Goal: Task Accomplishment & Management: Use online tool/utility

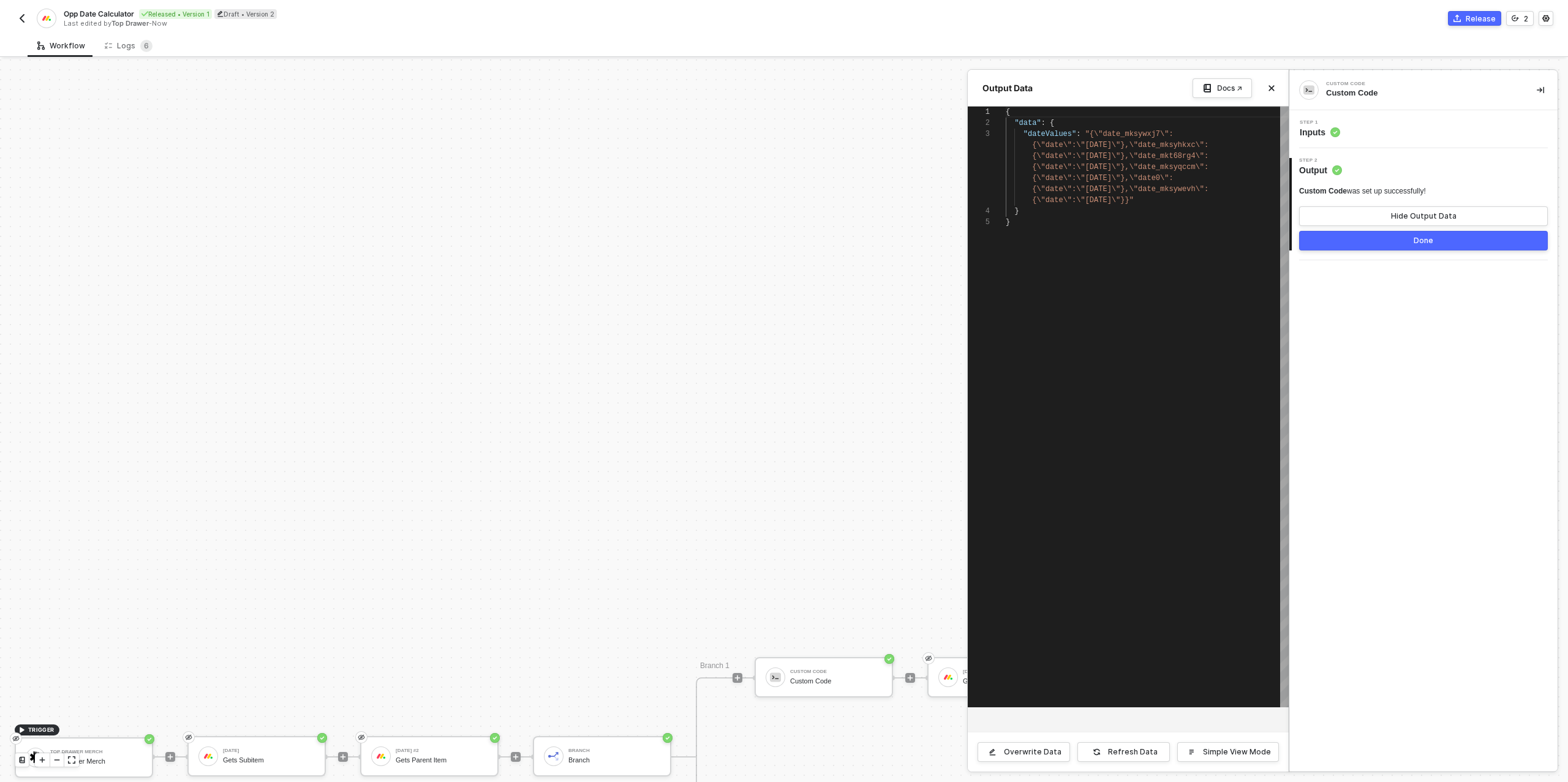
scroll to position [44, 0]
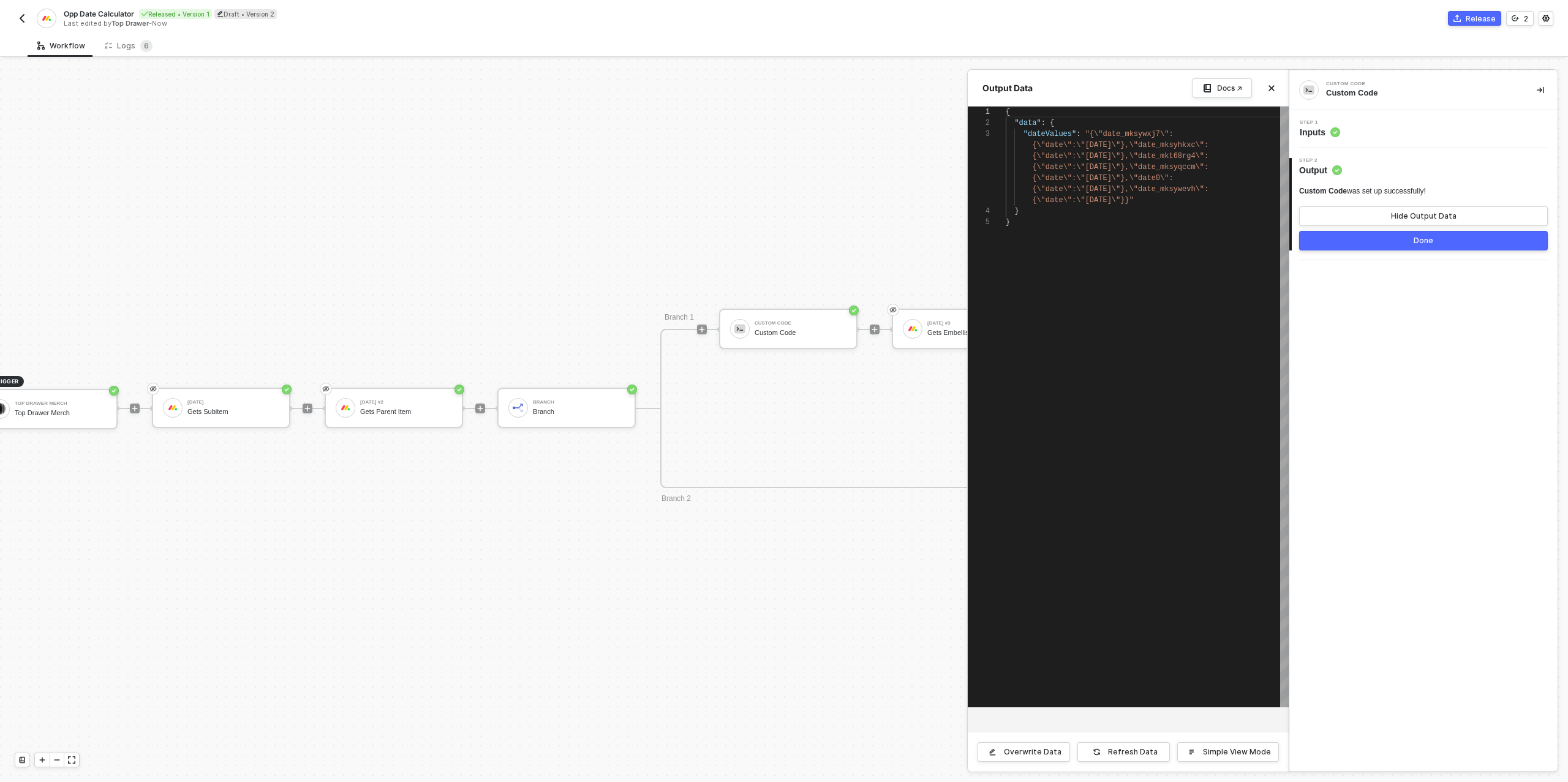
click at [1402, 129] on div "Step 1 Inputs" at bounding box center [1424, 129] width 265 height 19
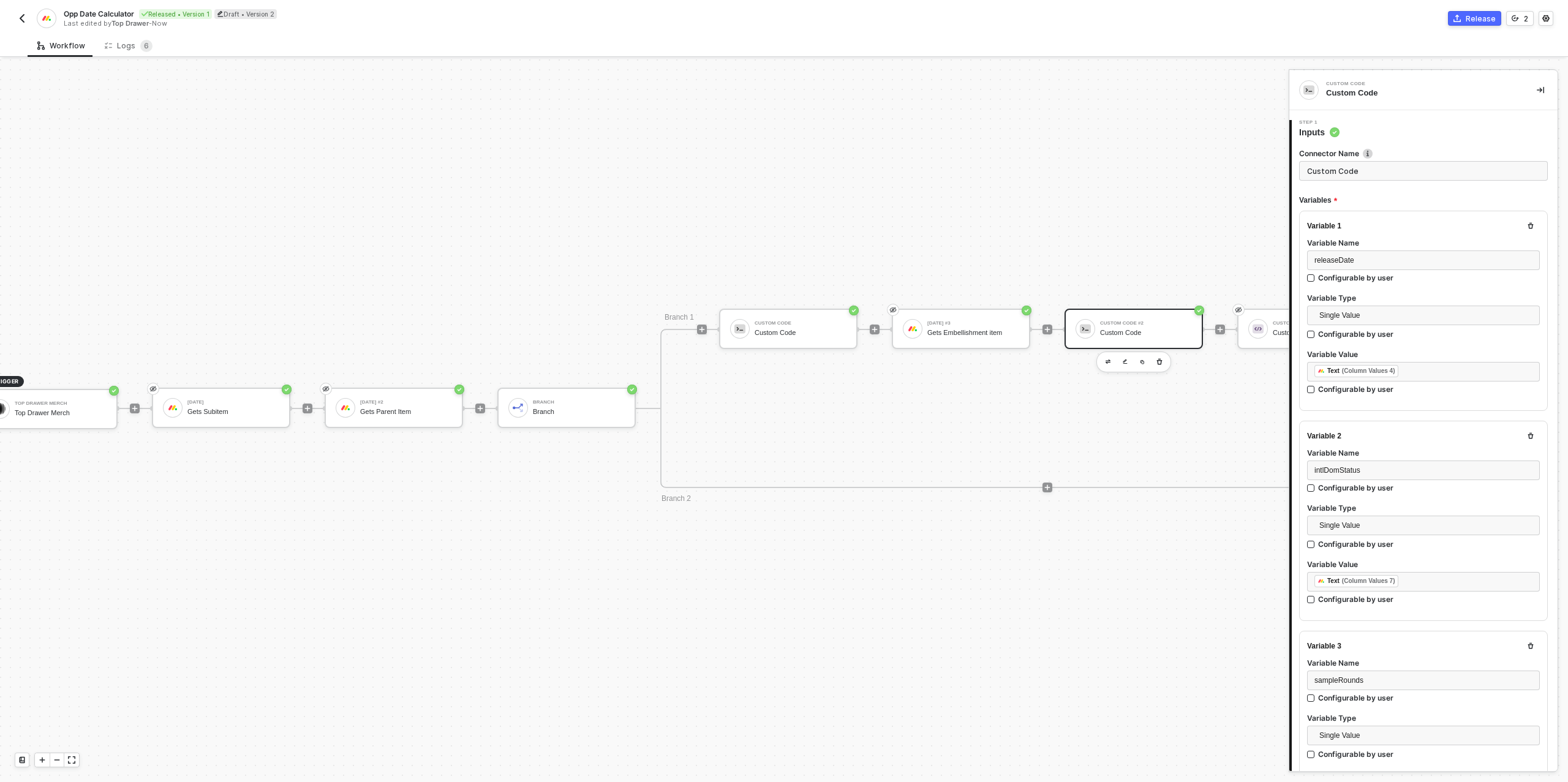
type textarea "// === Helper: subtract days skipping weekends === function subtractDaysSkippin…"
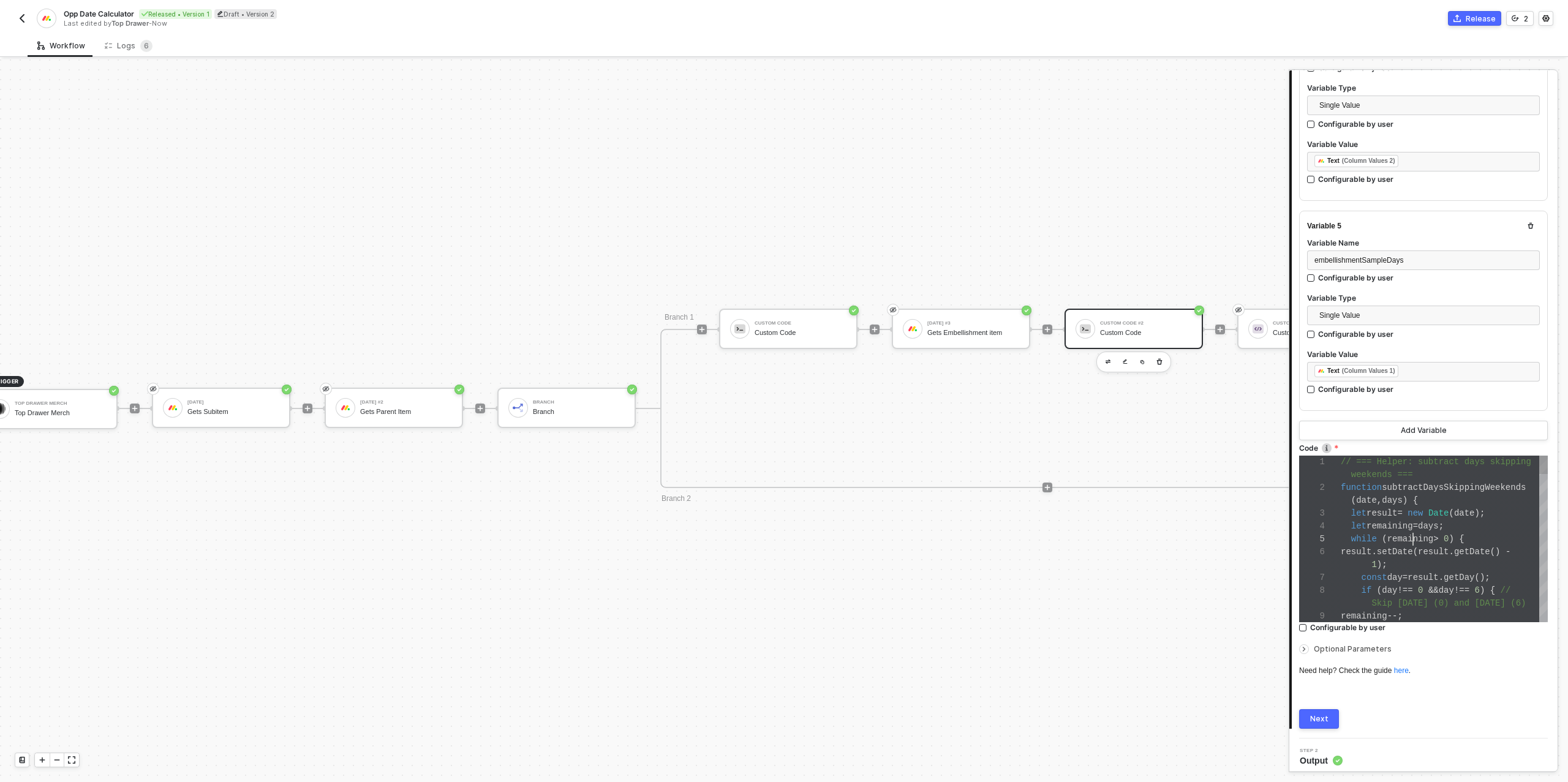
click at [1414, 546] on div "result . setDate ( result . getDate () -" at bounding box center [1444, 552] width 207 height 13
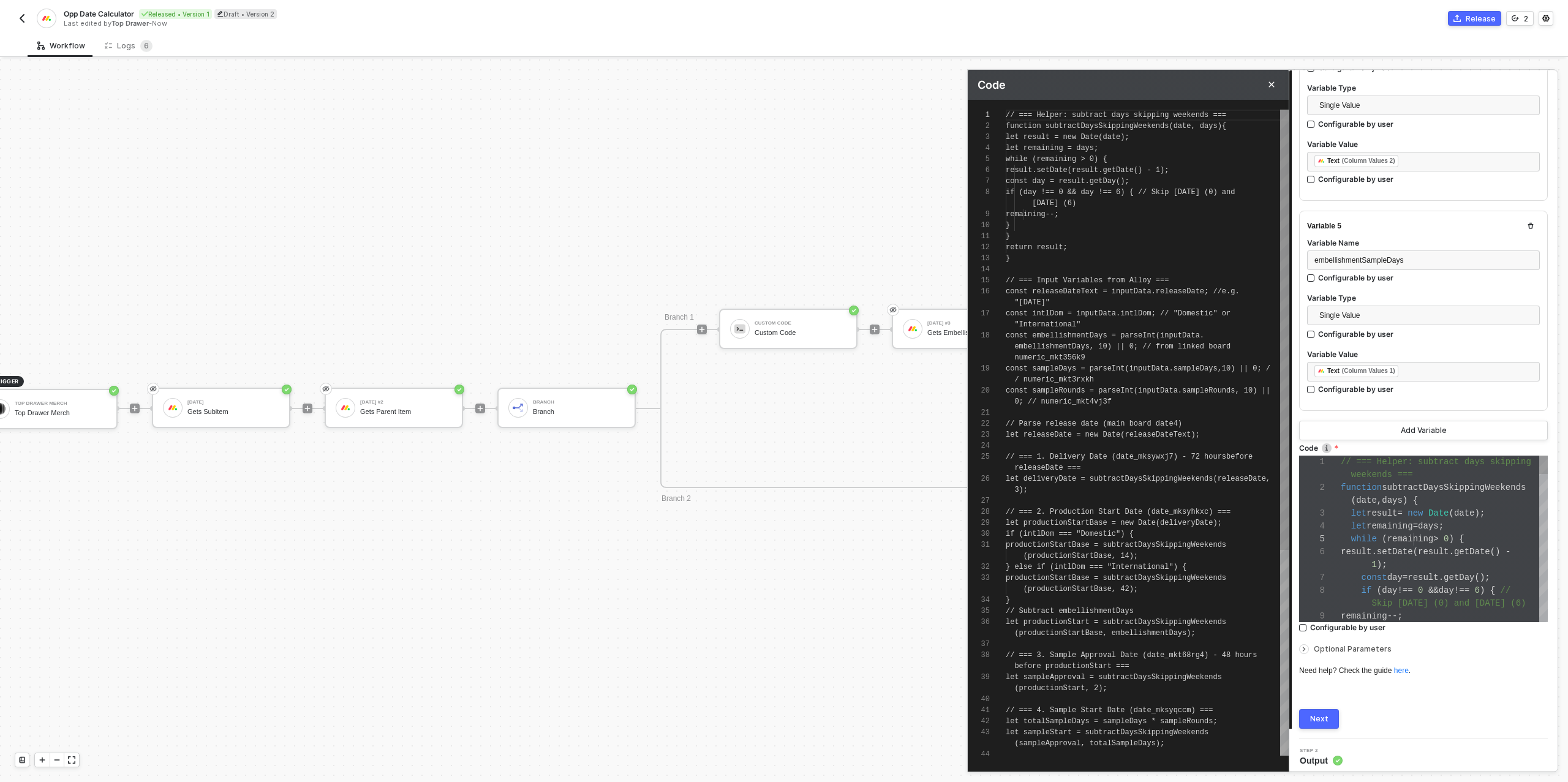
scroll to position [99, 0]
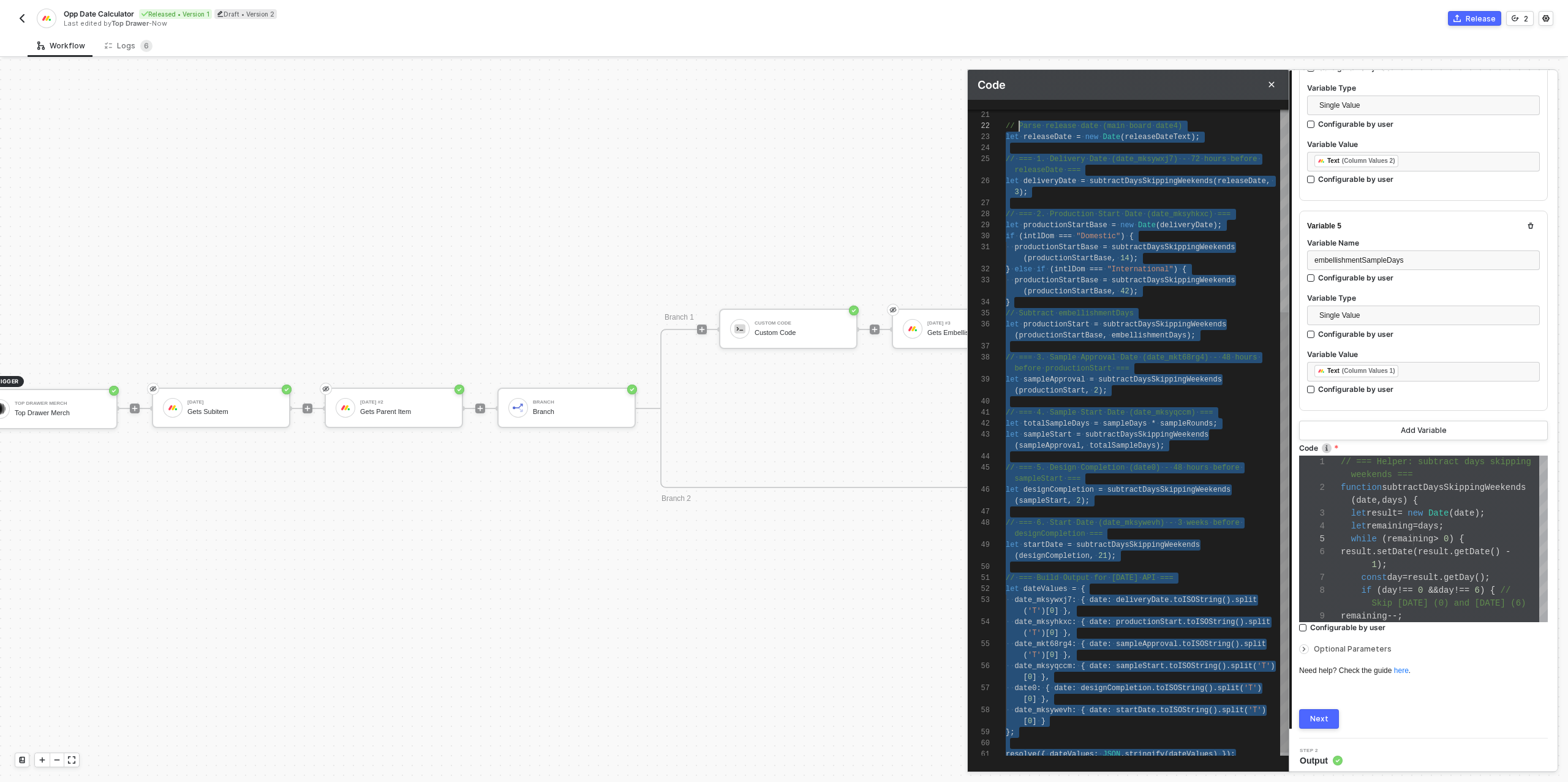
type textarea "// === Helper: subtract days skipping weekends === function subtractDaysSkippin…"
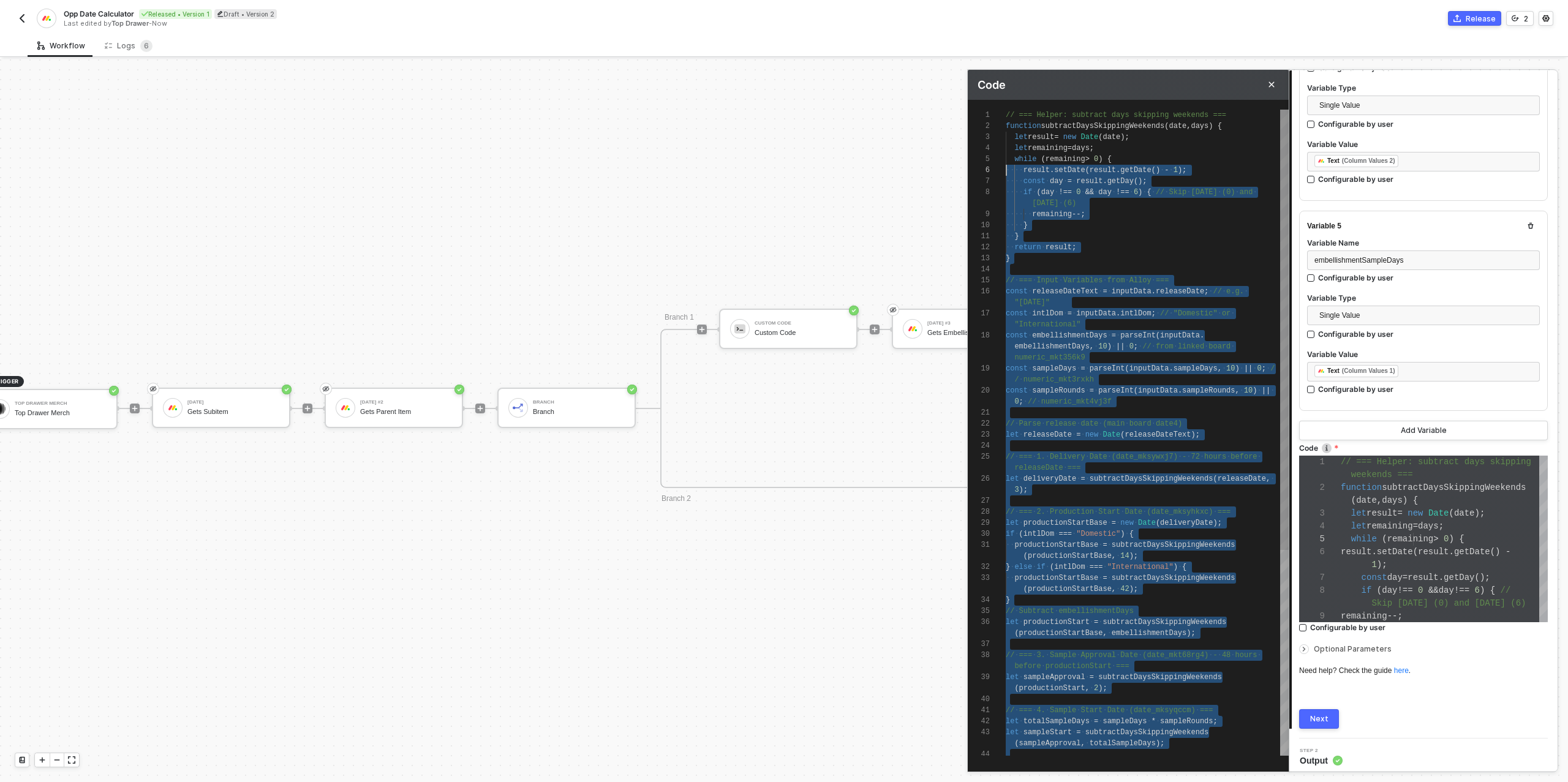
scroll to position [0, 0]
drag, startPoint x: 1254, startPoint y: 748, endPoint x: 994, endPoint y: 96, distance: 701.9
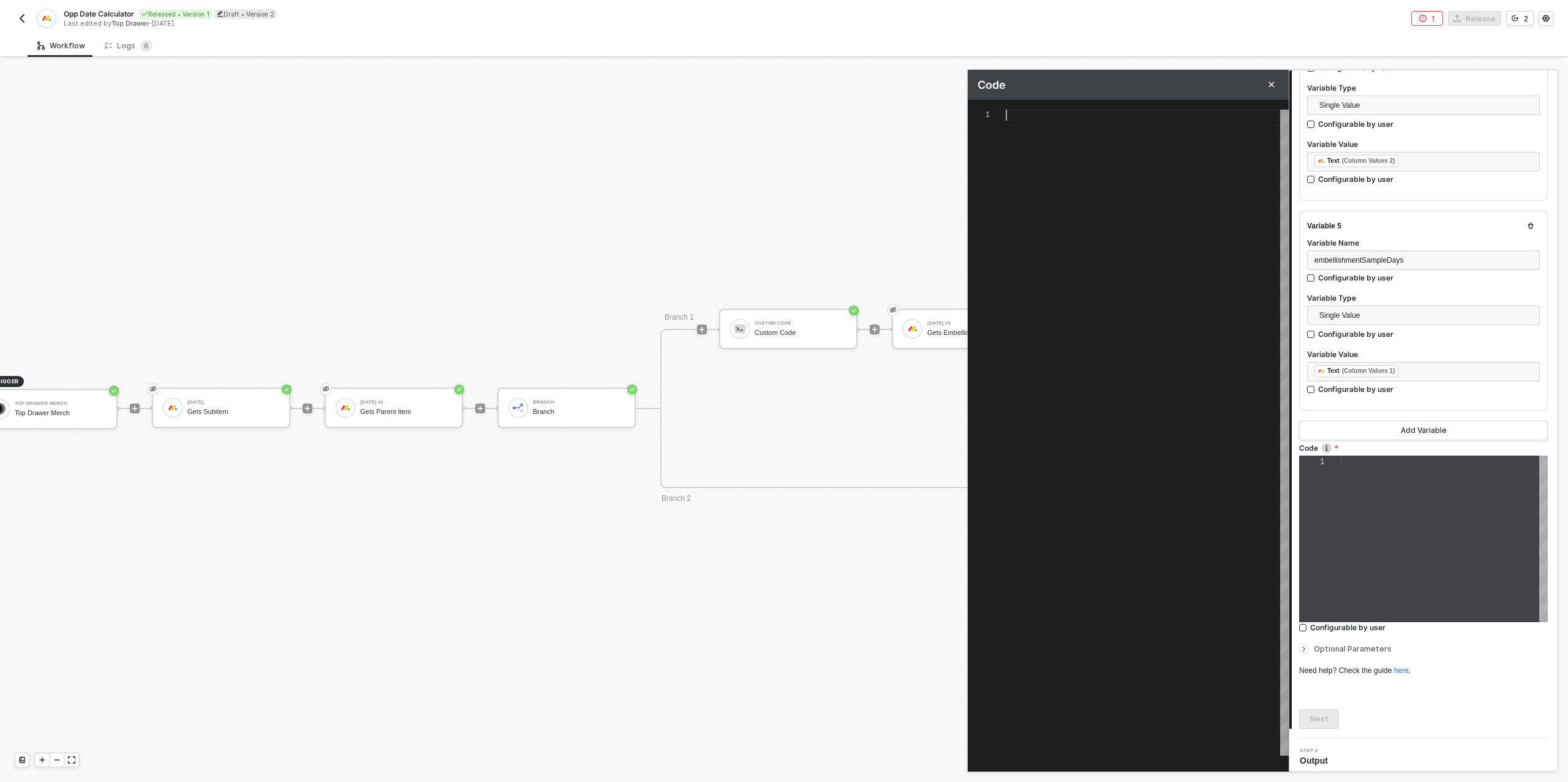
paste textarea "reject(`Date calc error: ${e && e.message ? e.message : e}`); }"
type textarea "/* Convert week-based lead times to days and compute all dates */ function toDa…"
type textarea "reject(`Date calc error: ${e && e.message ? e.message : e}`); }"
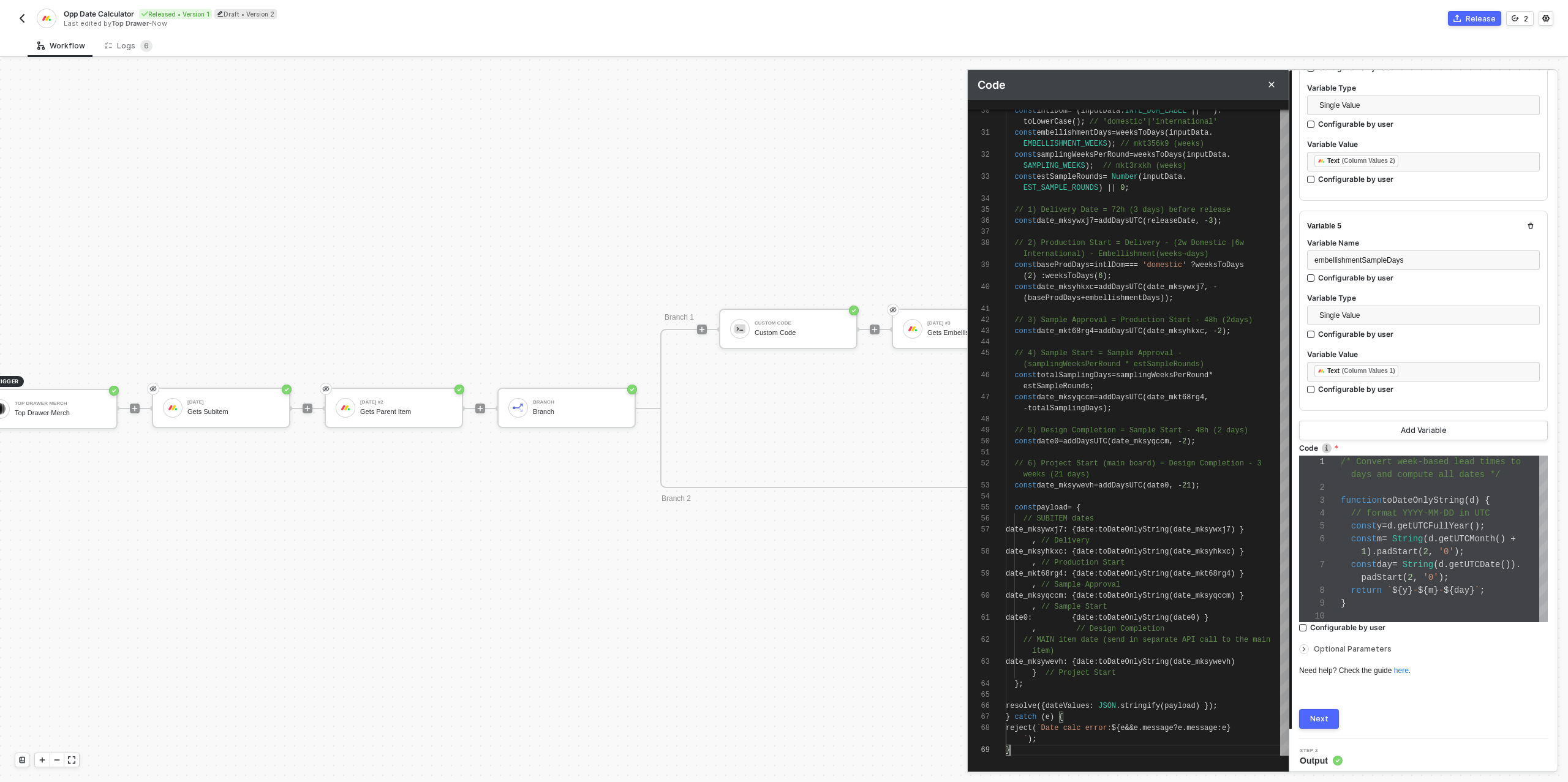
click at [1322, 715] on div "Next" at bounding box center [1319, 719] width 19 height 10
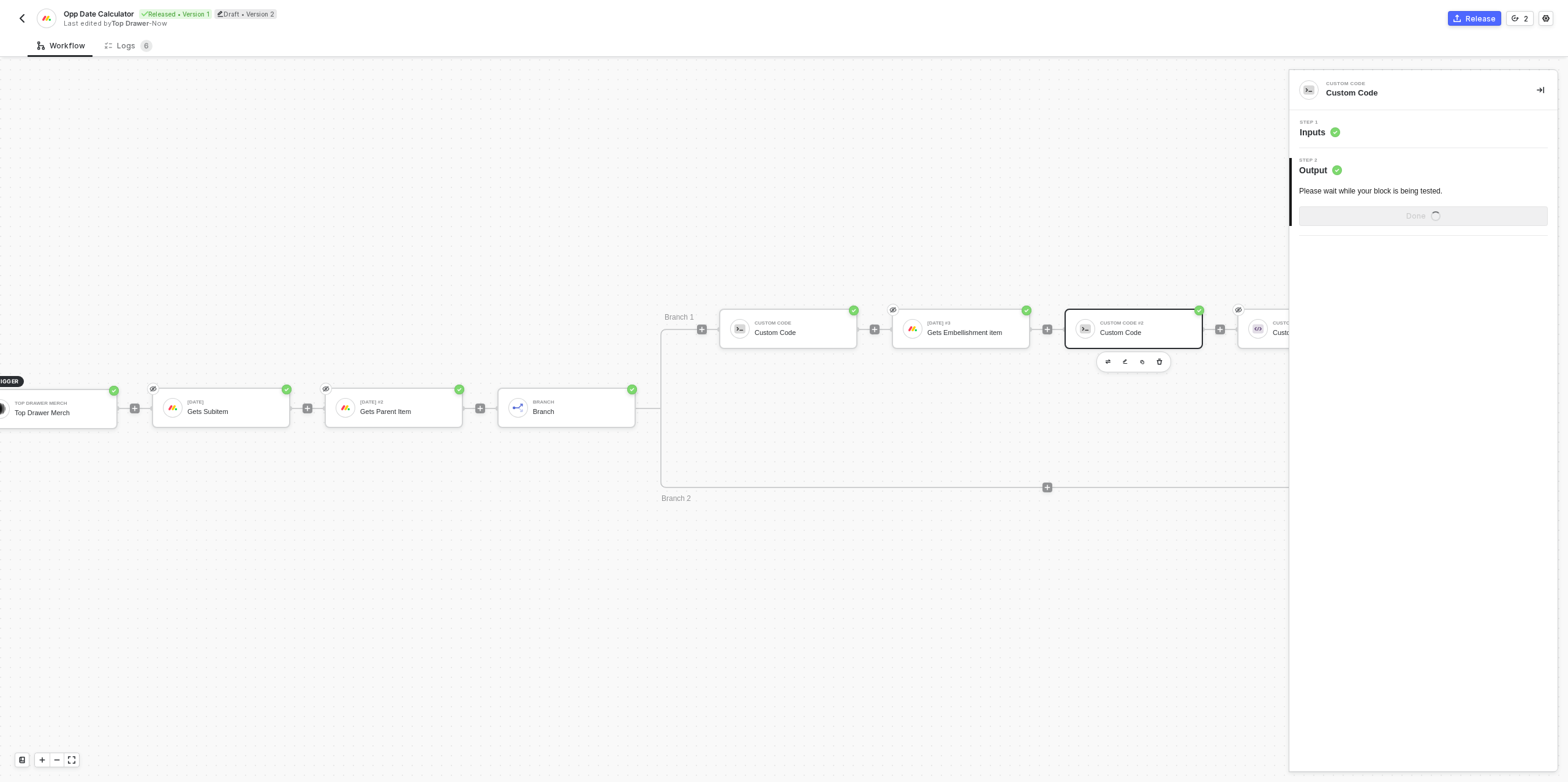
scroll to position [0, 0]
click at [1392, 211] on div "Show Sample Output Data" at bounding box center [1423, 216] width 98 height 10
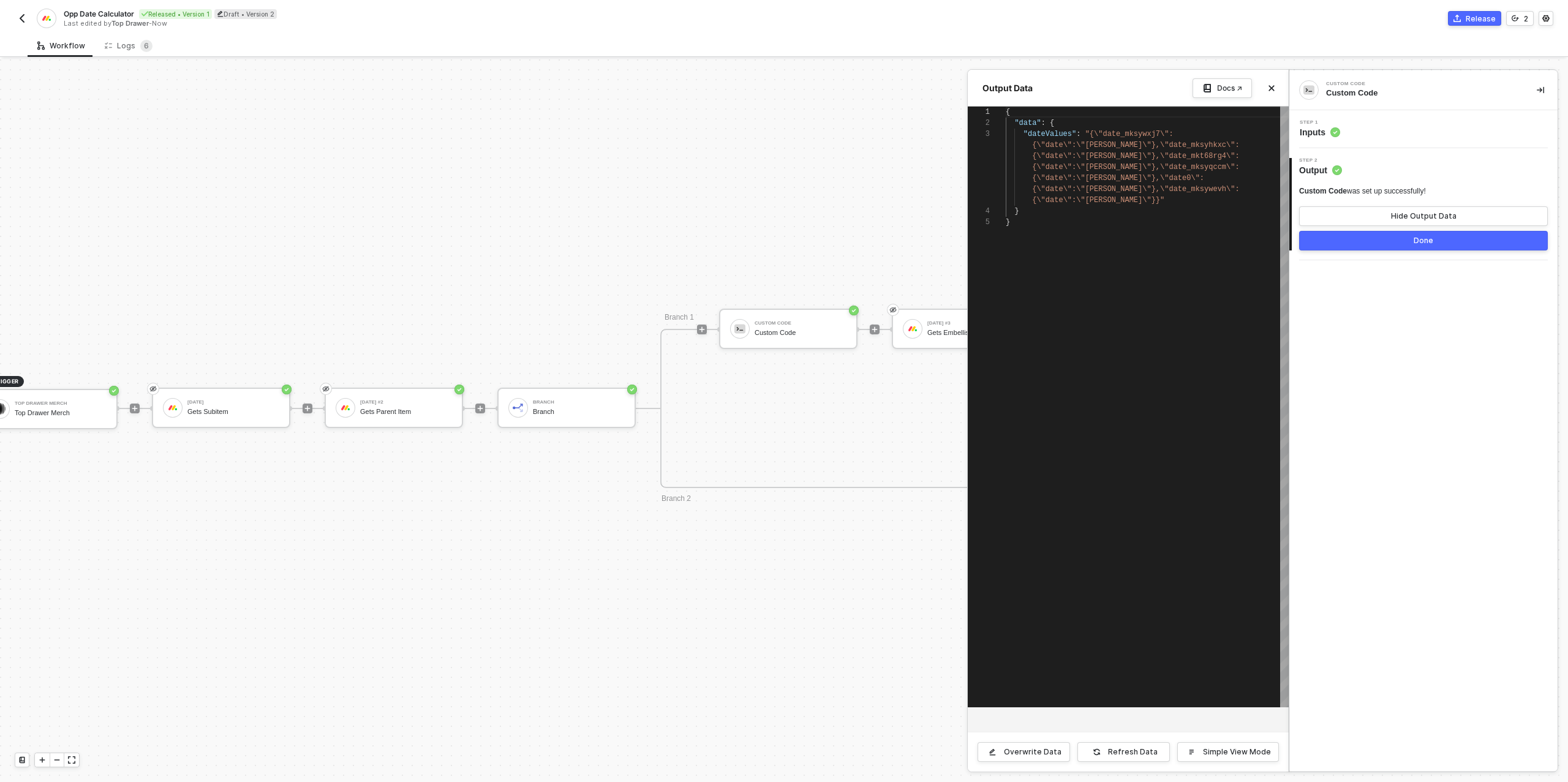
scroll to position [0, 4]
type textarea "{ "data": { "dateValues": "{\"date_mksywxj7\":{\"date\":\"NaN-NaN-NaN\"},\"date…"
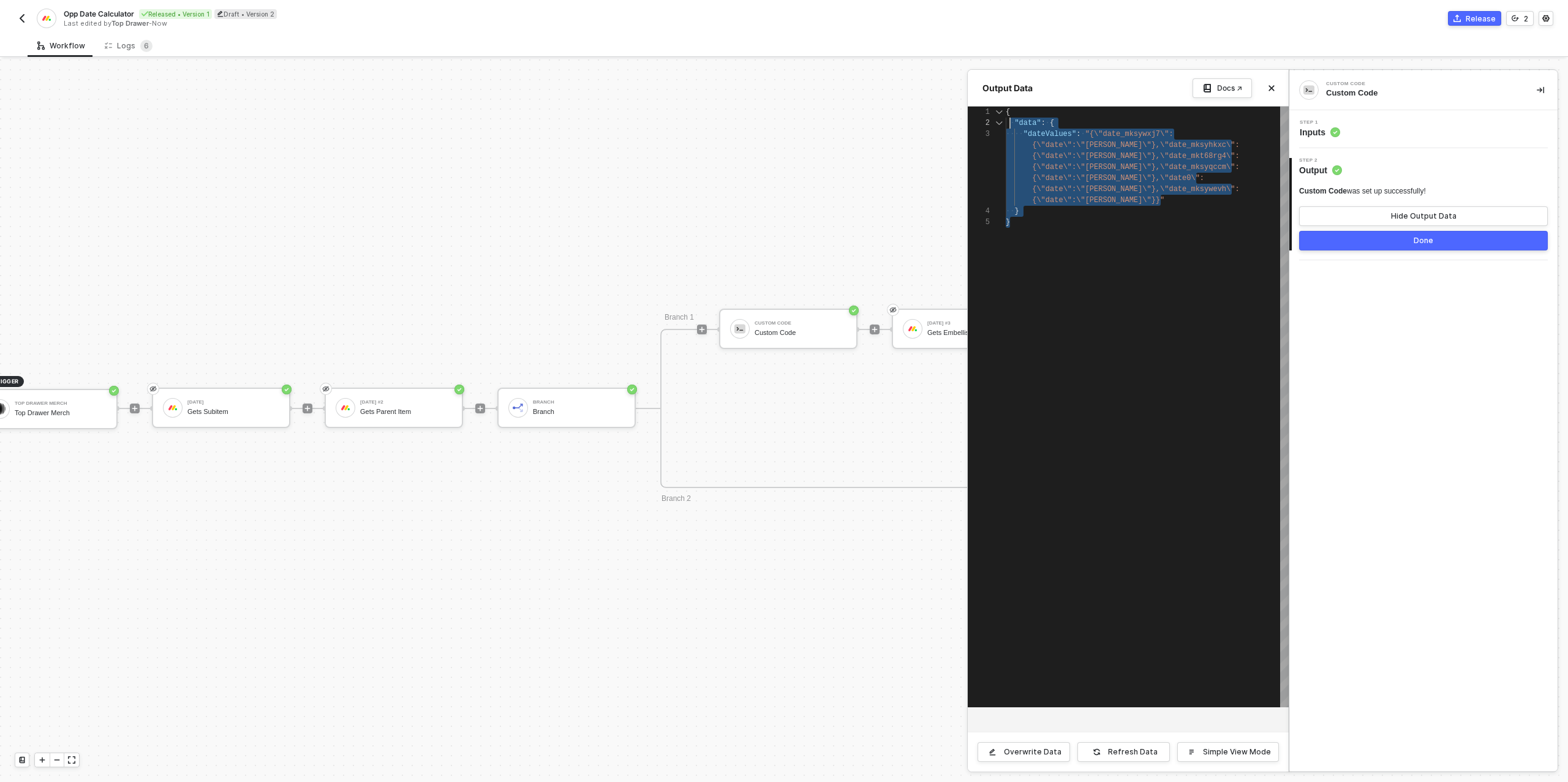
scroll to position [0, 0]
drag, startPoint x: 1049, startPoint y: 221, endPoint x: 1003, endPoint y: 112, distance: 118.3
click at [1384, 133] on div "Step 1 Inputs" at bounding box center [1424, 129] width 265 height 19
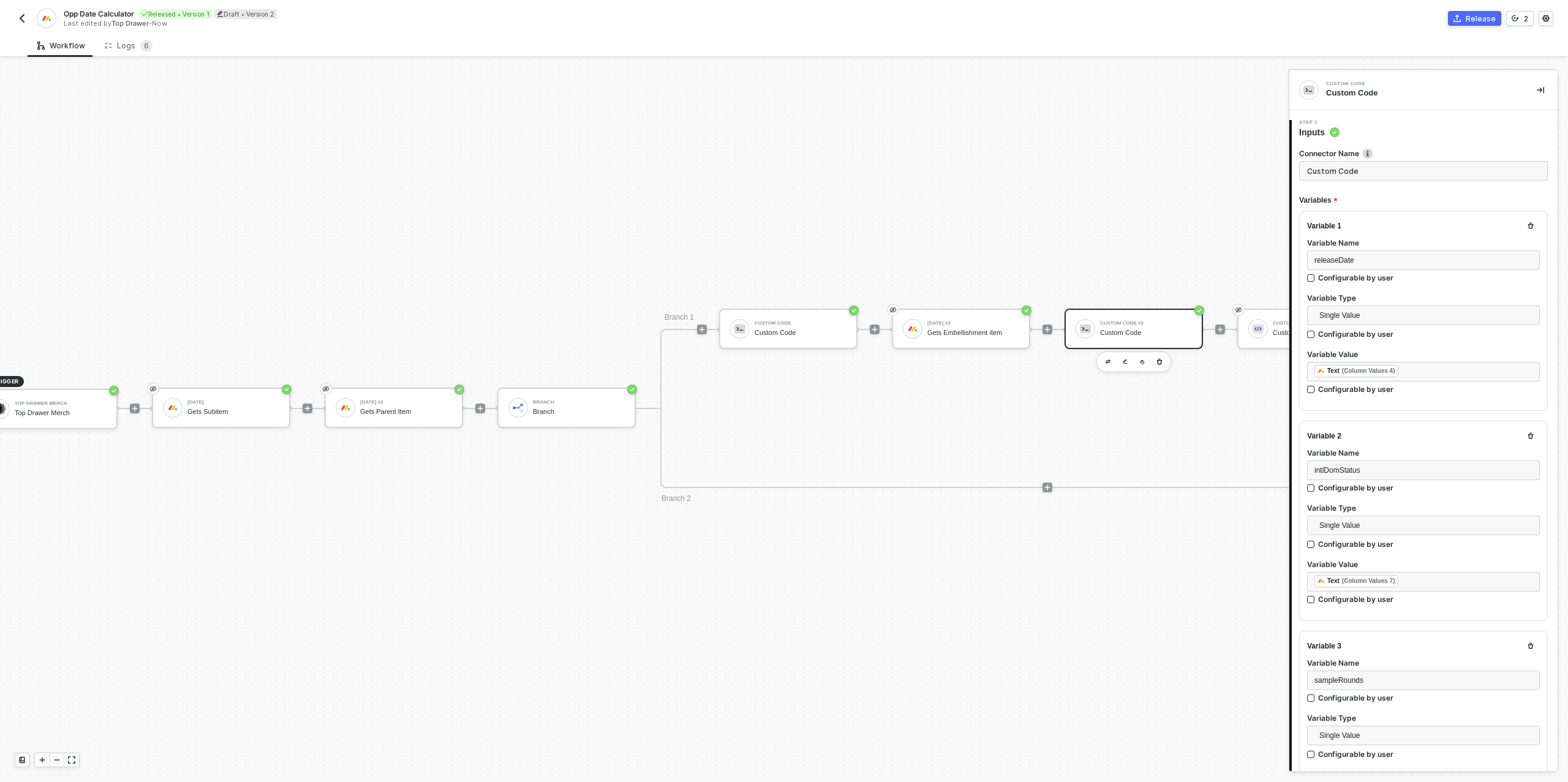
type textarea "/* Convert week-based lead times to days and compute all dates */ function toDa…"
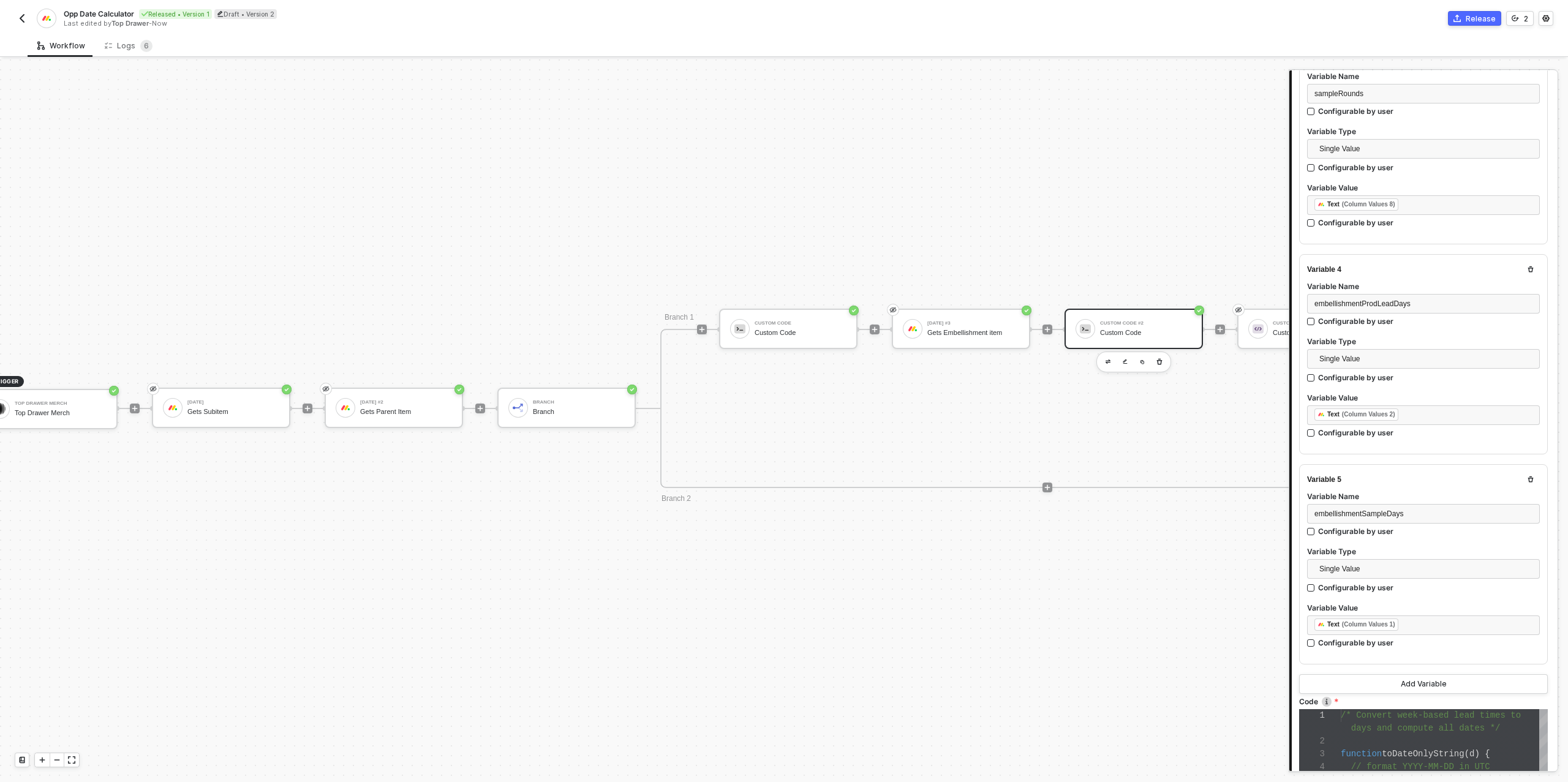
scroll to position [840, 0]
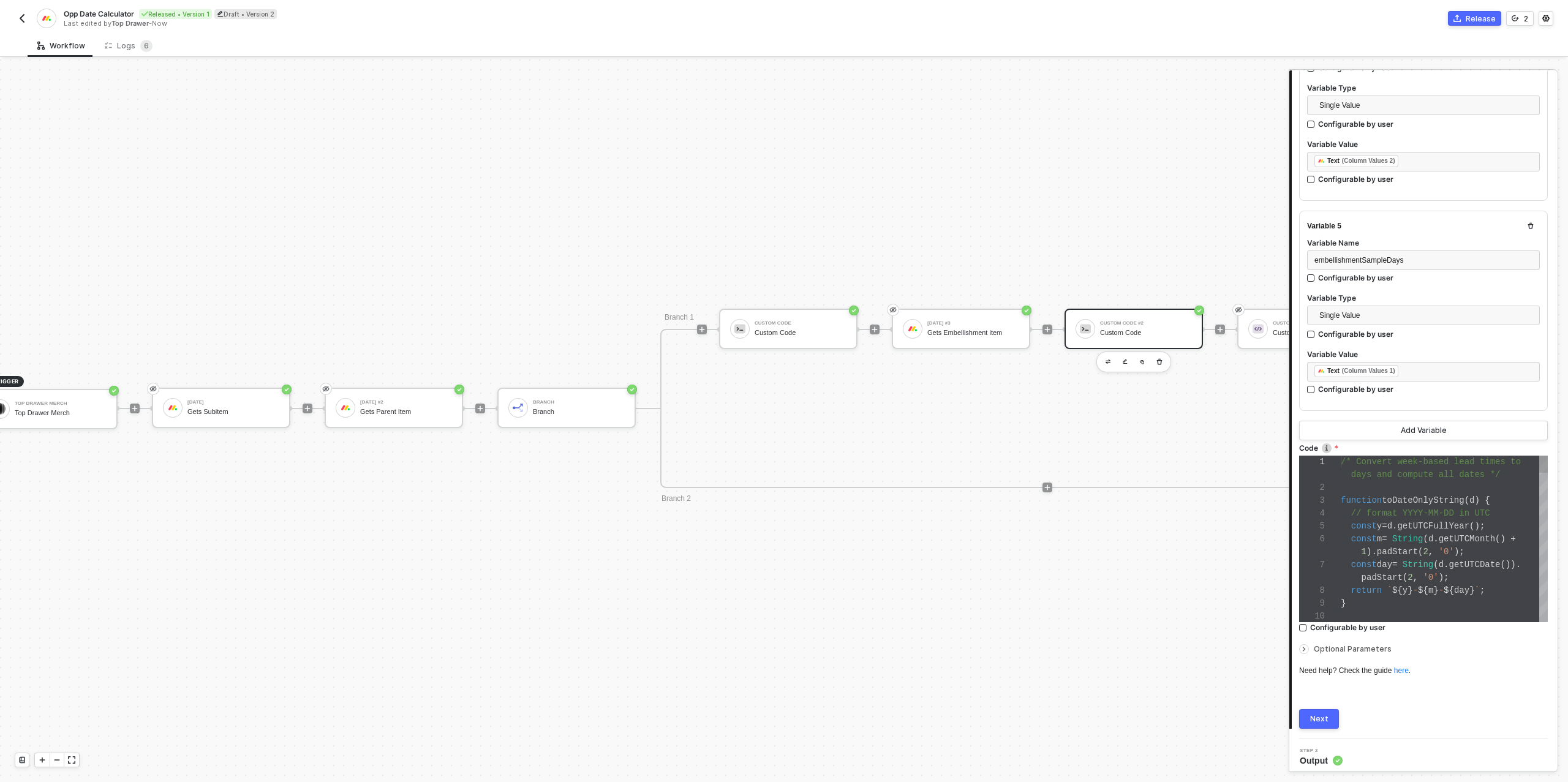
click at [1420, 573] on span at bounding box center [1420, 578] width 5 height 10
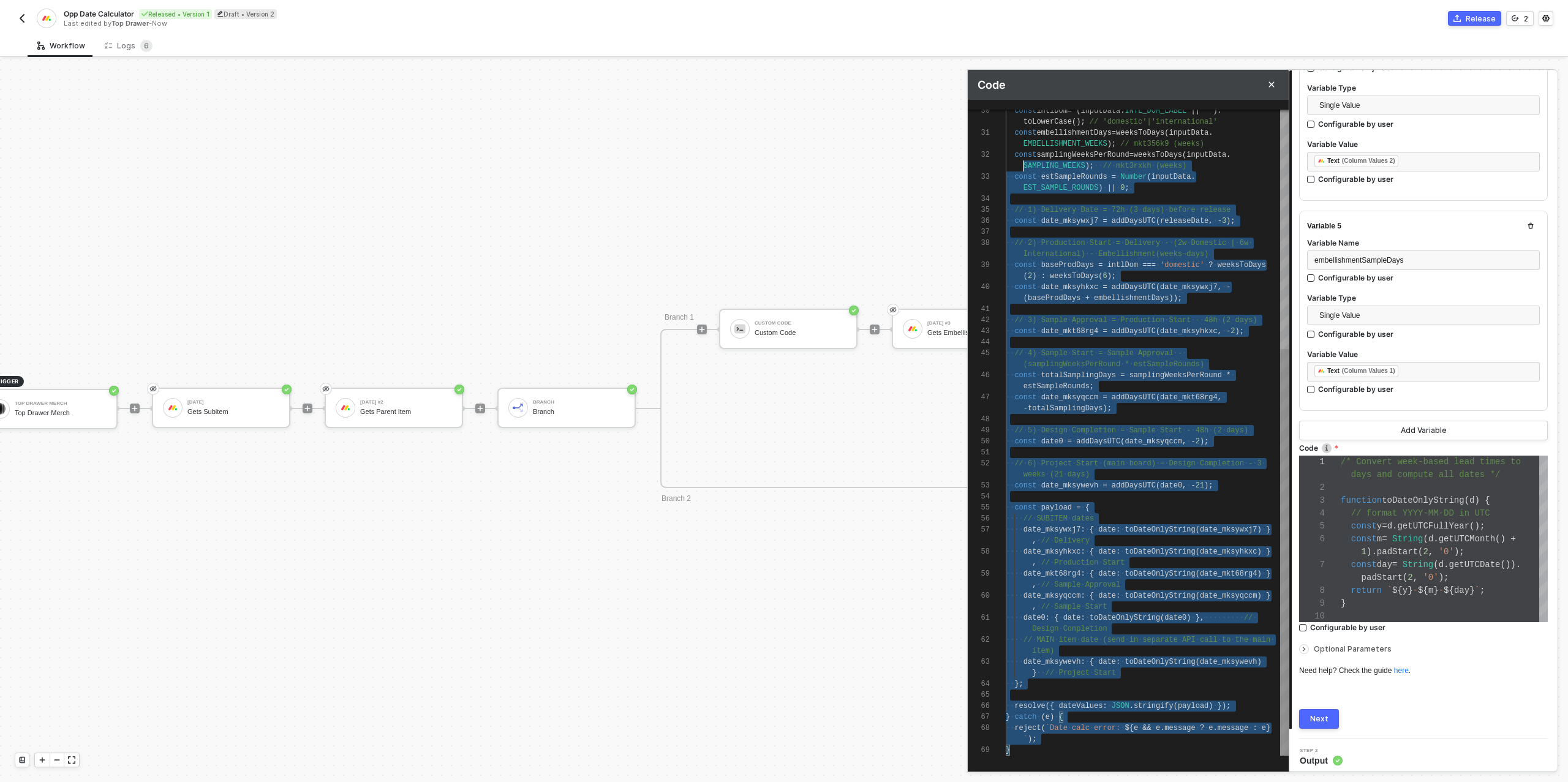
scroll to position [44, 0]
type textarea "/* Convert week-based lead times to days and compute all dates */ function toDa…"
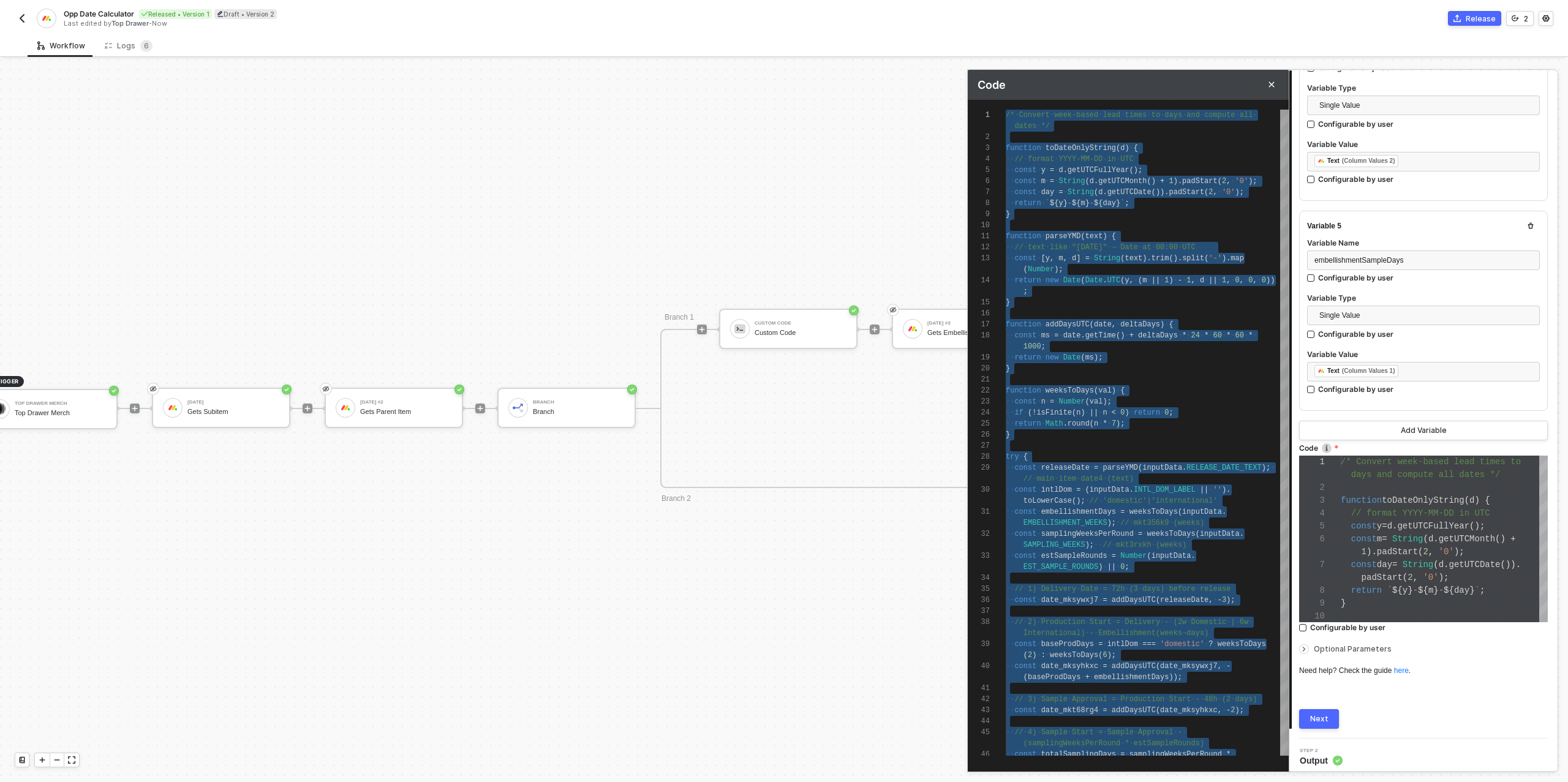
drag, startPoint x: 1034, startPoint y: 748, endPoint x: 981, endPoint y: 69, distance: 681.1
paste textarea "Editor content;Press Alt+F1 for Accessibility Options."
type textarea "/* Robust date calculators: accepts string "YYYY-MM-DD" or [DATE] JSON {date,ti…"
type textarea "`); }"
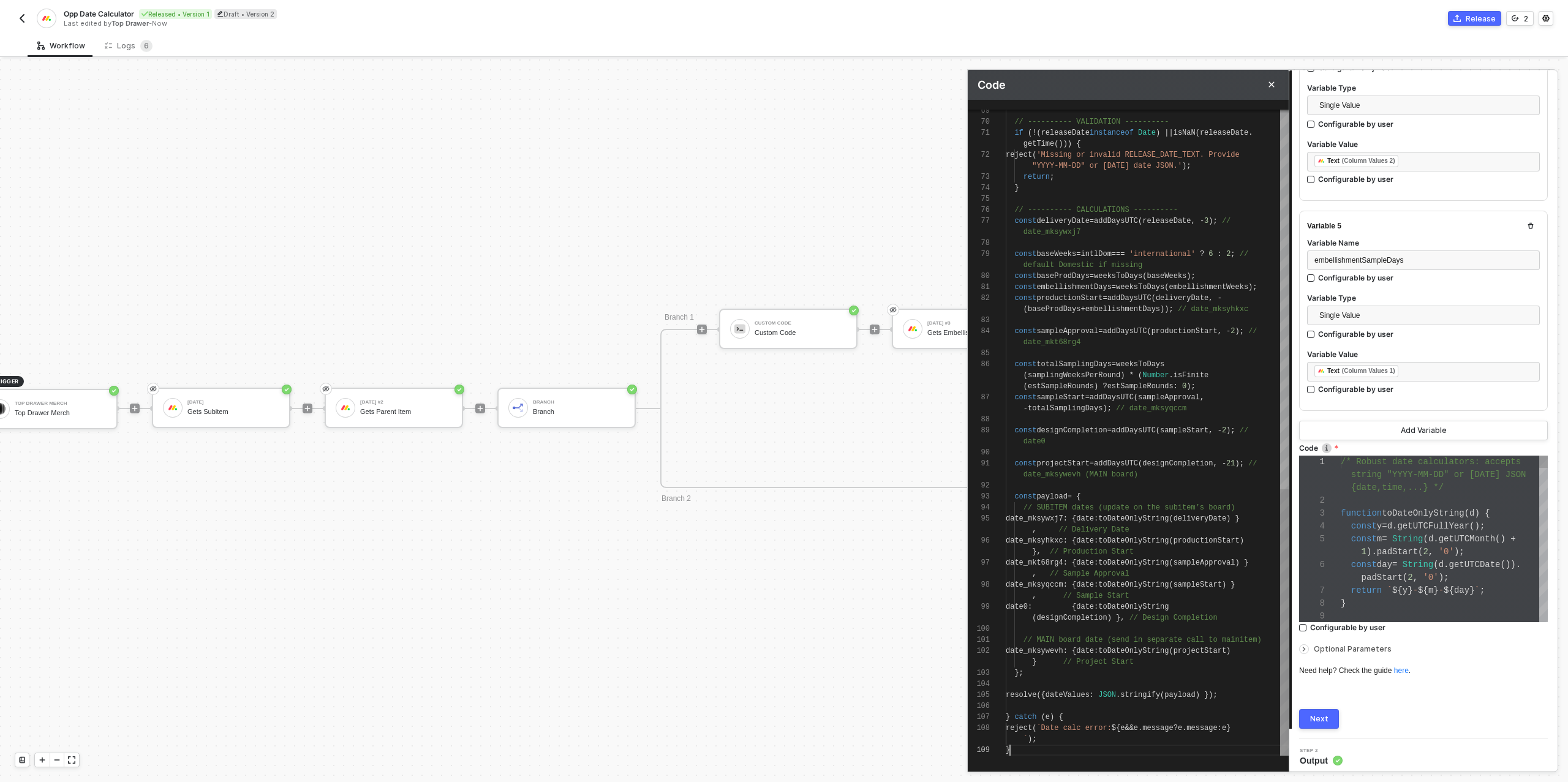
scroll to position [11, 4]
click at [1322, 714] on div "Next" at bounding box center [1319, 719] width 19 height 10
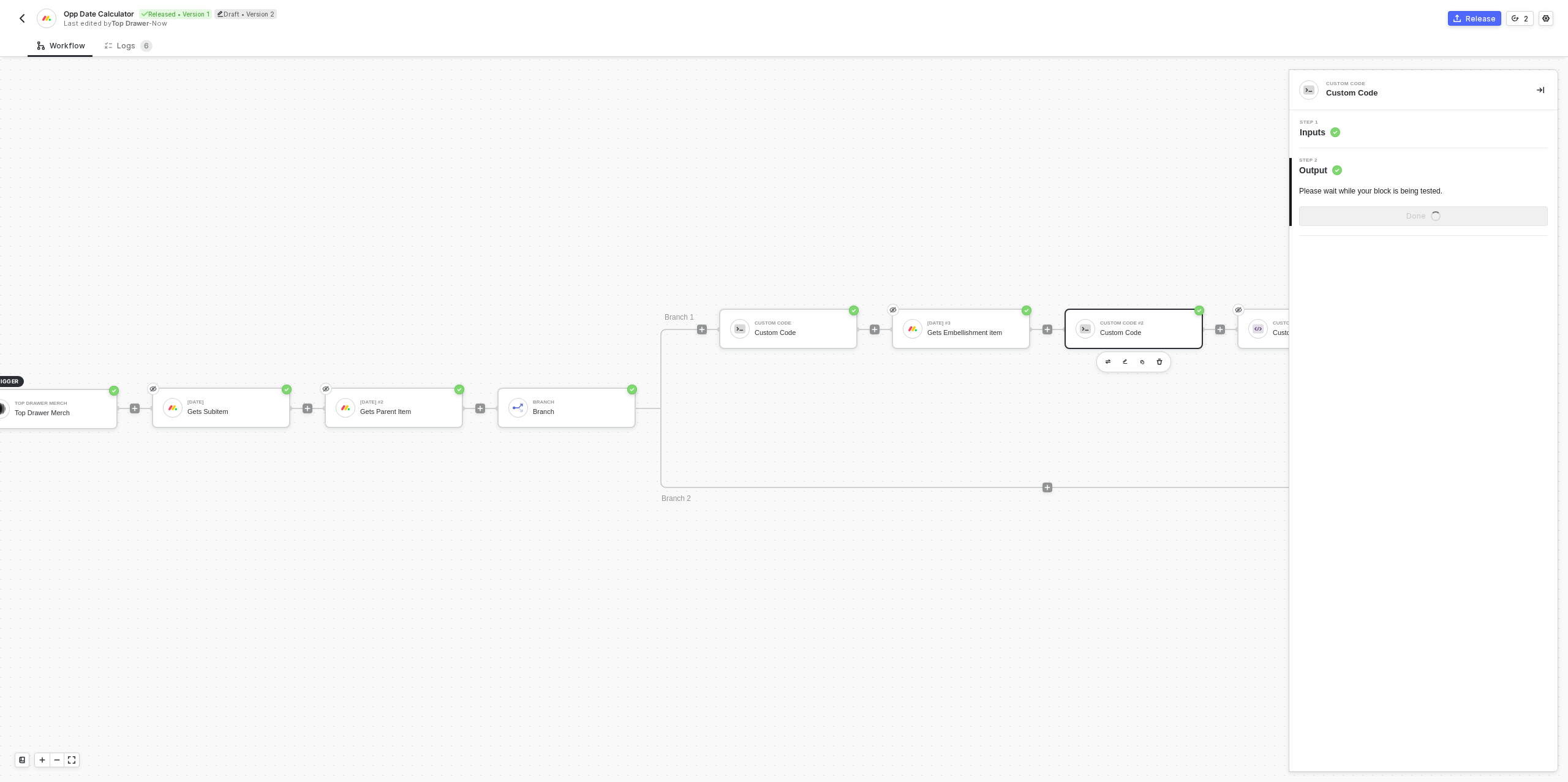
scroll to position [0, 0]
click at [1390, 214] on div "Show Sample Output Data" at bounding box center [1423, 216] width 98 height 10
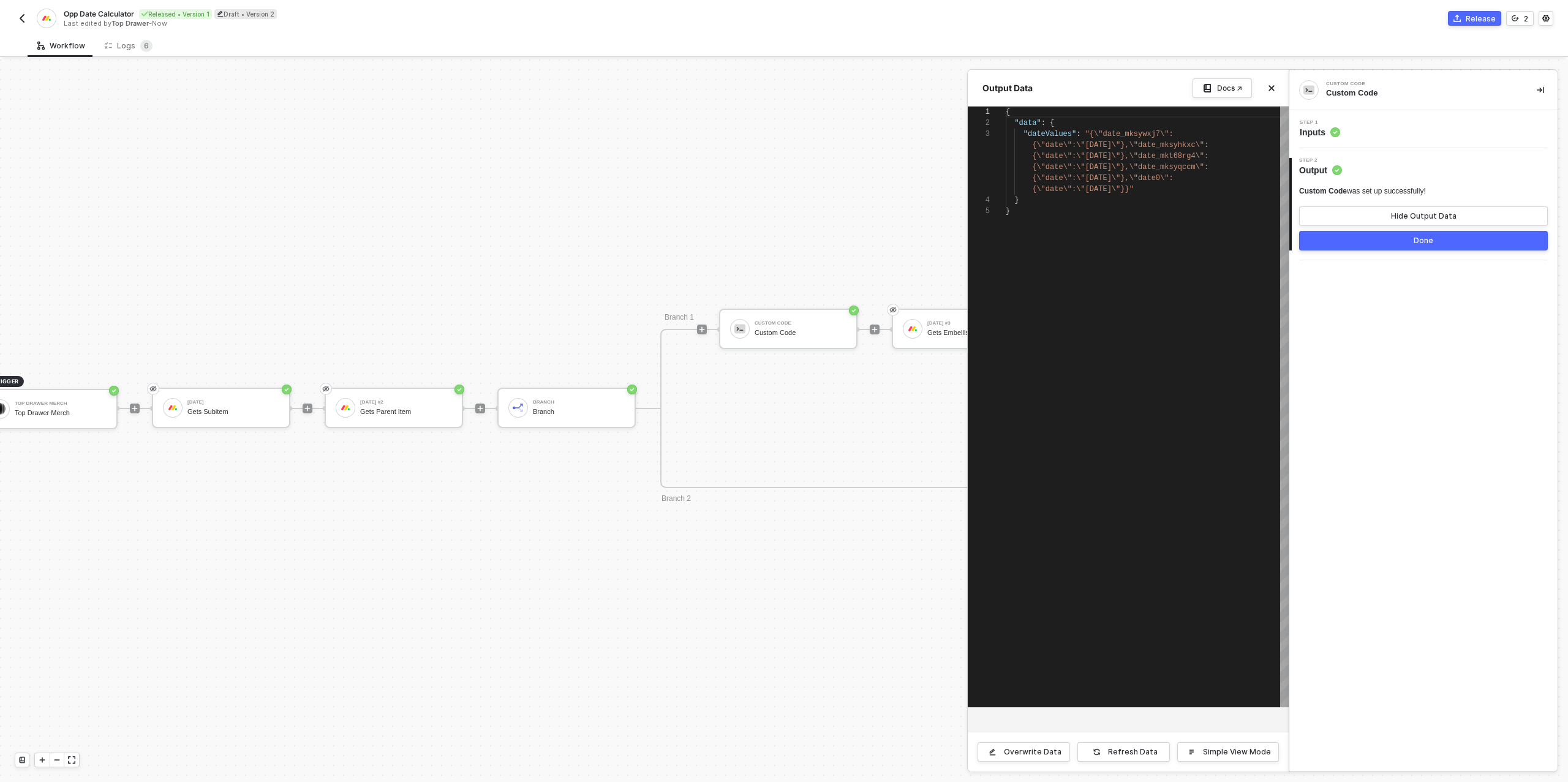
scroll to position [44, 0]
click at [1392, 238] on button "Done" at bounding box center [1423, 240] width 249 height 19
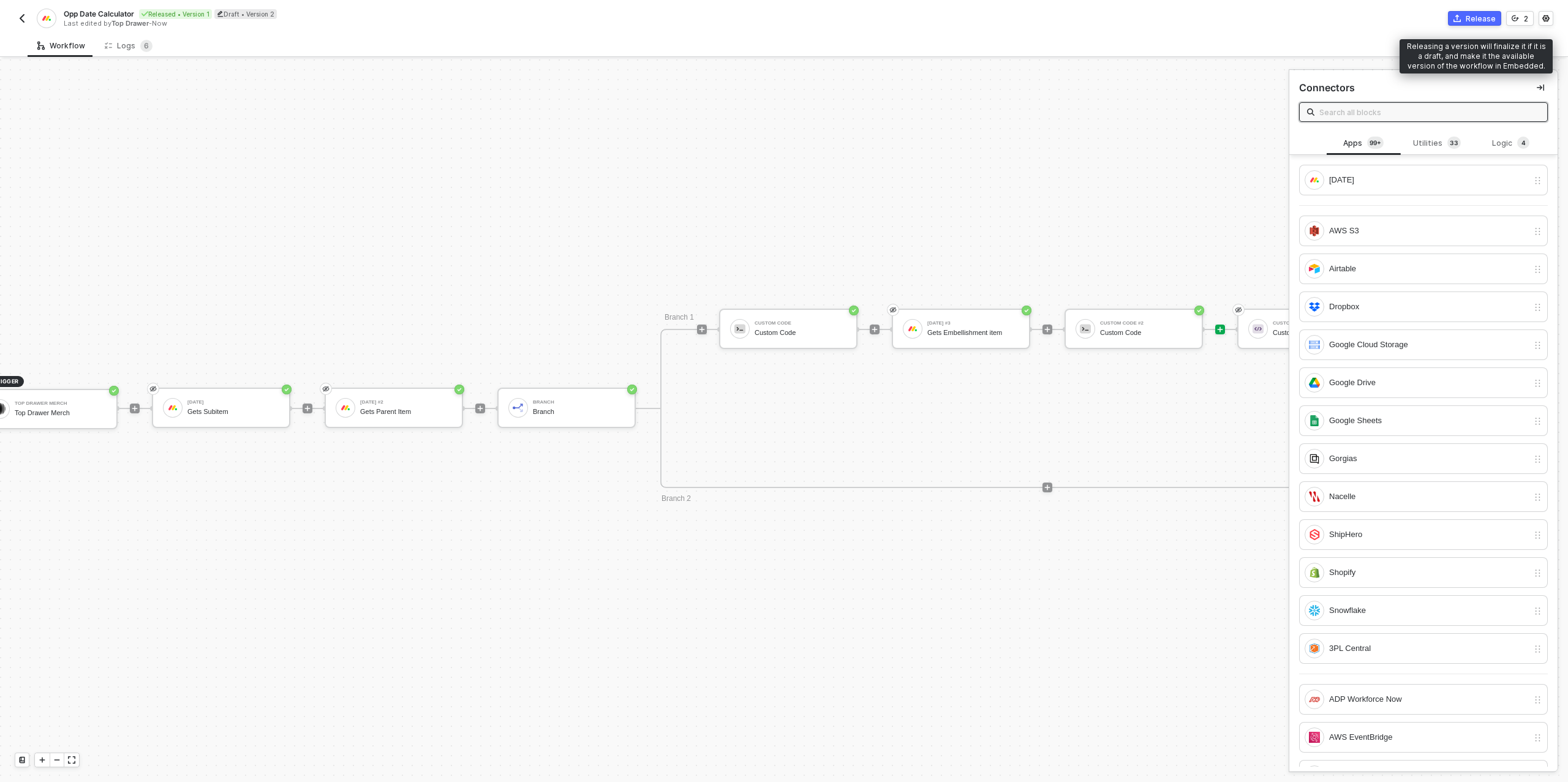
click at [1472, 24] on button "Release" at bounding box center [1474, 18] width 54 height 15
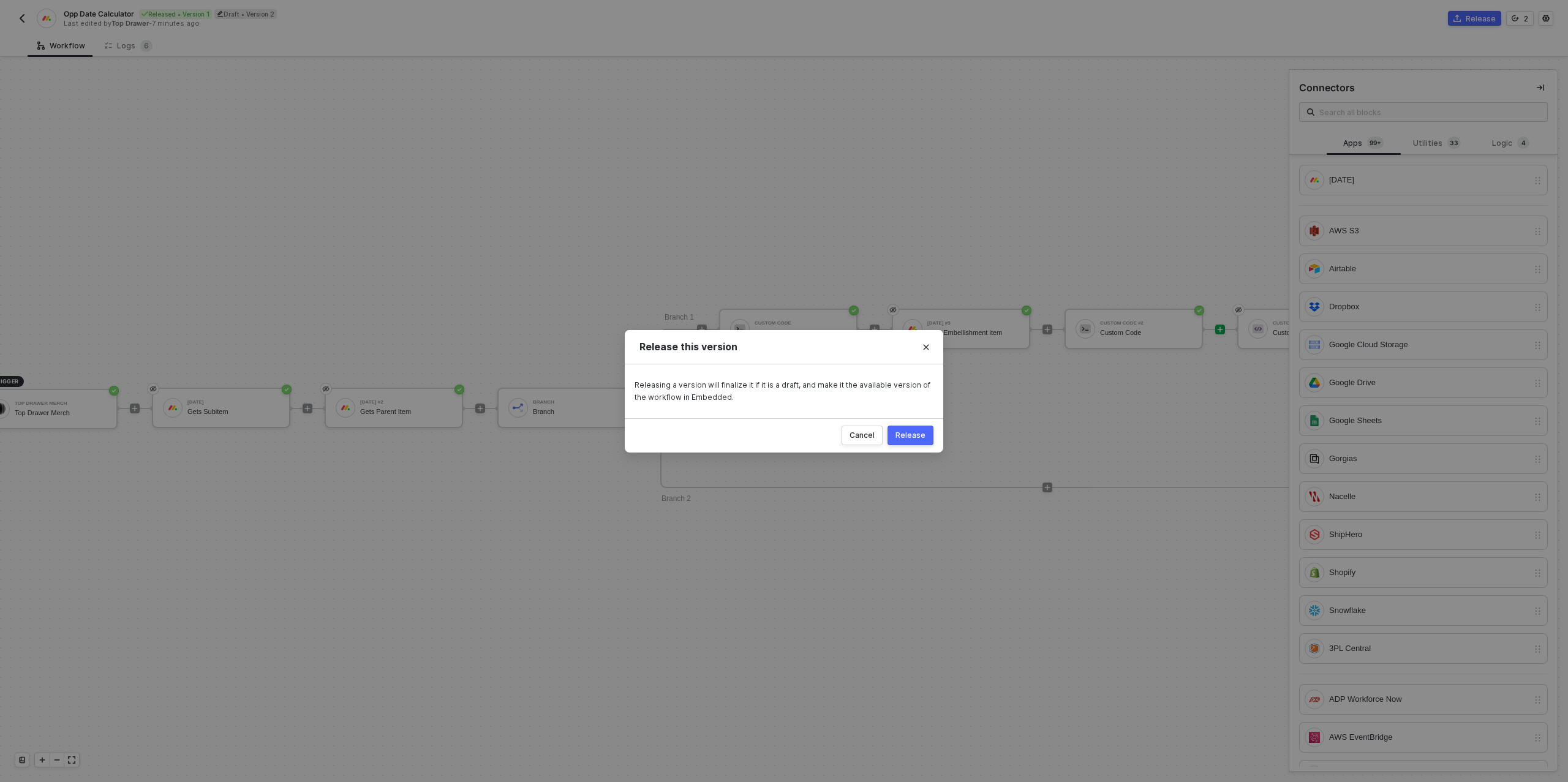
click at [907, 432] on div "Release" at bounding box center [910, 436] width 30 height 10
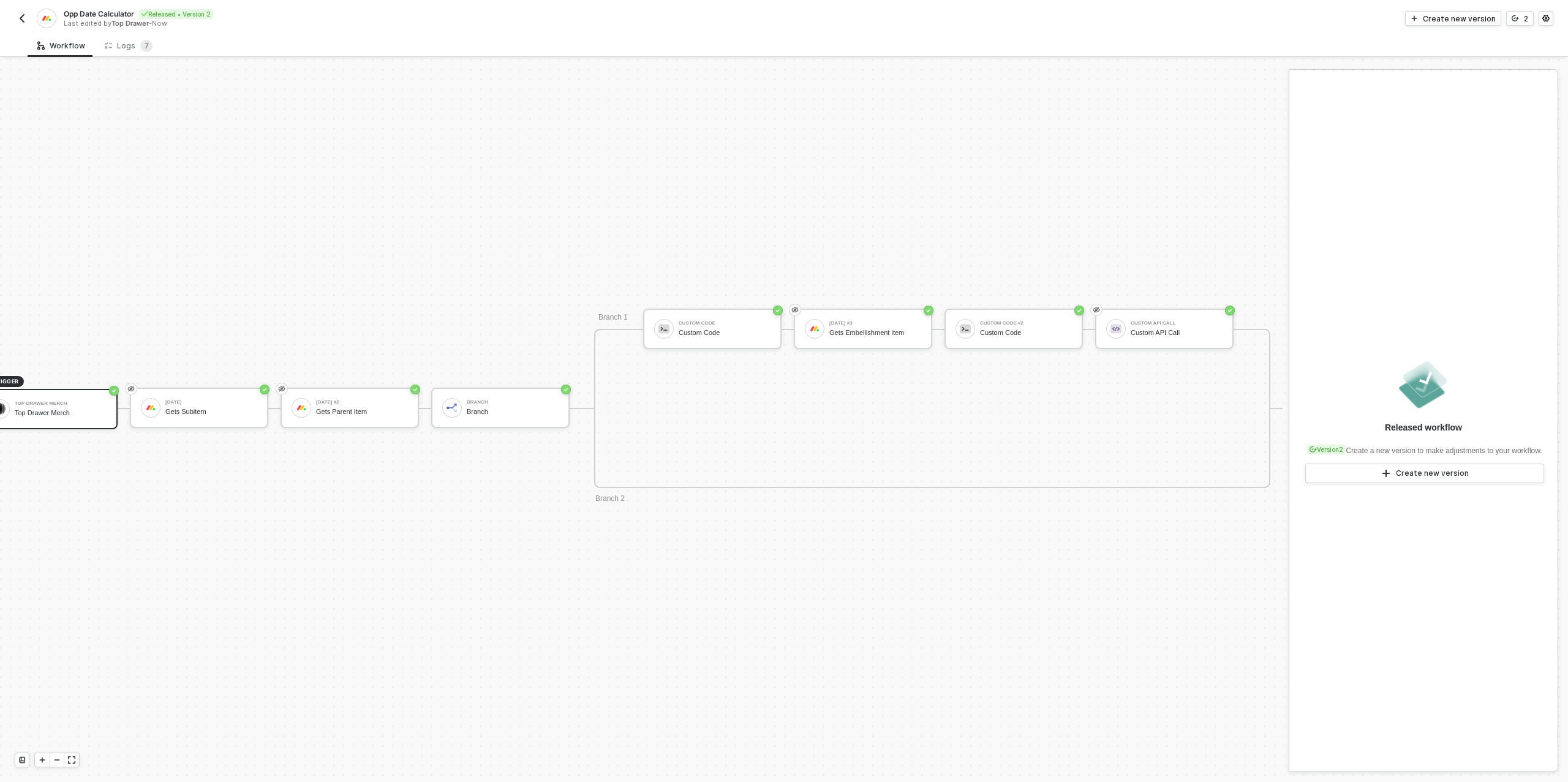
click at [19, 21] on img "button" at bounding box center [22, 19] width 10 height 10
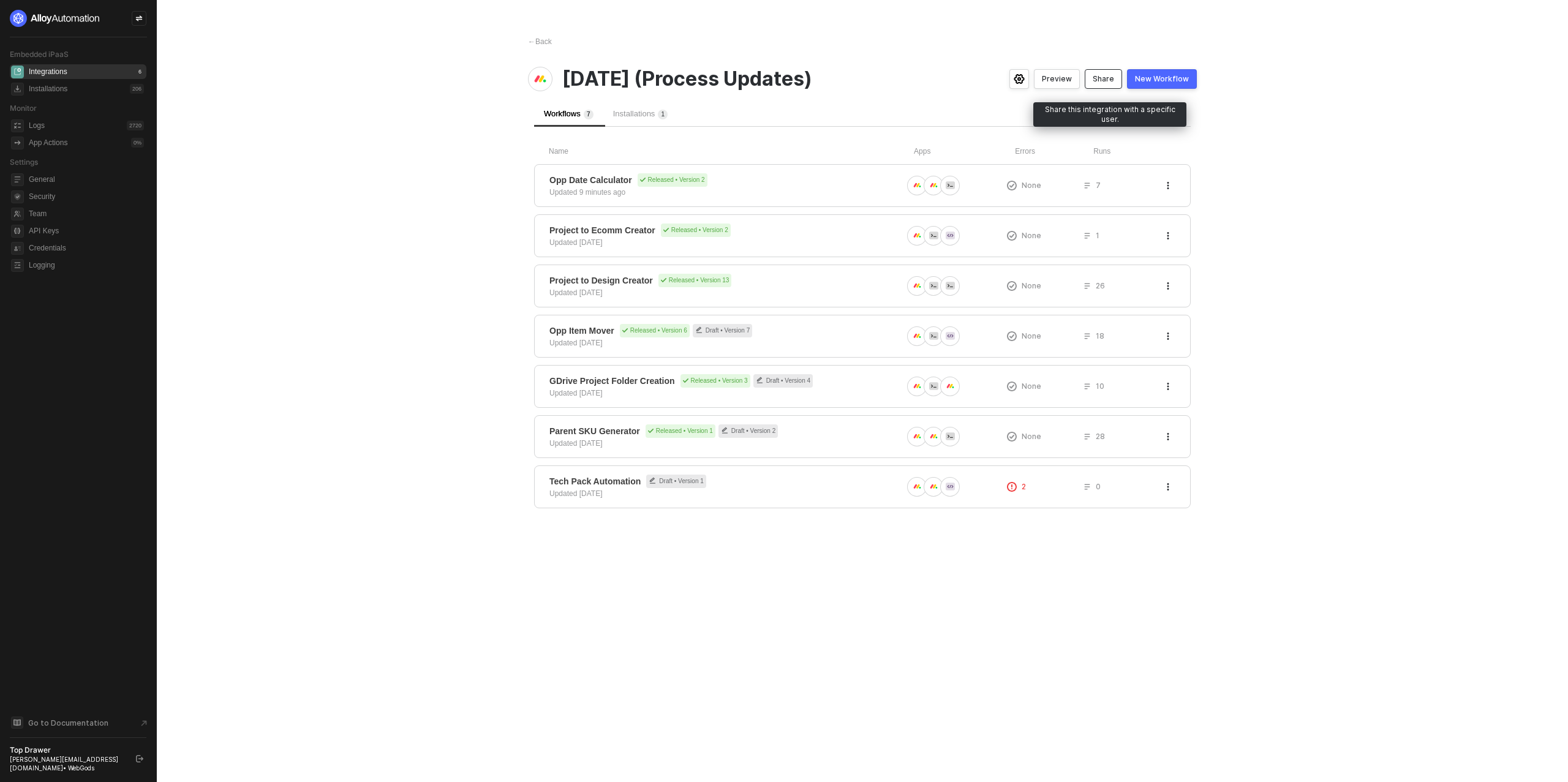
click at [1114, 83] on div "Share" at bounding box center [1103, 79] width 21 height 10
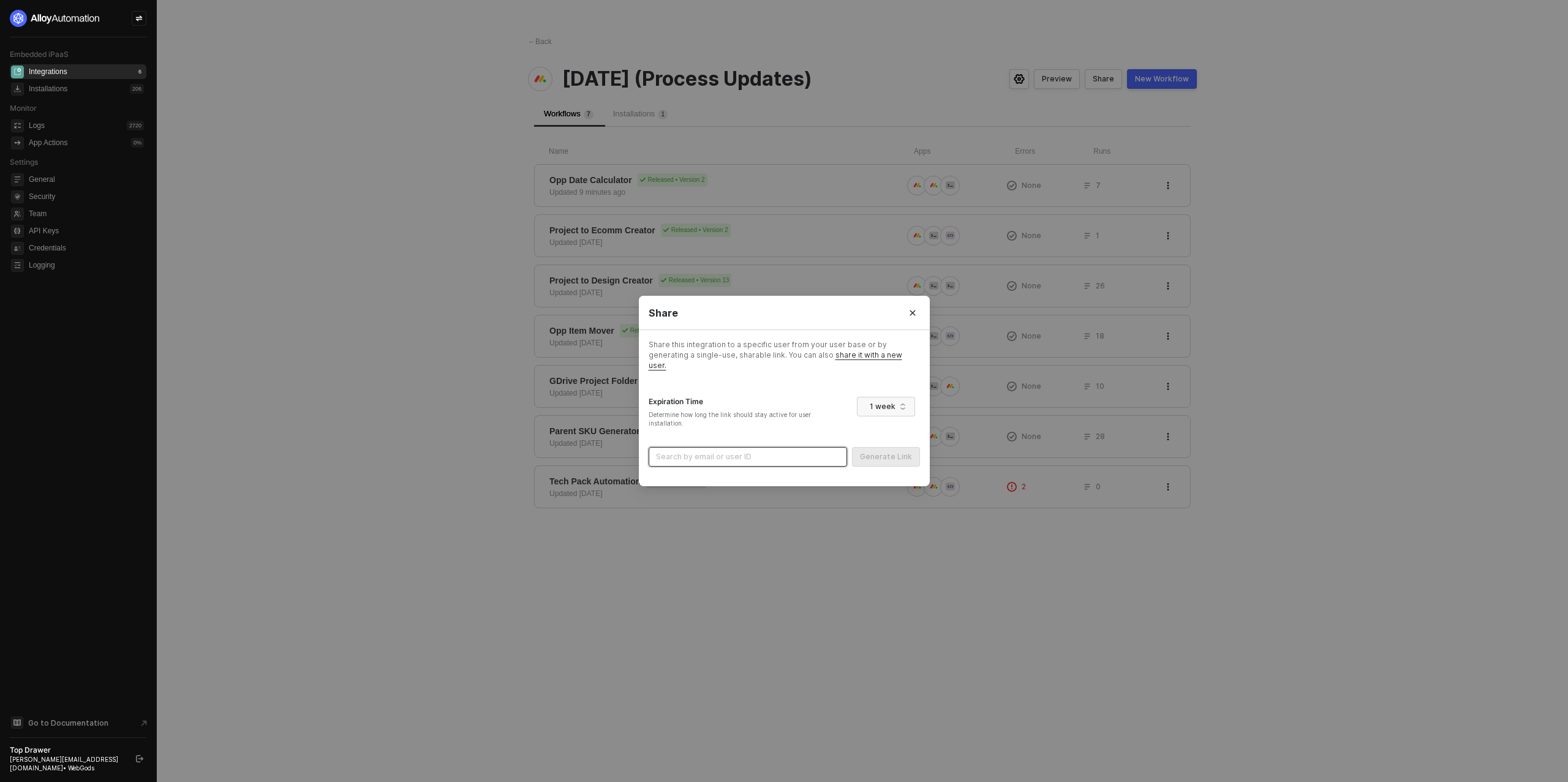
click at [767, 452] on input "search" at bounding box center [747, 457] width 184 height 19
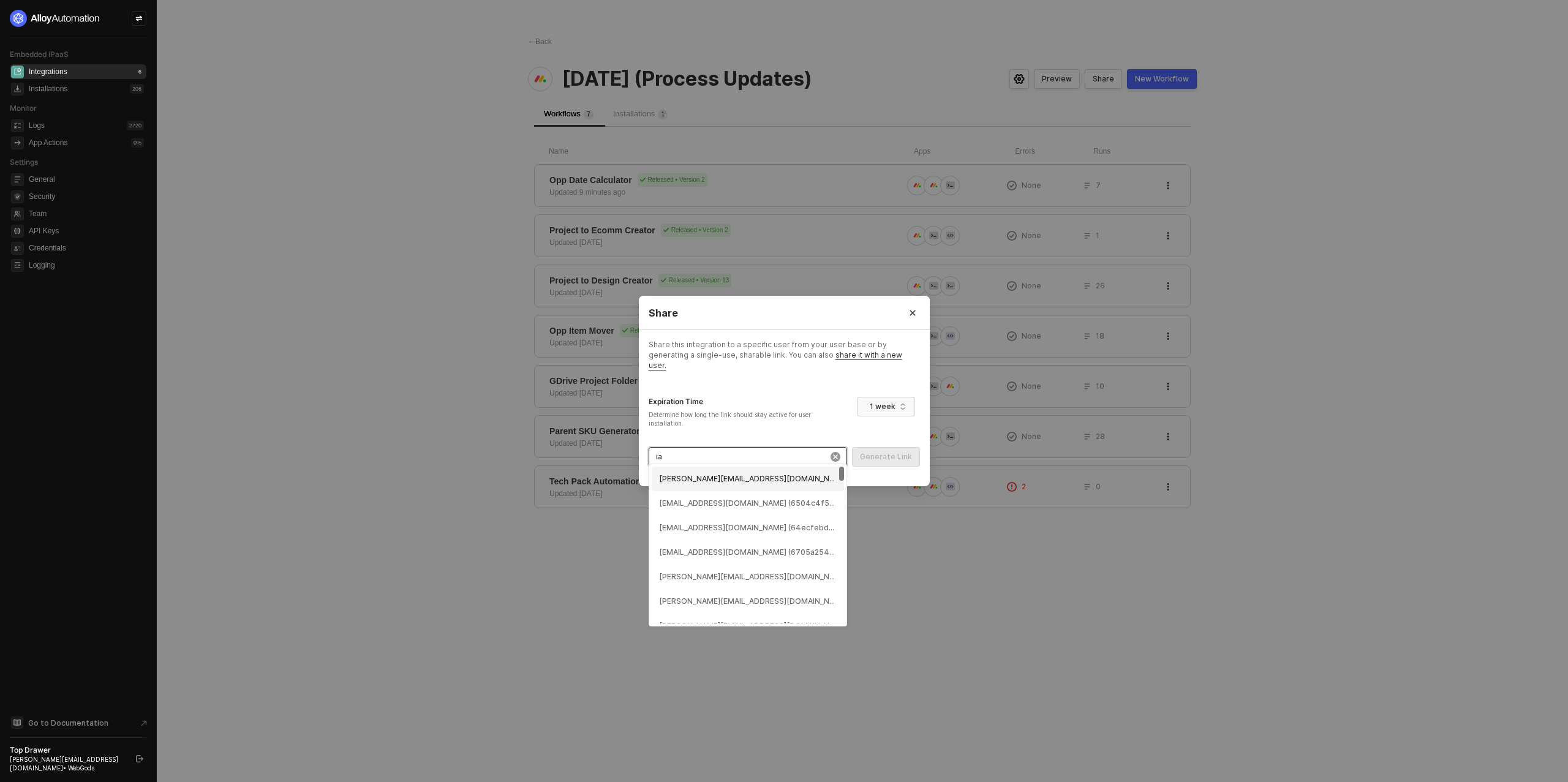
type input "ian"
click at [736, 480] on div "ian@topdrawermerch.com (64e8db348fbd52916dea7c5f)" at bounding box center [747, 479] width 178 height 11
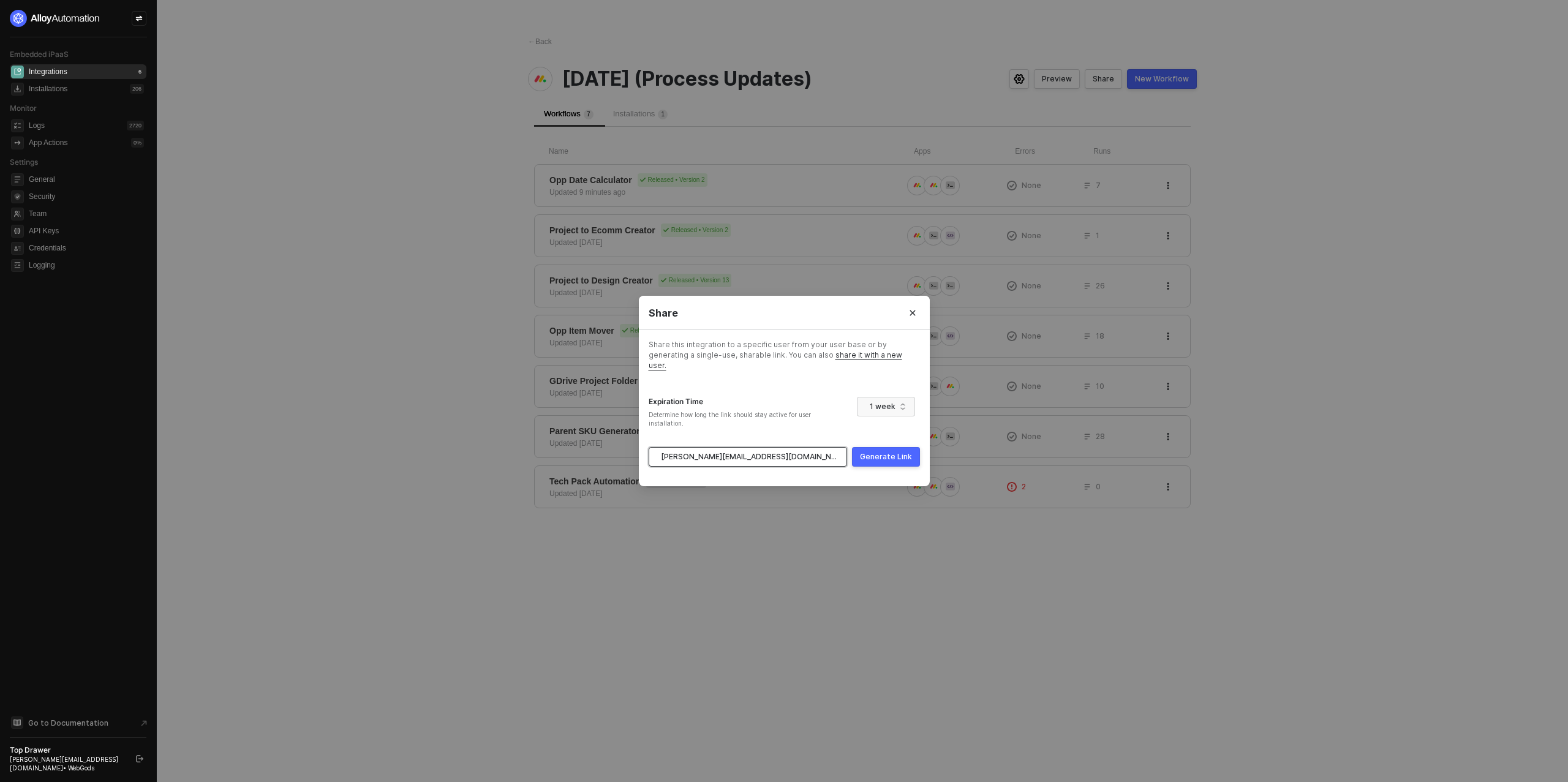
click at [882, 453] on div "Generate Link" at bounding box center [886, 457] width 52 height 10
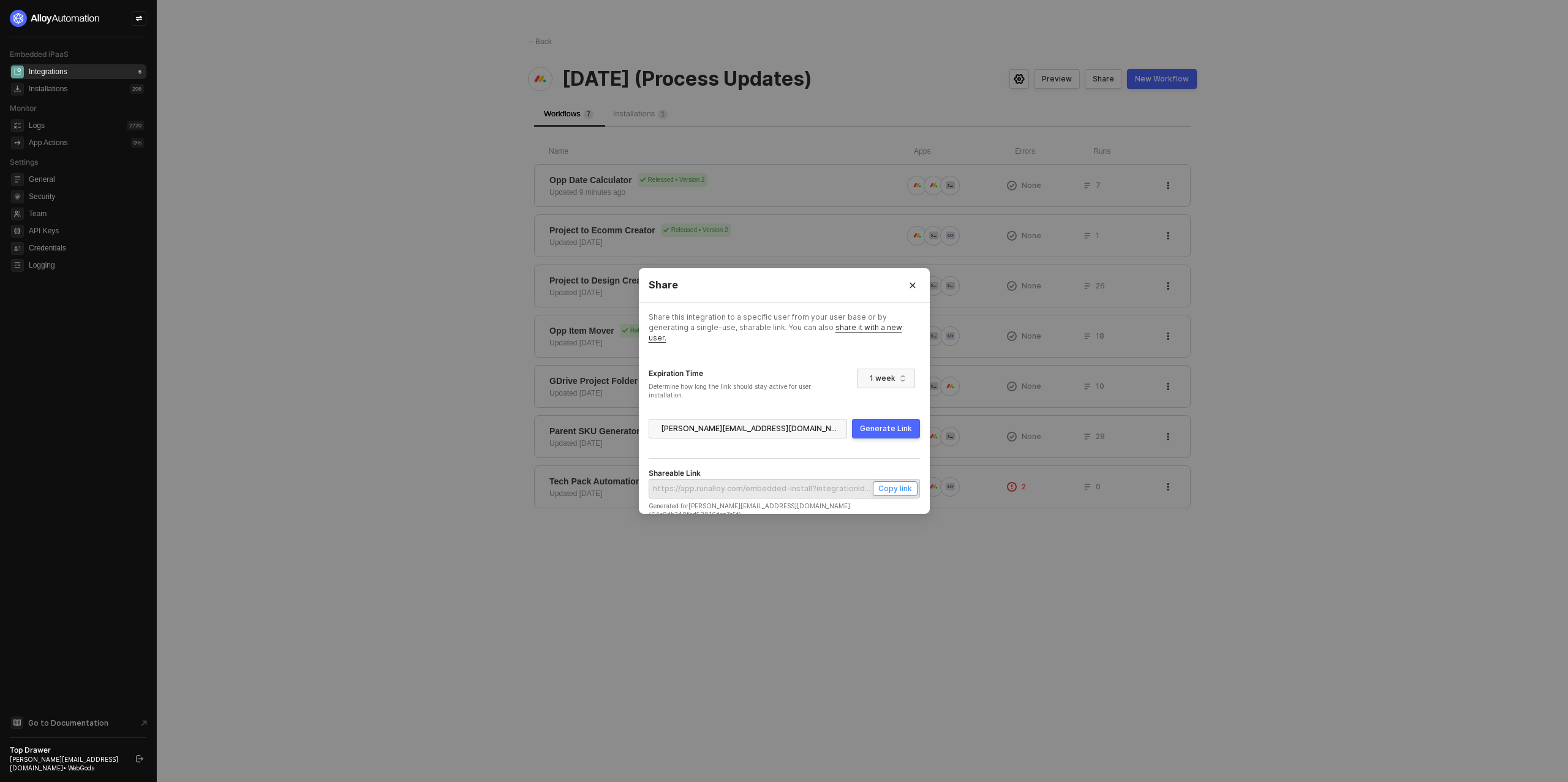
click at [893, 483] on div "Copy link" at bounding box center [894, 488] width 34 height 11
click at [917, 286] on button "Close" at bounding box center [912, 285] width 19 height 19
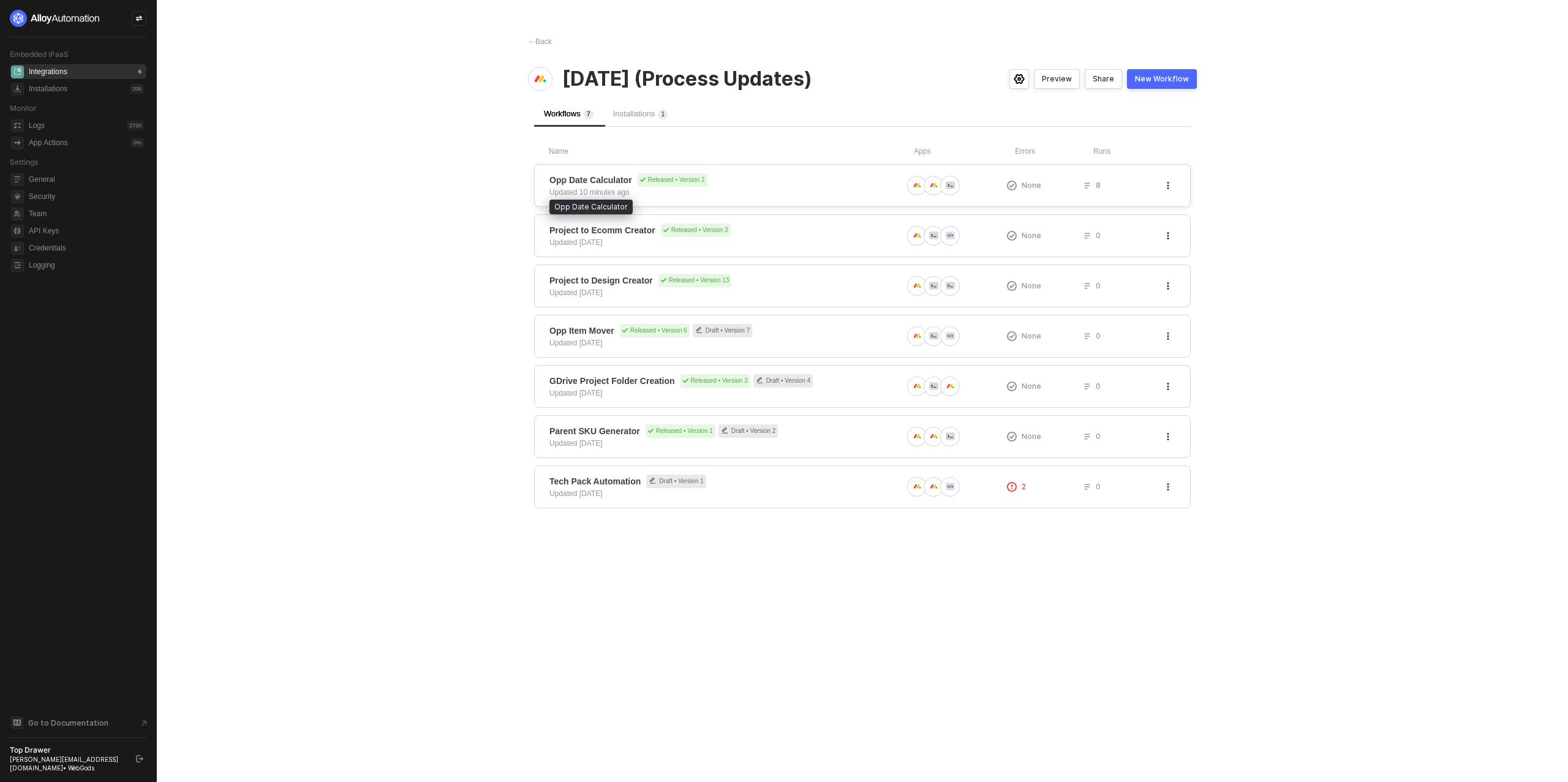
click at [596, 185] on span "Opp Date Calculator" at bounding box center [591, 179] width 83 height 12
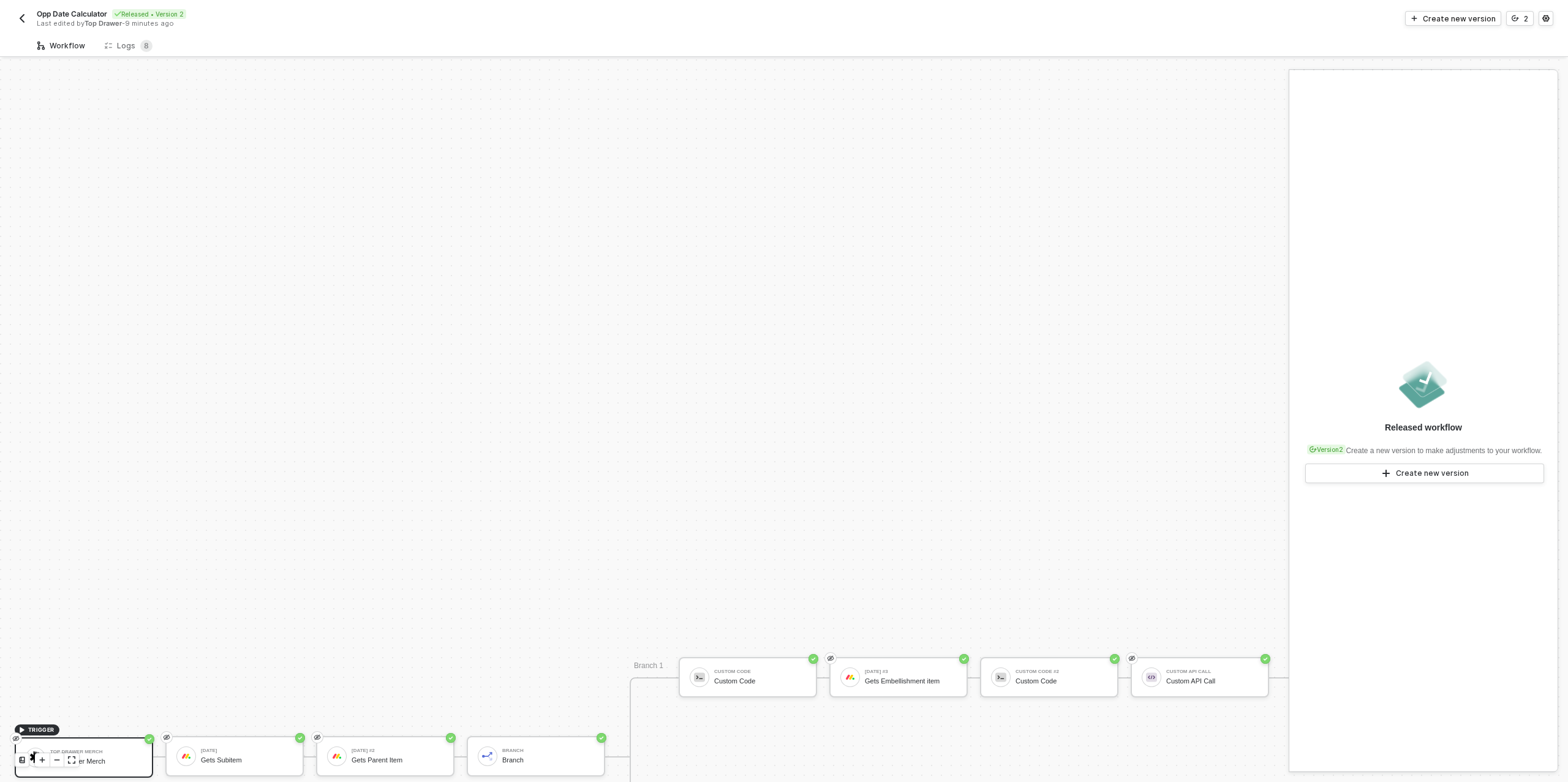
scroll to position [349, 0]
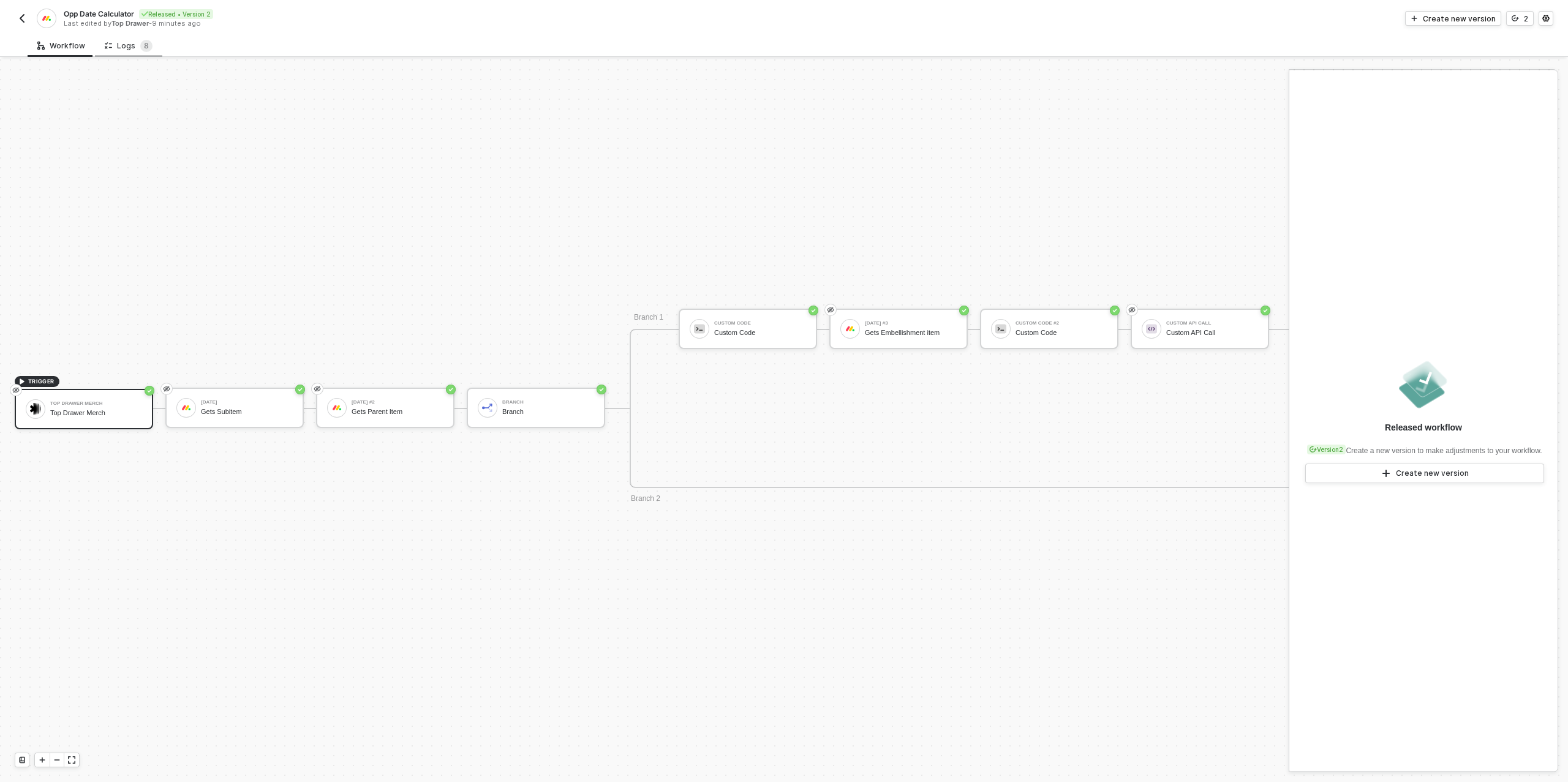
click at [132, 49] on div "Logs 8" at bounding box center [129, 46] width 48 height 12
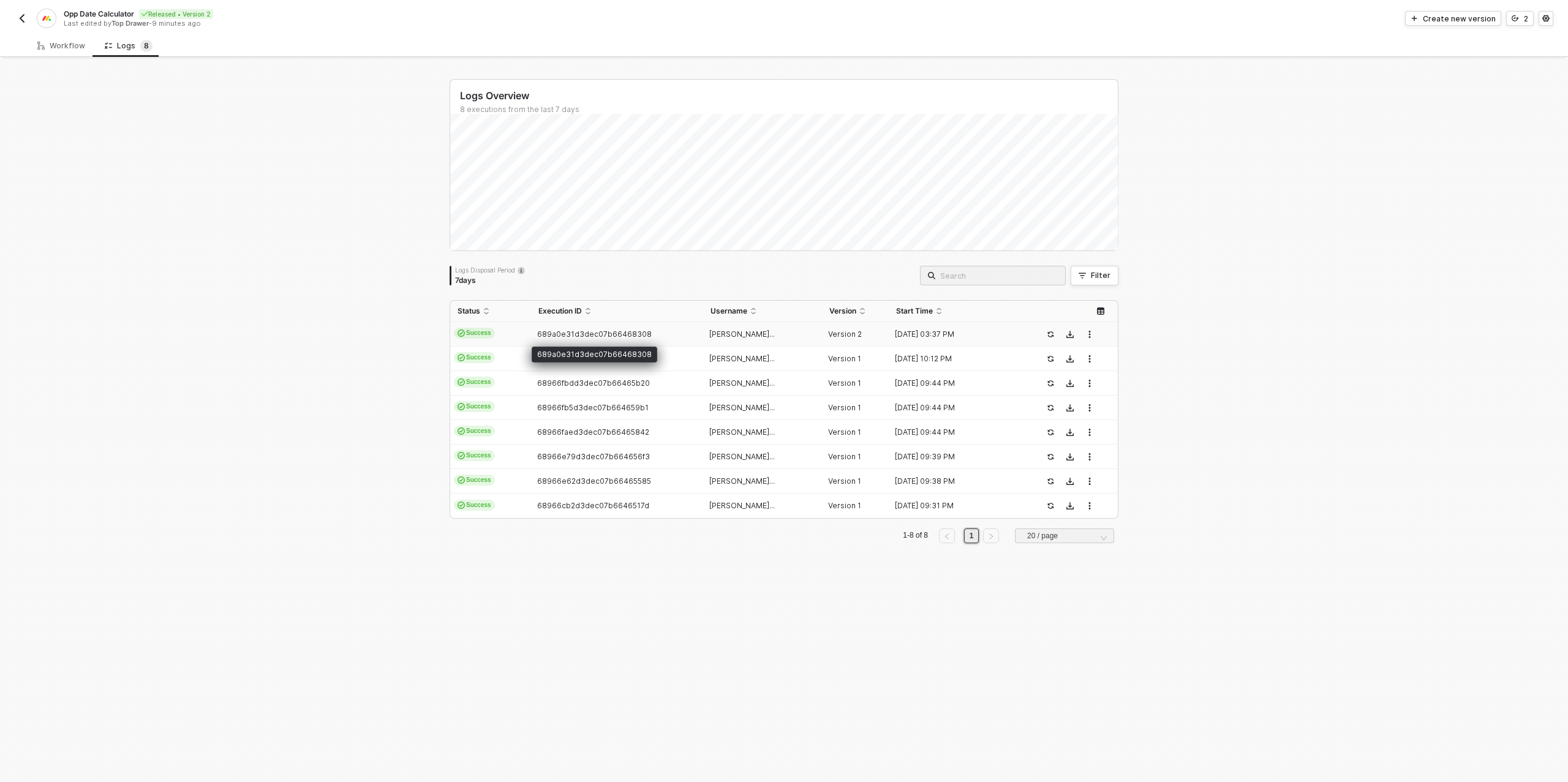
click at [617, 330] on span "689a0e31d3dec07b66468308" at bounding box center [594, 334] width 114 height 9
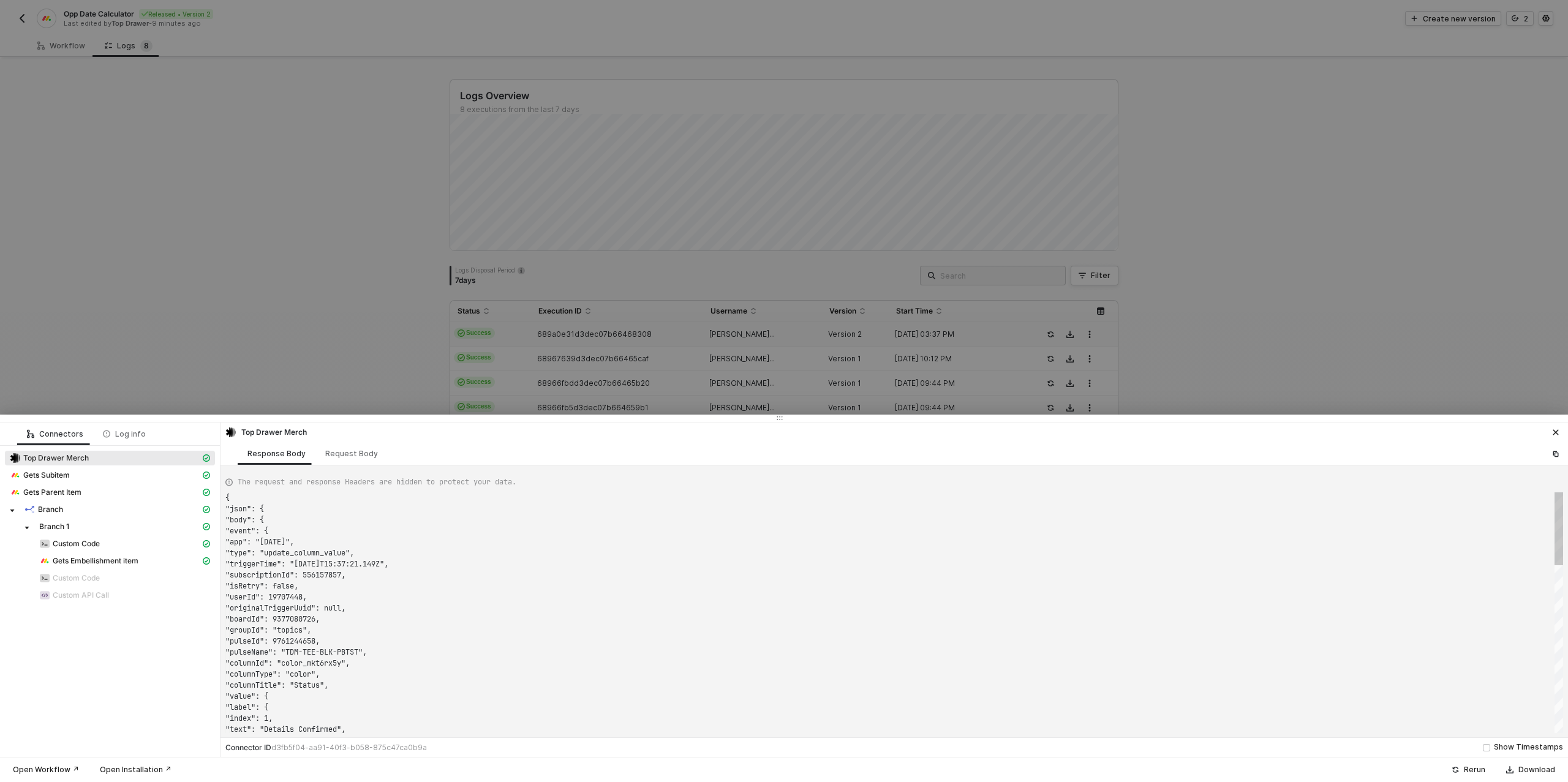
scroll to position [110, 0]
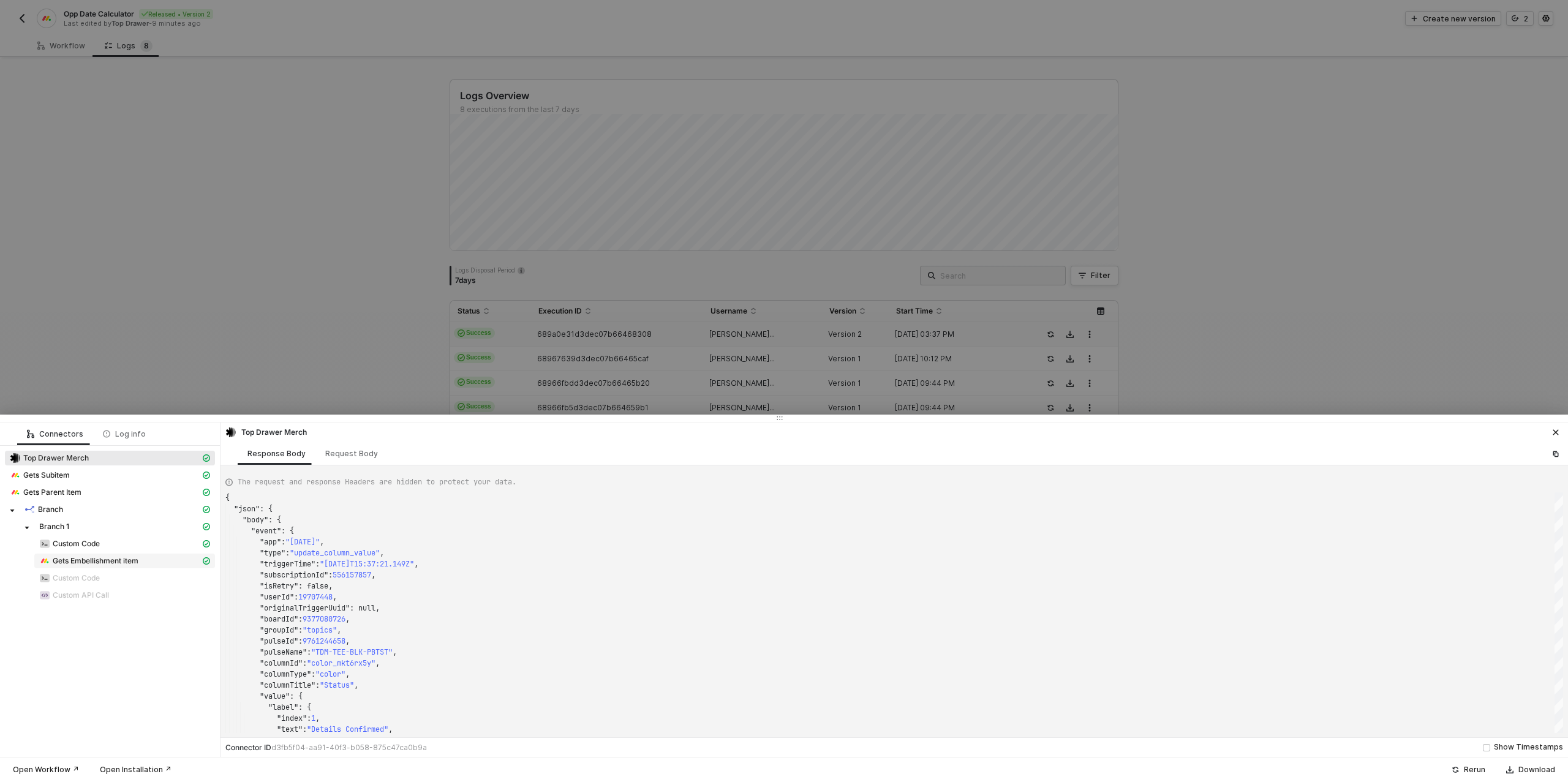
click at [109, 563] on span "Gets Embellishment item" at bounding box center [96, 561] width 86 height 10
type textarea "{ "json": { "item": { "name": "Screen Print", "id": "9646876711", "assets": [],…"
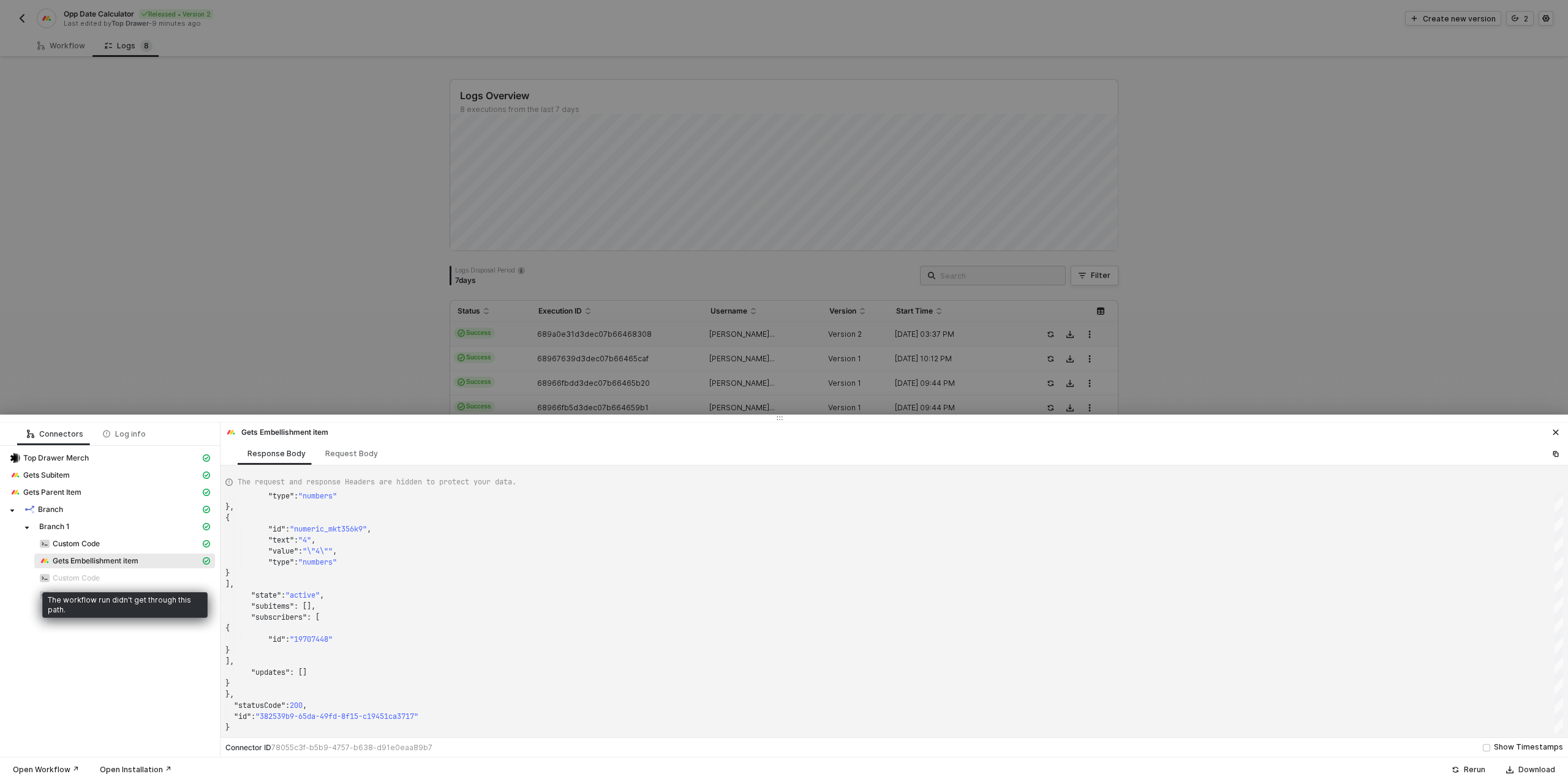
click at [74, 573] on span "Custom Code" at bounding box center [76, 578] width 47 height 10
click at [90, 577] on span "Custom Code" at bounding box center [76, 578] width 47 height 10
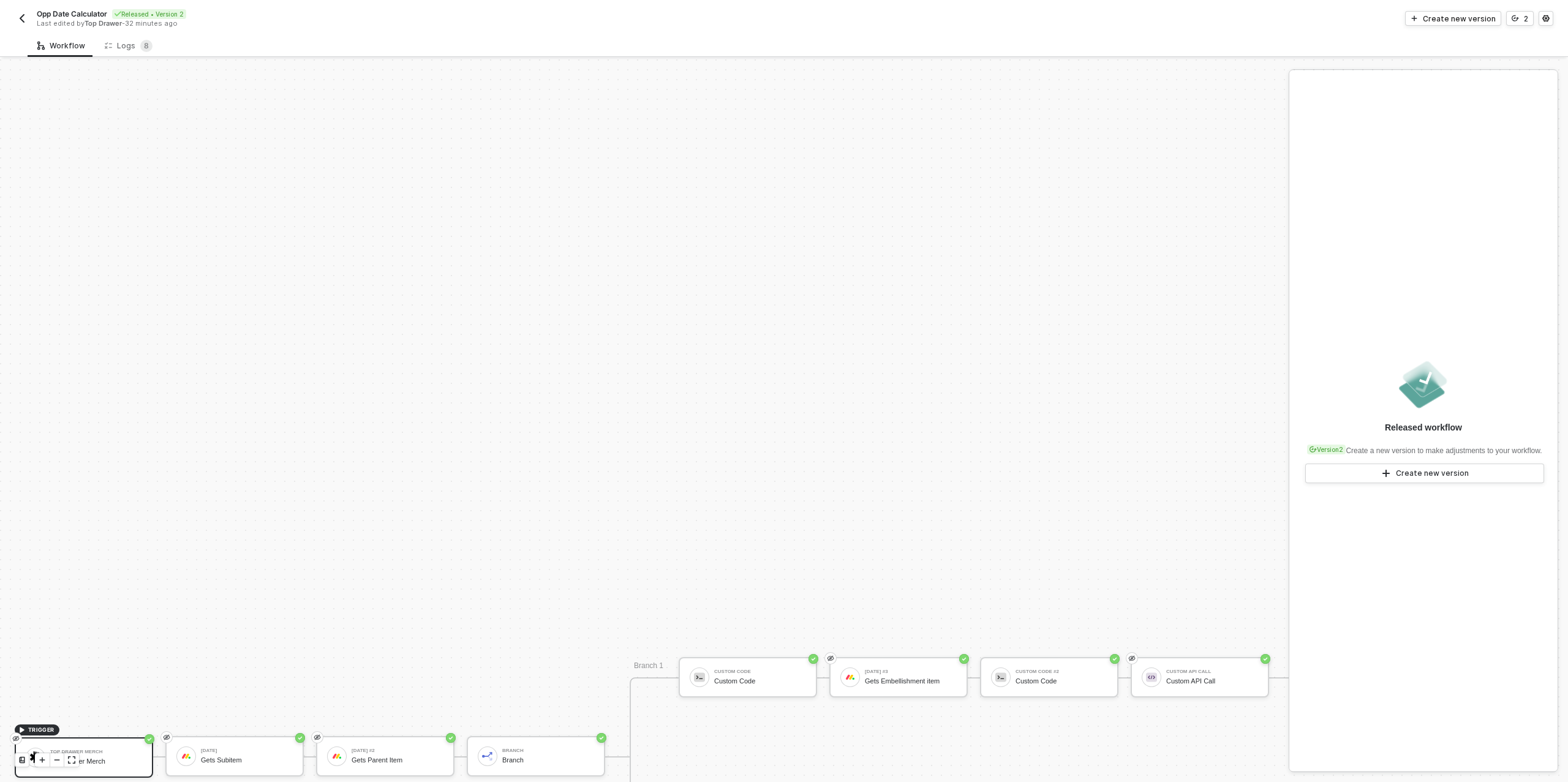
scroll to position [349, 0]
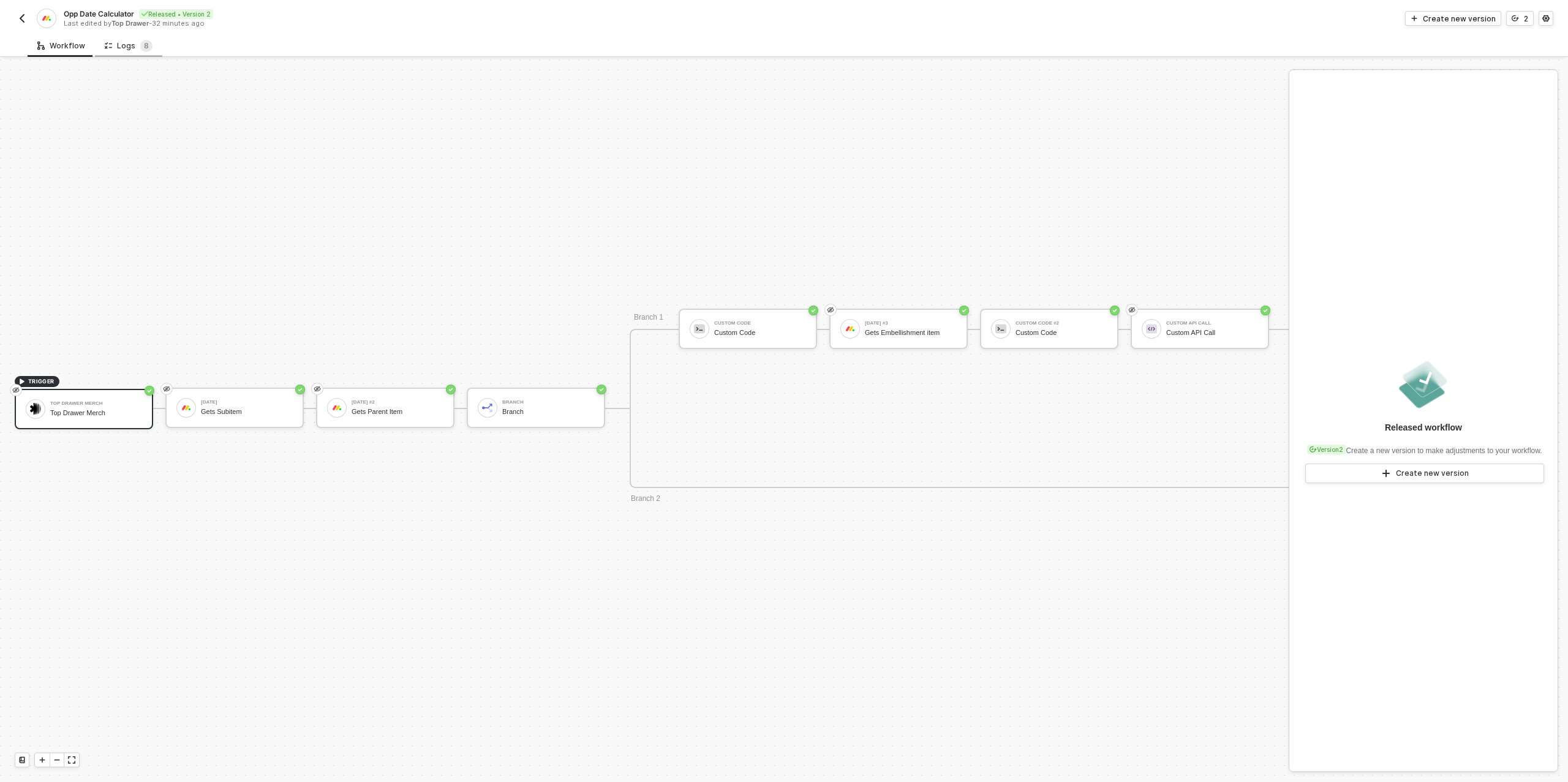
click at [120, 54] on div "Logs 8" at bounding box center [129, 46] width 67 height 23
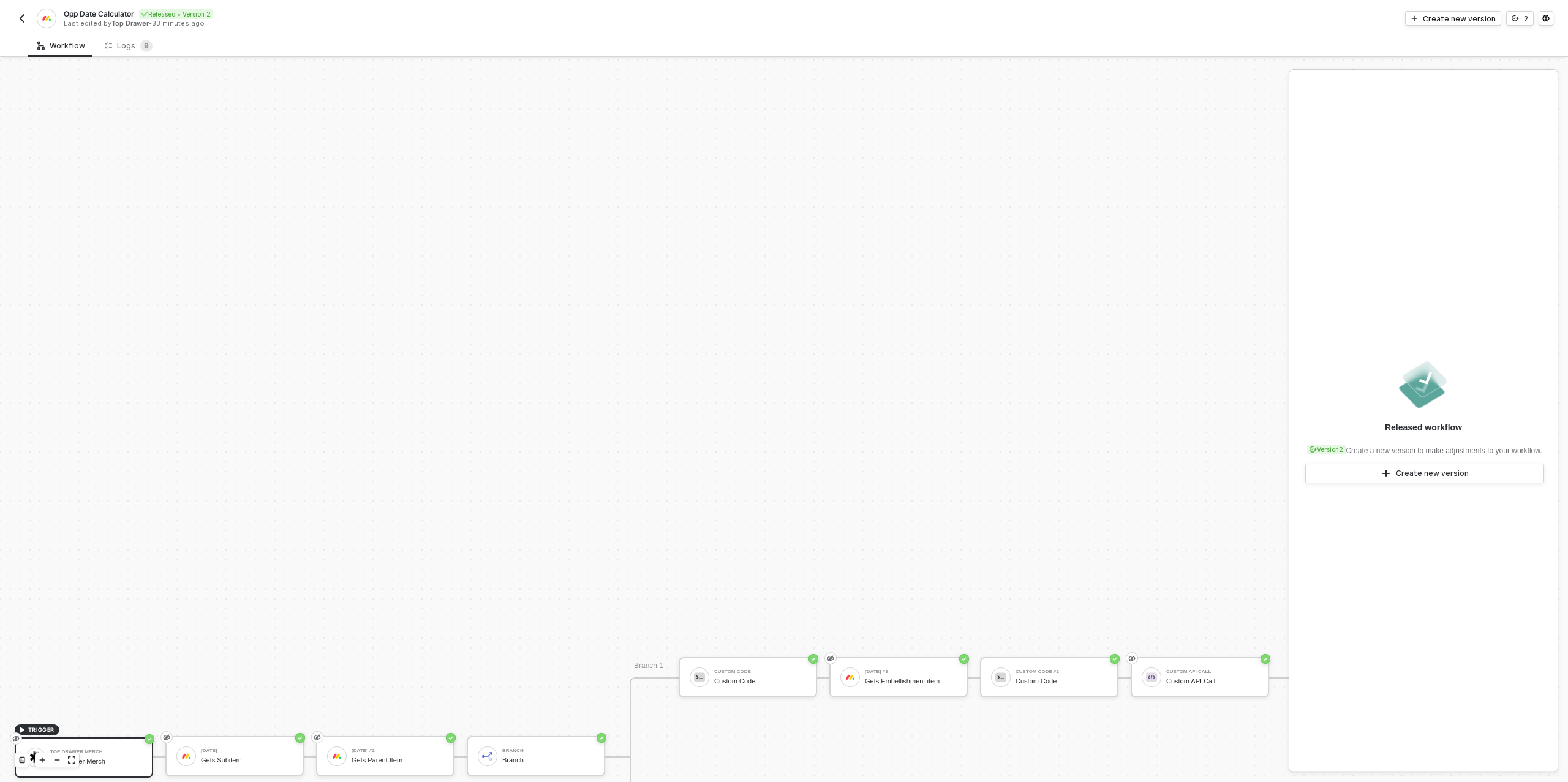
scroll to position [349, 0]
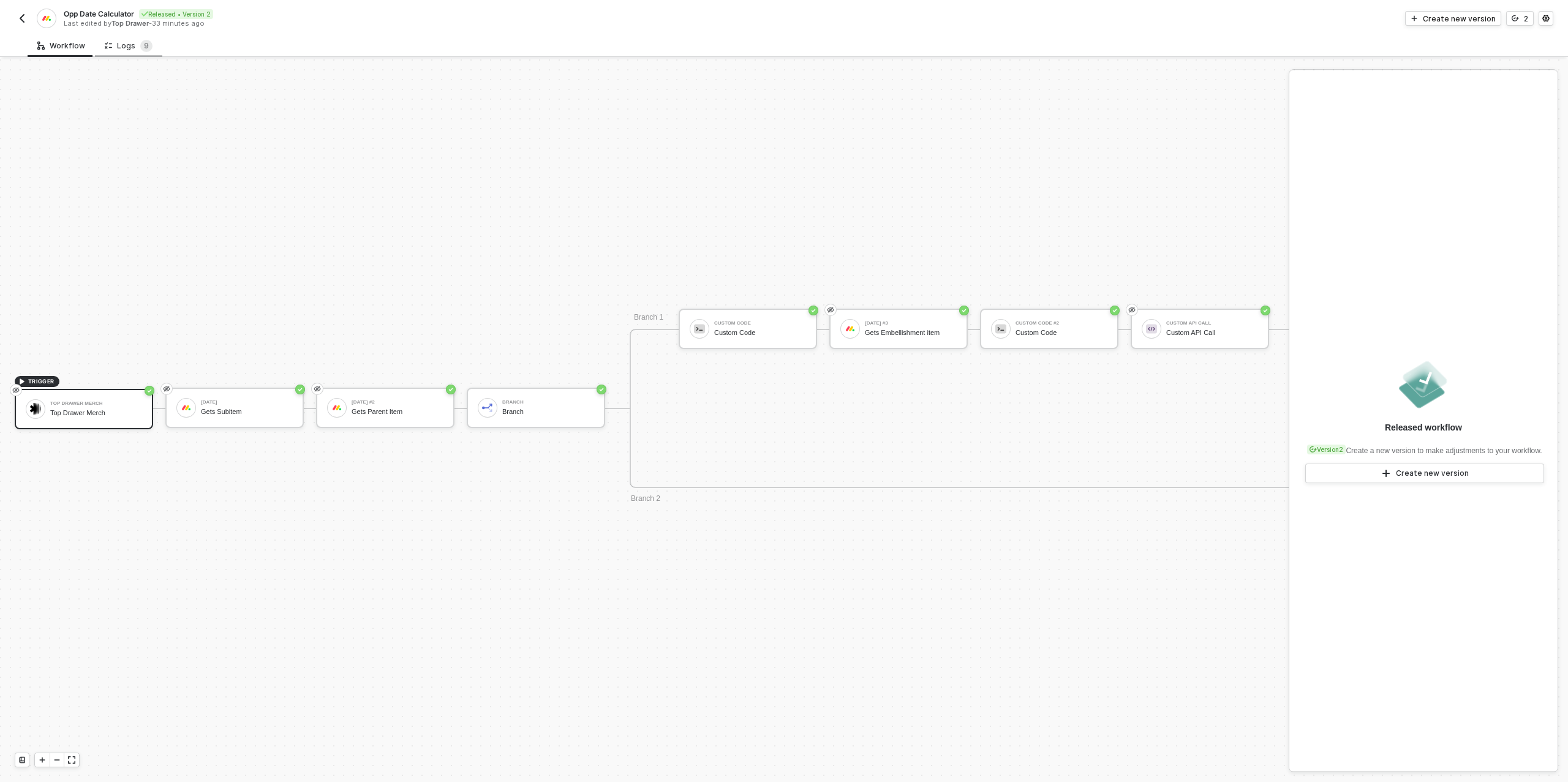
click at [116, 45] on div "Logs 9" at bounding box center [129, 46] width 48 height 12
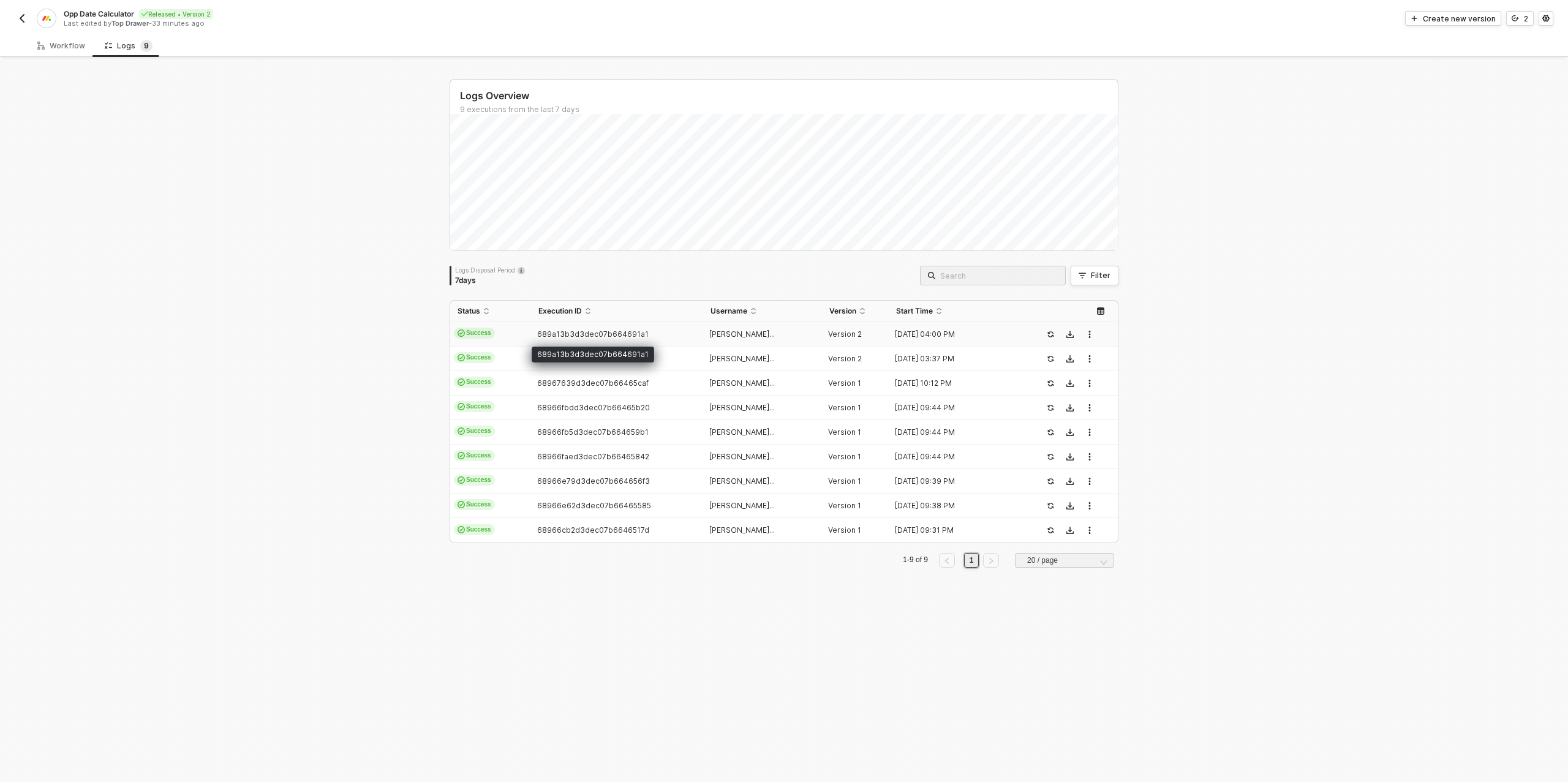
click at [573, 337] on span "689a13b3d3dec07b664691a1" at bounding box center [593, 334] width 111 height 9
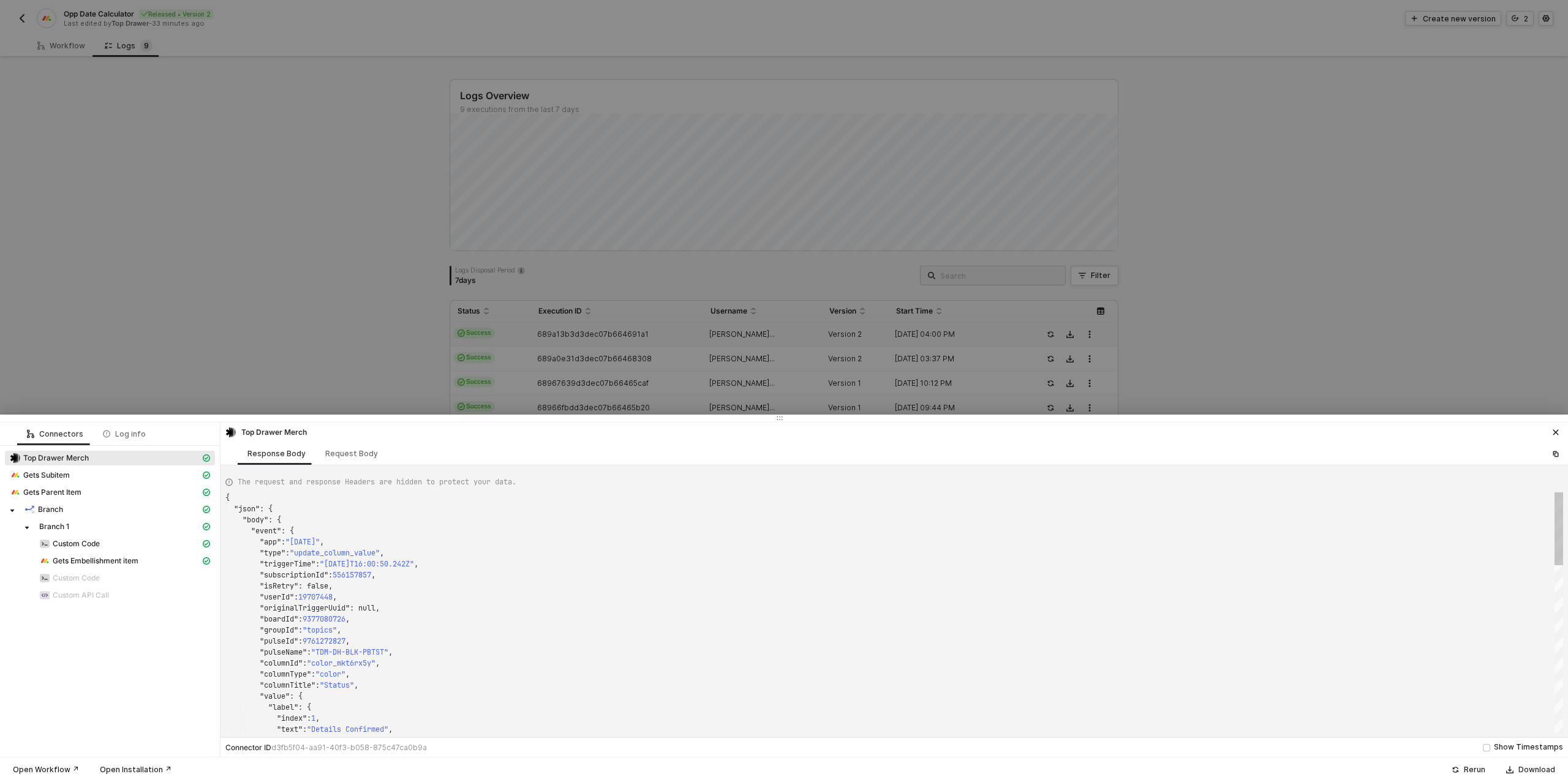
scroll to position [110, 0]
click at [154, 558] on div "Gets Embellishment item" at bounding box center [119, 561] width 161 height 11
type textarea "{ "json": { "item": { "name": "Embroidery", "id": "9646876644", "assets": [], "…"
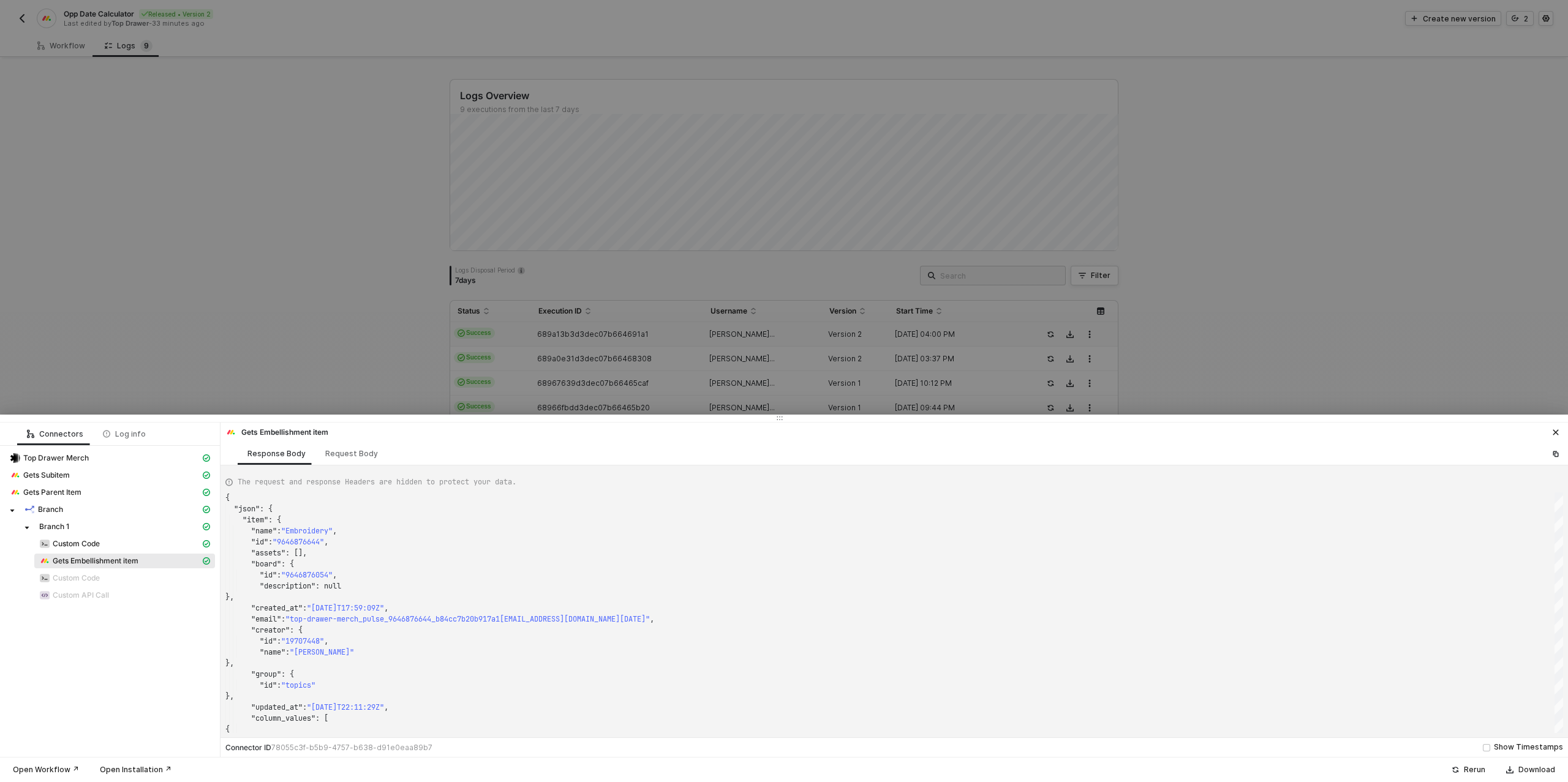
drag, startPoint x: 202, startPoint y: 155, endPoint x: 554, endPoint y: 109, distance: 355.0
click at [203, 155] on div at bounding box center [784, 391] width 1568 height 782
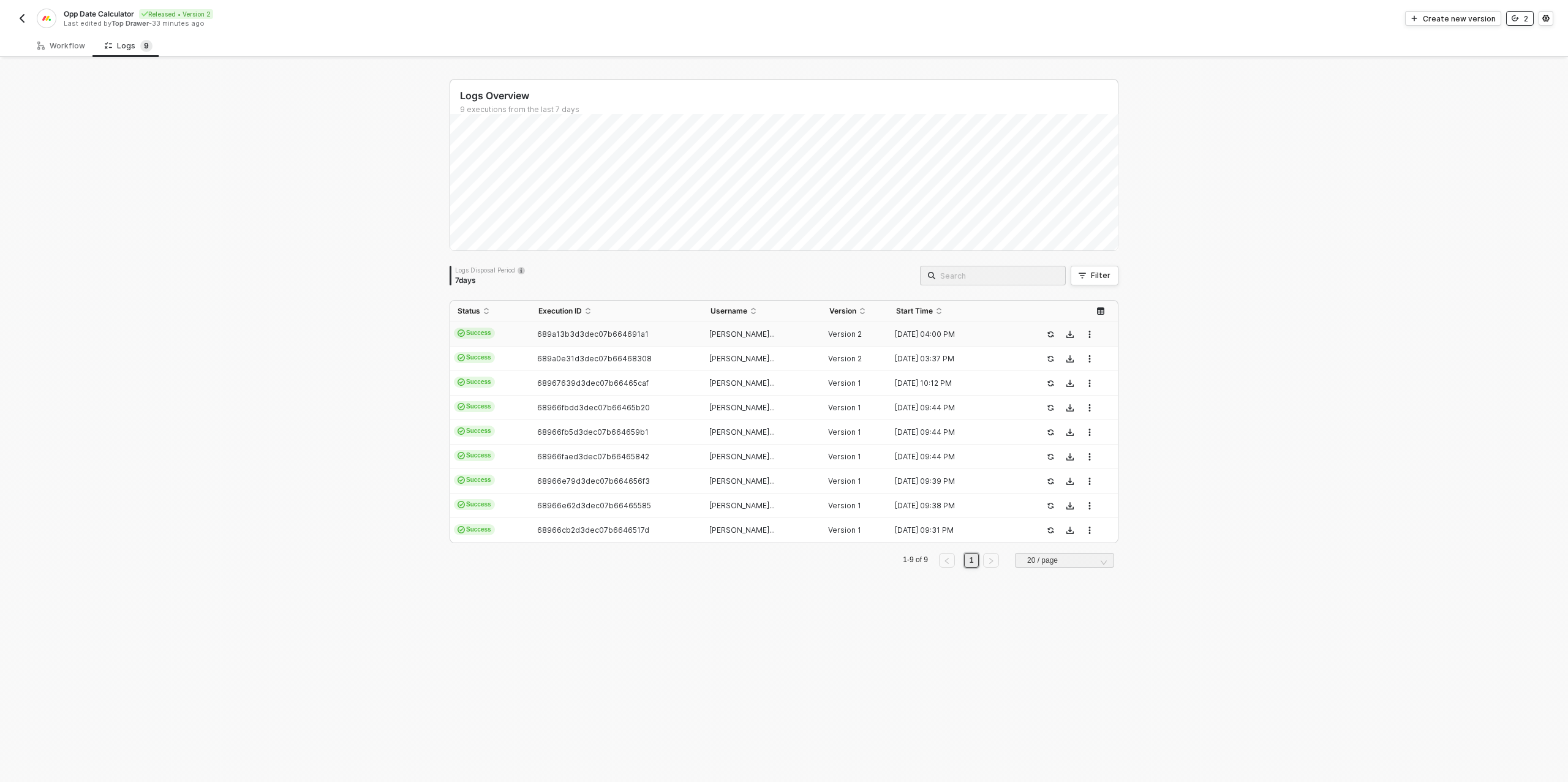
click at [1514, 15] on icon "icon-versioning" at bounding box center [1515, 19] width 7 height 7
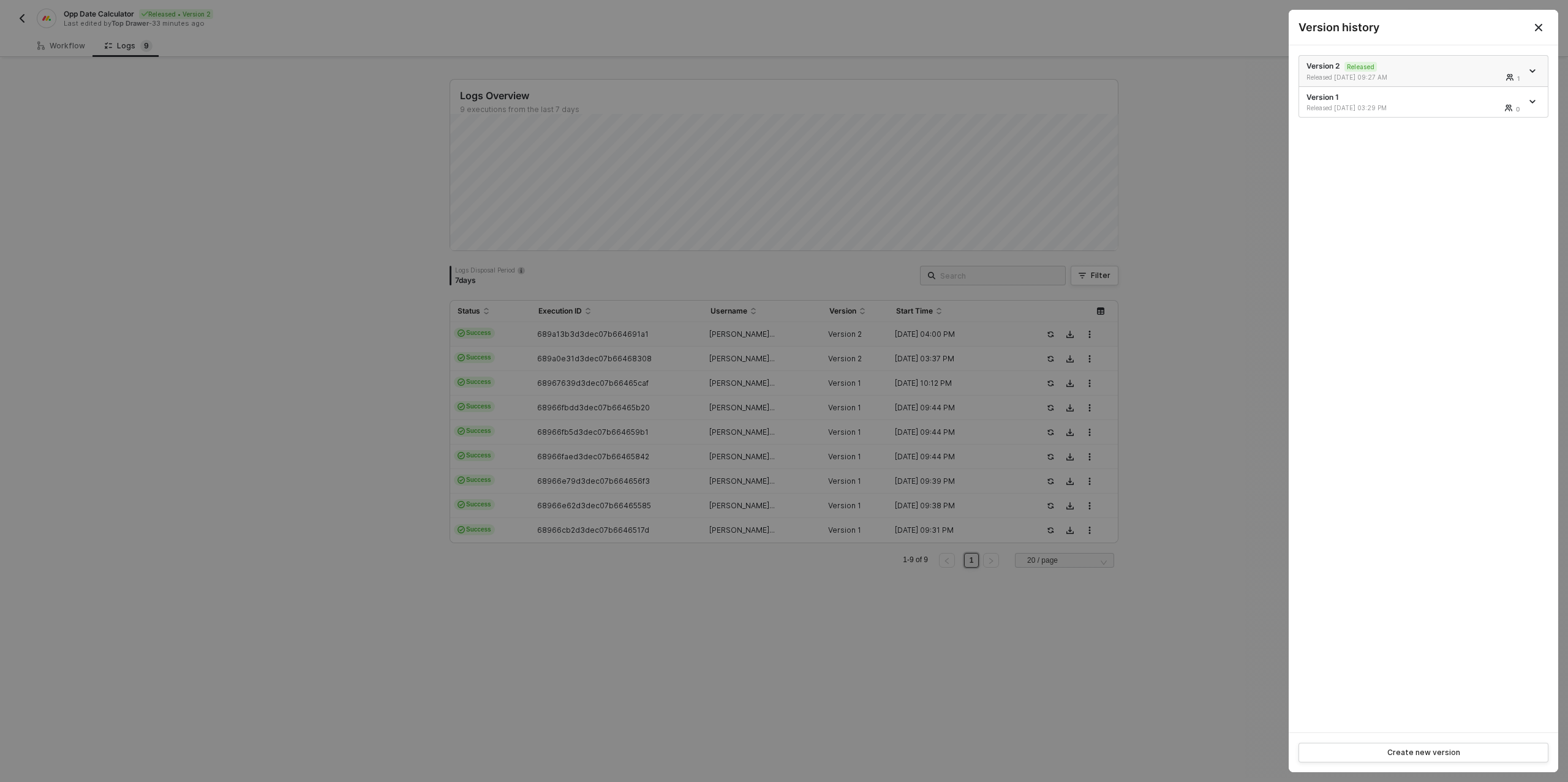
click at [1534, 68] on icon "icon-arrow-down" at bounding box center [1532, 71] width 6 height 6
click at [1483, 90] on div "Make a copy" at bounding box center [1489, 91] width 76 height 11
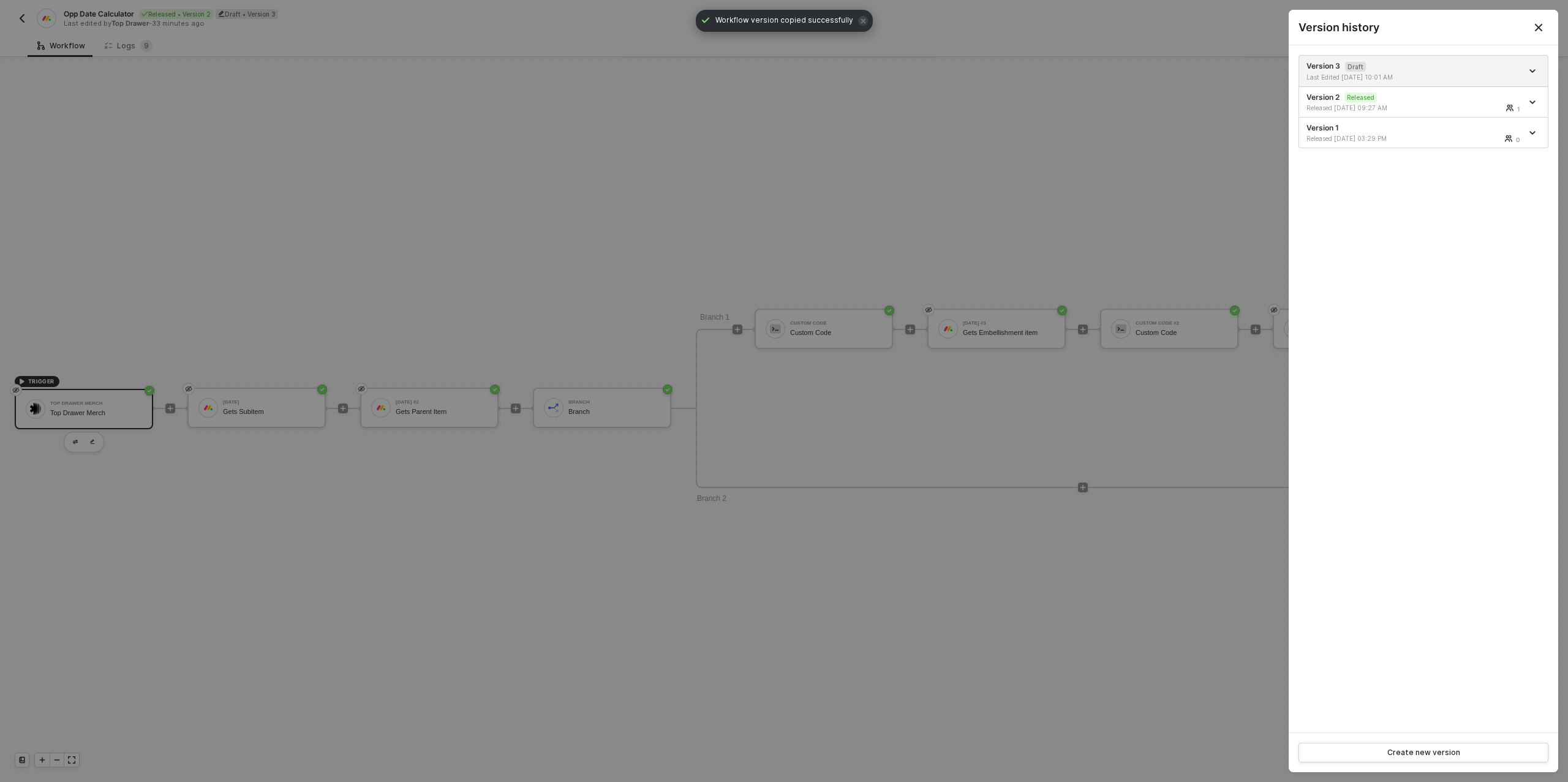
click at [1135, 340] on div at bounding box center [784, 391] width 1568 height 782
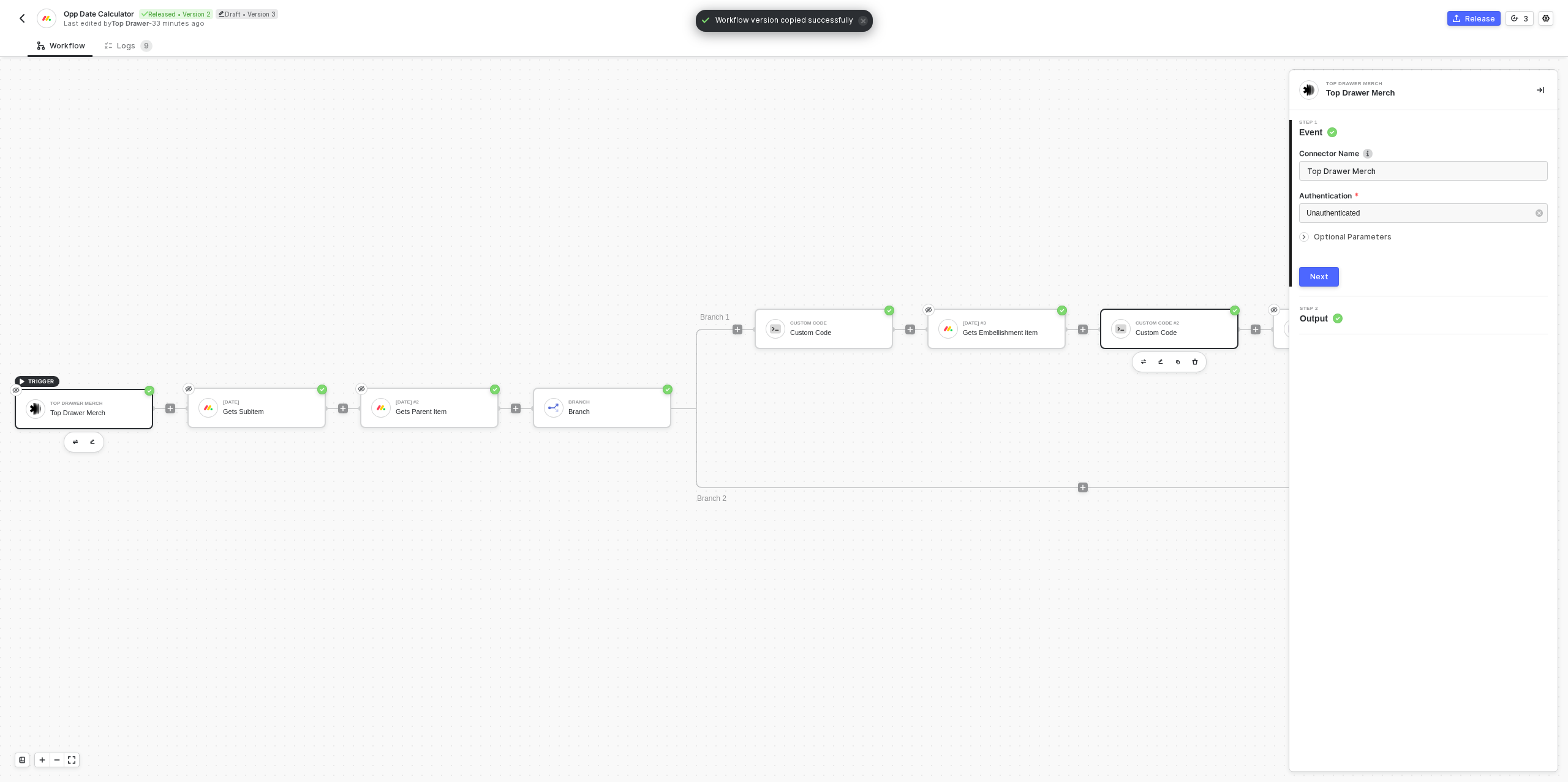
click at [1159, 336] on div "Custom Code" at bounding box center [1181, 332] width 92 height 8
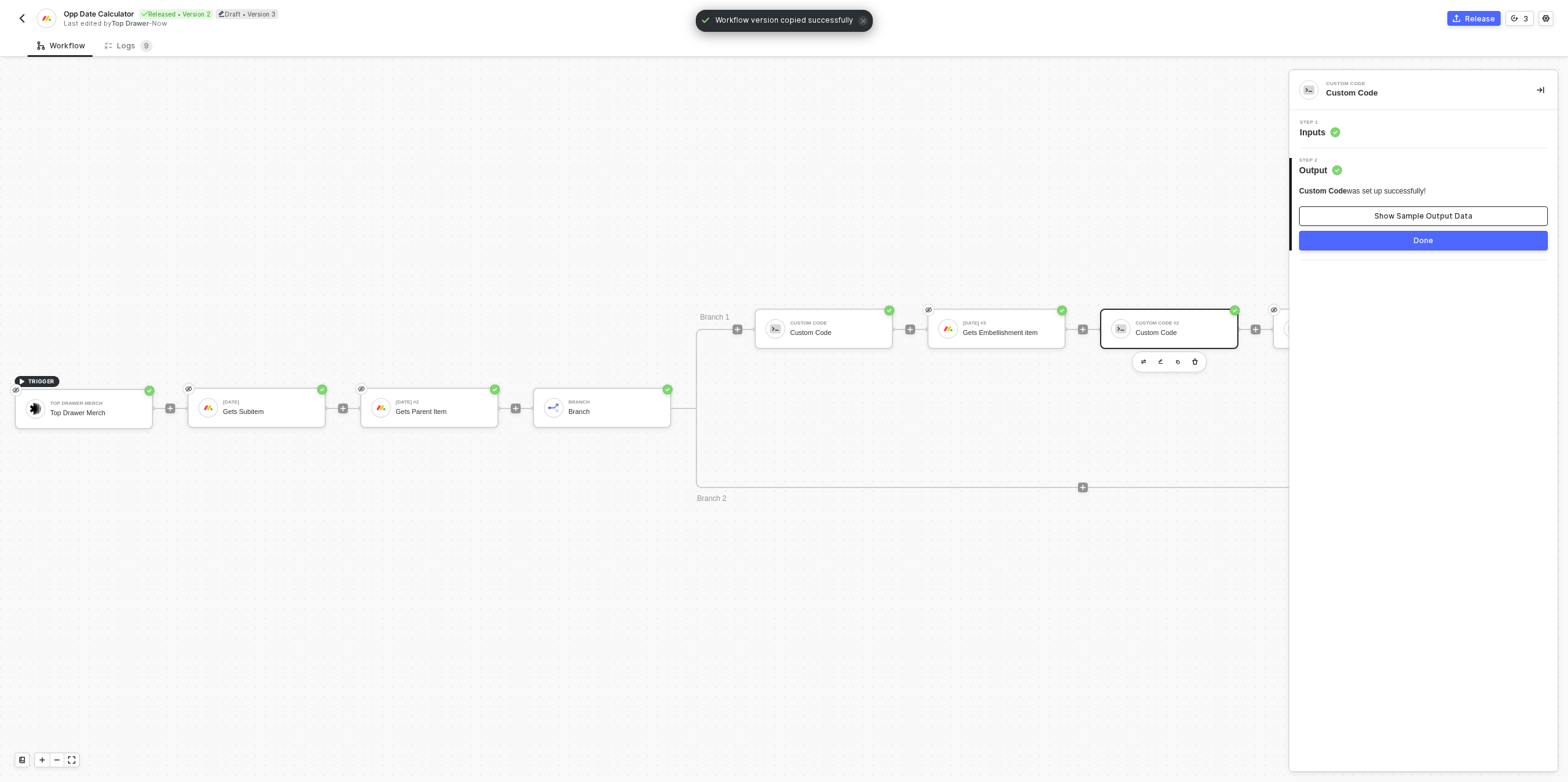
click at [1397, 214] on div "Show Sample Output Data" at bounding box center [1423, 216] width 98 height 10
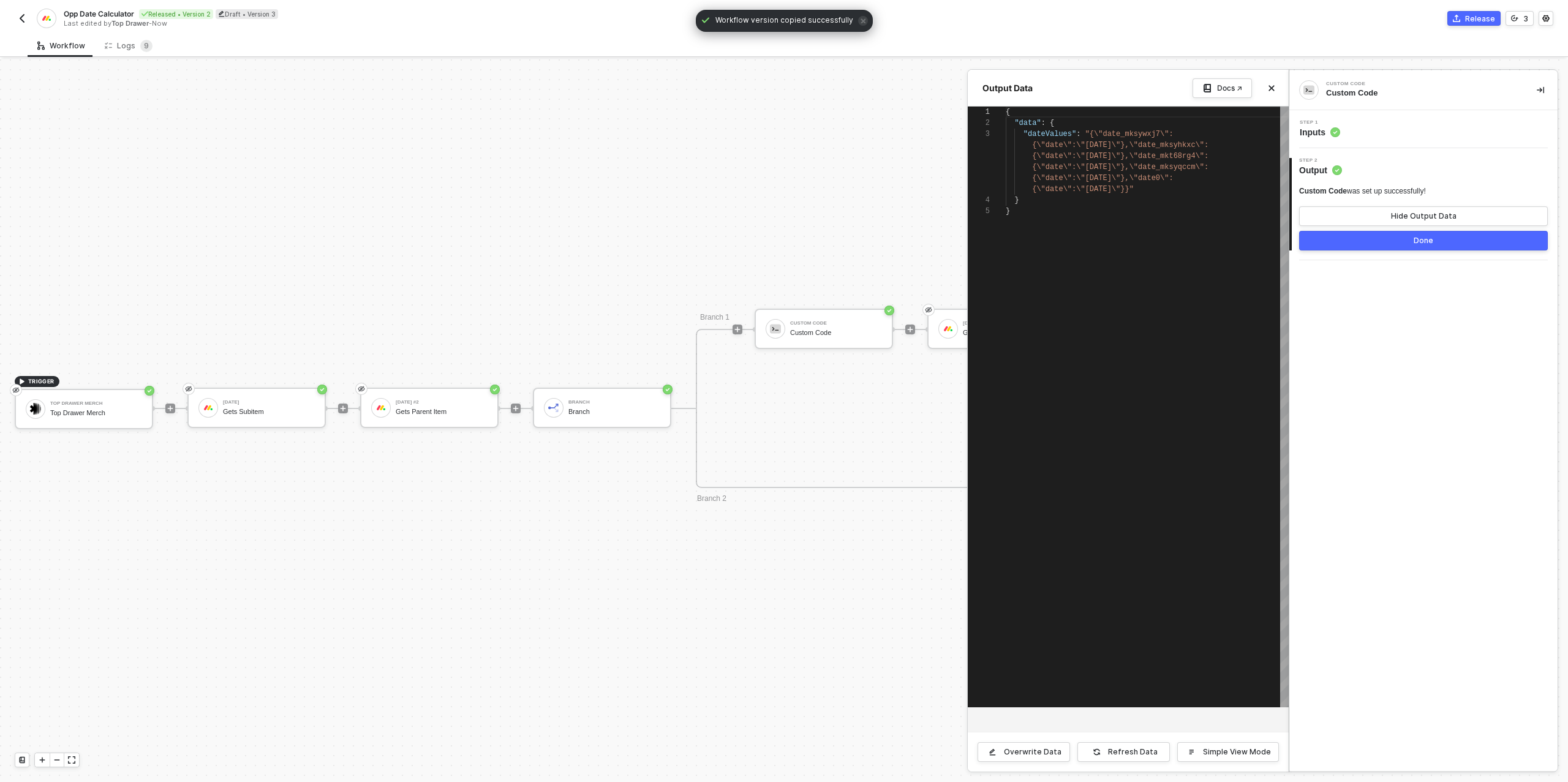
scroll to position [44, 0]
click at [1118, 748] on div "Refresh Data" at bounding box center [1132, 752] width 49 height 10
click at [1422, 245] on div "Done" at bounding box center [1423, 241] width 19 height 10
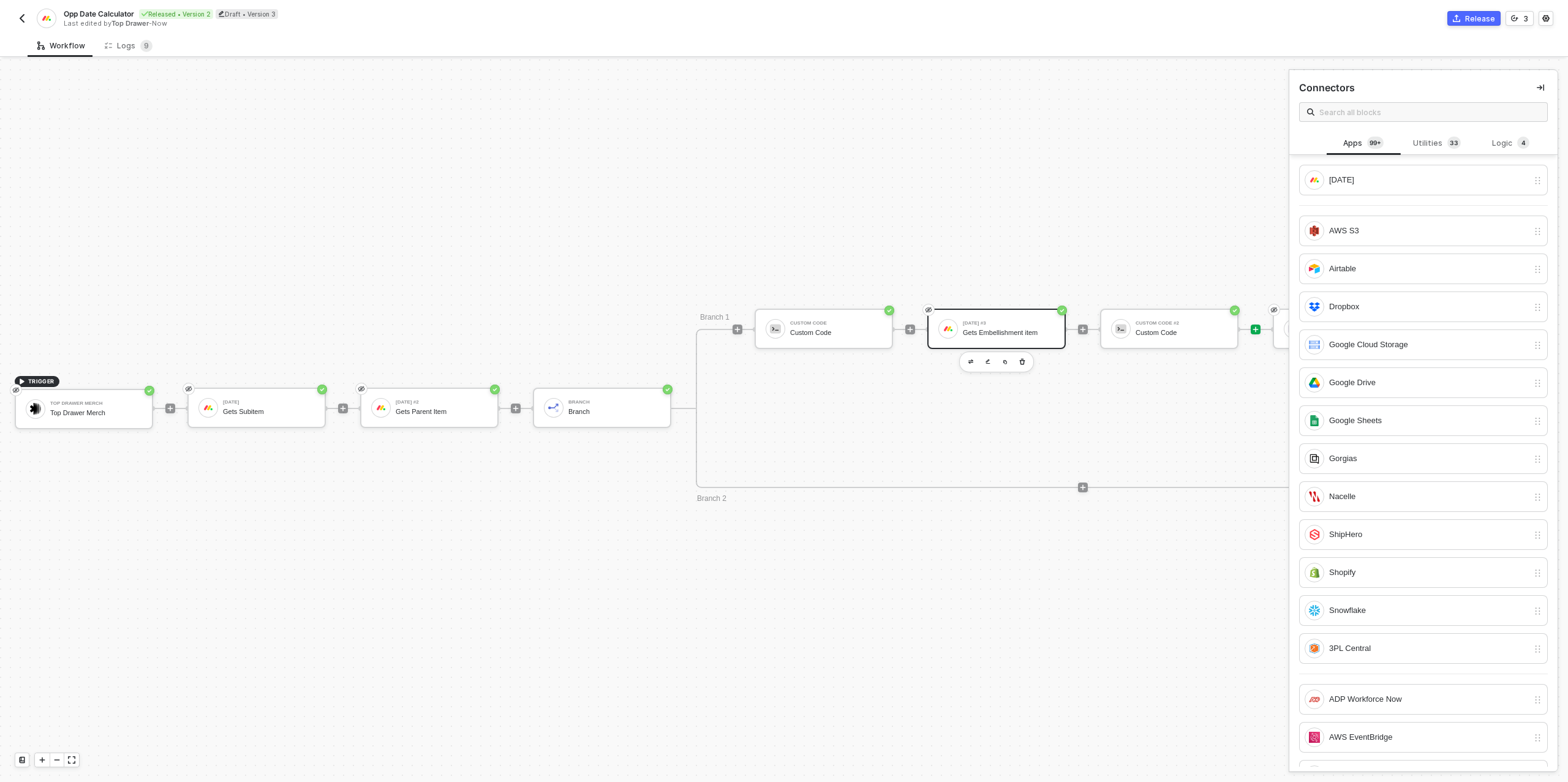
click at [988, 324] on div "[DATE] #3" at bounding box center [1009, 323] width 92 height 5
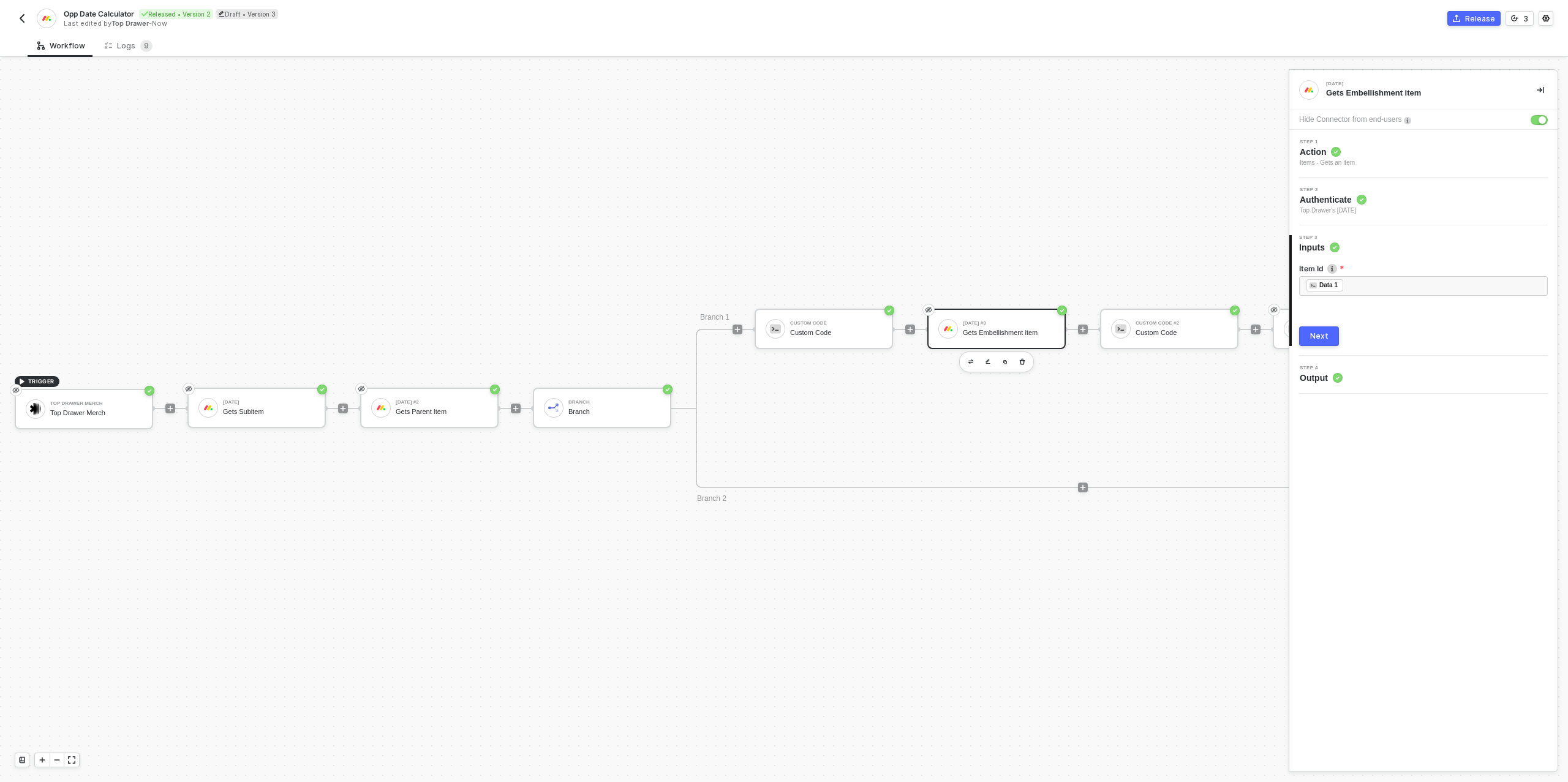
click at [1316, 336] on div "Next" at bounding box center [1319, 336] width 19 height 10
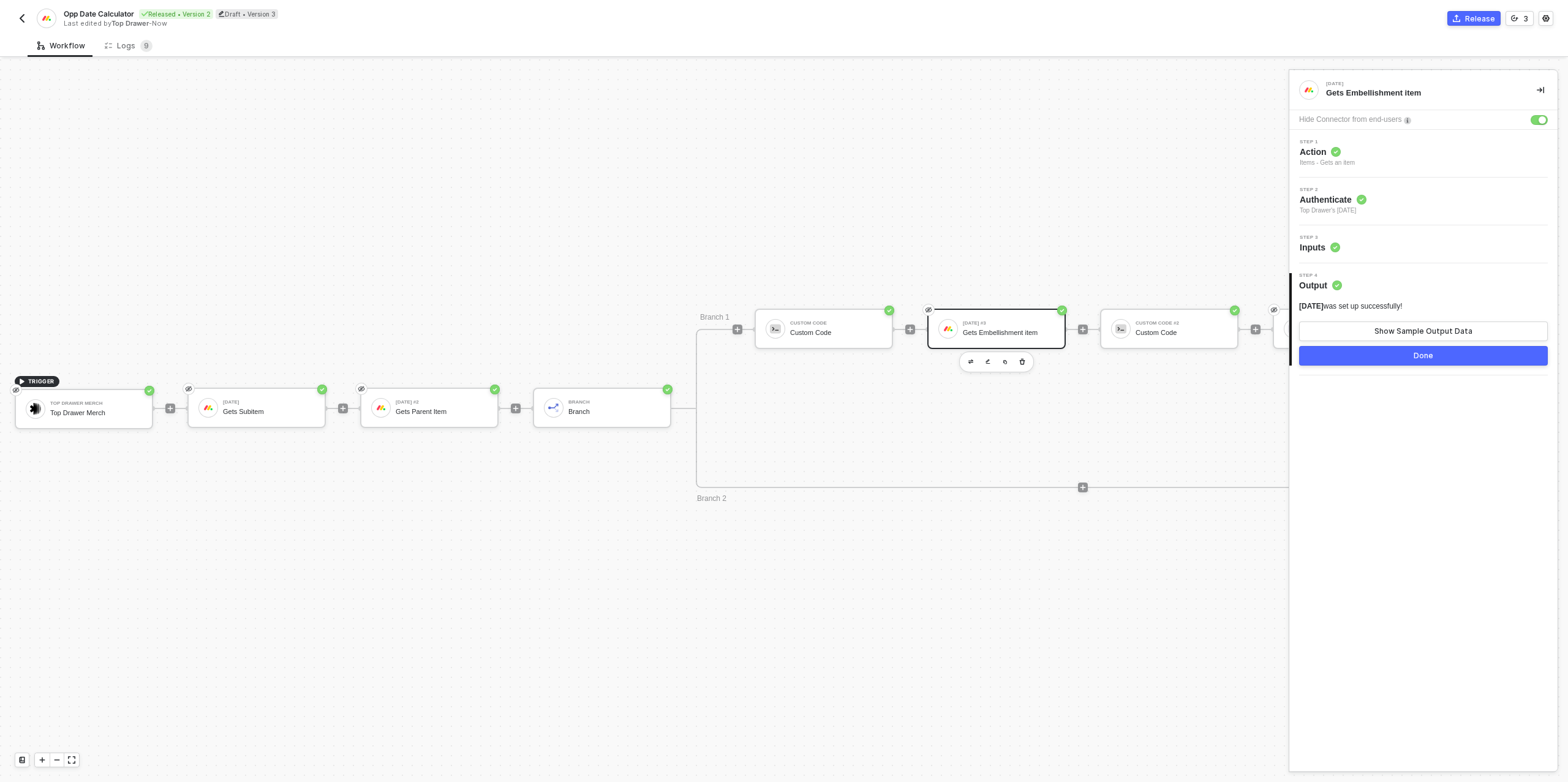
click at [1394, 355] on button "Done" at bounding box center [1423, 355] width 249 height 19
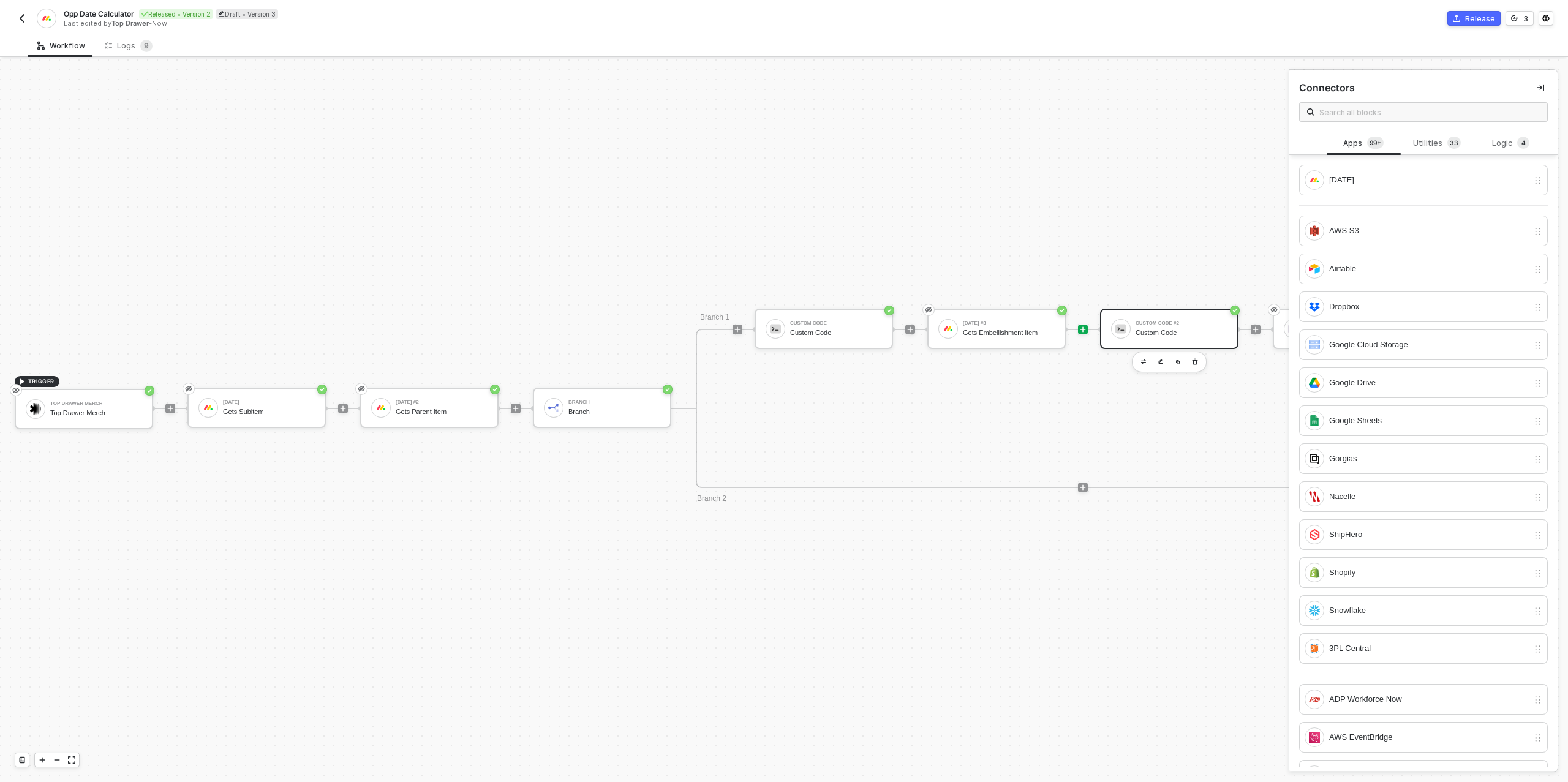
click at [1169, 326] on div "Custom Code #2 Custom Code" at bounding box center [1181, 329] width 92 height 24
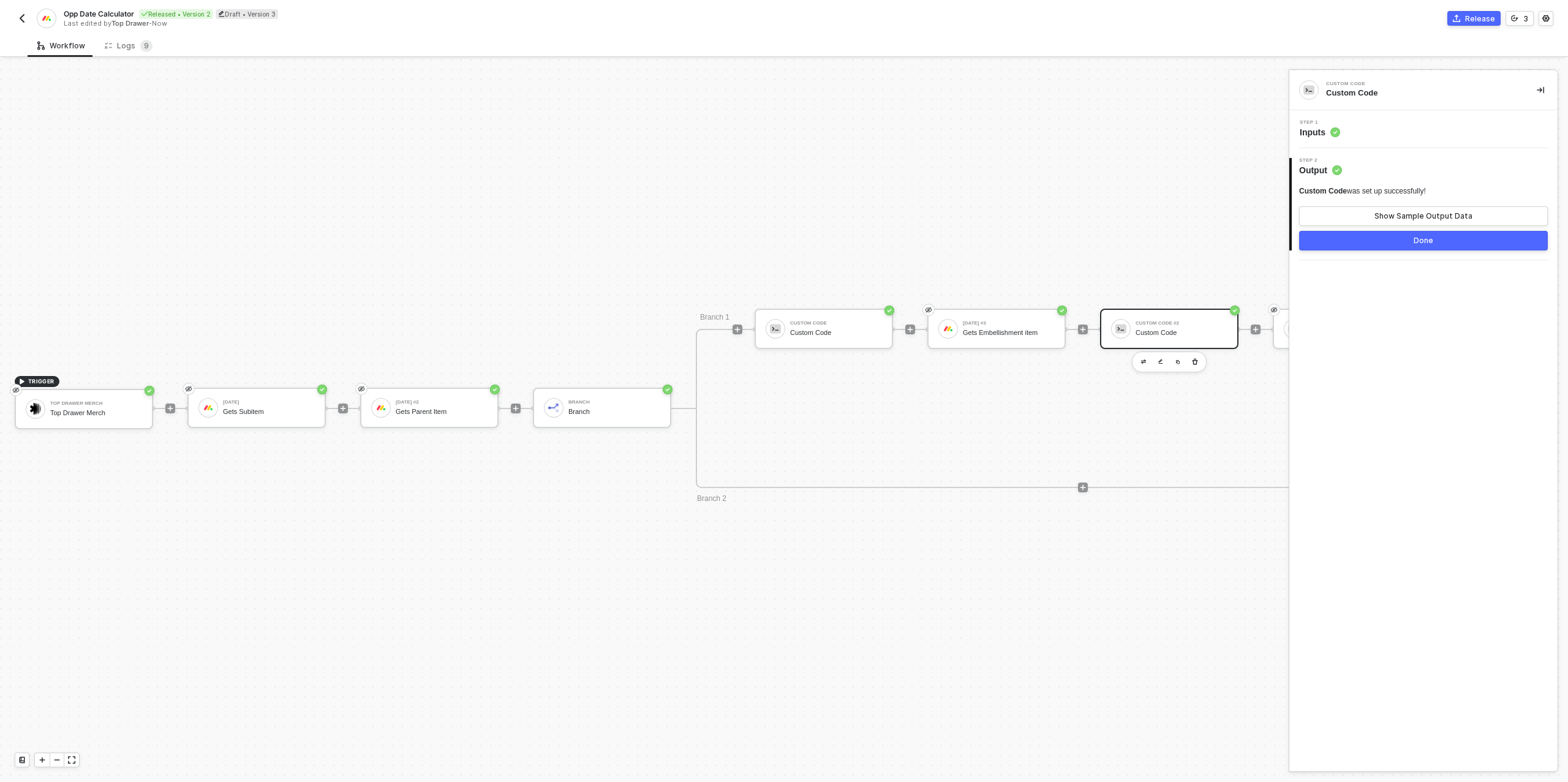
click at [1362, 129] on div "Step 1 Inputs" at bounding box center [1424, 129] width 265 height 19
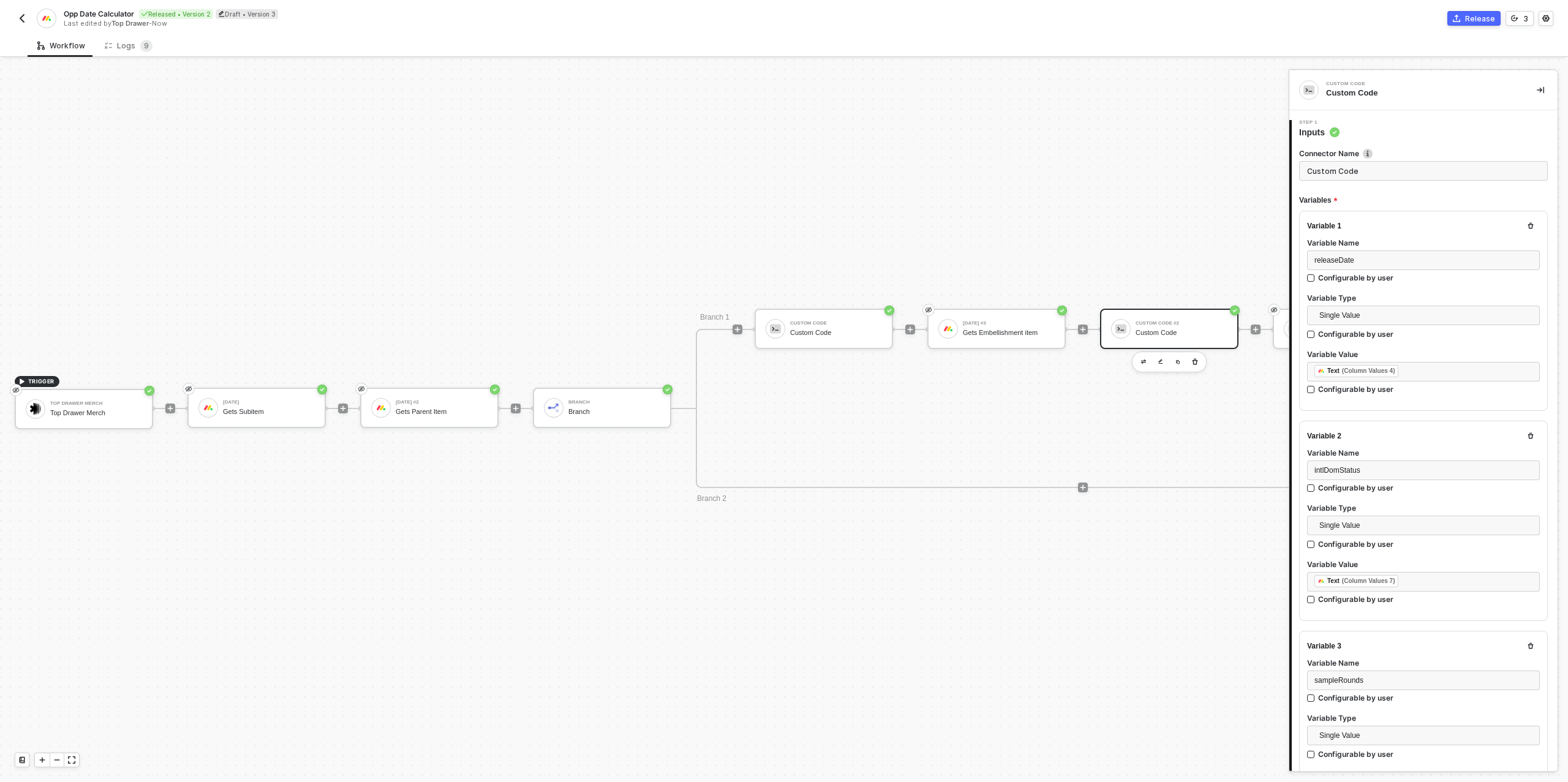
type textarea "/* Robust date calculators: accepts string "YYYY-MM-DD" or [DATE] JSON {date,ti…"
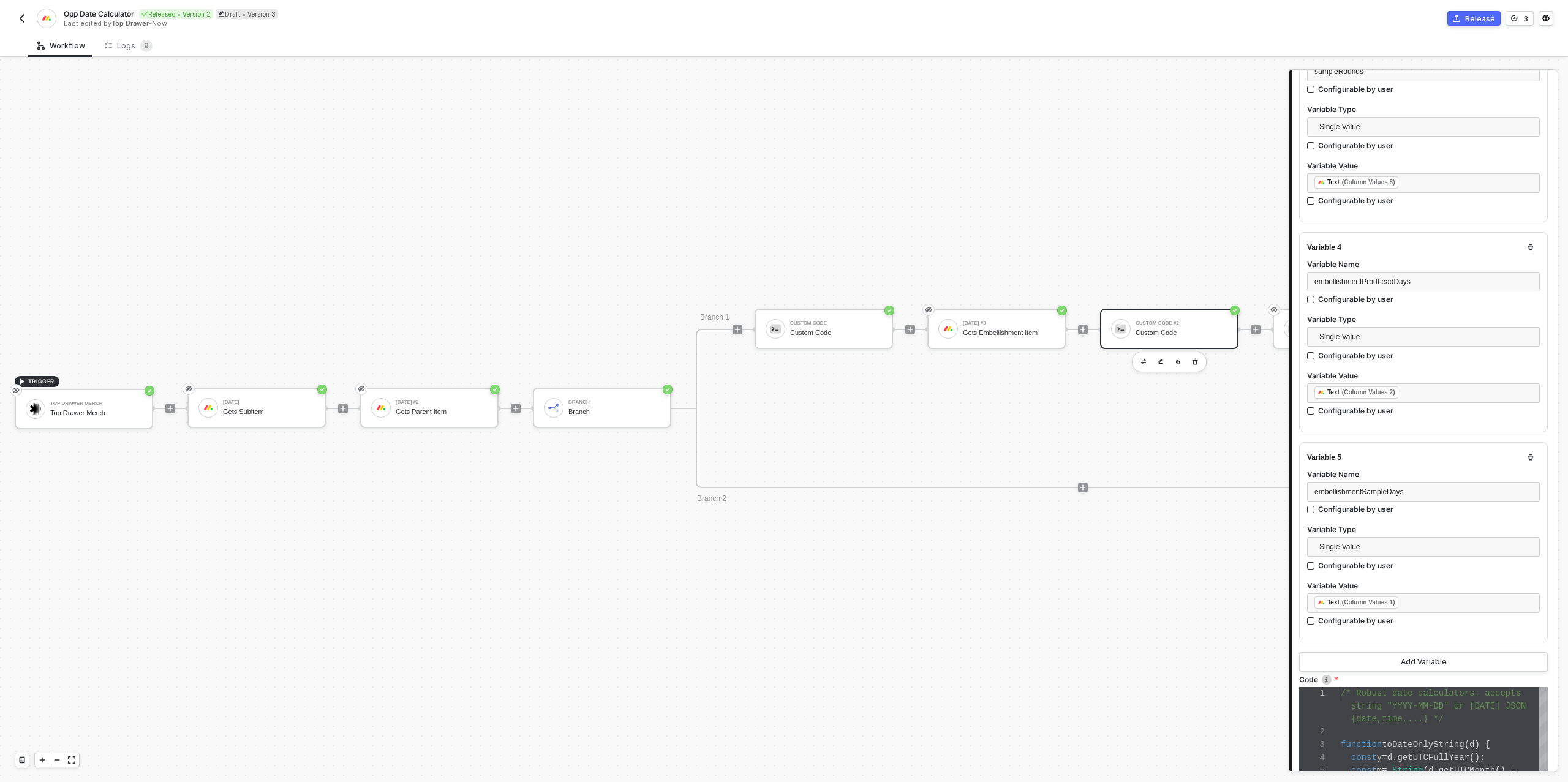
scroll to position [840, 0]
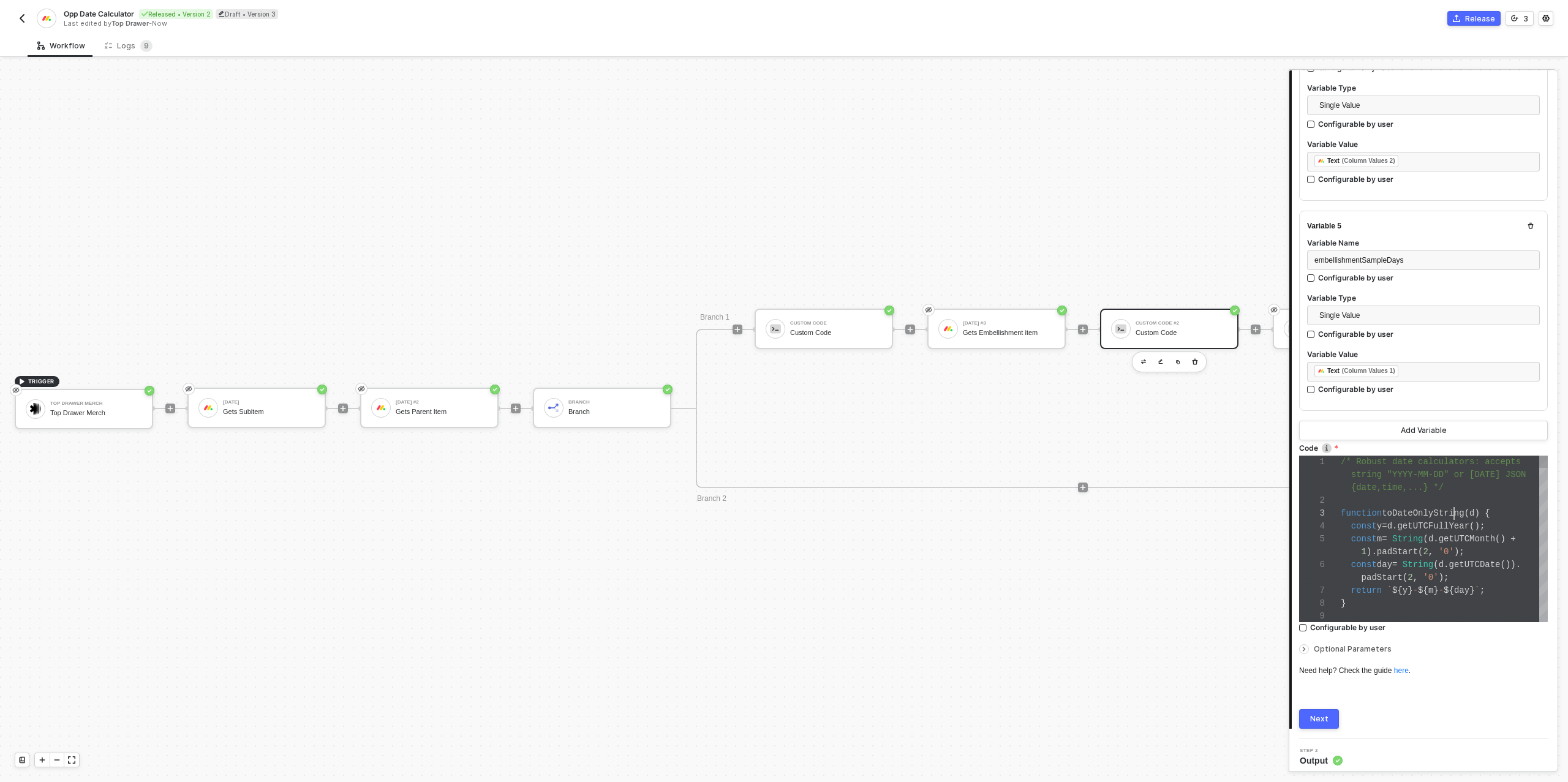
click at [1452, 508] on span "toDateOnlyString" at bounding box center [1422, 513] width 82 height 10
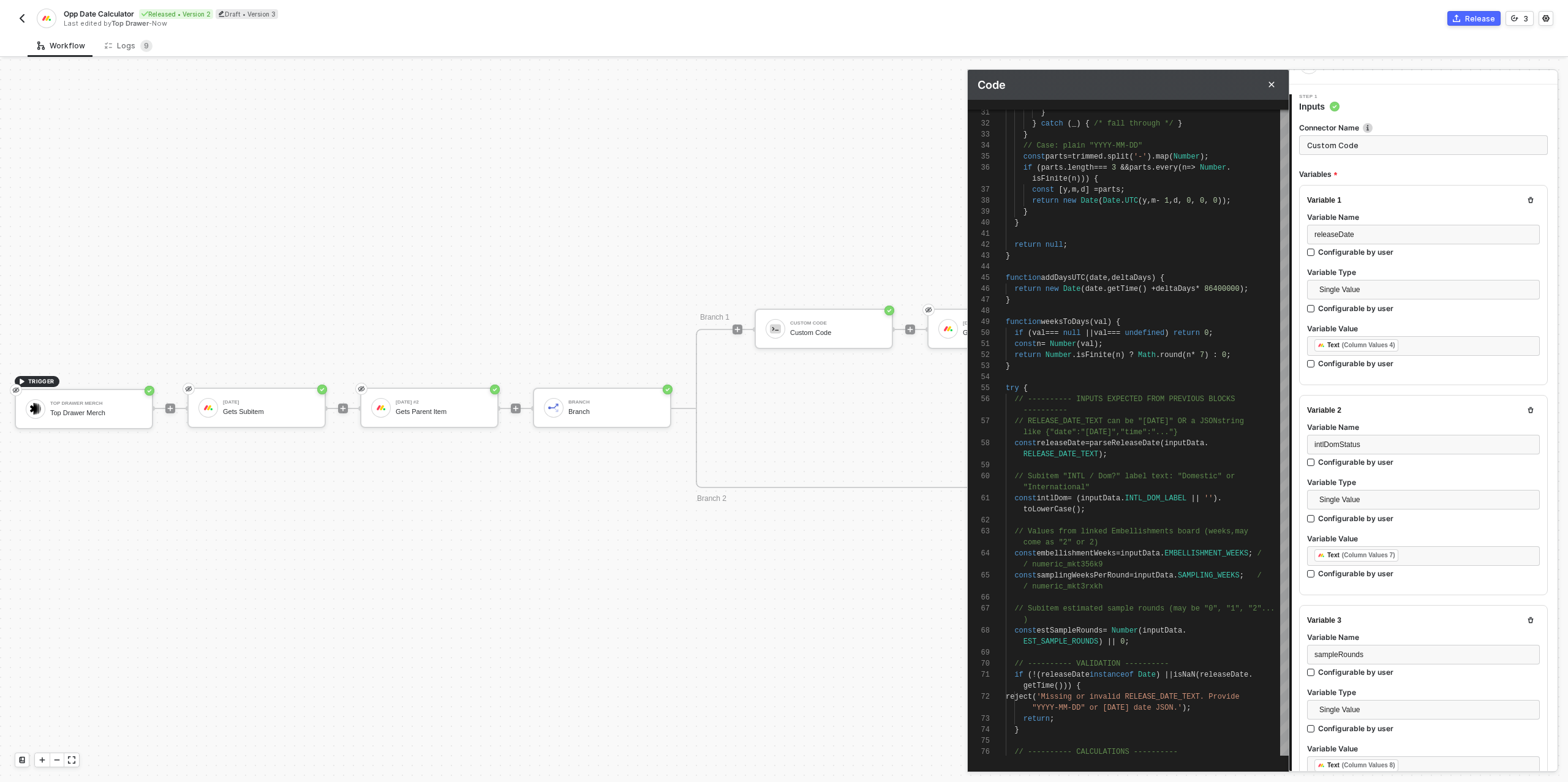
scroll to position [0, 0]
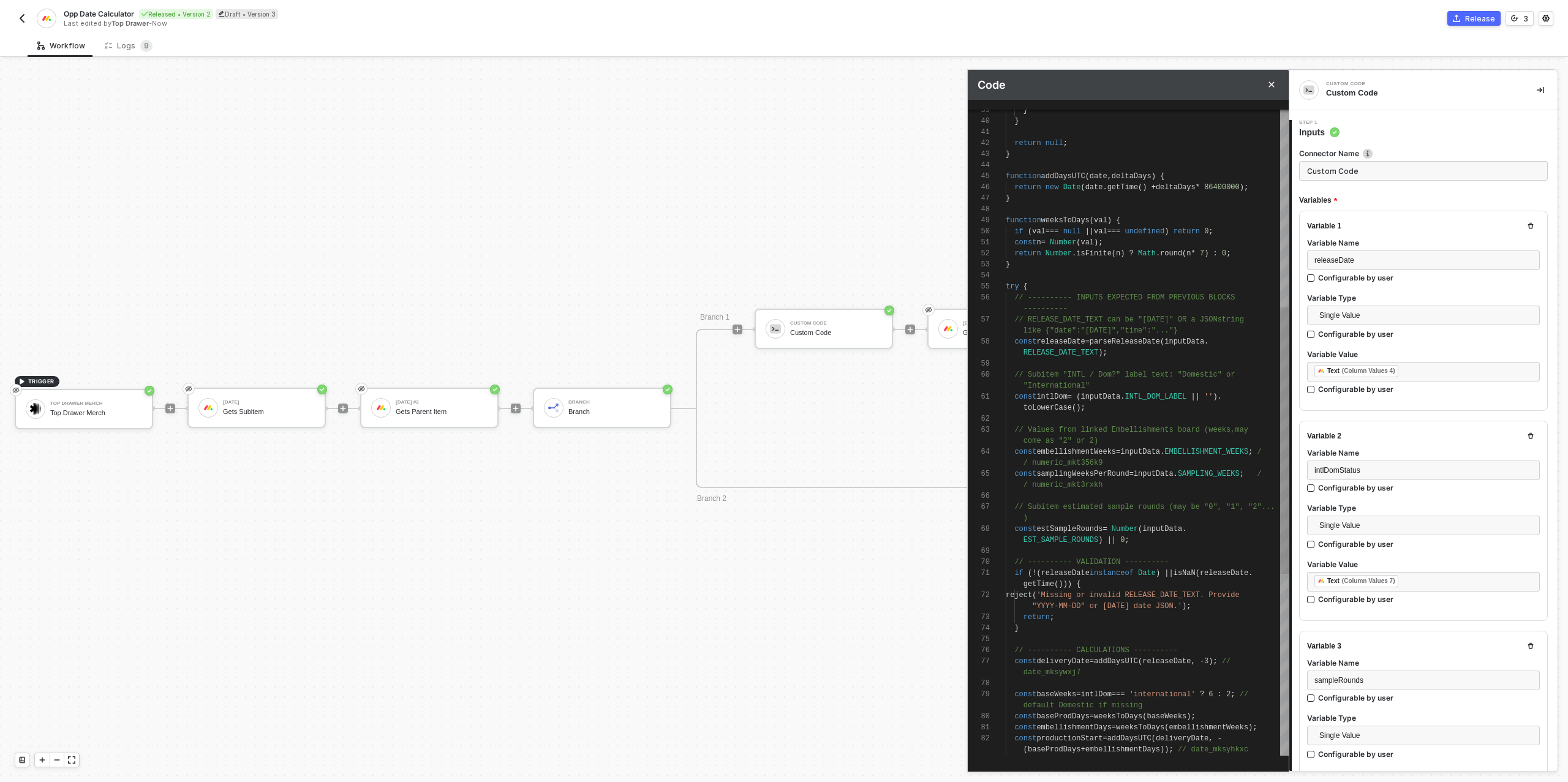
type textarea "// ---------- INPUTS EXPECTED FROM PREVIOUS BLOCKS ---------- // RELEASE_DATE_T…"
drag, startPoint x: 1197, startPoint y: 399, endPoint x: 1134, endPoint y: 398, distance: 63.0
click at [1359, 466] on span "intlDomStatus" at bounding box center [1337, 470] width 46 height 9
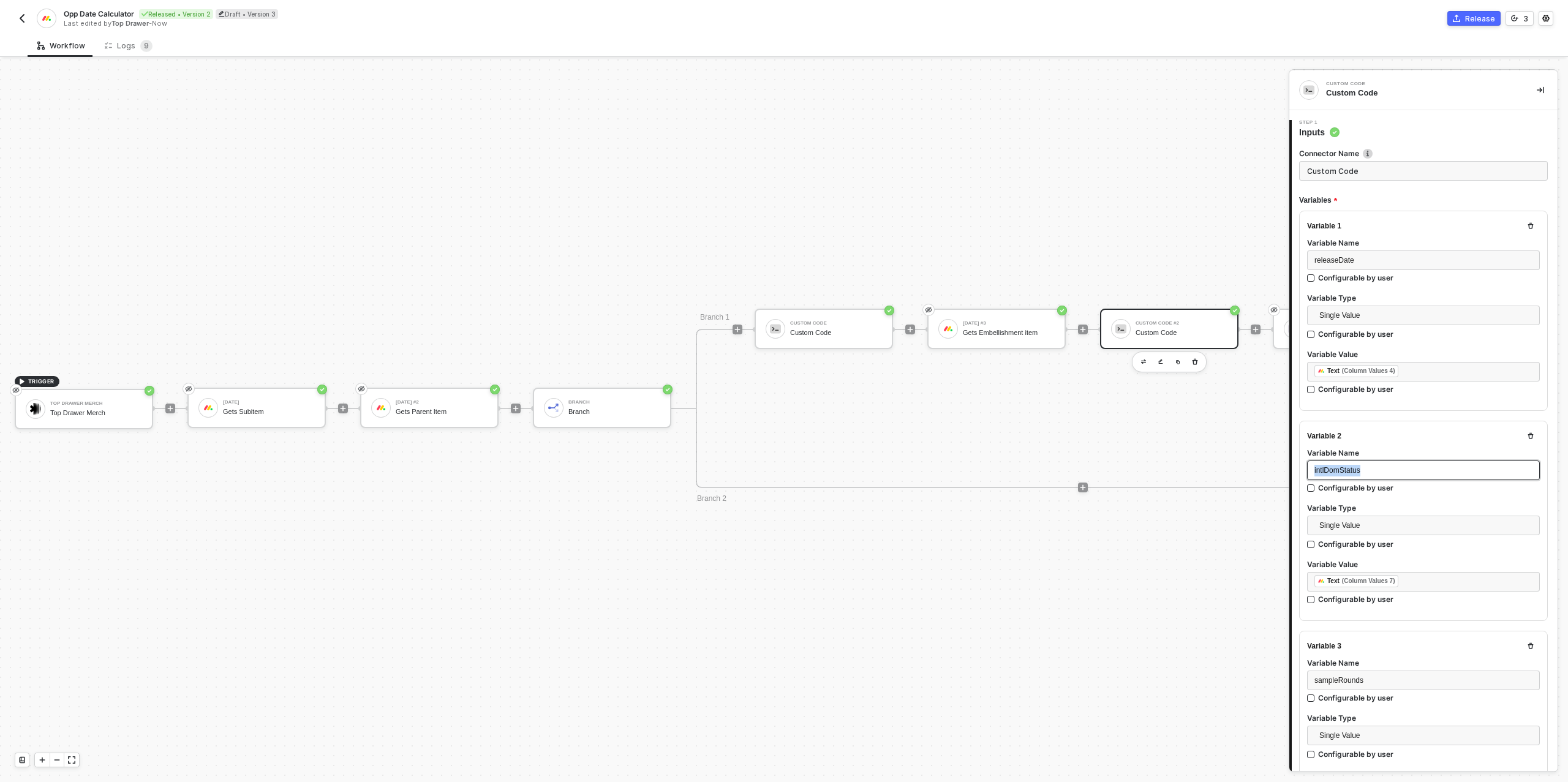
click at [1359, 466] on span "intlDomStatus" at bounding box center [1337, 470] width 46 height 9
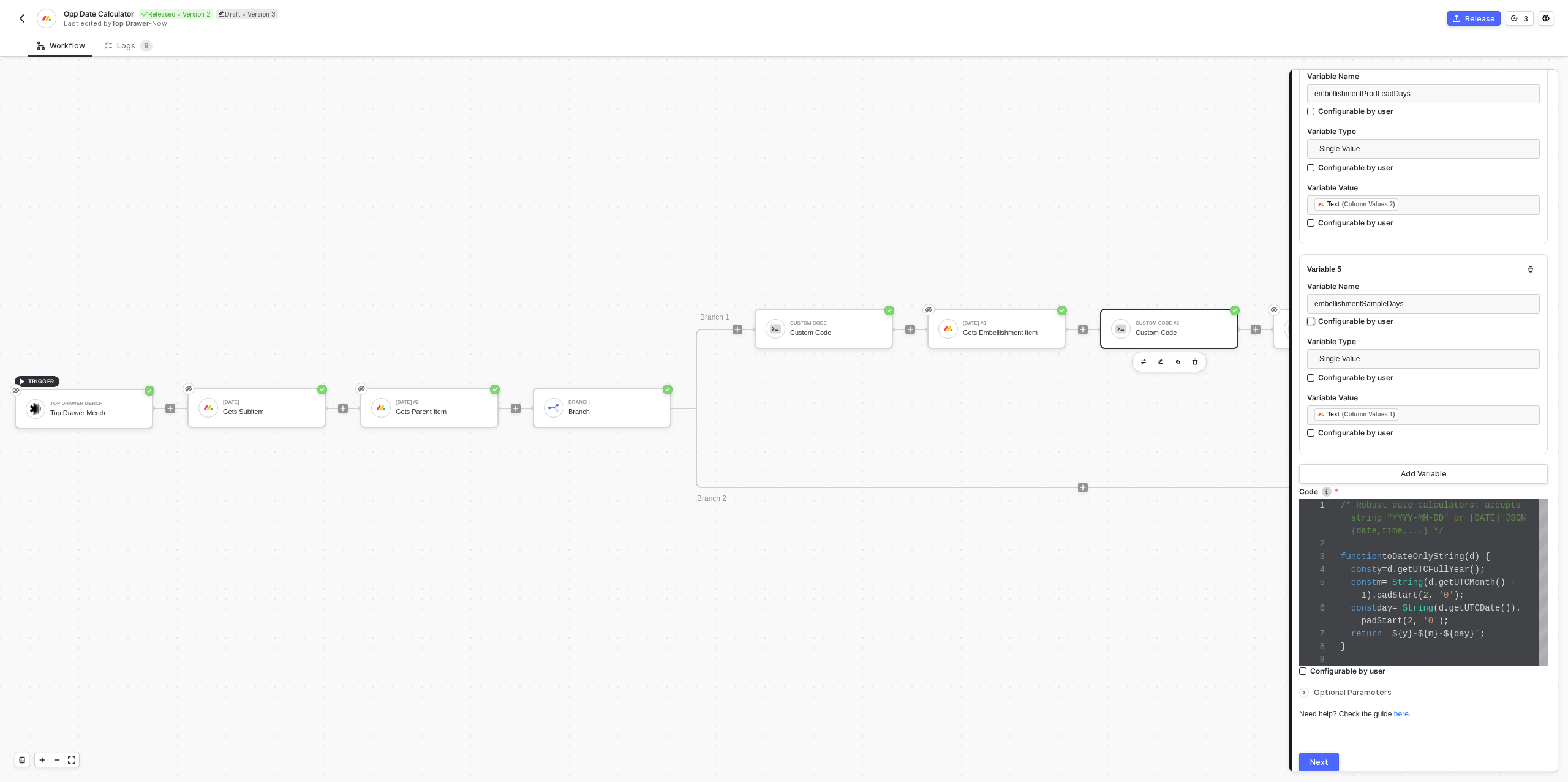
scroll to position [823, 0]
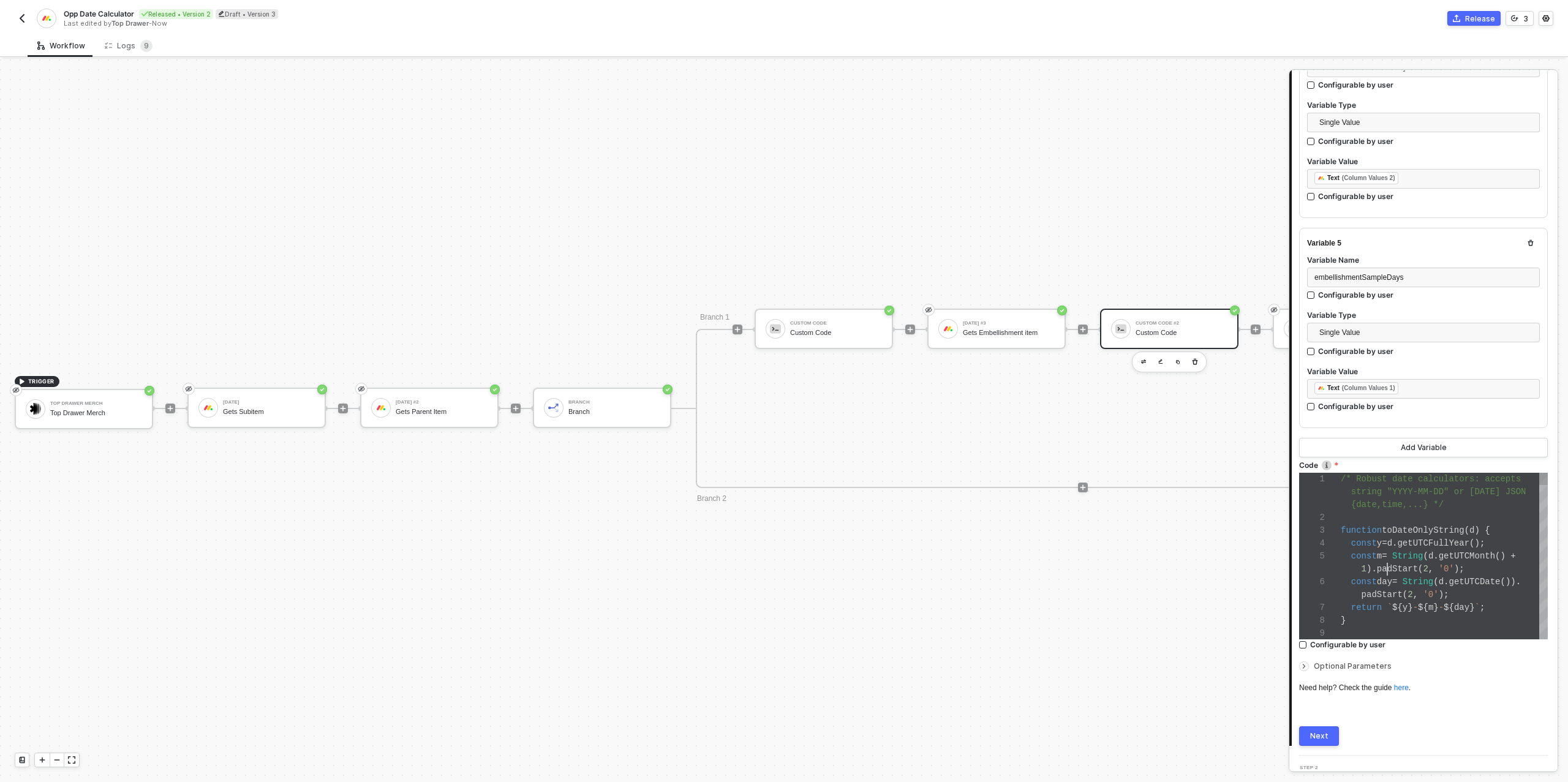
click at [1387, 569] on div "1 ). padStart ( 2 , '0' );" at bounding box center [1444, 569] width 207 height 13
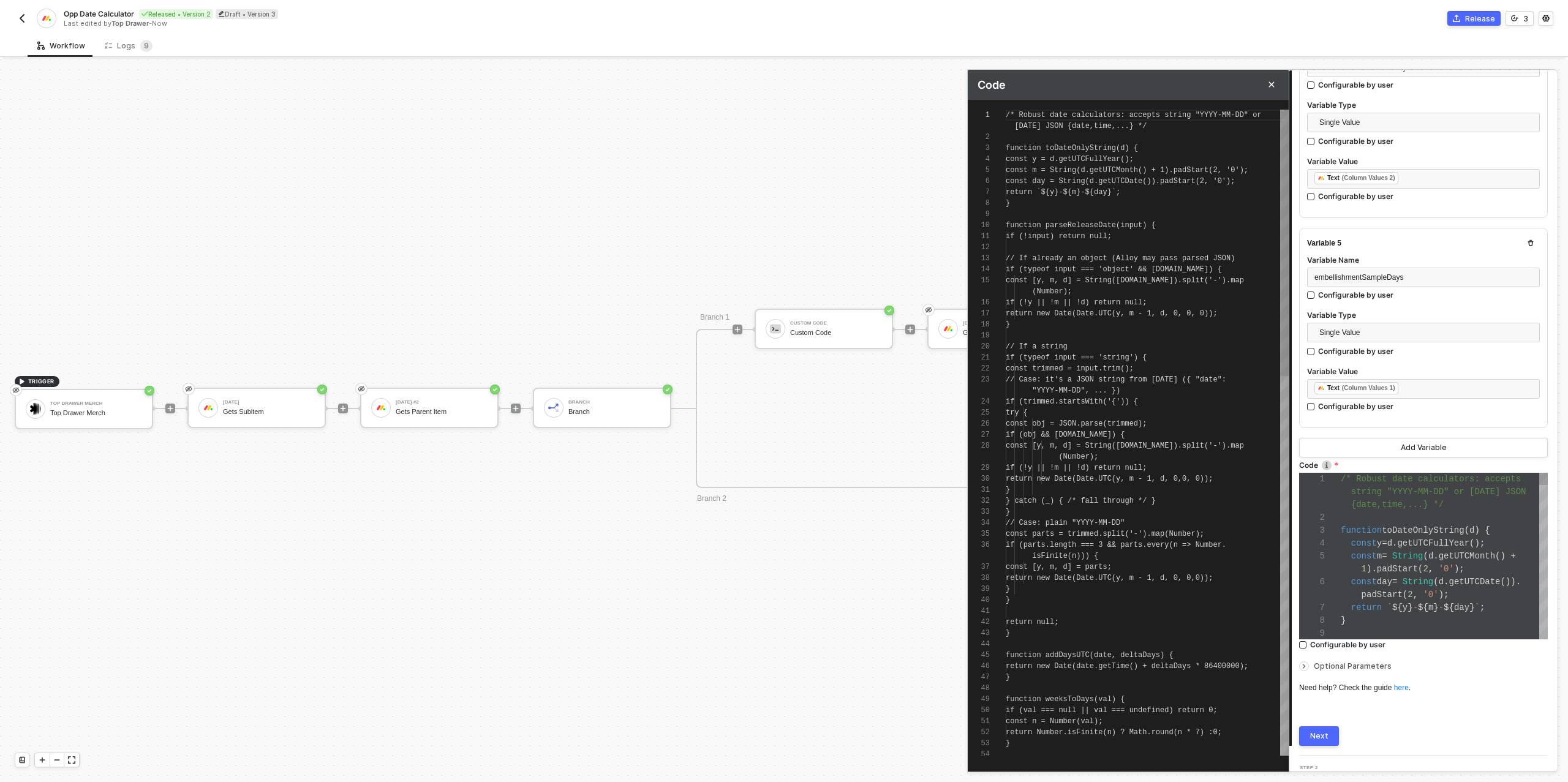
scroll to position [99, 0]
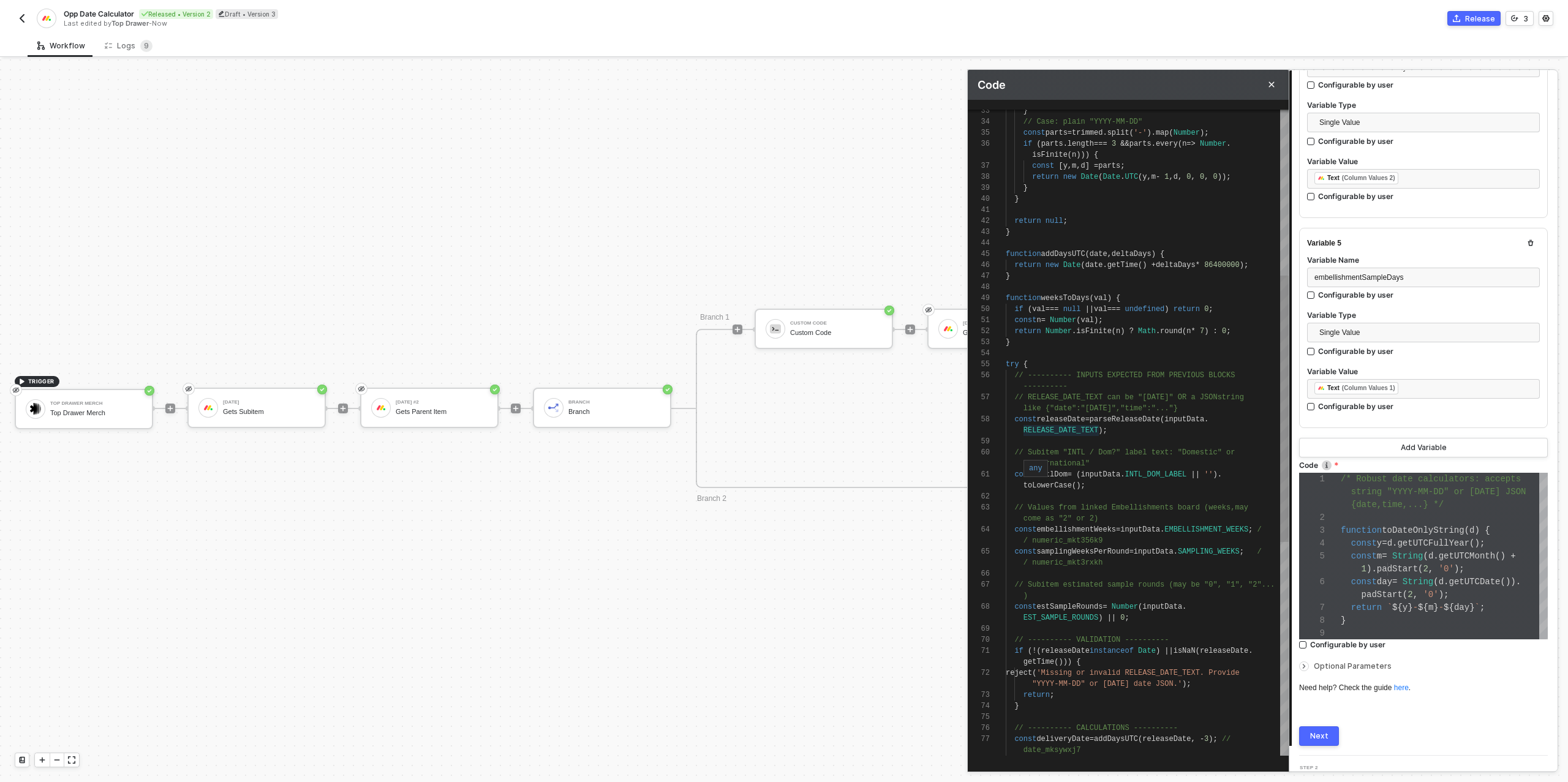
type textarea "// ---------- INPUTS EXPECTED FROM PREVIOUS BLOCKS ---------- // RELEASE_DATE_T…"
drag, startPoint x: 1097, startPoint y: 430, endPoint x: 1023, endPoint y: 428, distance: 74.0
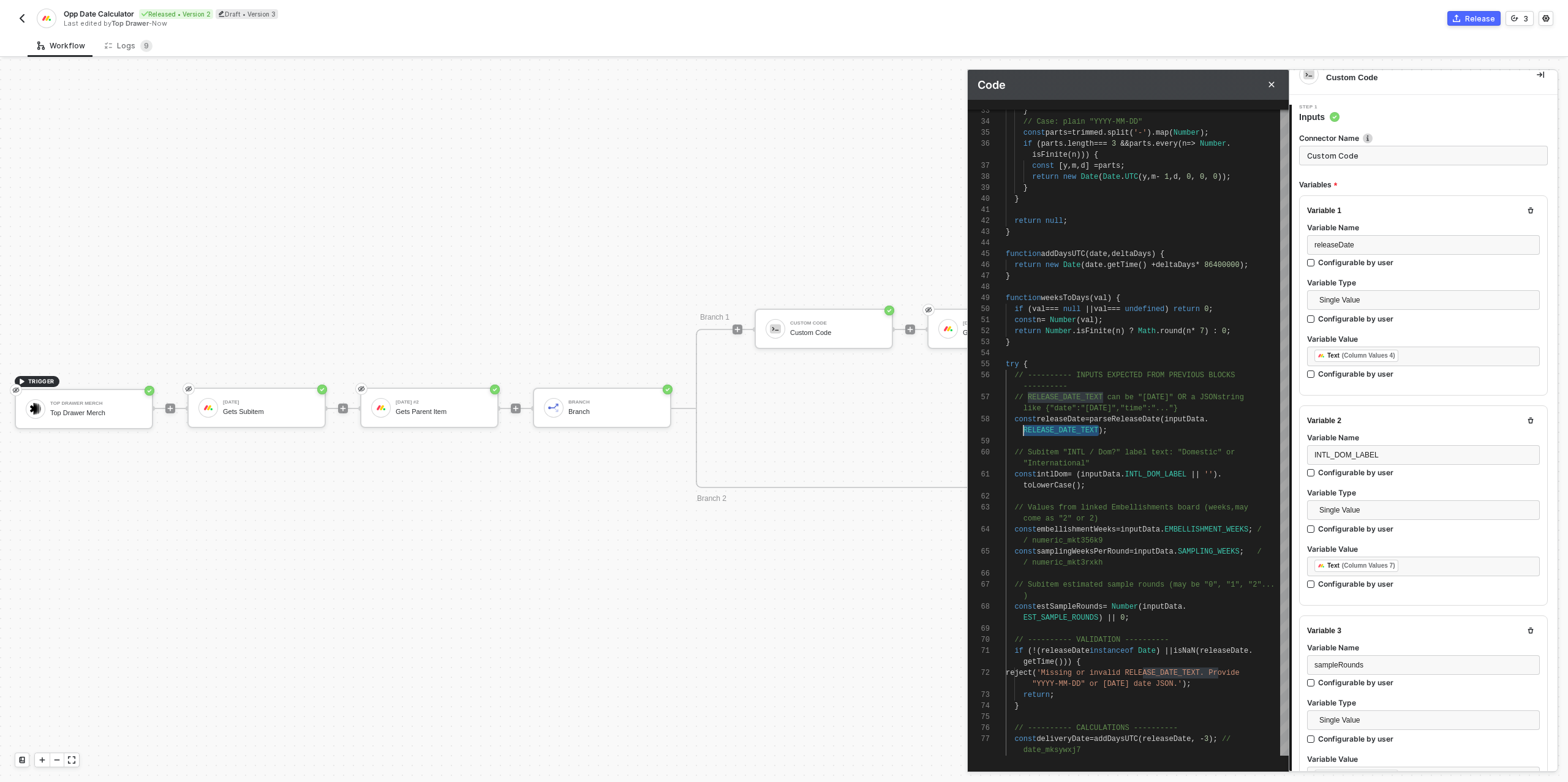
scroll to position [0, 0]
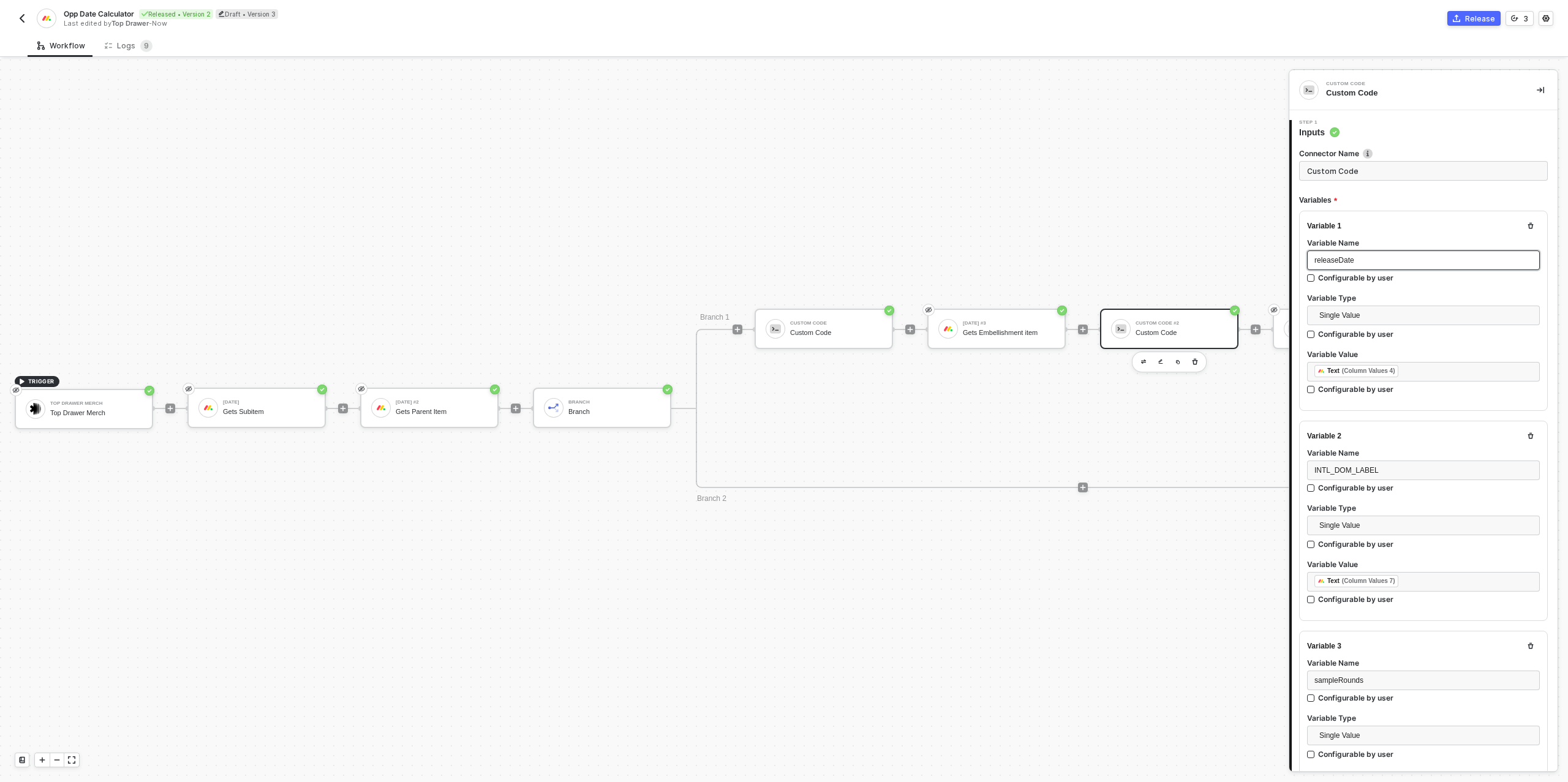
click at [1350, 259] on span "releaseDate" at bounding box center [1334, 260] width 40 height 9
click at [1195, 325] on div "Custom Code #2 Custom Code" at bounding box center [1181, 329] width 92 height 24
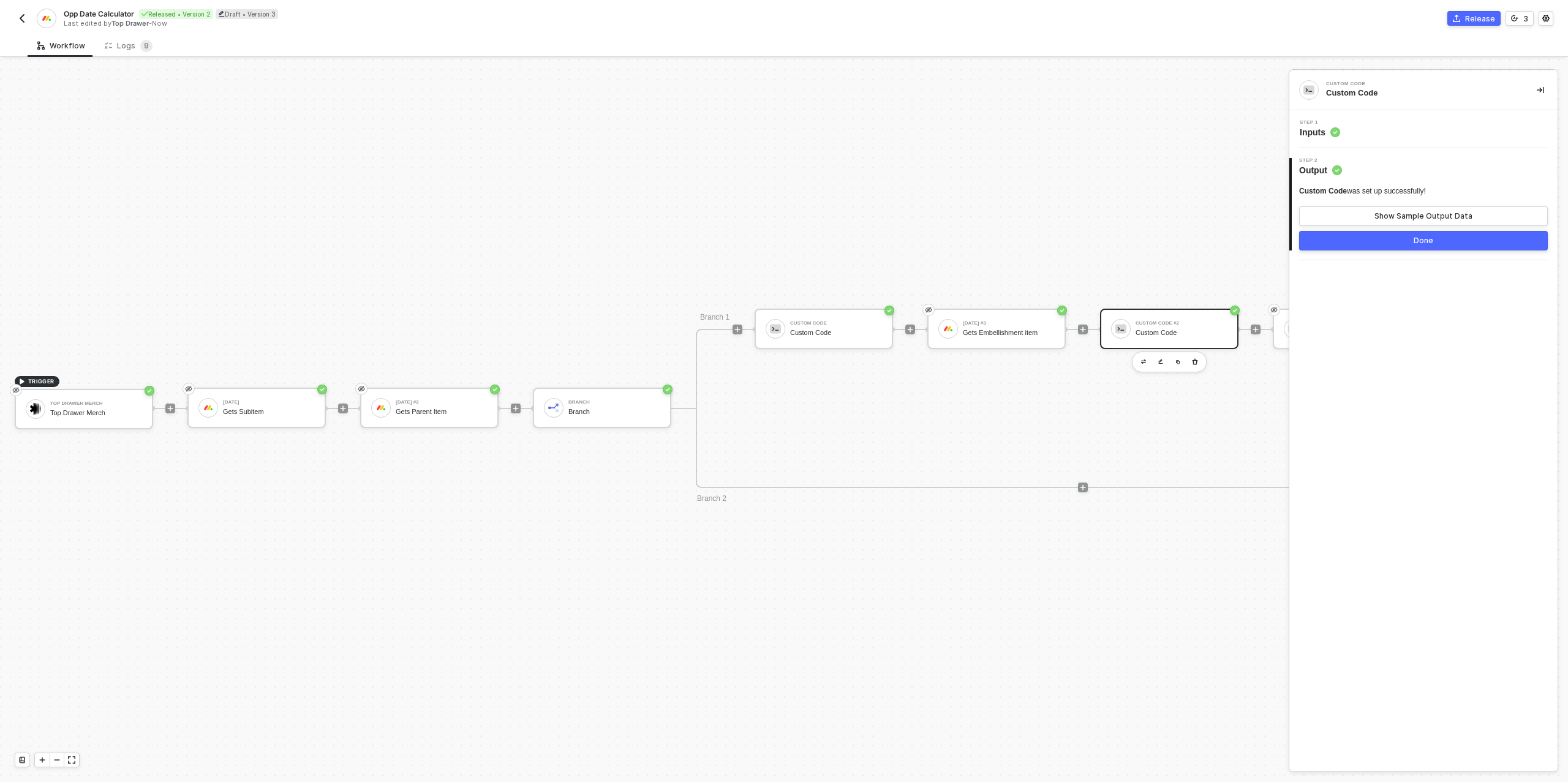
click at [1442, 131] on div "Step 1 Inputs" at bounding box center [1424, 129] width 265 height 19
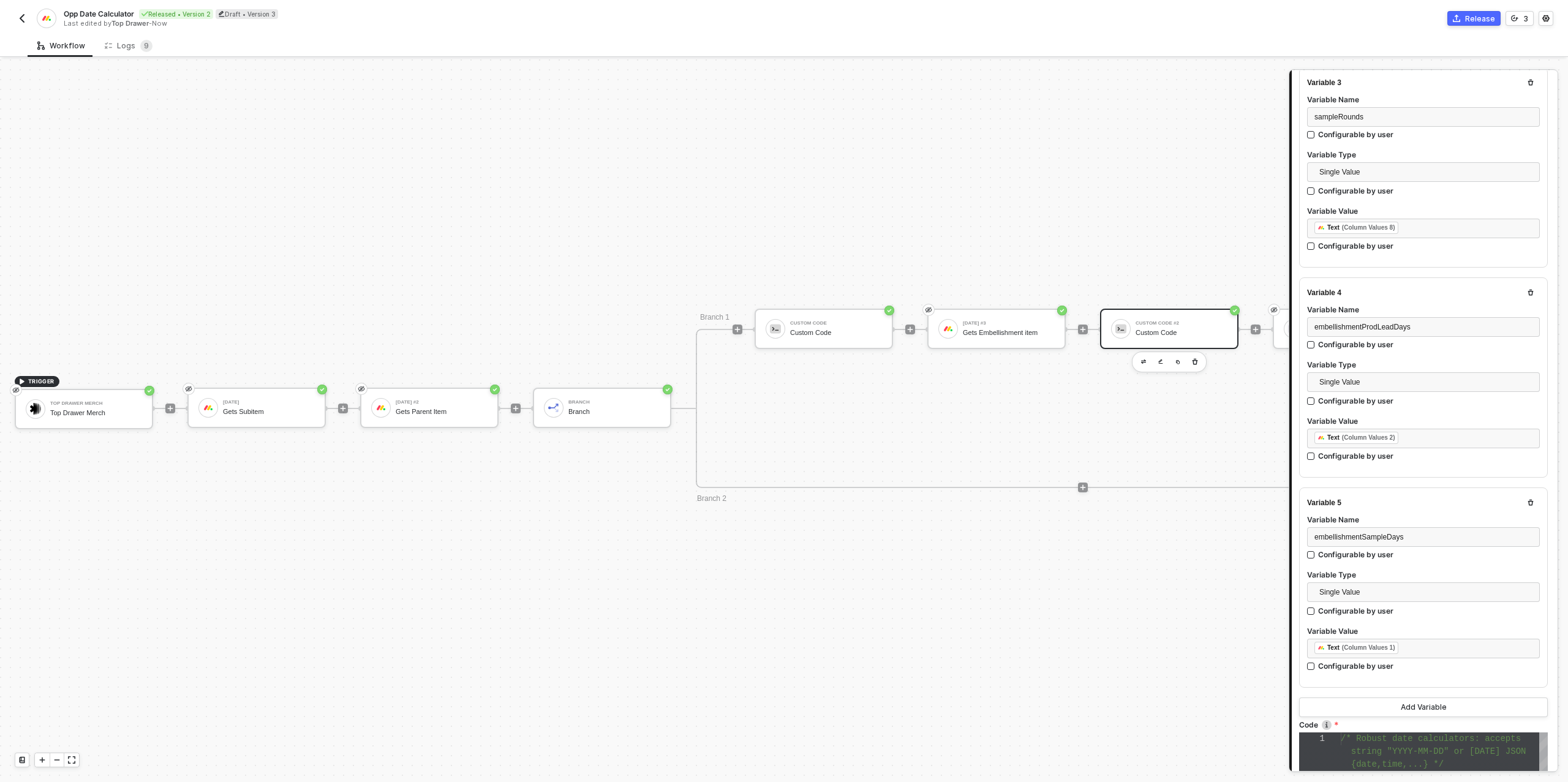
scroll to position [766, 0]
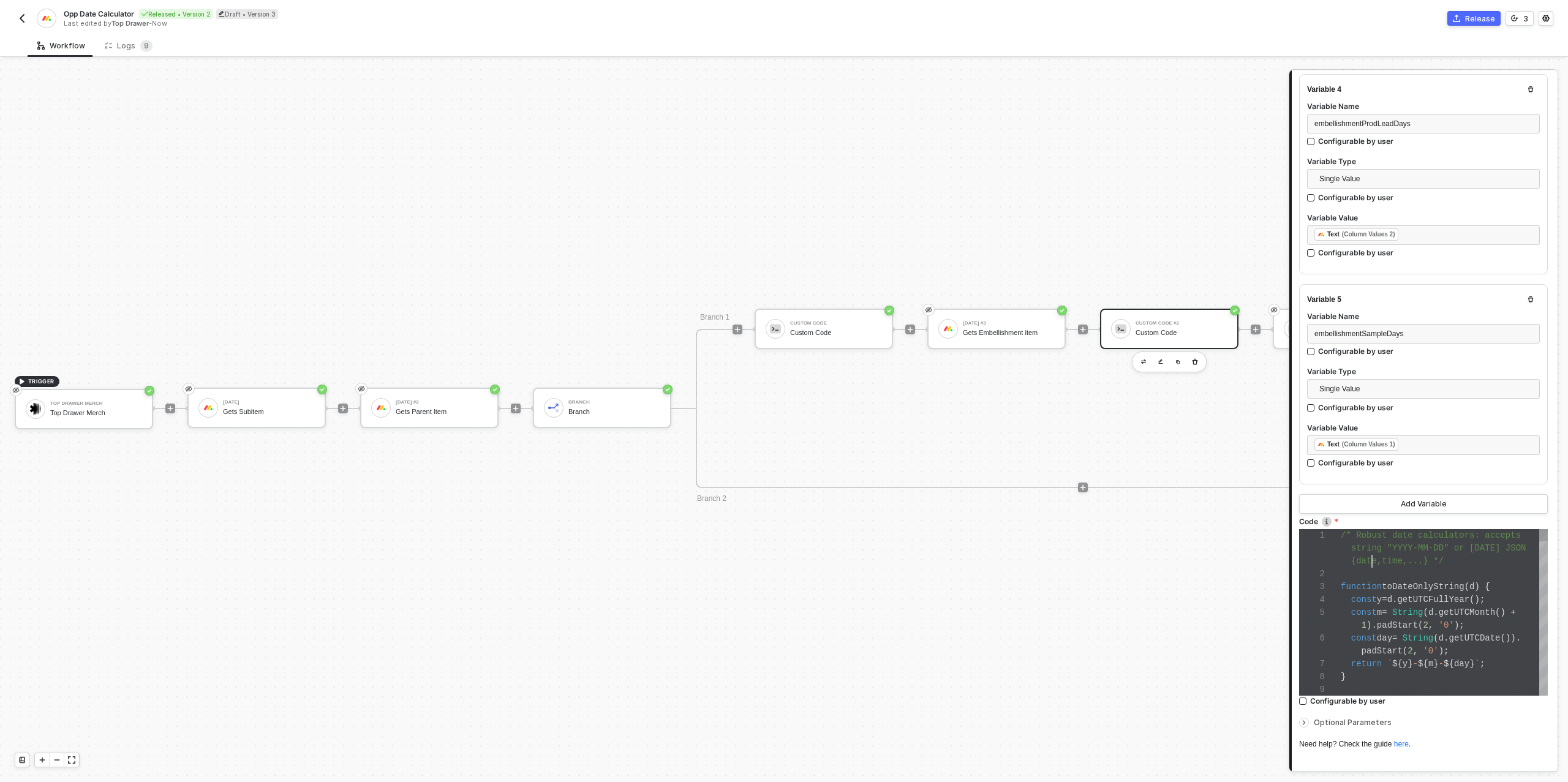
click at [1372, 561] on div "1 2 3 4 5 6 7 8 9 /* Robust date calculators: accepts string "YYYY-MM-DD" or Mo…" at bounding box center [1423, 612] width 249 height 166
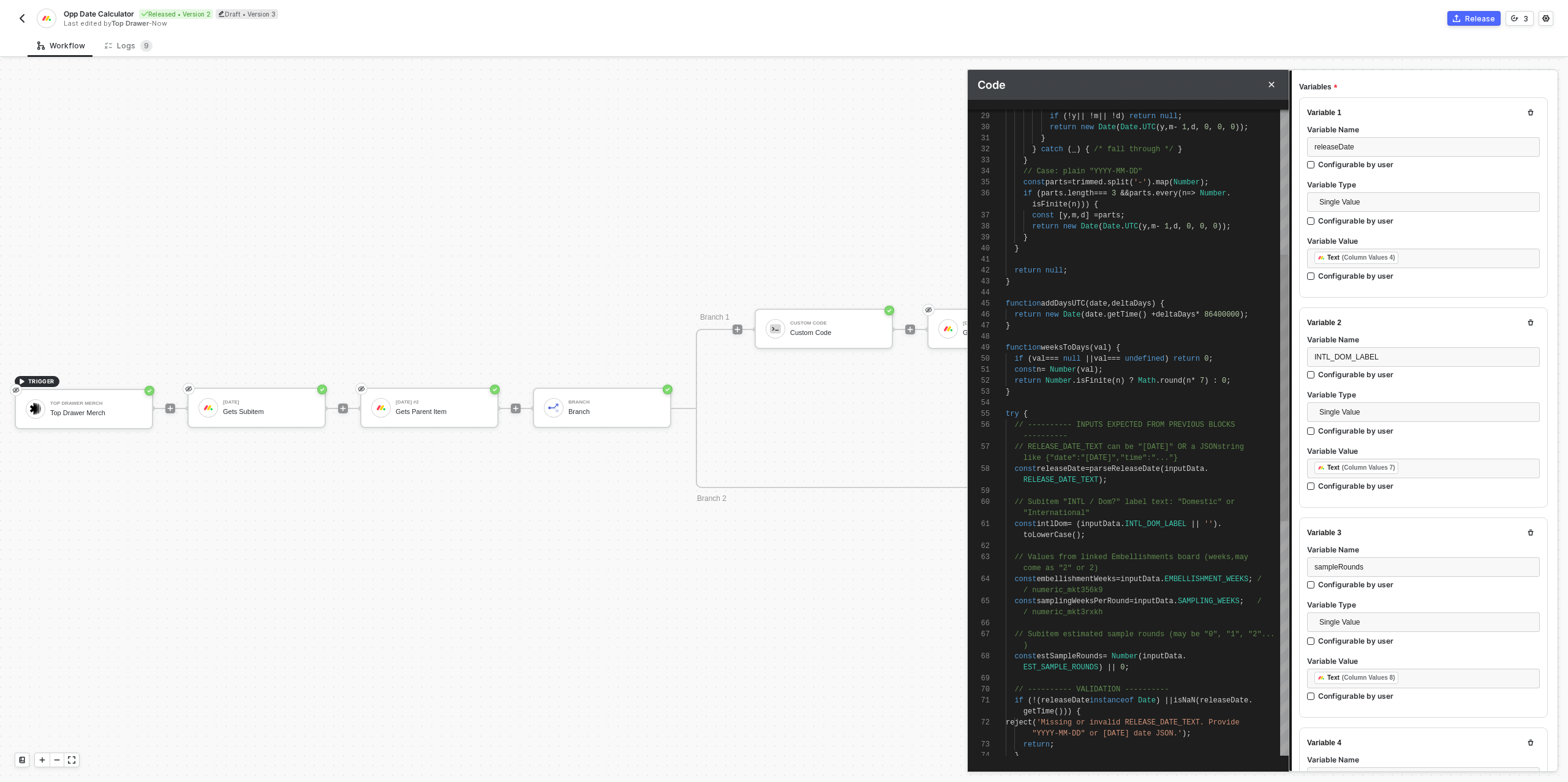
scroll to position [0, 0]
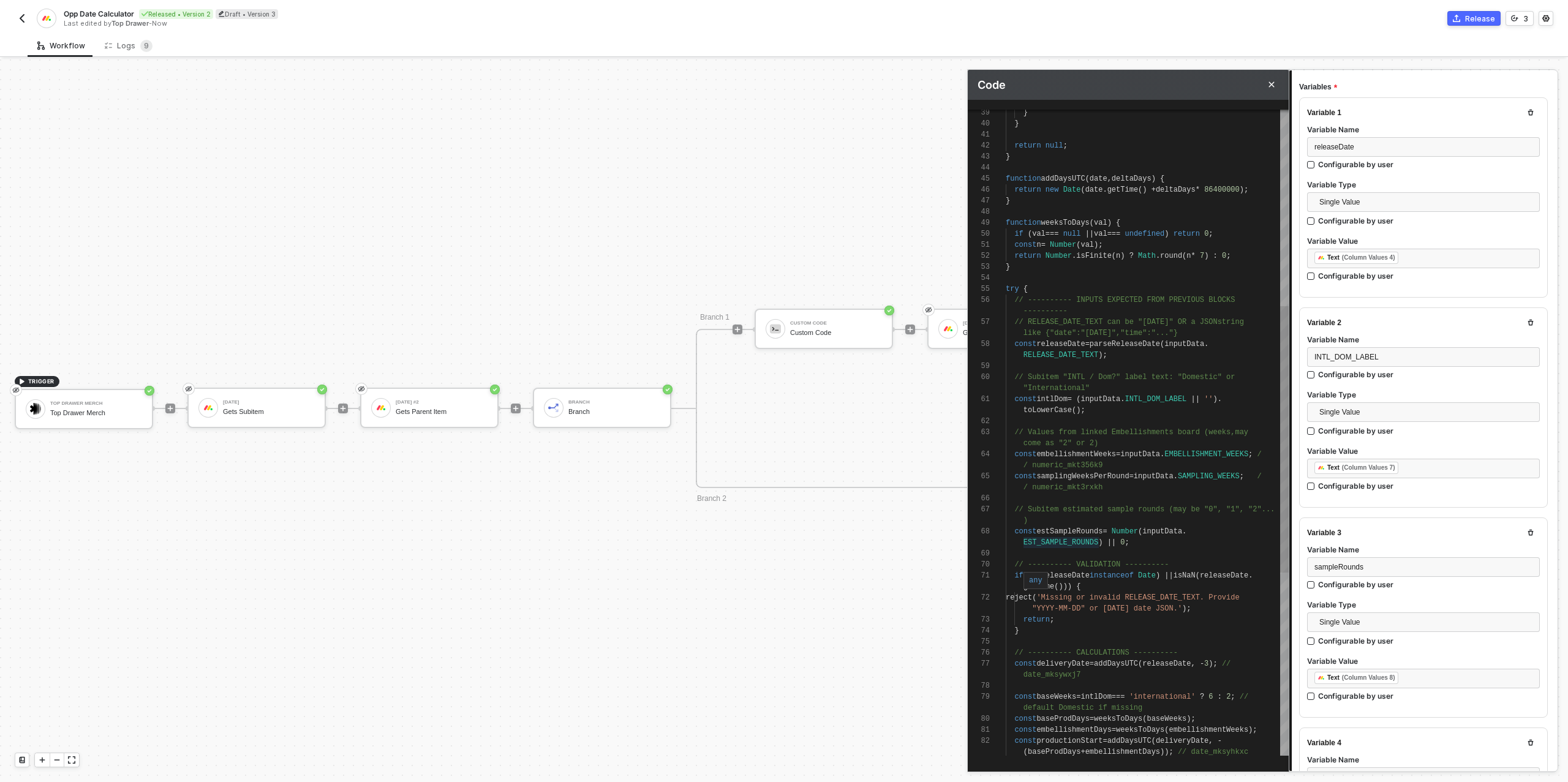
type textarea ") const estSampleRounds = Number(inputData.EST_SAMPLE_ROUNDS) || 0; // --------…"
drag, startPoint x: 1098, startPoint y: 543, endPoint x: 1023, endPoint y: 543, distance: 75.0
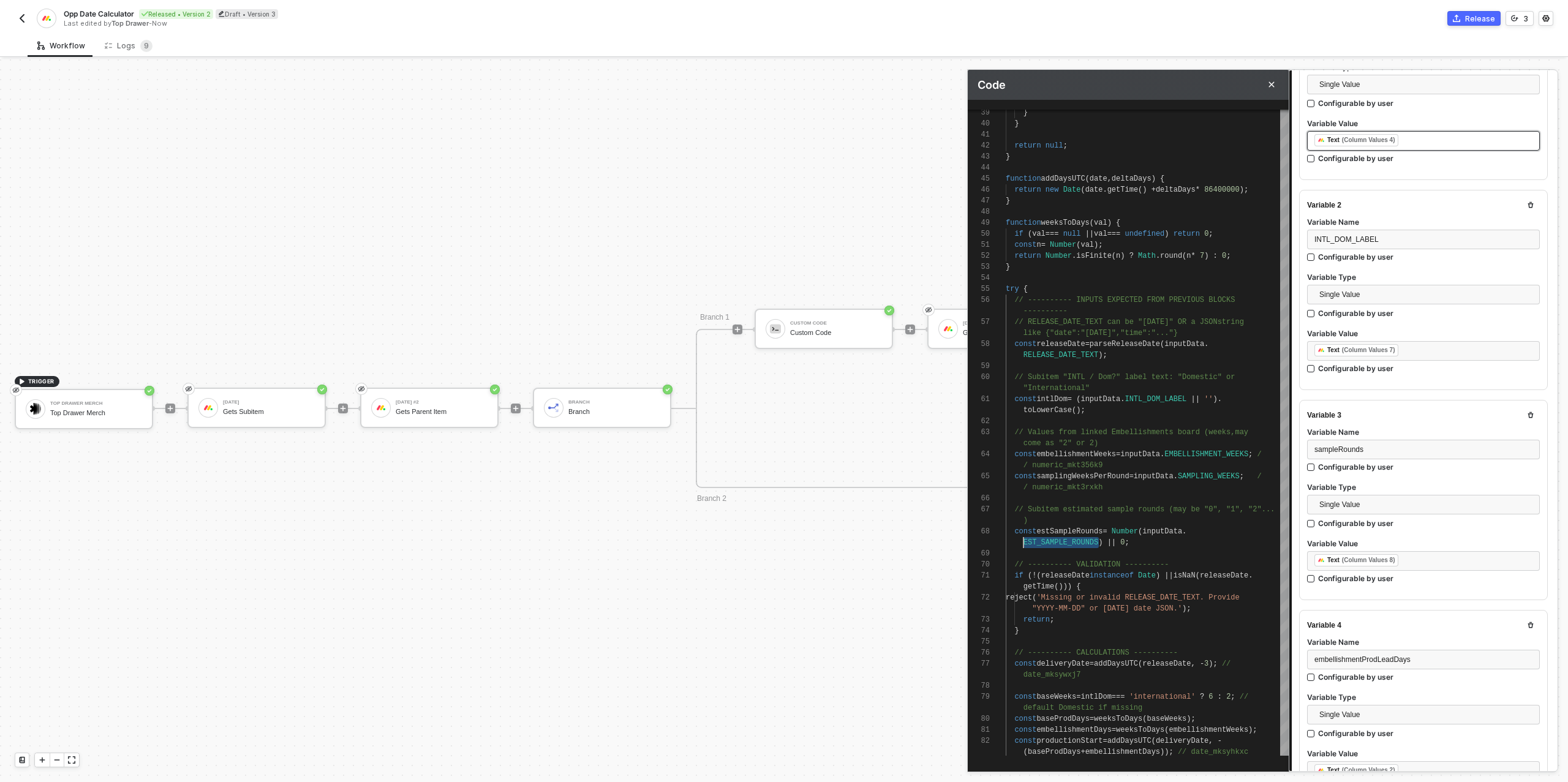
scroll to position [234, 0]
click at [1349, 453] on div "sampleRounds" at bounding box center [1424, 446] width 233 height 19
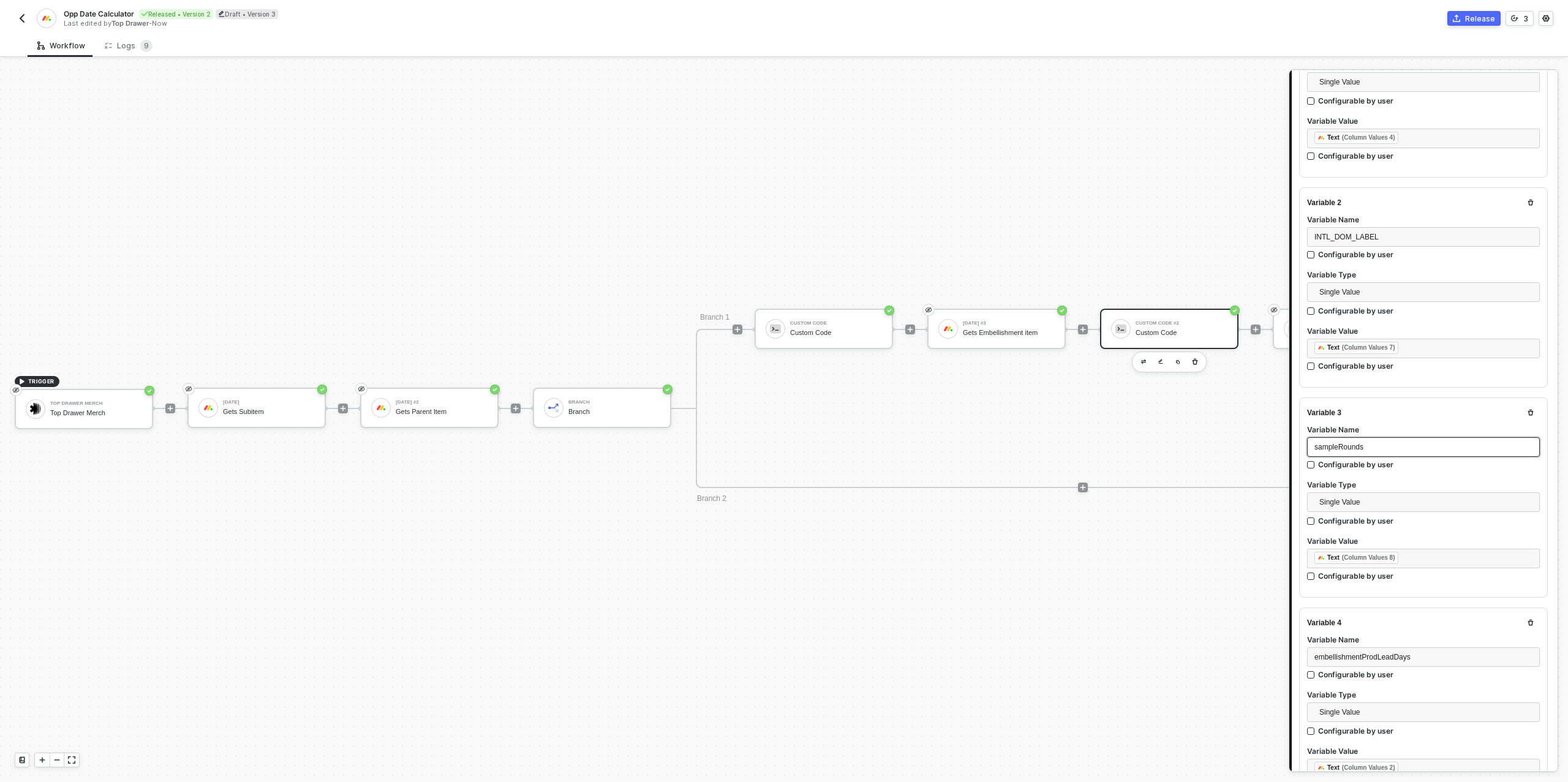
click at [1349, 453] on div "sampleRounds" at bounding box center [1424, 446] width 233 height 19
click at [1422, 470] on div "EST_SAMPLE_ROUNDS Configurable by user" at bounding box center [1424, 456] width 233 height 37
click at [1187, 326] on div "Custom Code #2 Custom Code" at bounding box center [1181, 329] width 92 height 24
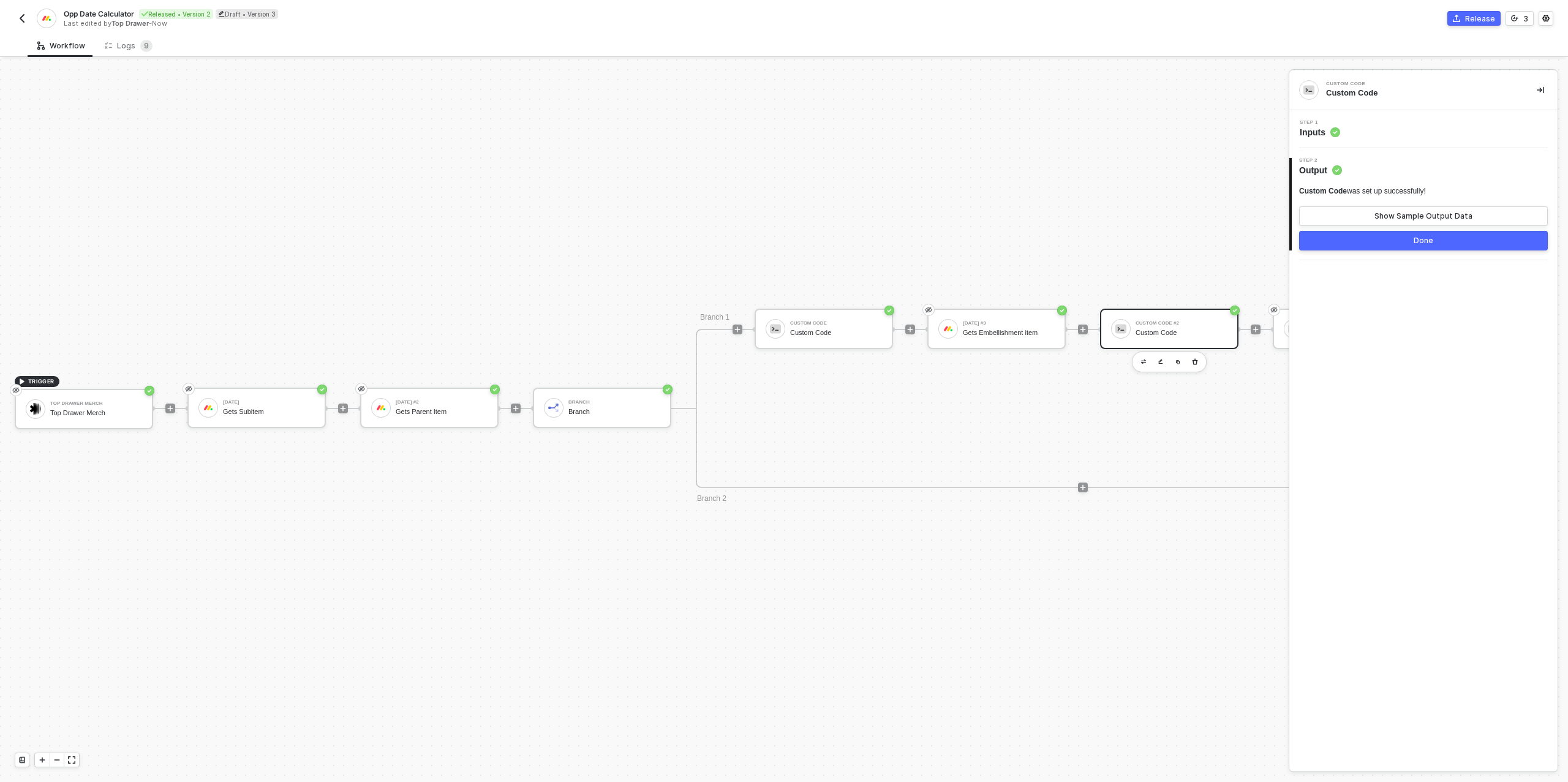
click at [1358, 135] on div "Step 1 Inputs" at bounding box center [1424, 129] width 265 height 19
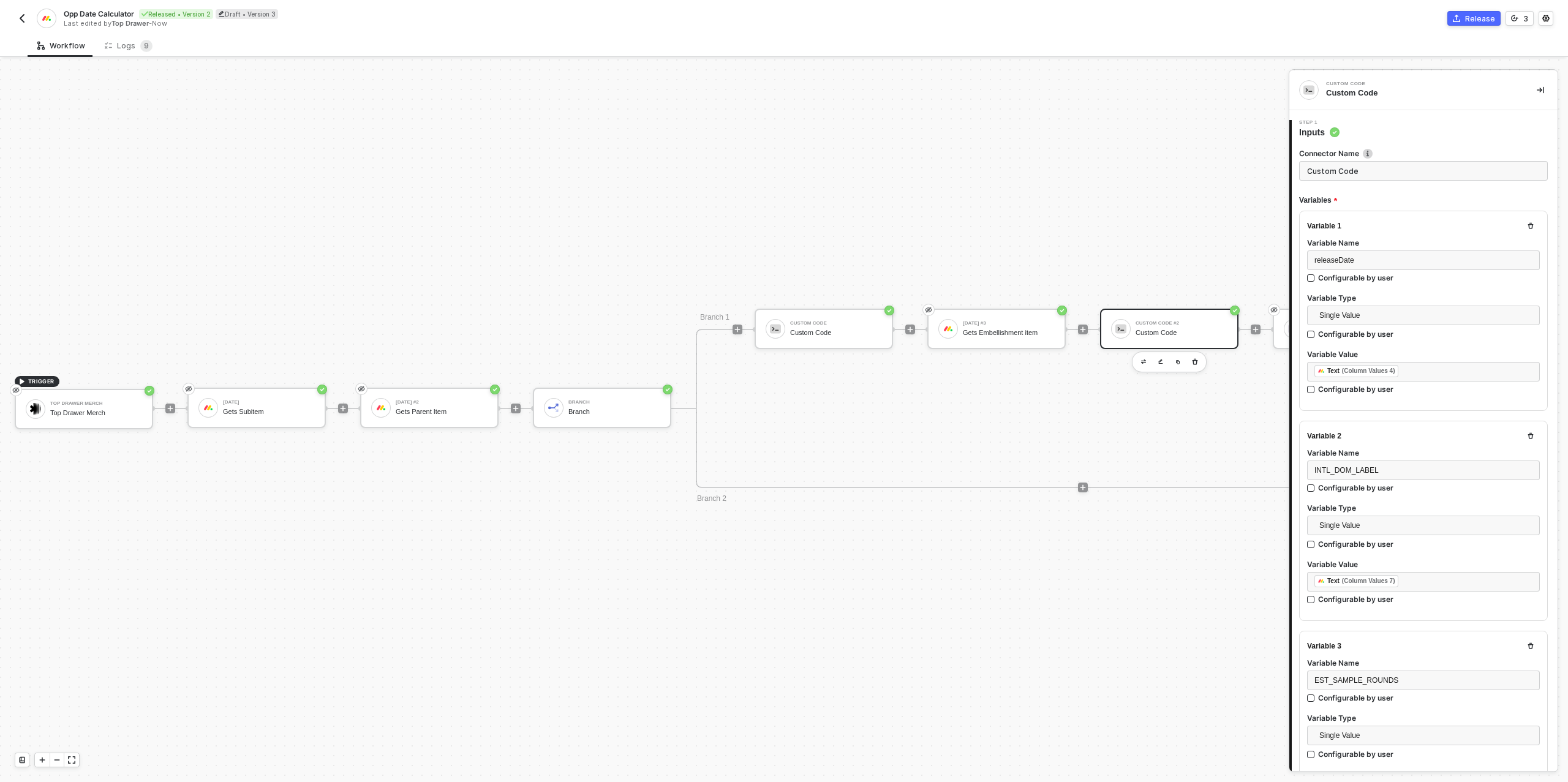
type textarea "/* Robust date calculators: accepts string "YYYY-MM-DD" or [DATE] JSON {date,ti…"
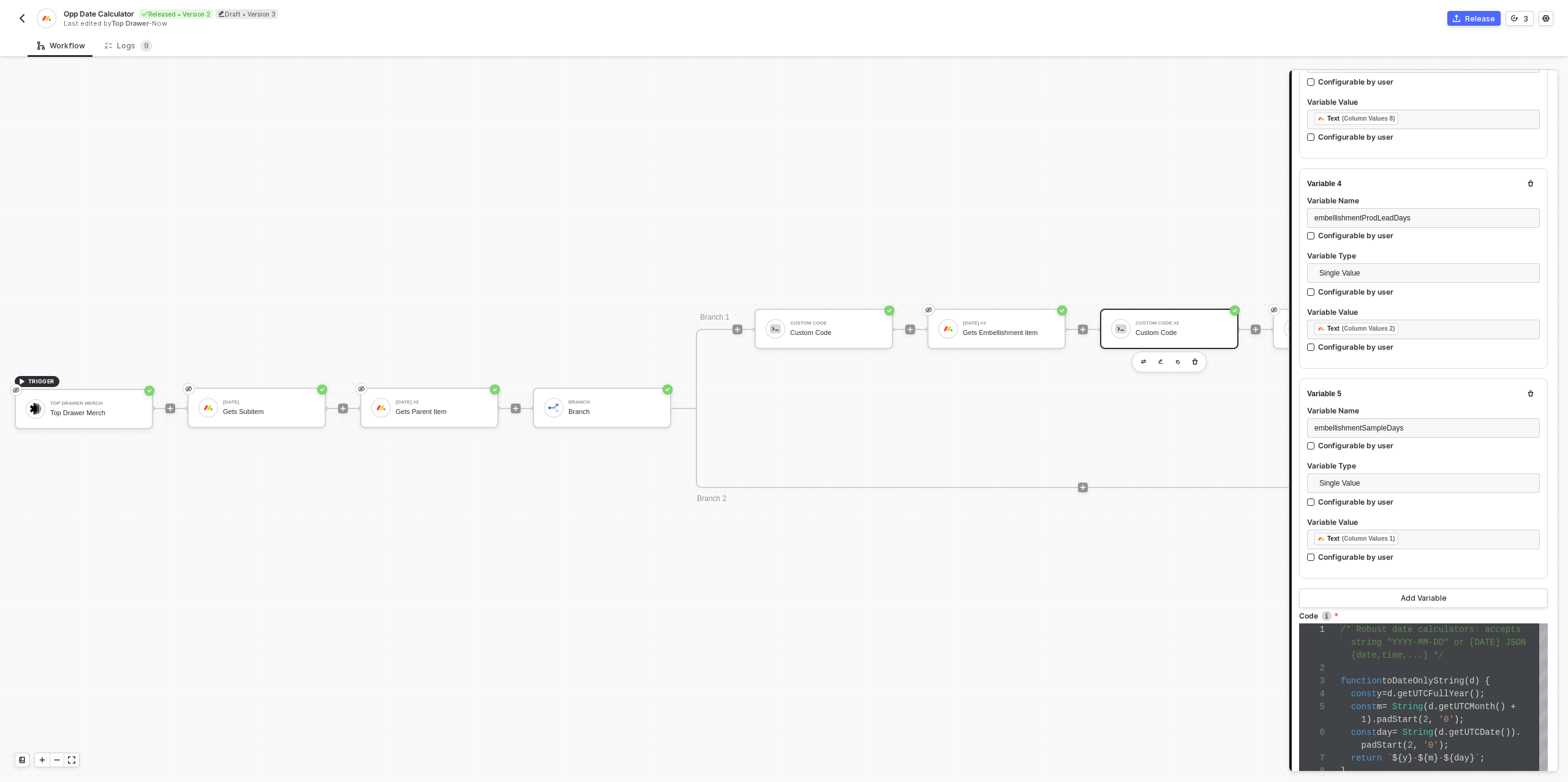
scroll to position [736, 0]
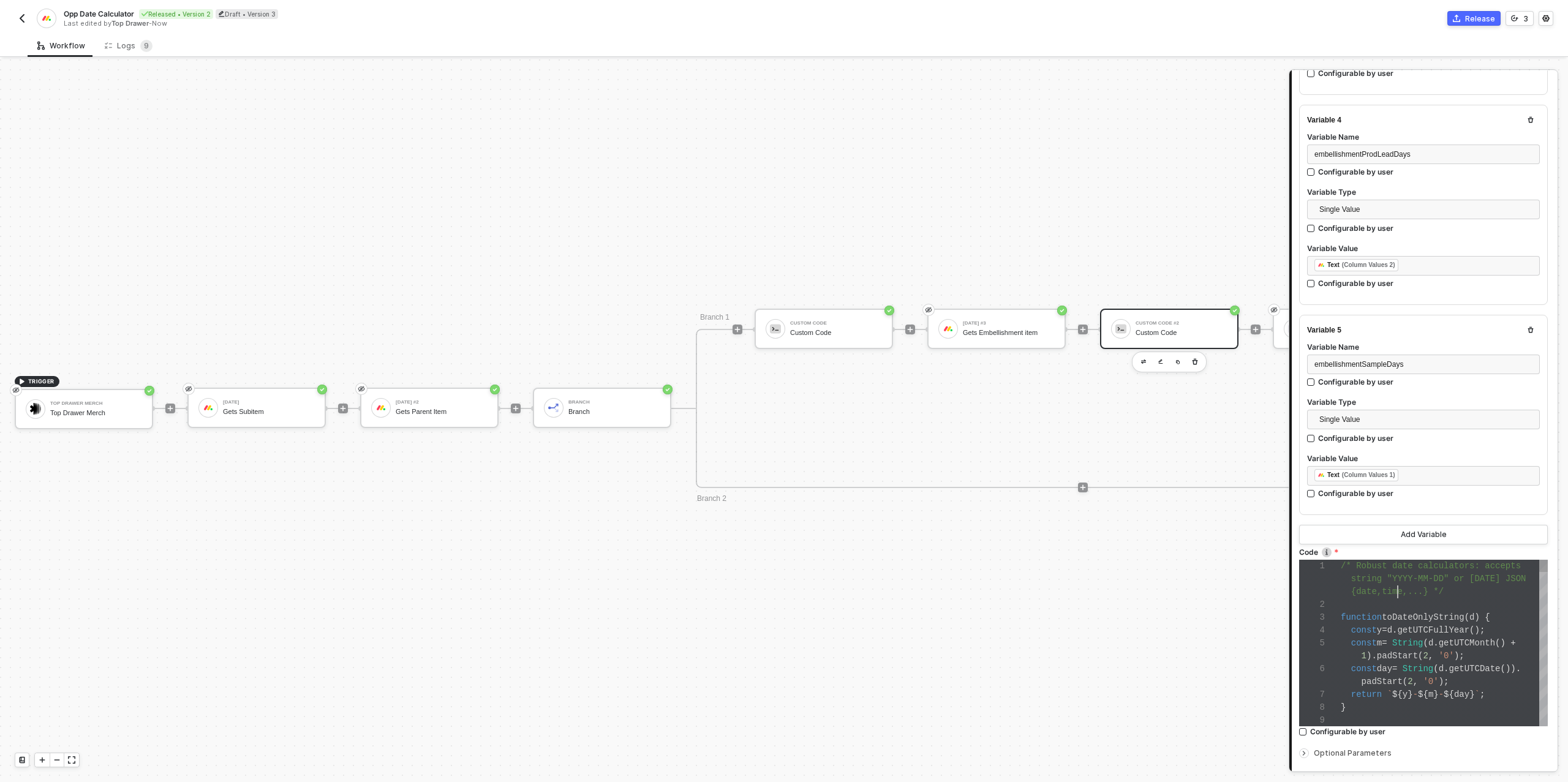
click at [1399, 586] on span "{date,time,...} */" at bounding box center [1397, 591] width 92 height 10
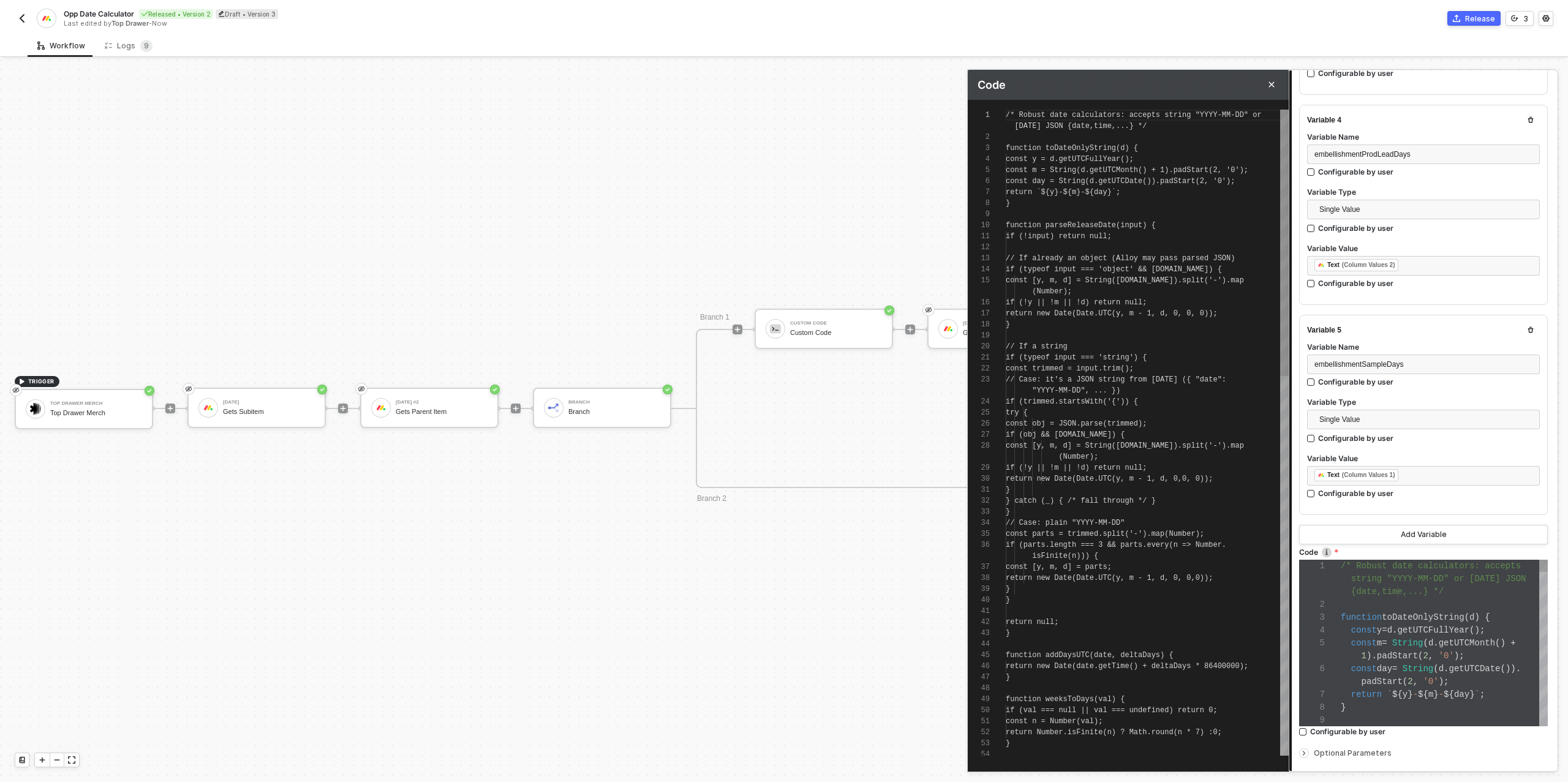
scroll to position [99, 0]
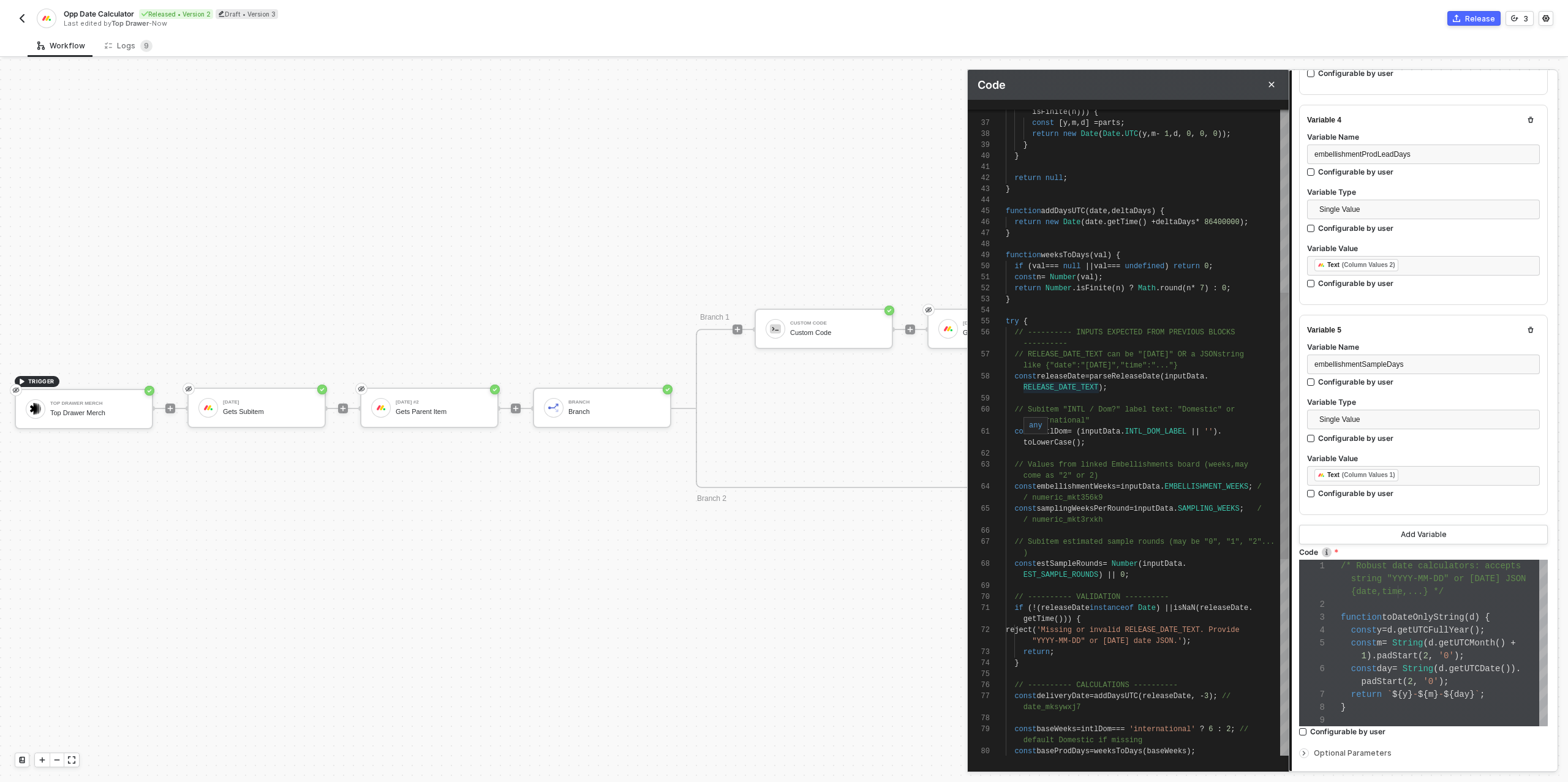
type textarea "// ---------- INPUTS EXPECTED FROM PREVIOUS BLOCKS ---------- // RELEASE_DATE_T…"
drag, startPoint x: 1098, startPoint y: 385, endPoint x: 1024, endPoint y: 384, distance: 74.0
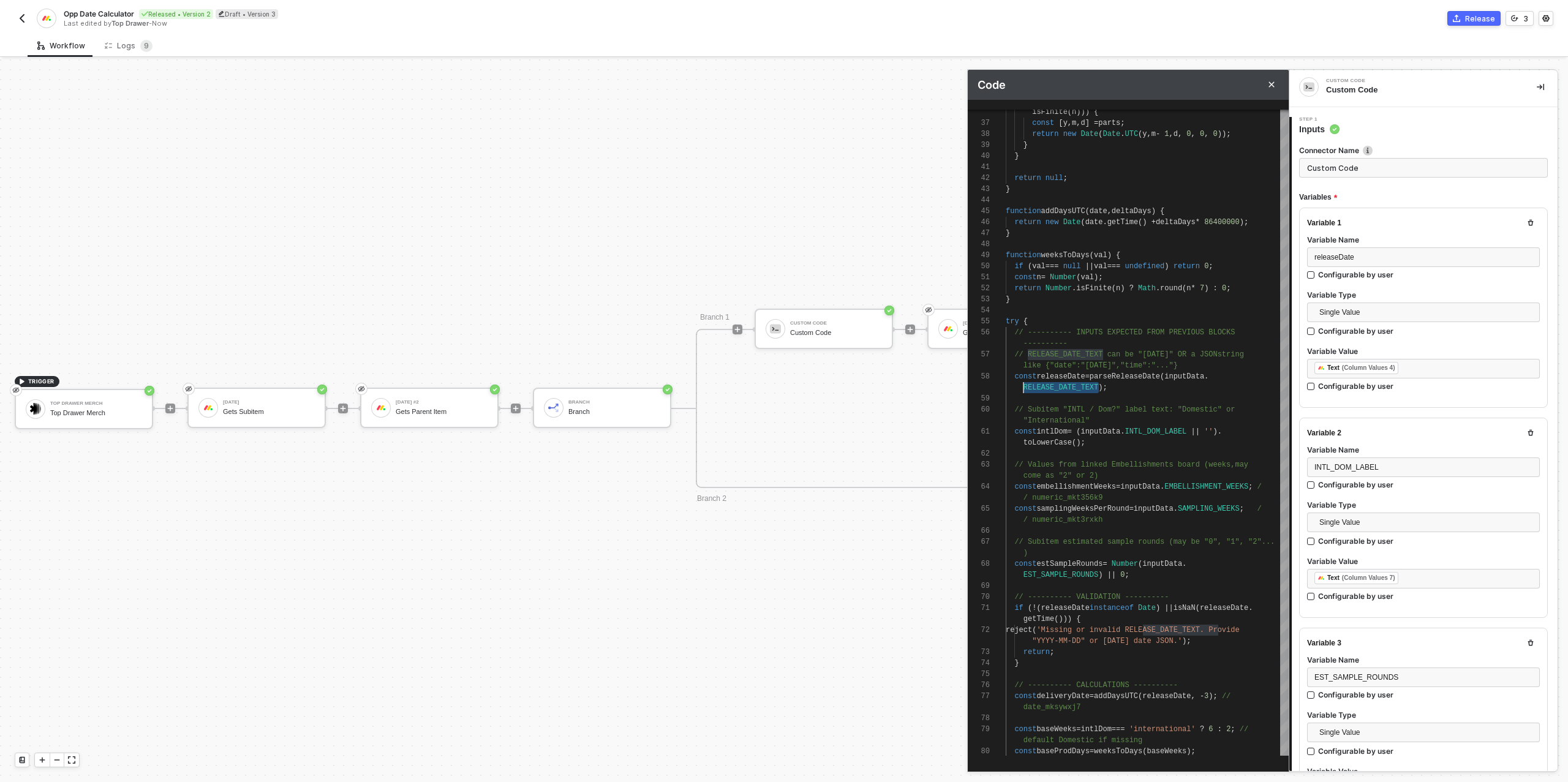
scroll to position [0, 0]
click at [1359, 261] on div "releaseDate" at bounding box center [1423, 261] width 218 height 11
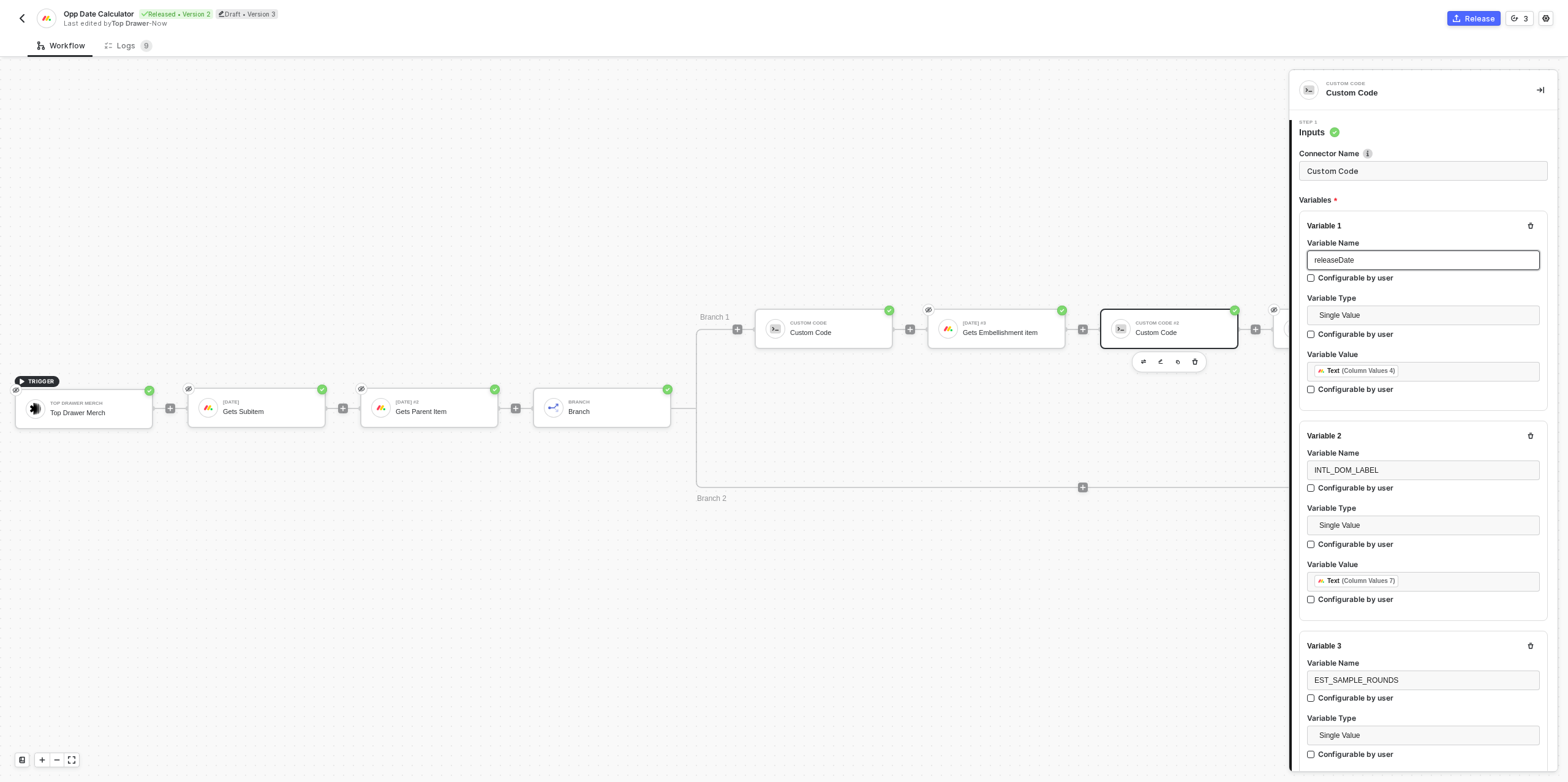
click at [1359, 261] on div "releaseDate" at bounding box center [1423, 261] width 218 height 11
click at [1425, 286] on div "RELEASE_DATE_TEXT Configurable by user" at bounding box center [1424, 269] width 233 height 37
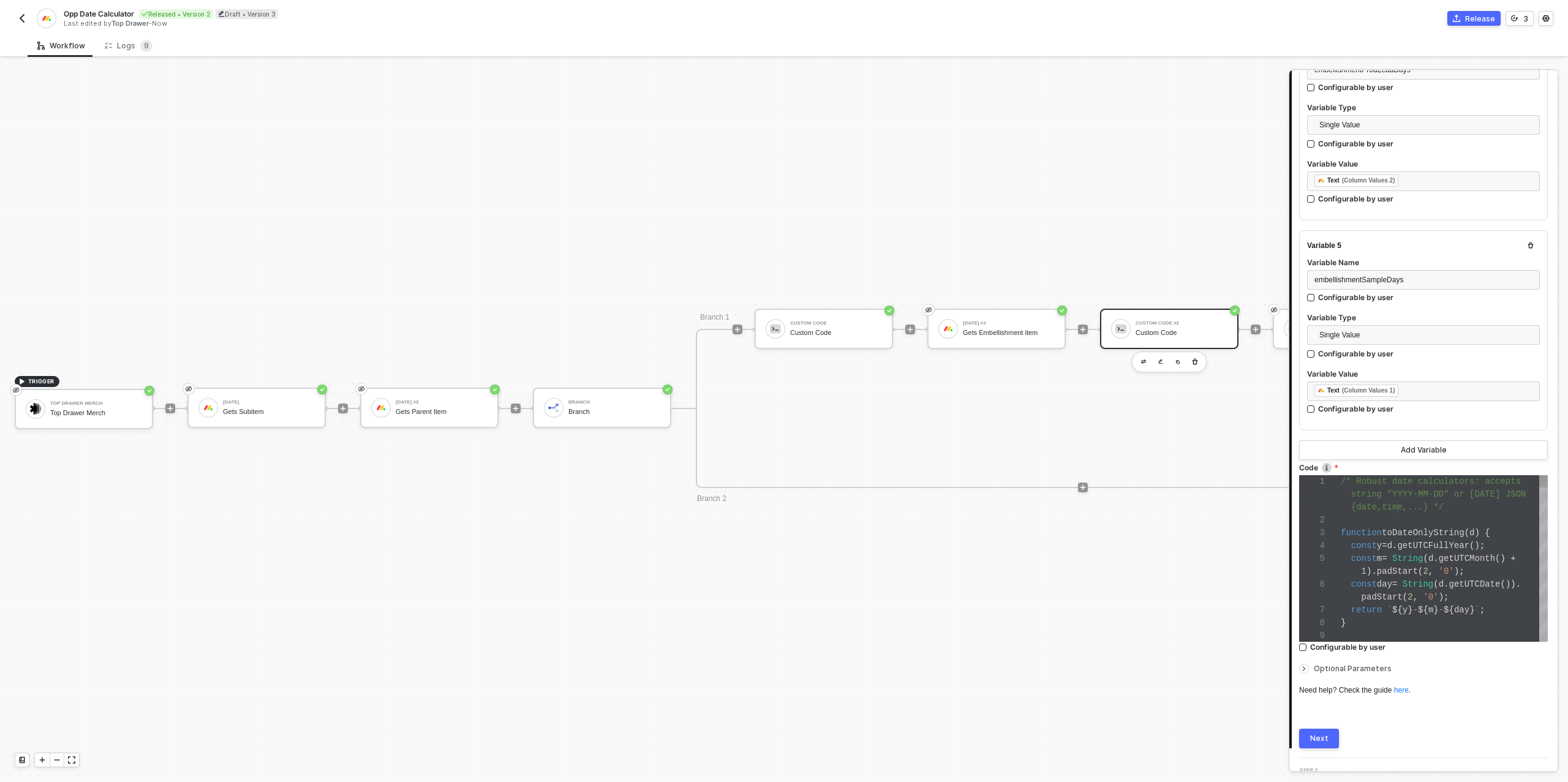
scroll to position [64, 72]
click at [1414, 581] on span "String" at bounding box center [1417, 584] width 31 height 10
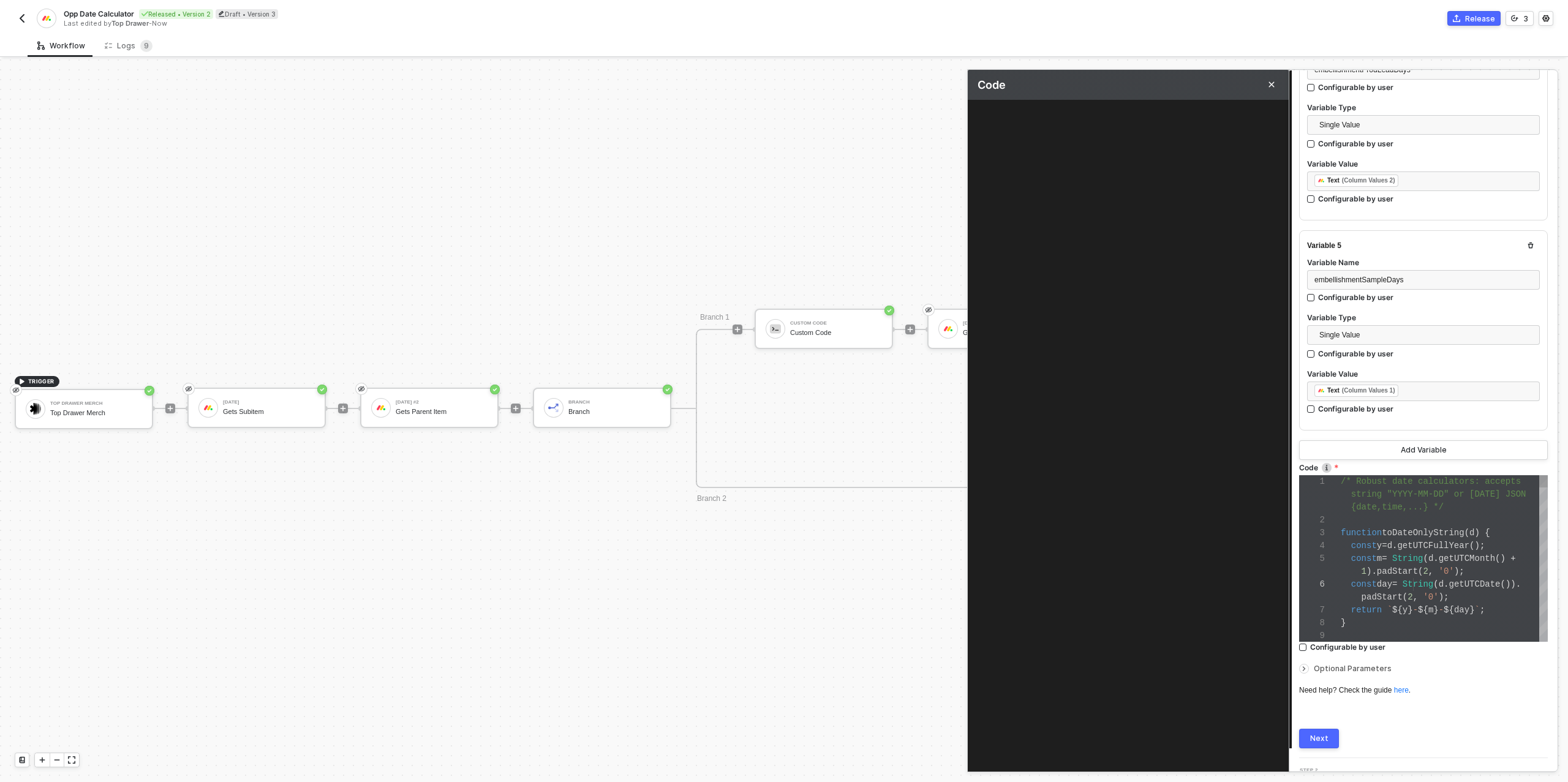
scroll to position [99, 0]
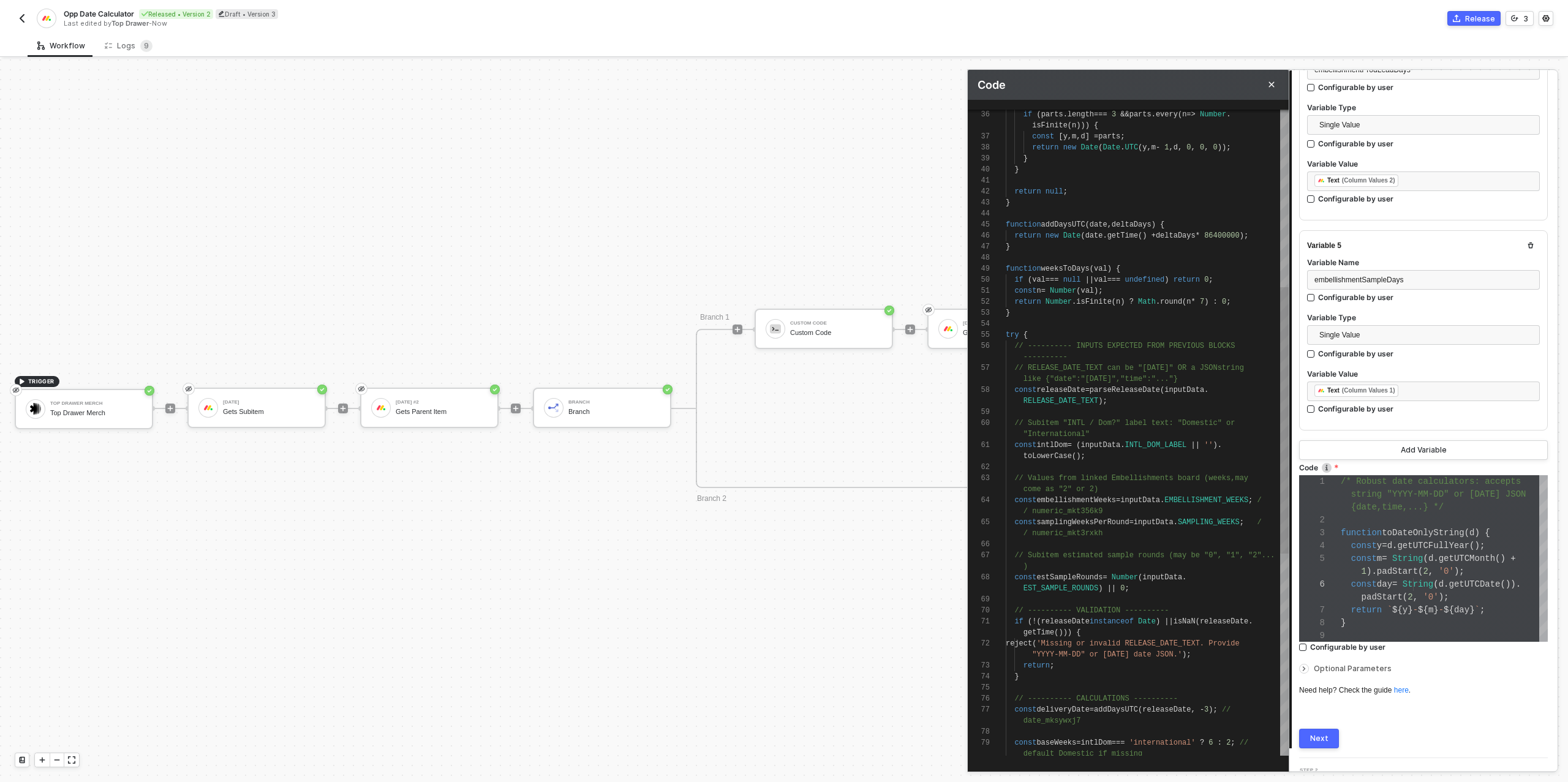
type textarea "toLowerCase(); // Values from linked Embellishments board (weeks, may come as "…"
drag, startPoint x: 1252, startPoint y: 524, endPoint x: 1192, endPoint y: 522, distance: 60.0
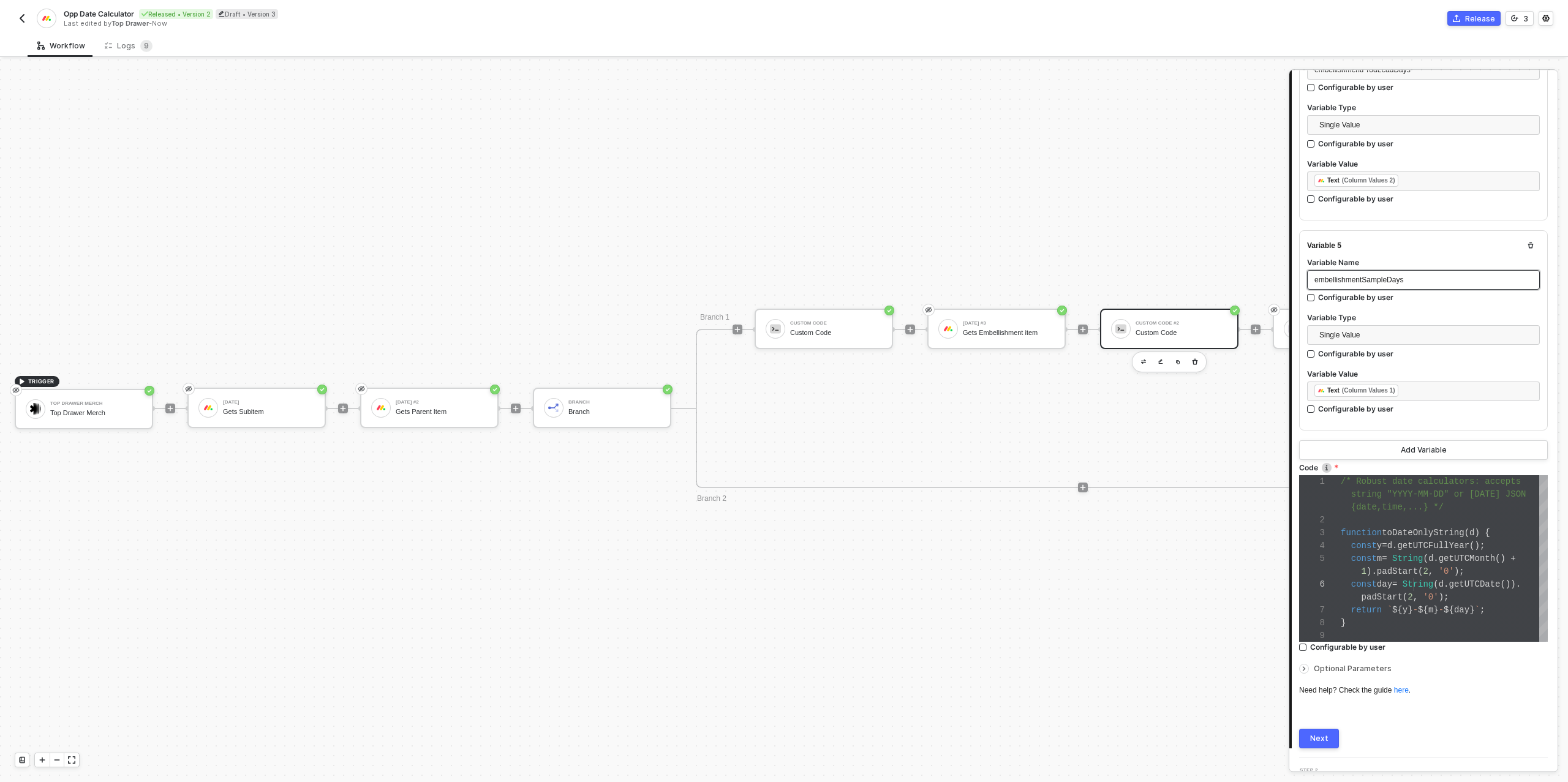
click at [1386, 276] on span "embellishmentSampleDays" at bounding box center [1359, 280] width 89 height 9
click at [1316, 353] on input "Configurable by user" at bounding box center [1312, 354] width 9 height 9
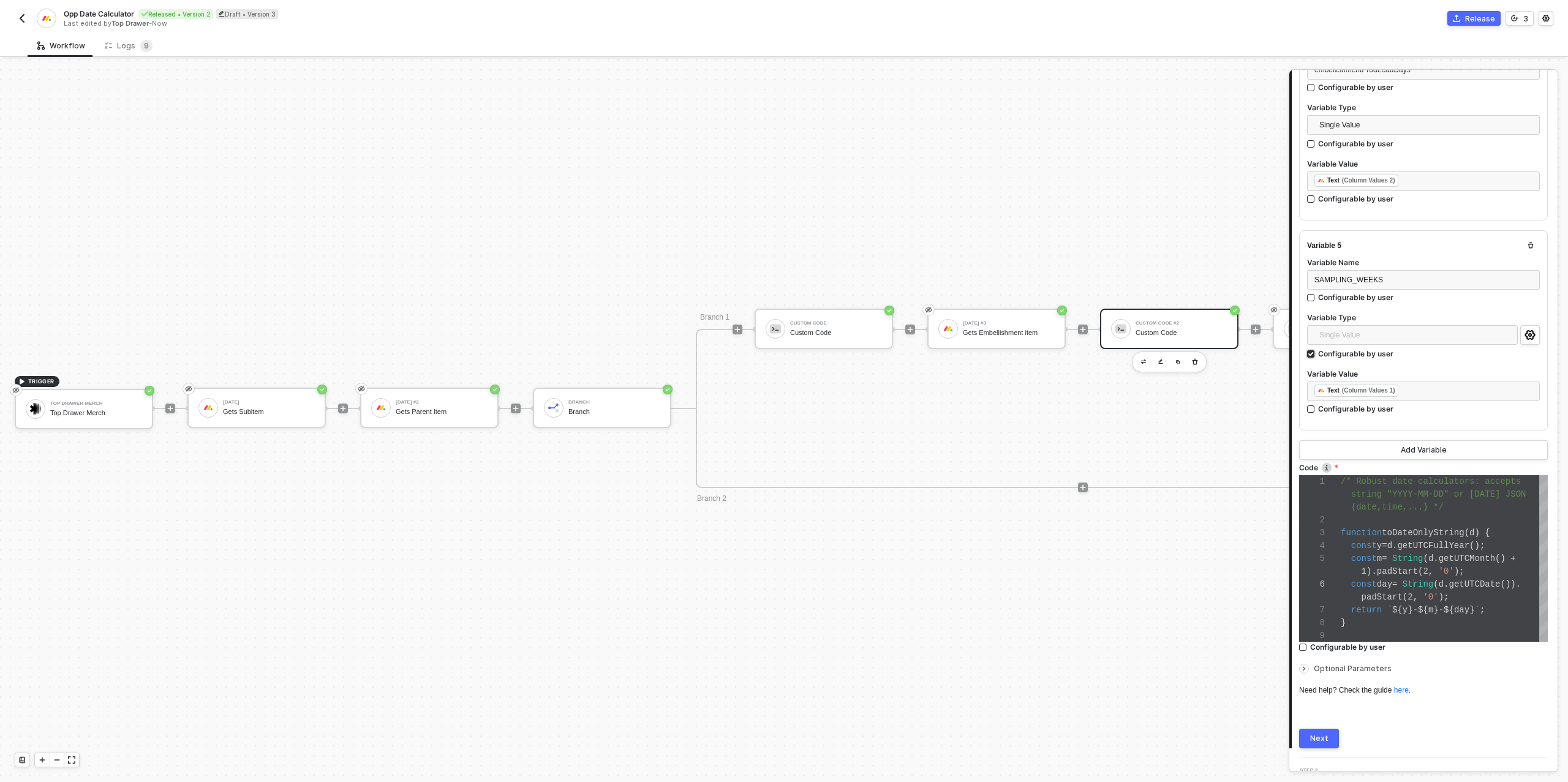
click at [1318, 350] on div "Configurable by user" at bounding box center [1355, 354] width 75 height 11
click at [1316, 350] on input "Configurable by user" at bounding box center [1312, 354] width 9 height 9
checkbox input "false"
click at [1509, 552] on div "const m = String ( d . getUTCMonth () +" at bounding box center [1444, 558] width 207 height 13
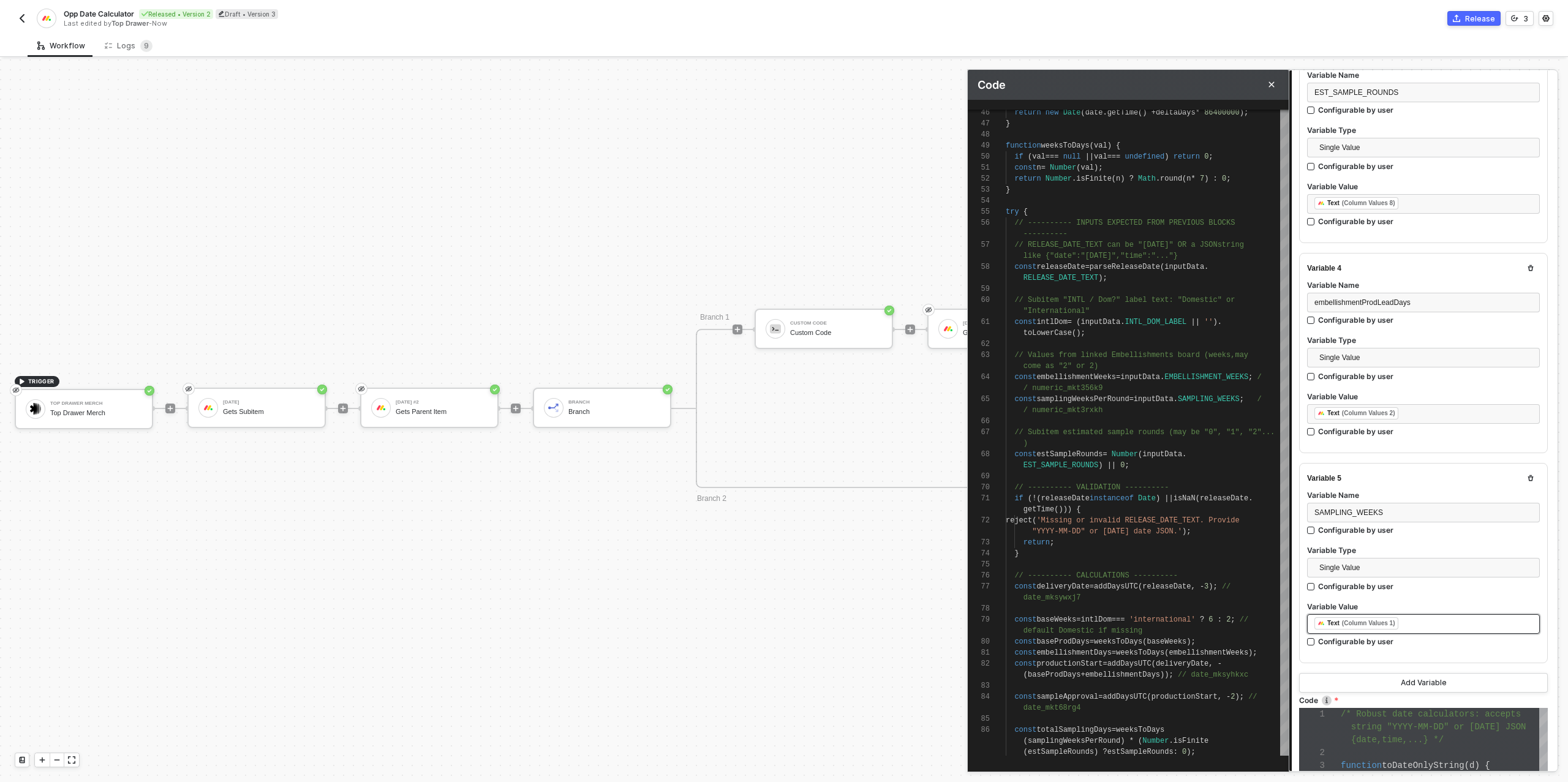
scroll to position [586, 0]
type textarea "toLowerCase(); // Values from linked Embellishments board (weeks, may come as "…"
drag, startPoint x: 1259, startPoint y: 378, endPoint x: 1206, endPoint y: 376, distance: 53.0
click at [1205, 376] on span "EMBELLISHMENT_WEEKS" at bounding box center [1206, 377] width 84 height 9
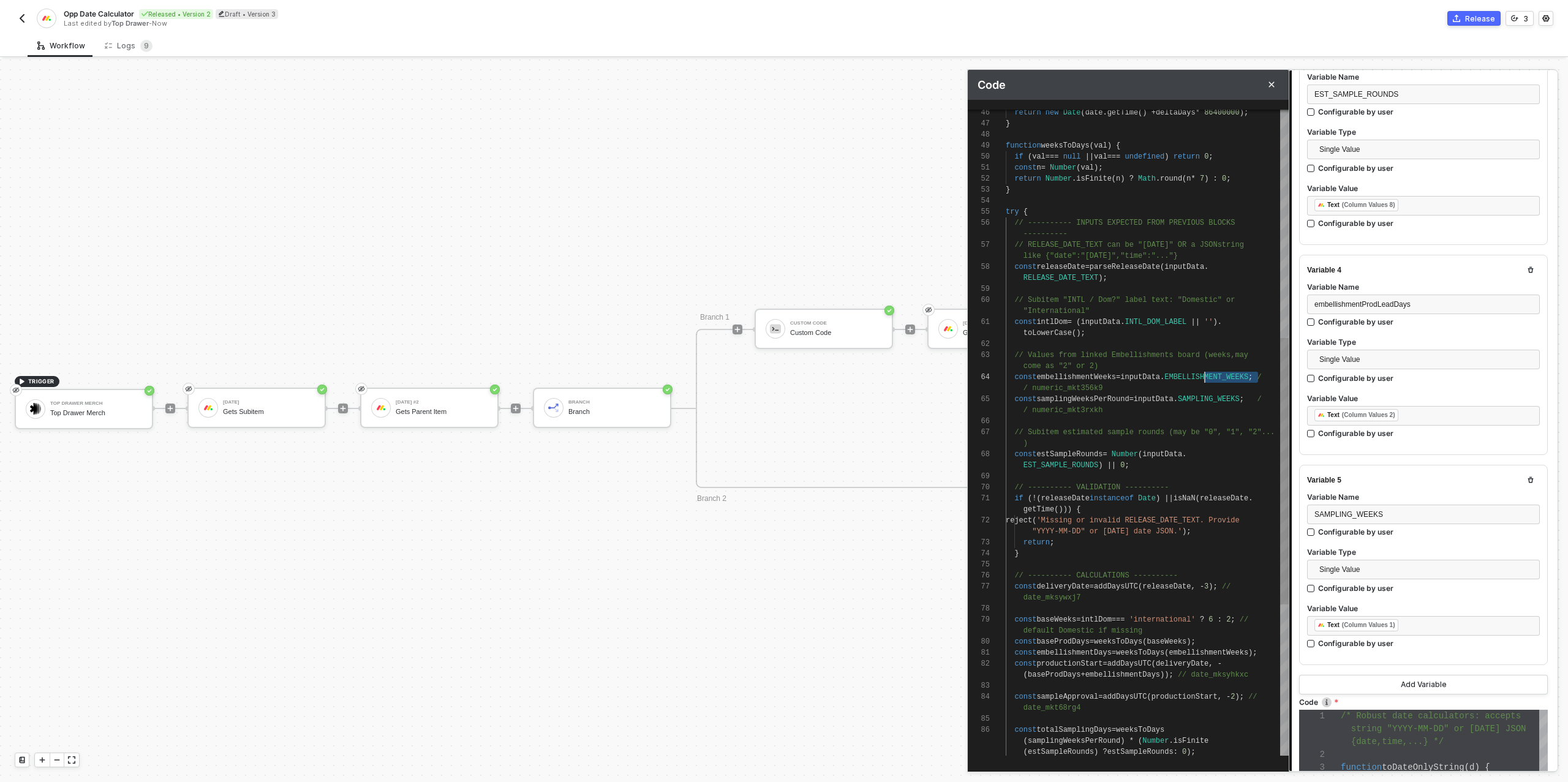
drag, startPoint x: 1259, startPoint y: 377, endPoint x: 1234, endPoint y: 376, distance: 25.0
click at [1241, 376] on span "EMBELLISHMENT_WEEKS" at bounding box center [1206, 377] width 84 height 9
drag, startPoint x: 1261, startPoint y: 377, endPoint x: 1182, endPoint y: 376, distance: 79.0
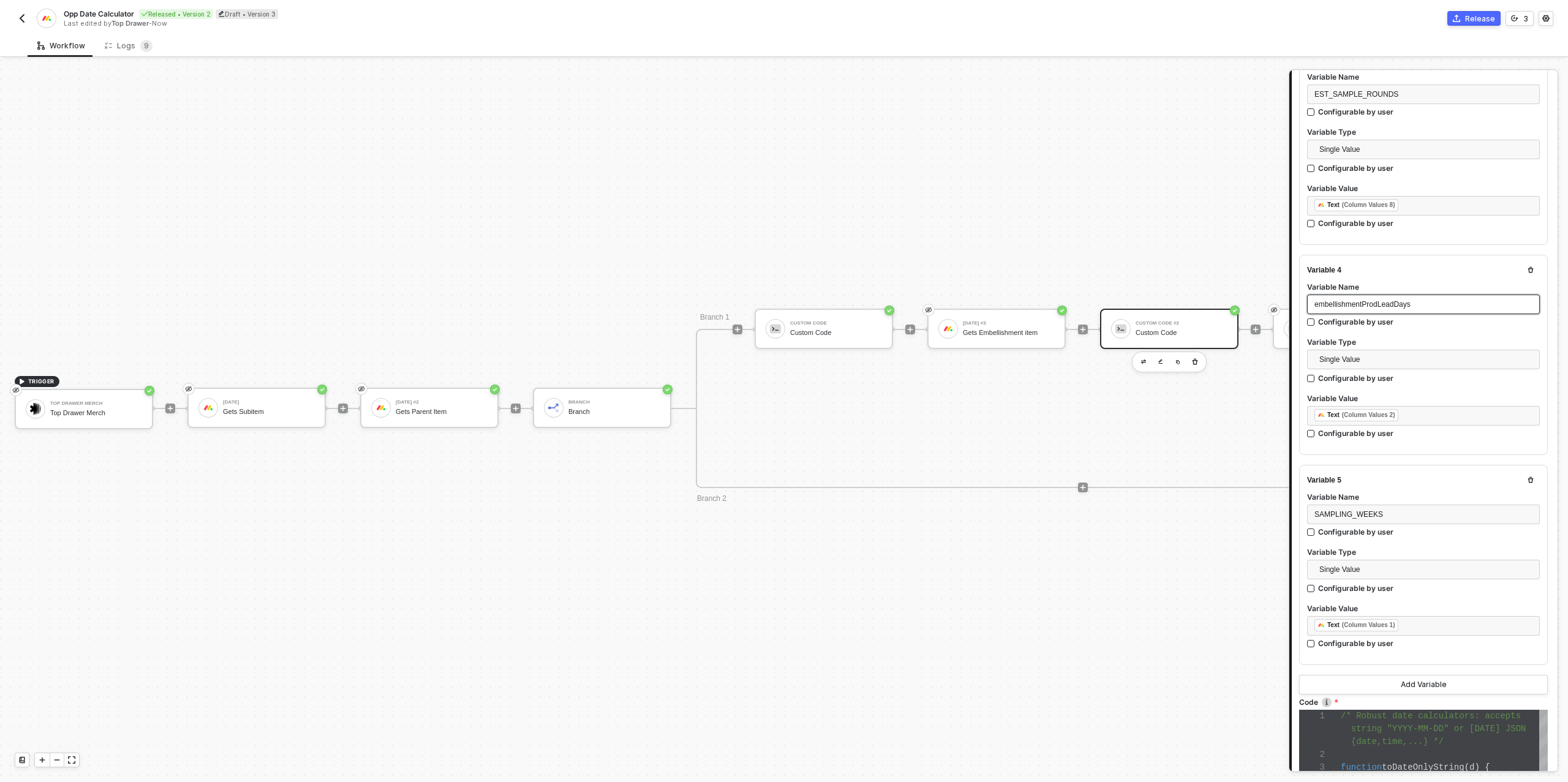
click at [1397, 304] on span "embellishmentProdLeadDays" at bounding box center [1362, 304] width 96 height 9
click at [1316, 322] on input "Configurable by user" at bounding box center [1312, 323] width 9 height 9
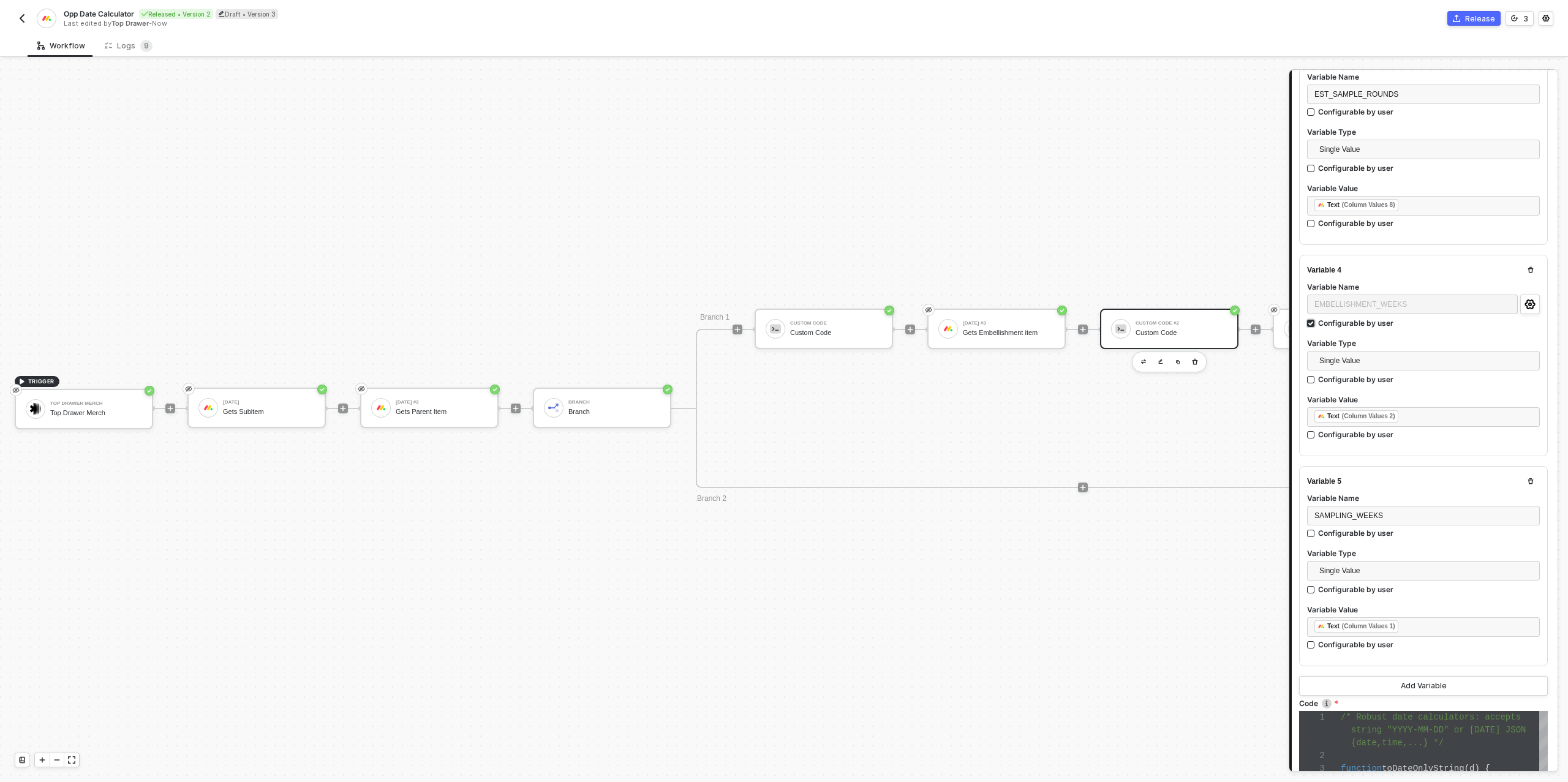
click at [1412, 319] on label "Configurable by user" at bounding box center [1424, 323] width 233 height 11
click at [1316, 320] on input "Configurable by user" at bounding box center [1312, 324] width 9 height 9
checkbox input "false"
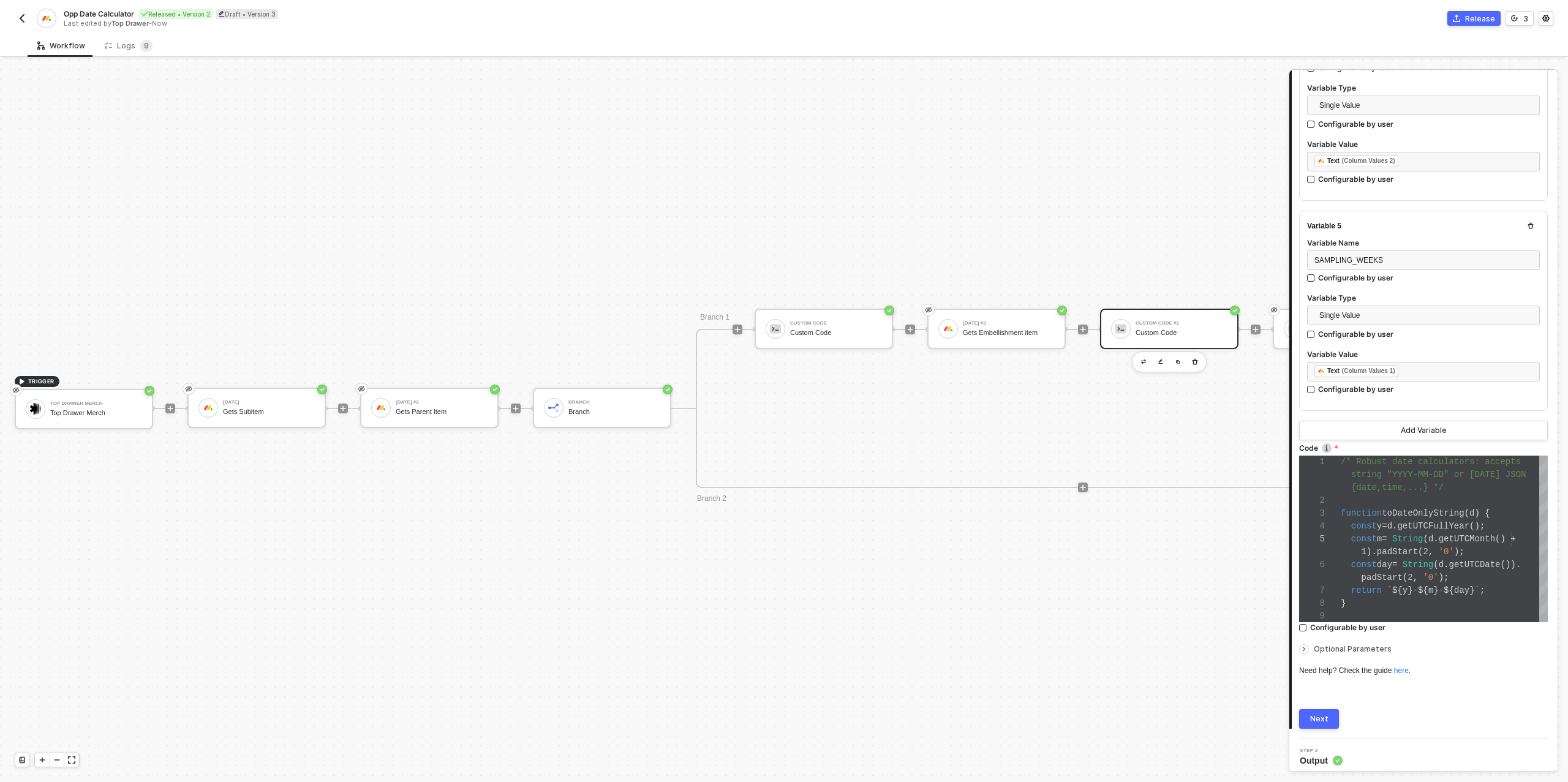
click at [1329, 709] on button "Next" at bounding box center [1319, 718] width 40 height 19
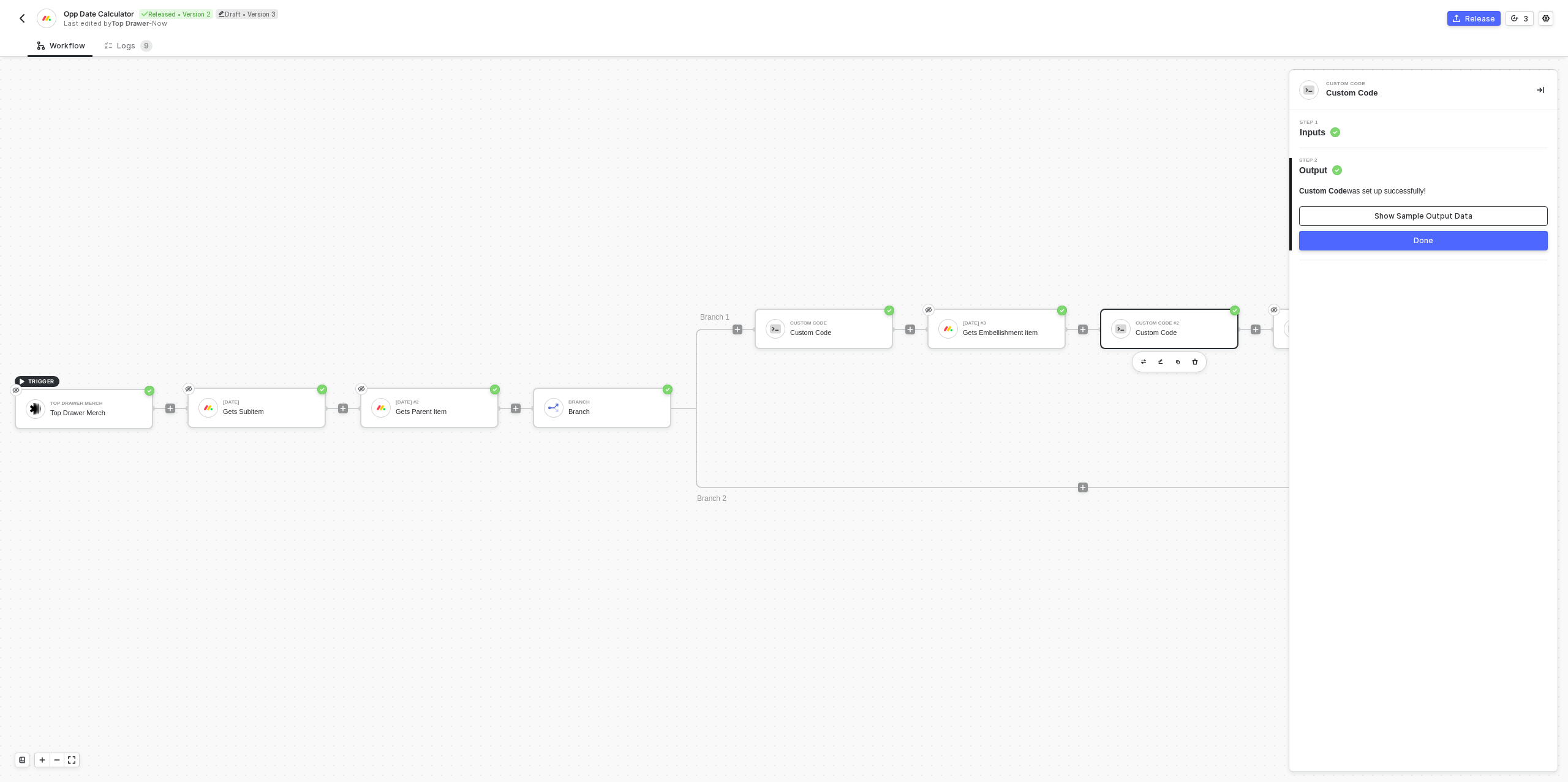
click at [1433, 216] on div "Show Sample Output Data" at bounding box center [1423, 216] width 98 height 10
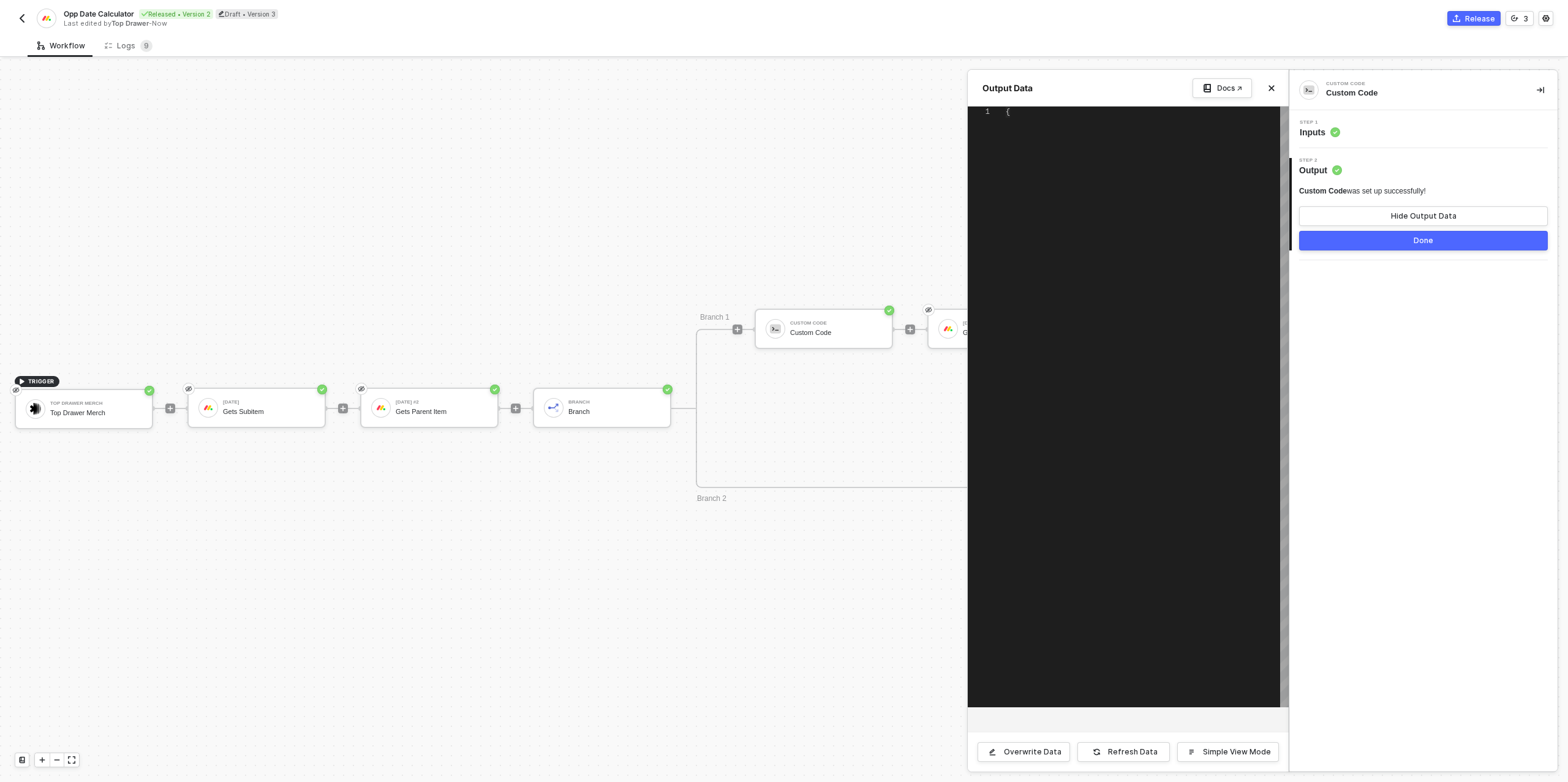
type textarea "{ "data": { "dateValues": "{\"date_mksywxj7\":{\"date\":\"2025-11-19\"},\"date_…"
click at [1400, 244] on button "Done" at bounding box center [1423, 240] width 249 height 19
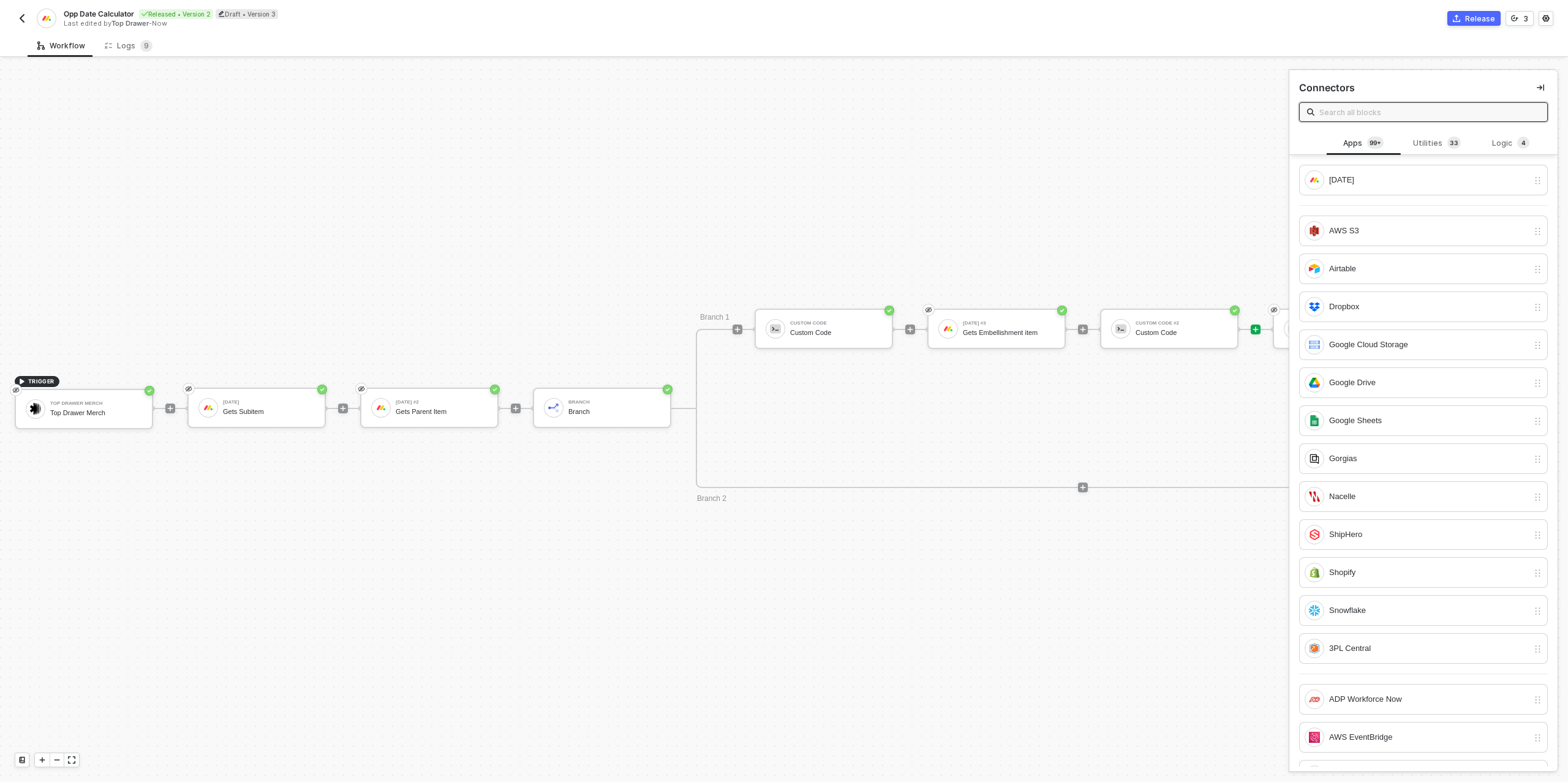
click at [1482, 16] on div "Release" at bounding box center [1480, 19] width 30 height 11
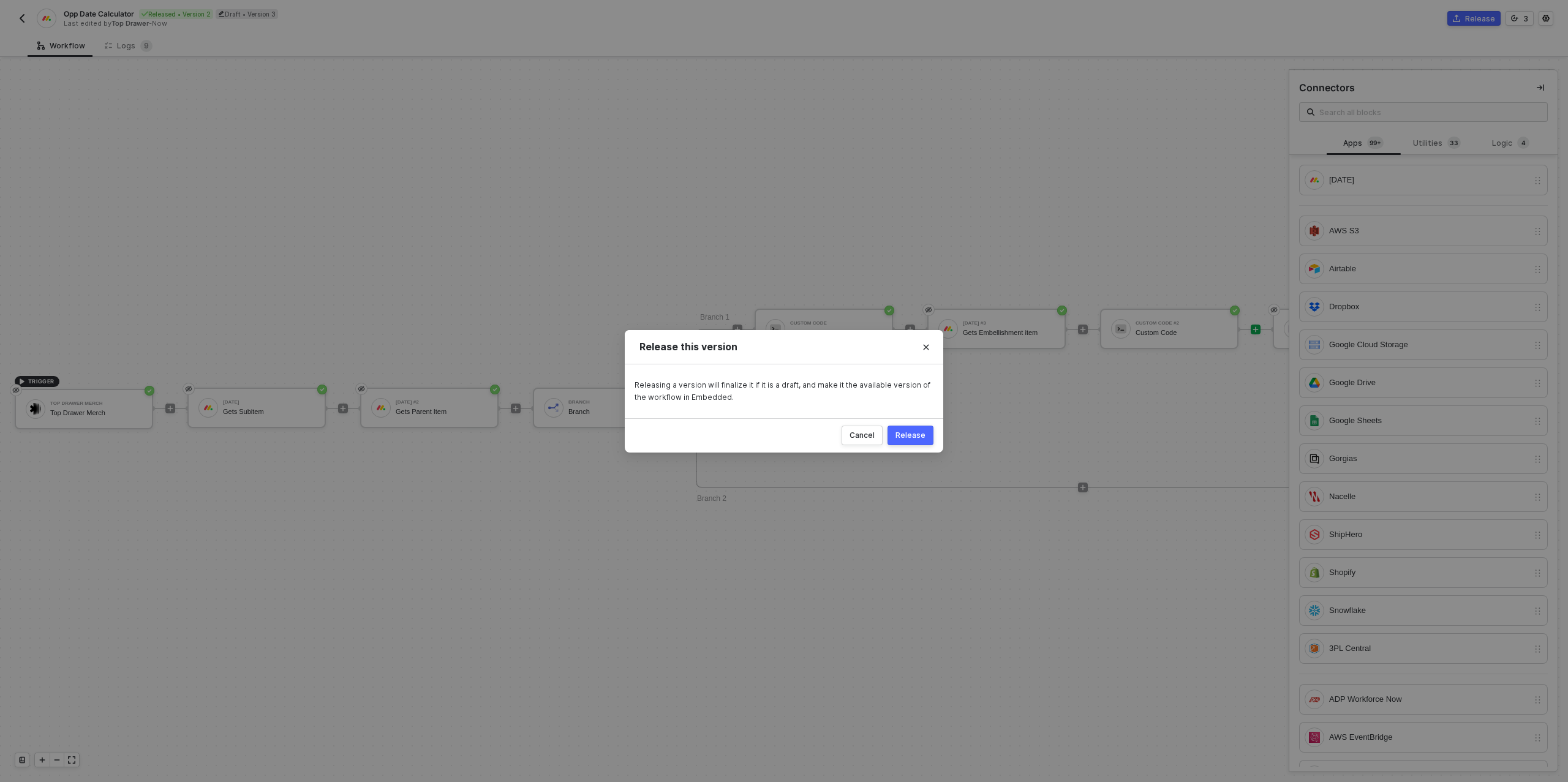
click at [913, 436] on div "Release" at bounding box center [910, 436] width 30 height 10
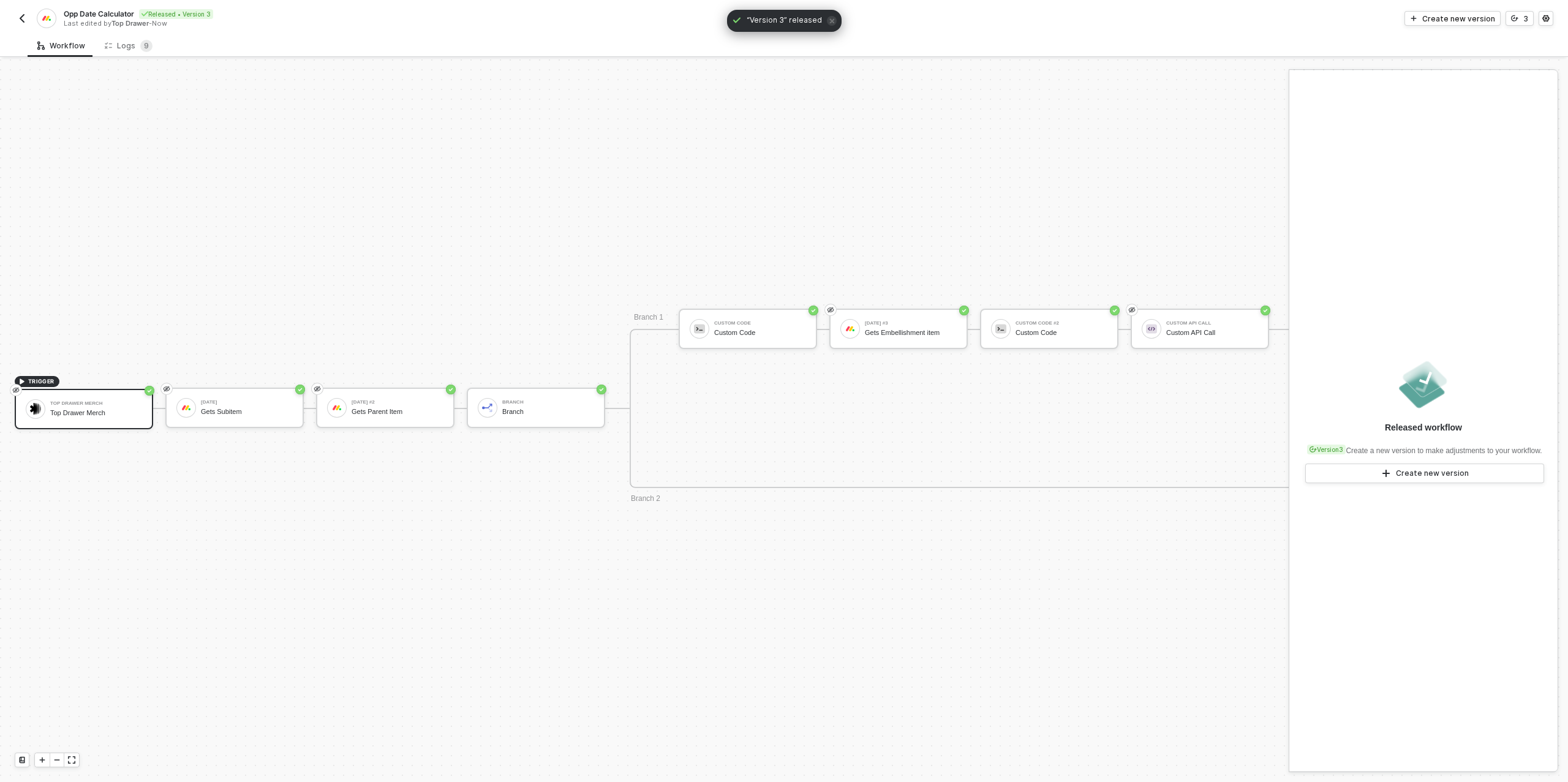
click at [19, 14] on img "button" at bounding box center [22, 19] width 10 height 10
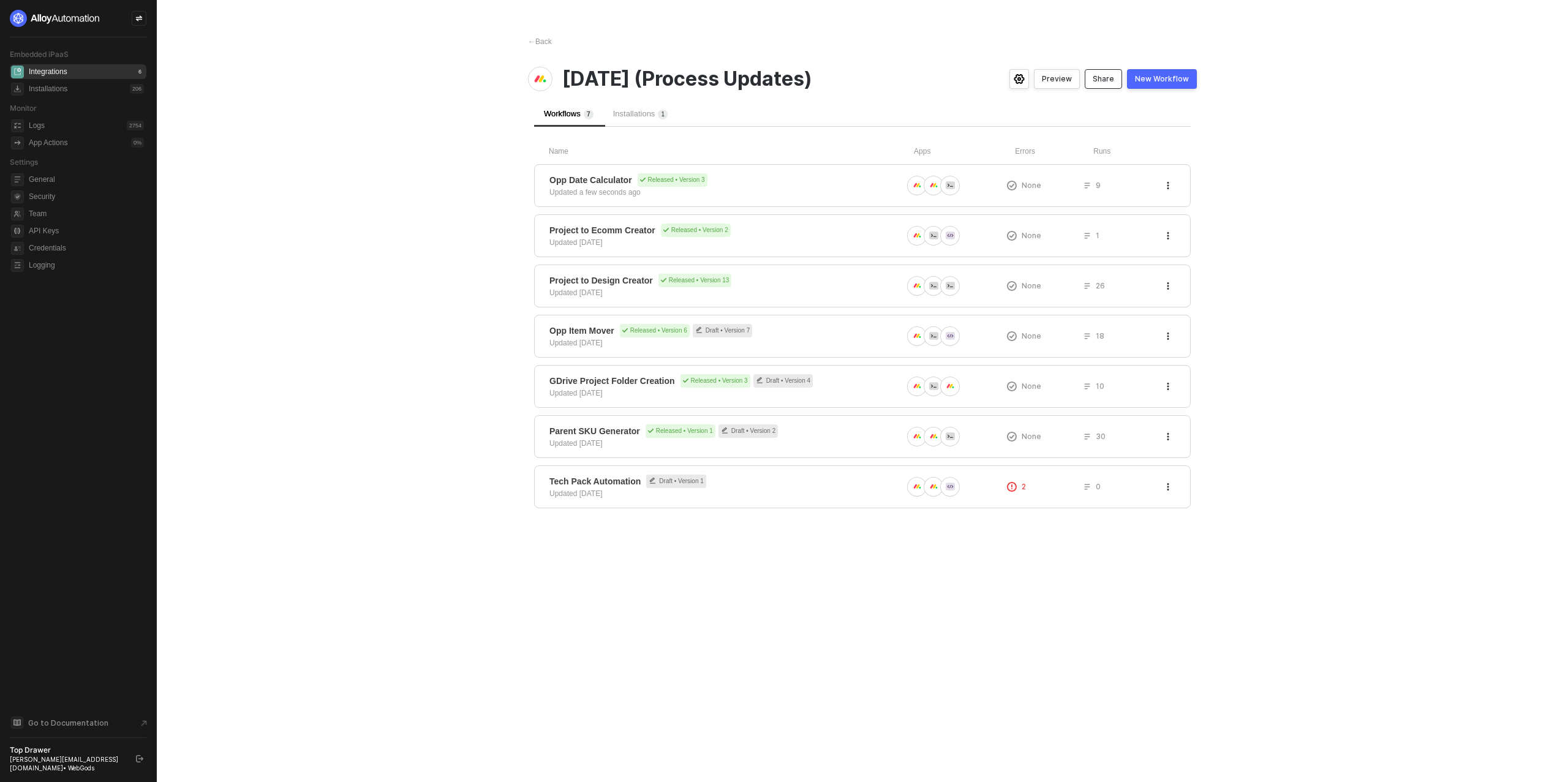
click at [1109, 73] on button "Share" at bounding box center [1103, 79] width 37 height 19
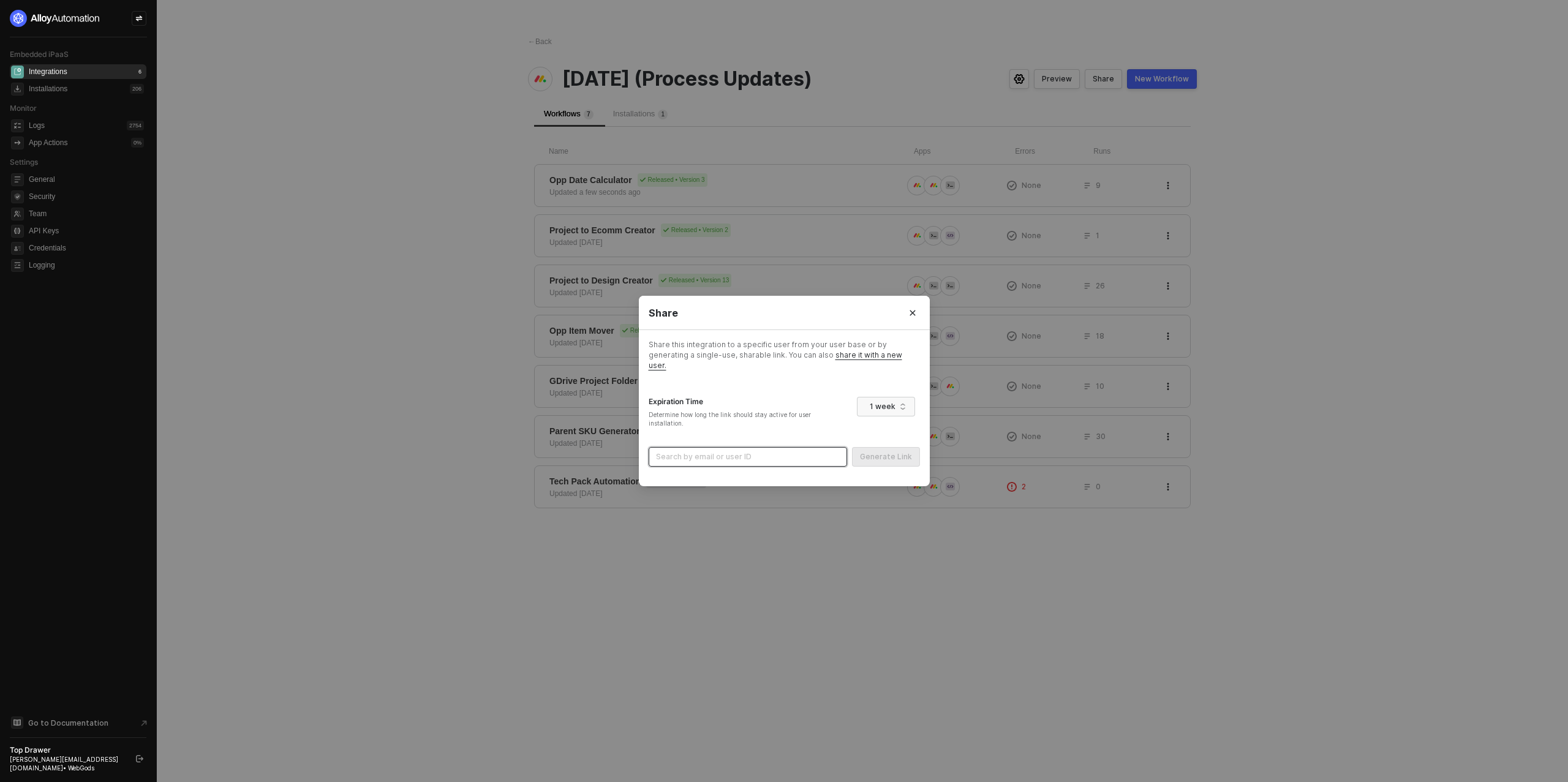
click at [750, 454] on input "search" at bounding box center [747, 457] width 184 height 19
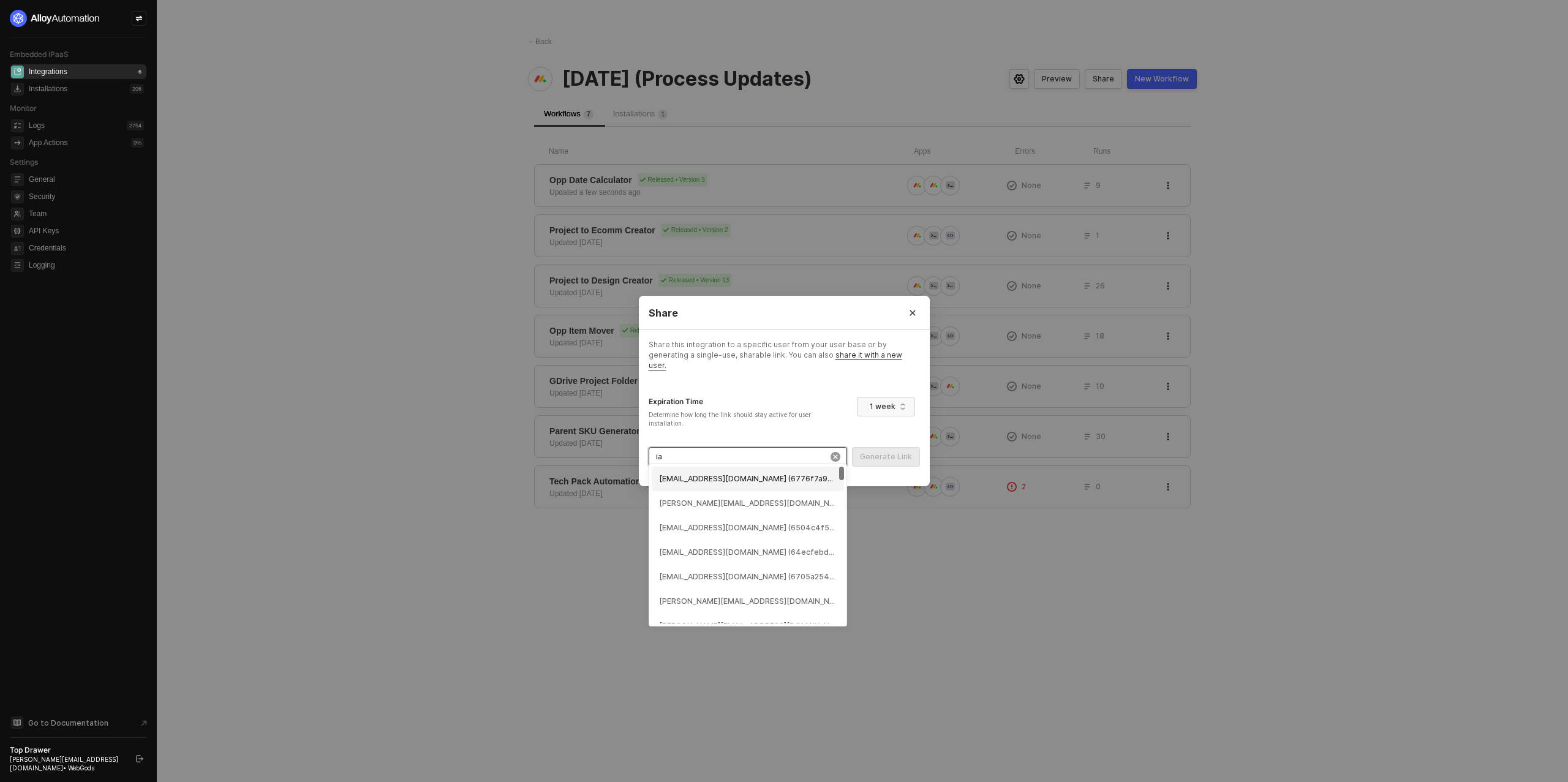
type input "ian"
click at [741, 476] on div "ian@topdrawermerch.com (64e8db348fbd52916dea7c5f)" at bounding box center [747, 479] width 178 height 11
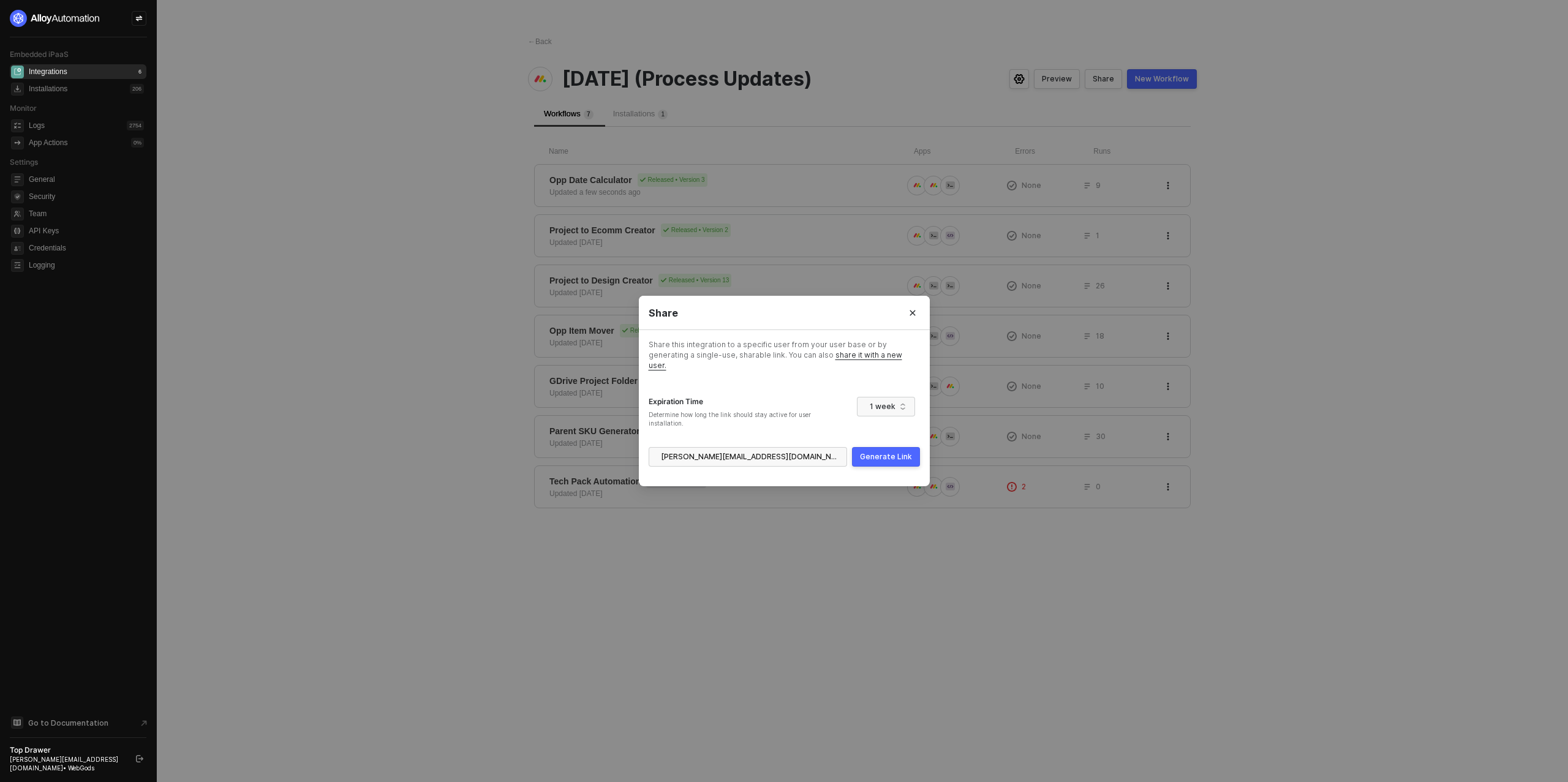
click at [895, 452] on div "Generate Link" at bounding box center [886, 457] width 52 height 10
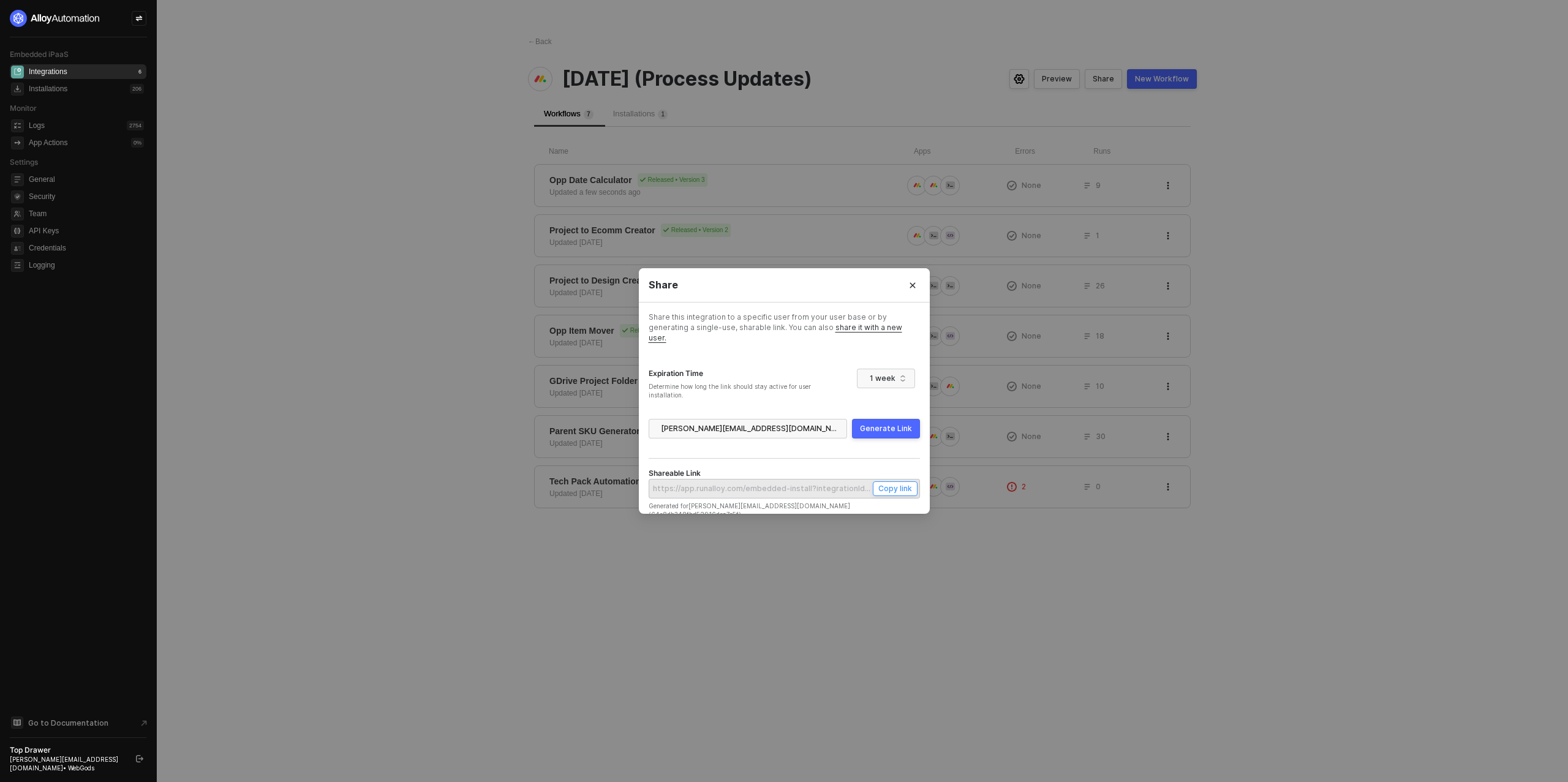
click at [898, 487] on div "Copy link" at bounding box center [894, 488] width 34 height 11
click at [914, 294] on button "Close" at bounding box center [912, 285] width 19 height 19
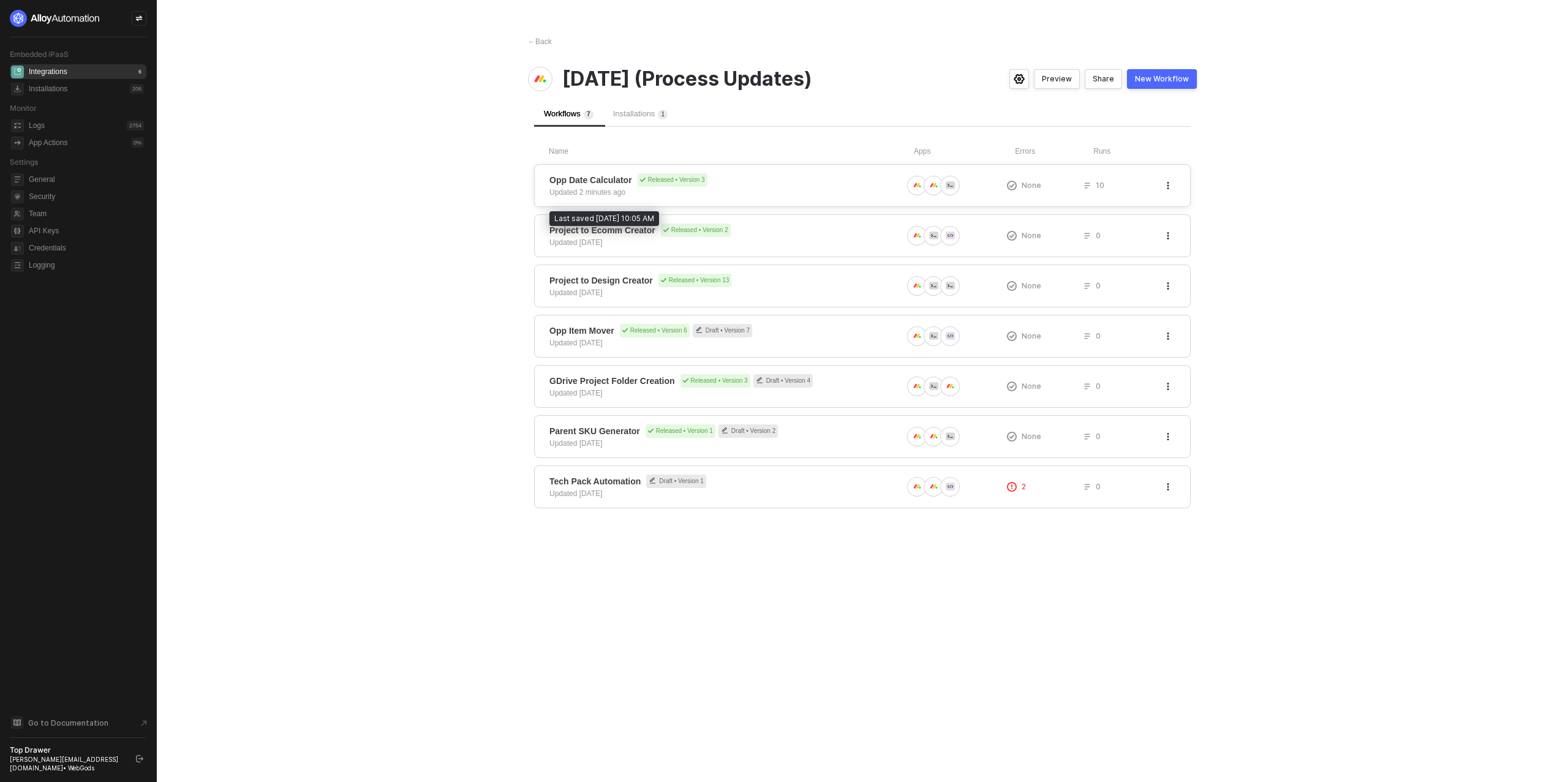
click at [605, 193] on div "Updated 2 minutes ago" at bounding box center [587, 191] width 76 height 11
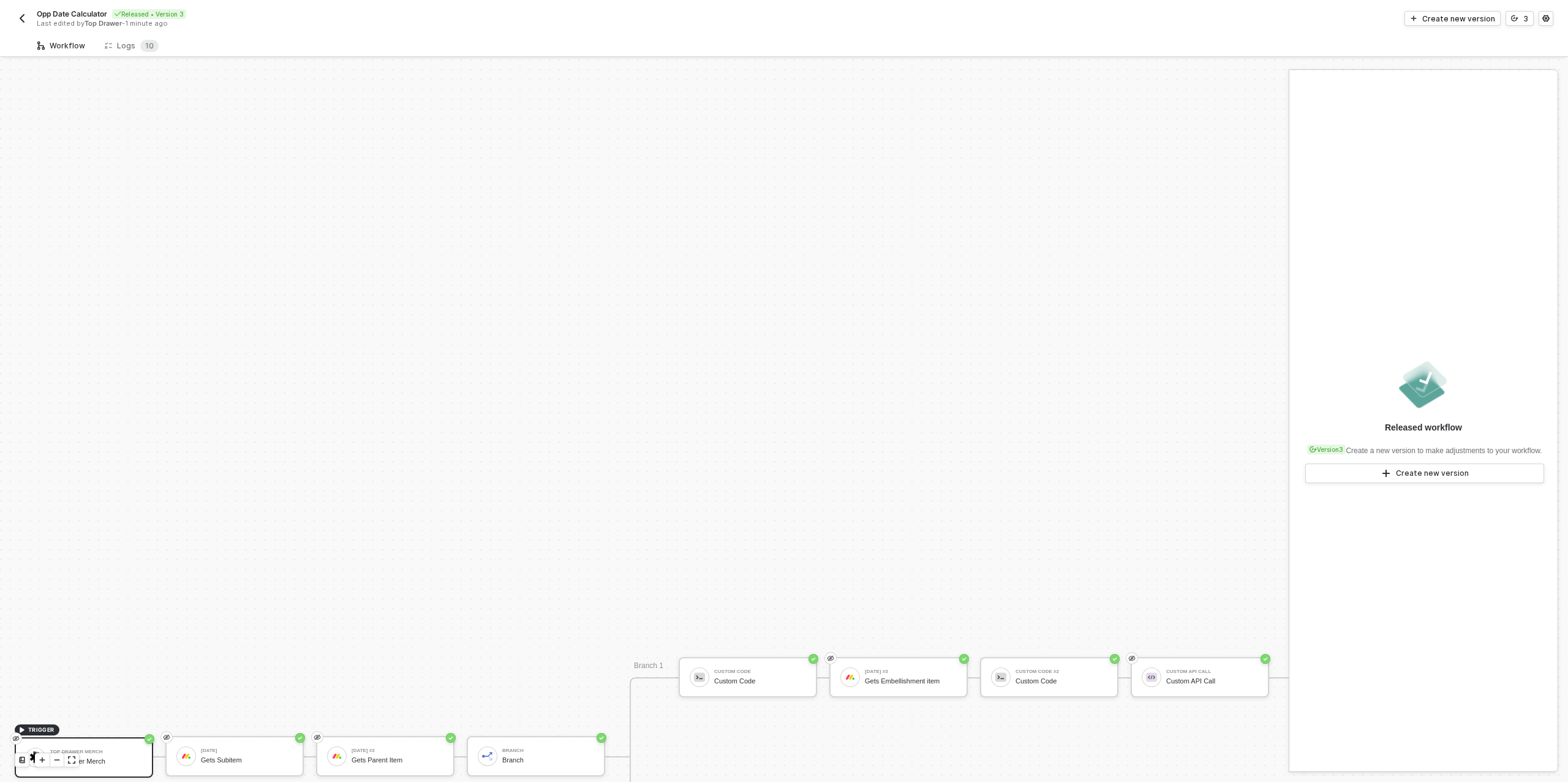
scroll to position [349, 0]
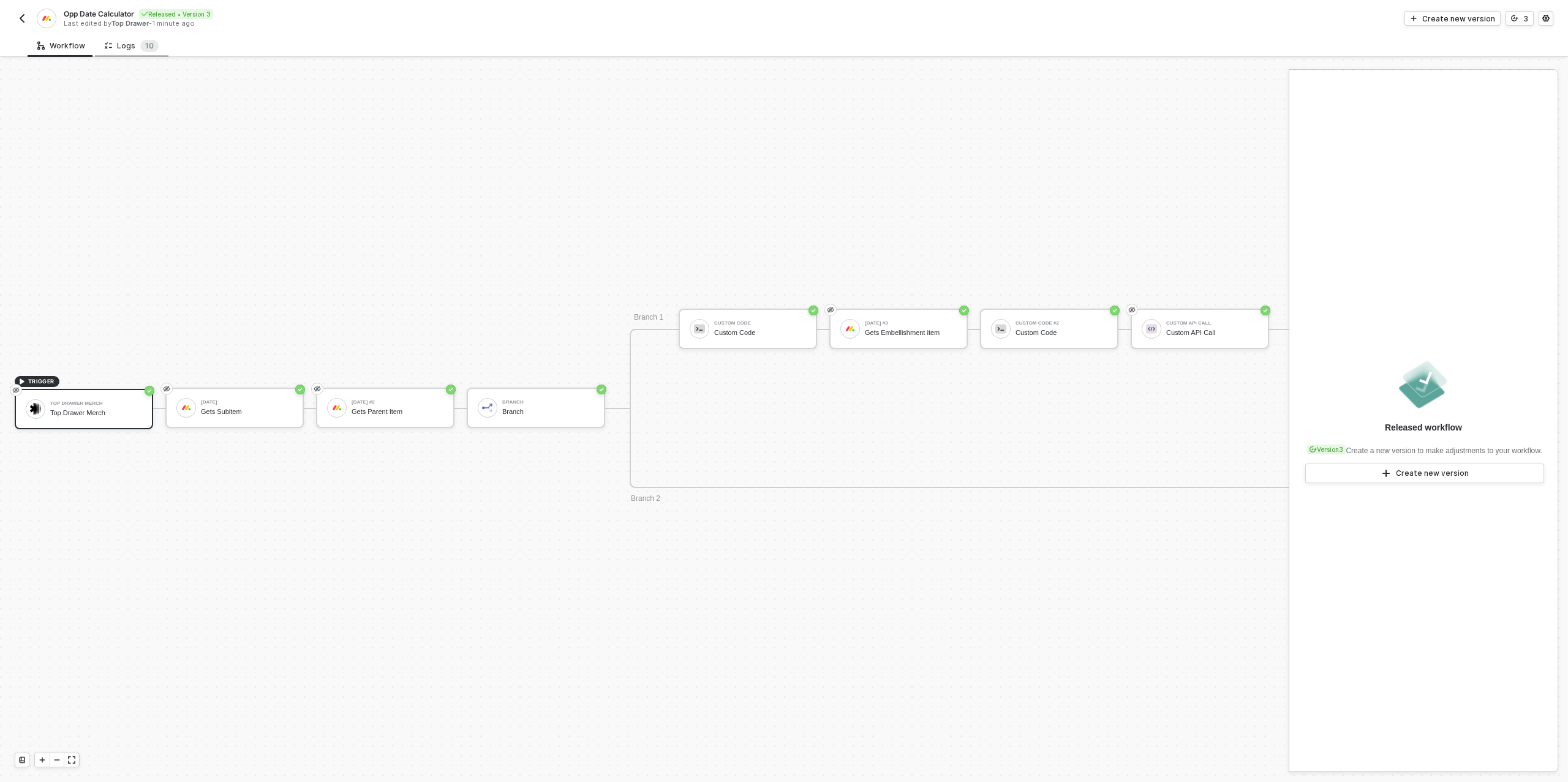
click at [124, 38] on div "Logs 1 0" at bounding box center [131, 46] width 74 height 23
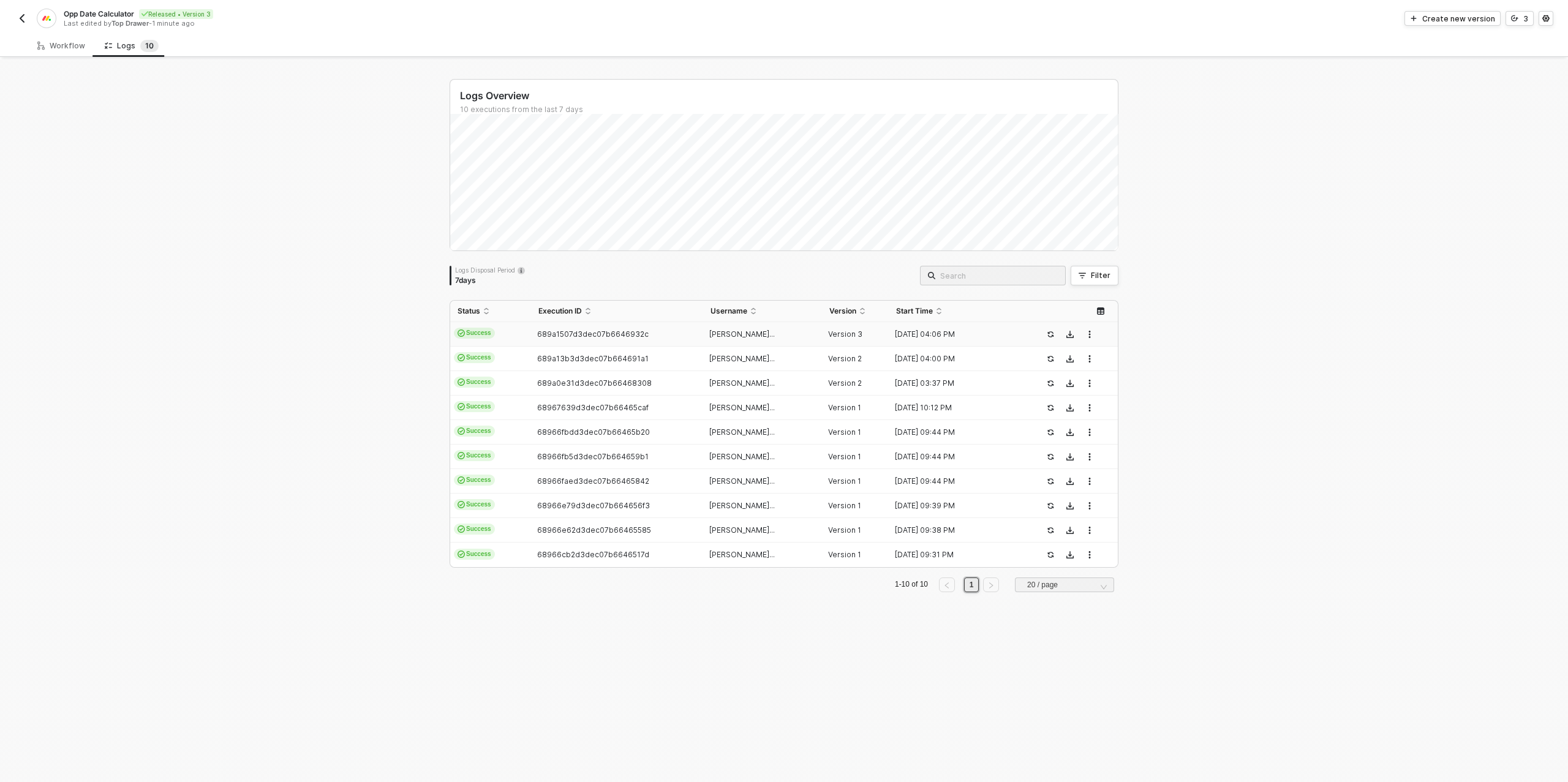
click at [528, 335] on td "Success" at bounding box center [490, 334] width 81 height 24
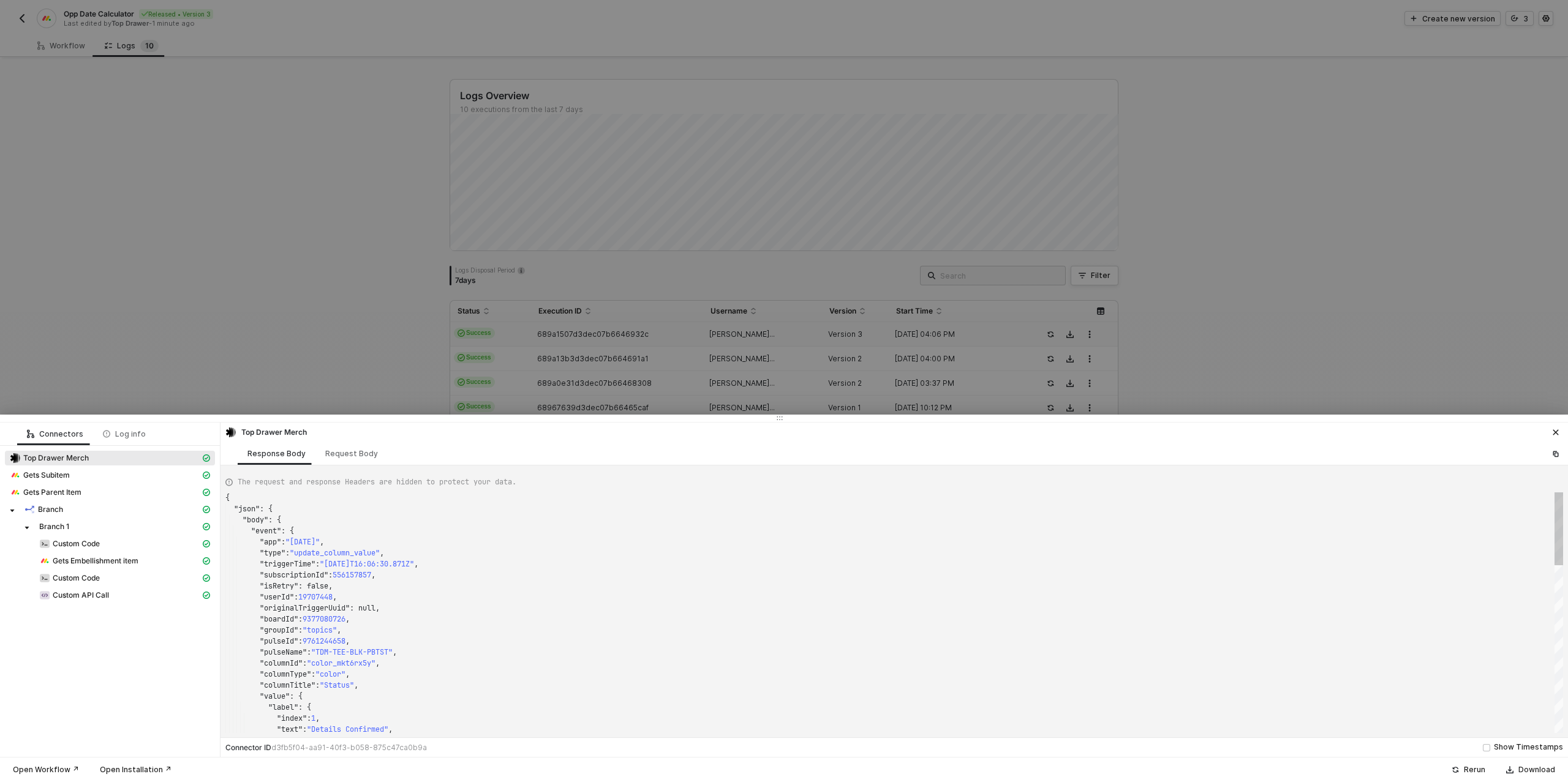
scroll to position [110, 0]
click at [79, 598] on span "Custom API Call" at bounding box center [81, 595] width 56 height 10
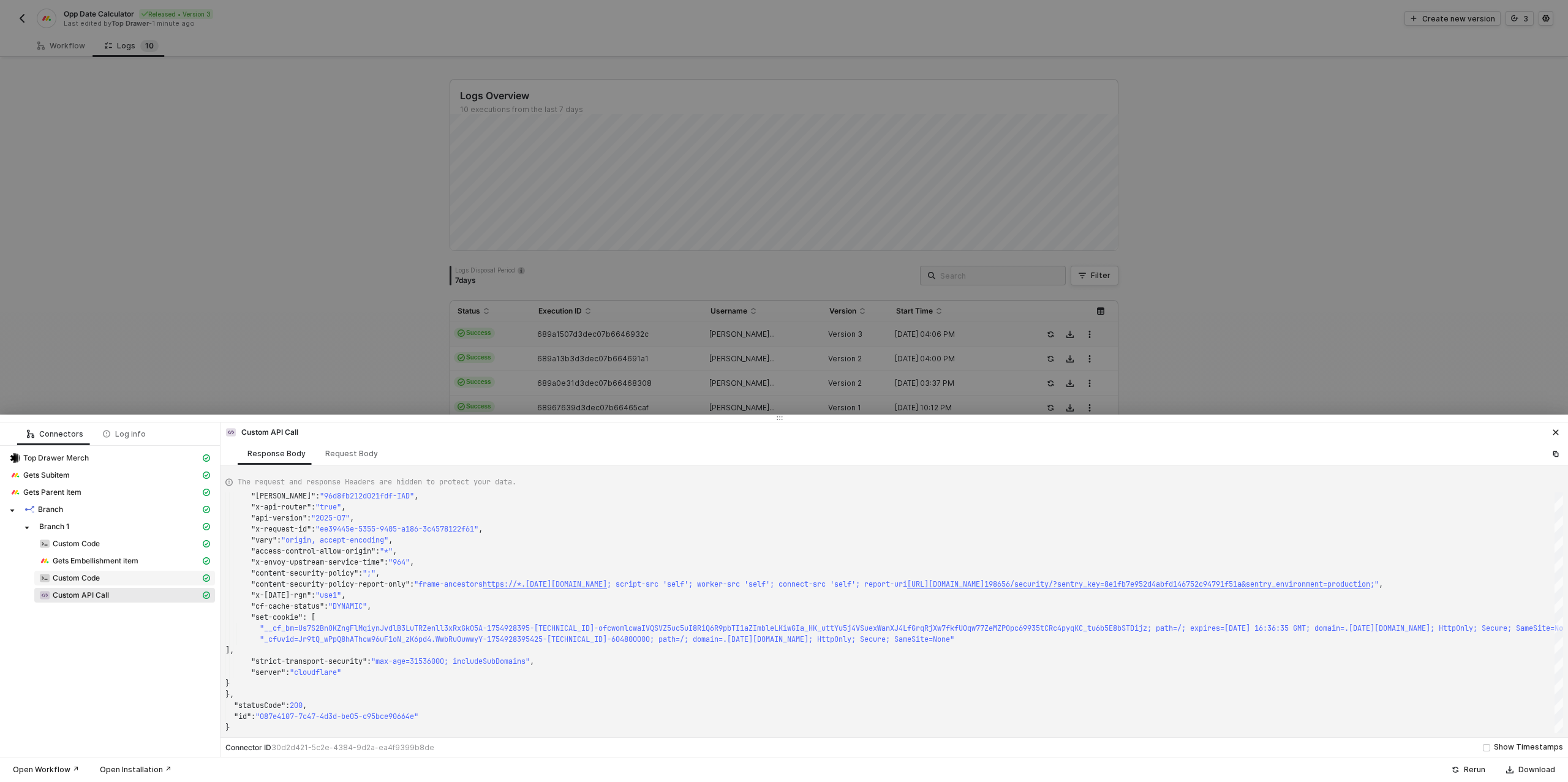
click at [70, 578] on span "Custom Code" at bounding box center [76, 578] width 47 height 10
type textarea "{ "json": { "data": { "dateValues": "{\"date_mksywxj7\":{\"date\":\"[DATE]\"},\…"
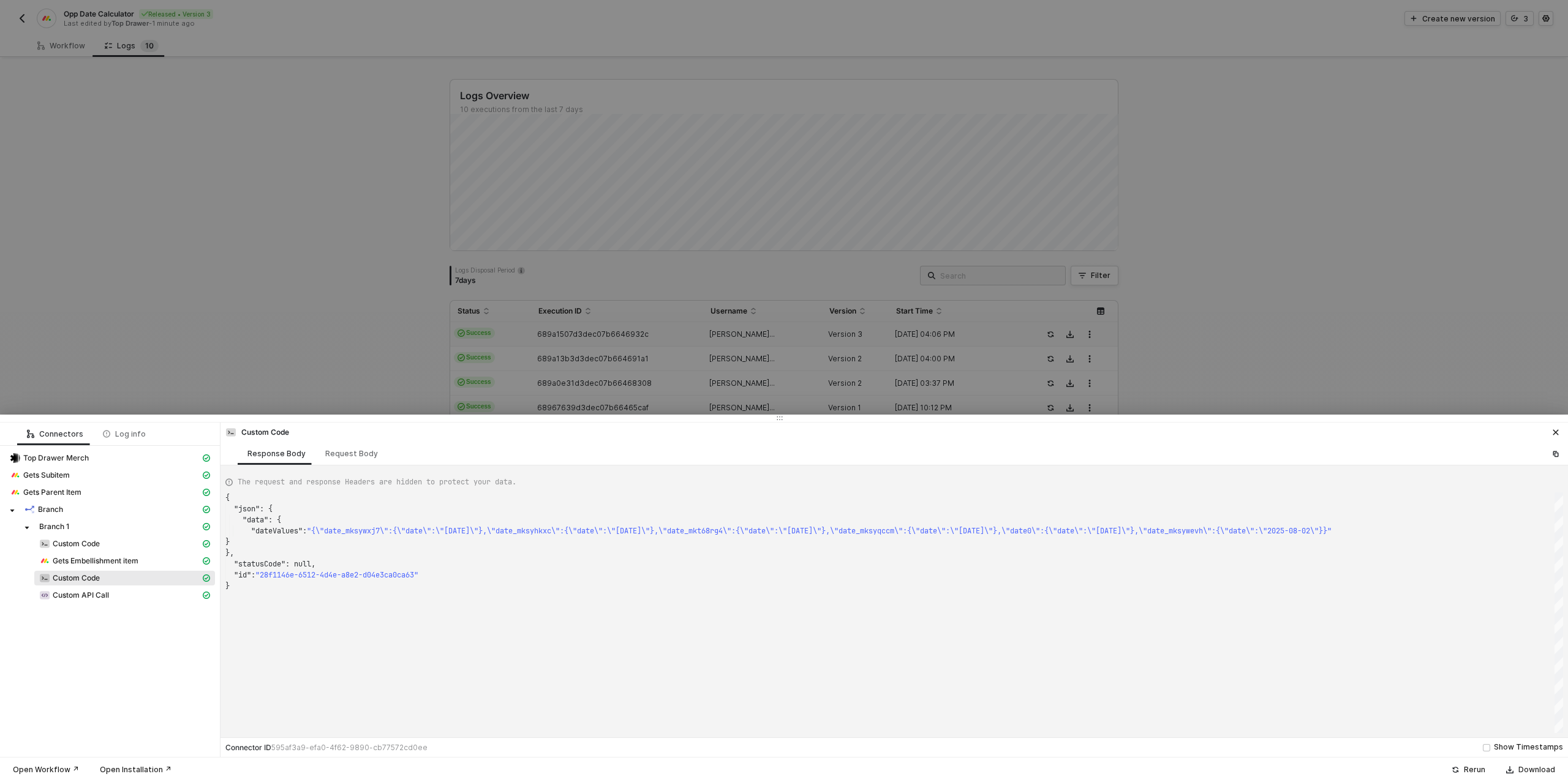
click at [277, 281] on div at bounding box center [784, 391] width 1568 height 782
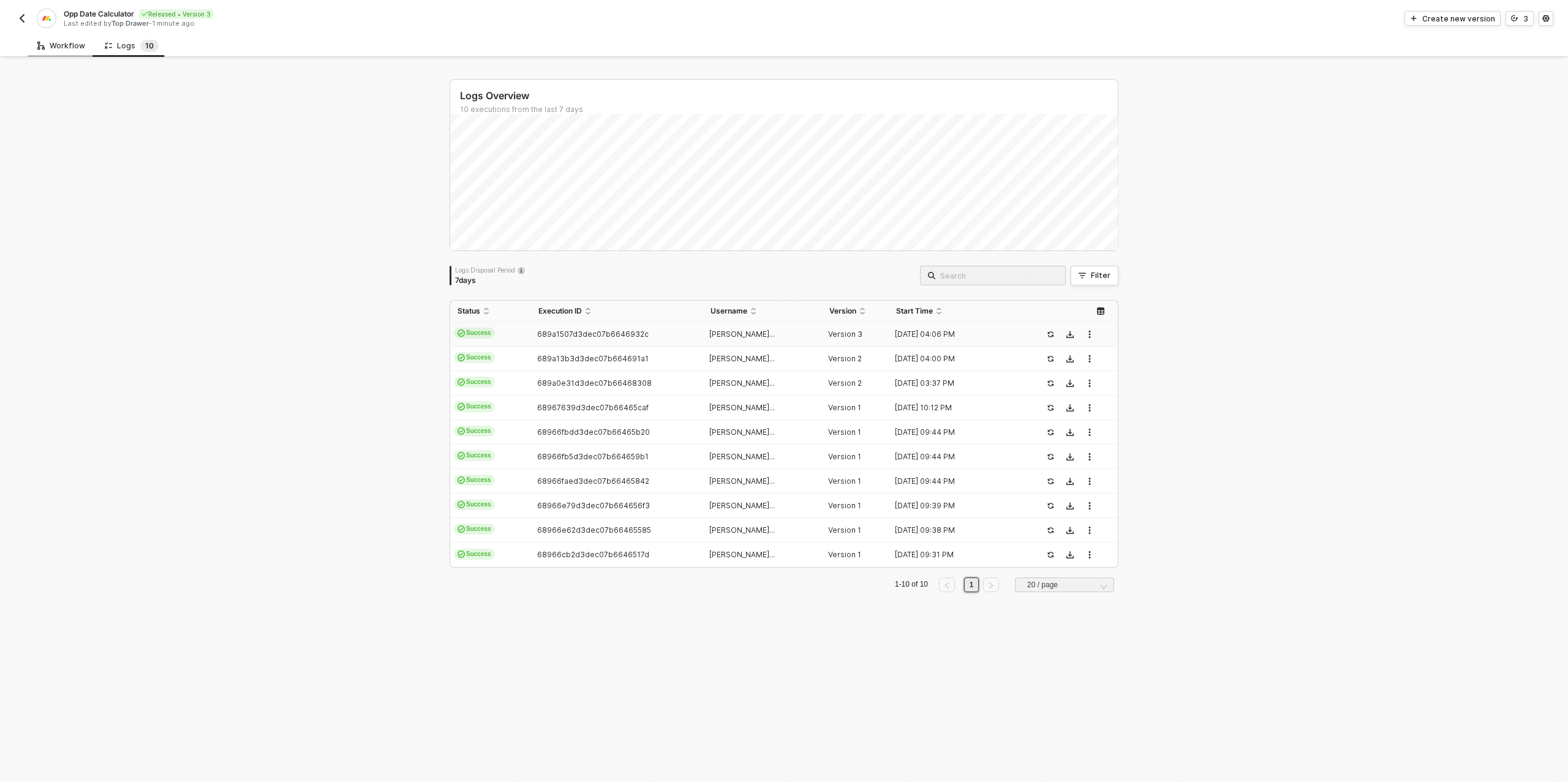
click at [55, 42] on div "Workflow" at bounding box center [61, 46] width 48 height 10
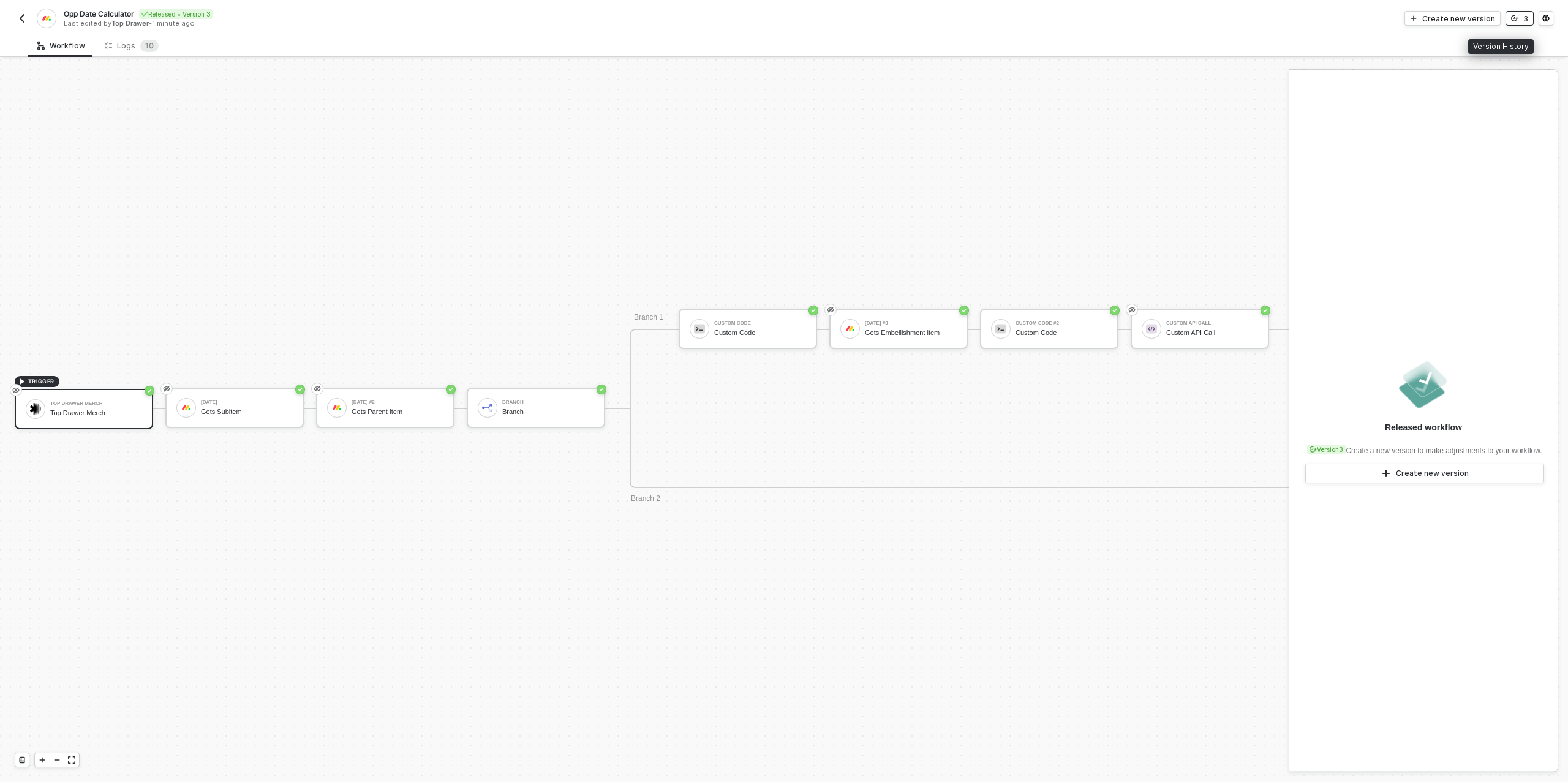
click at [1517, 19] on icon "icon-versioning" at bounding box center [1514, 19] width 7 height 7
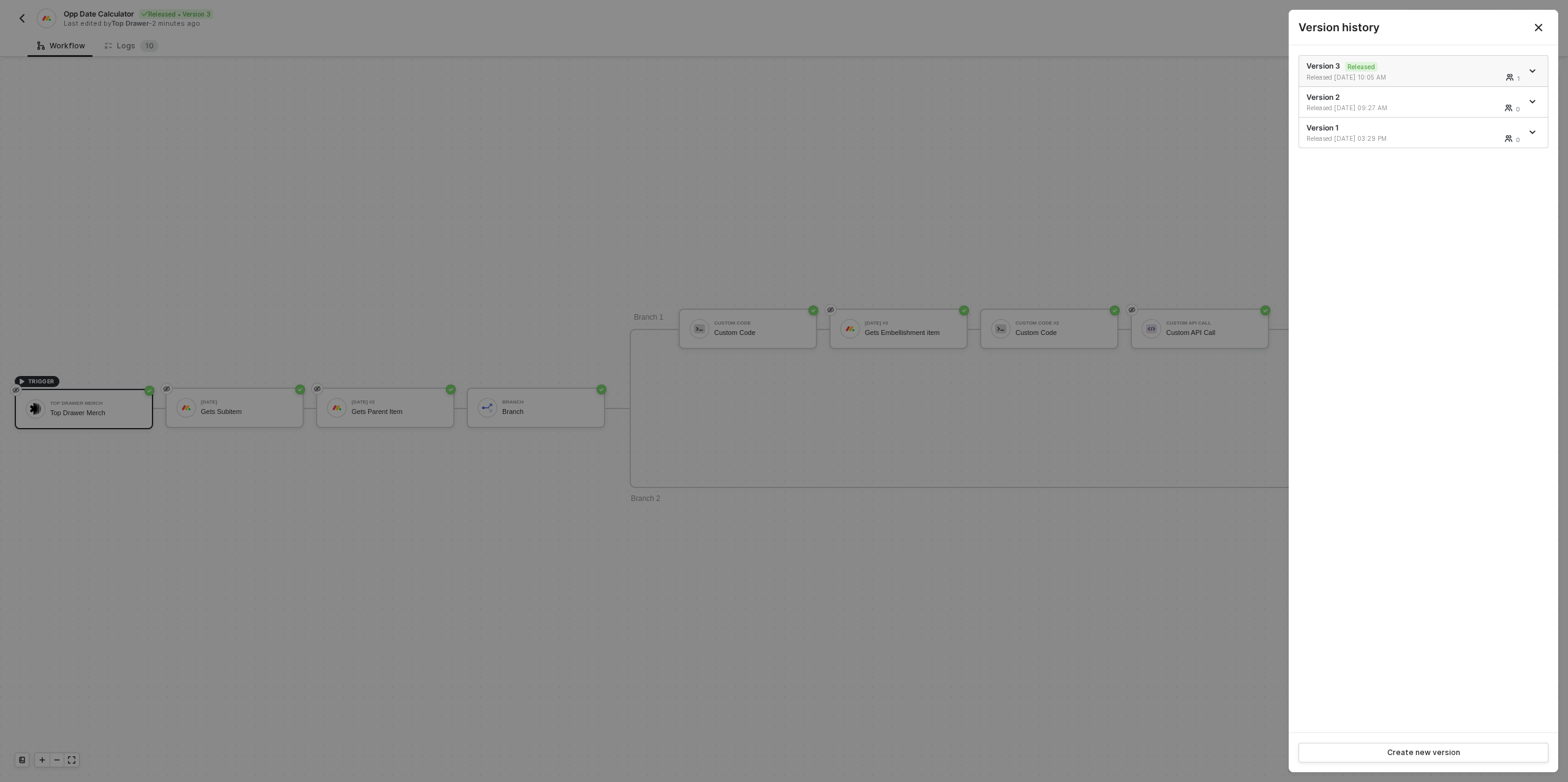
click at [1533, 68] on icon "icon-arrow-down" at bounding box center [1532, 71] width 6 height 6
click at [1509, 91] on div "Make a copy" at bounding box center [1489, 91] width 76 height 11
click at [1082, 156] on div at bounding box center [784, 391] width 1568 height 782
click at [1116, 179] on div at bounding box center [784, 391] width 1568 height 782
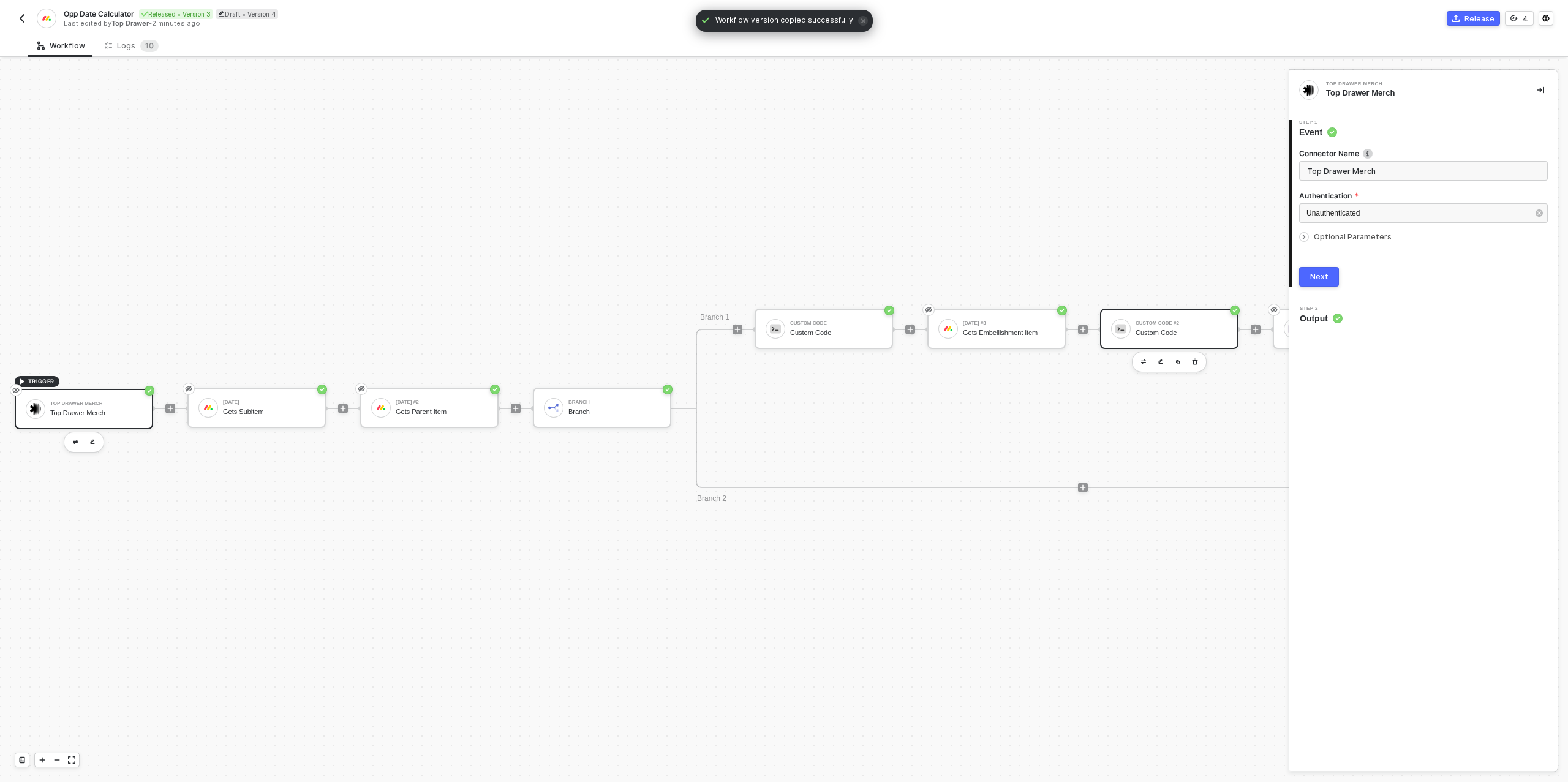
click at [1156, 326] on div "Custom Code #2 Custom Code" at bounding box center [1181, 329] width 92 height 24
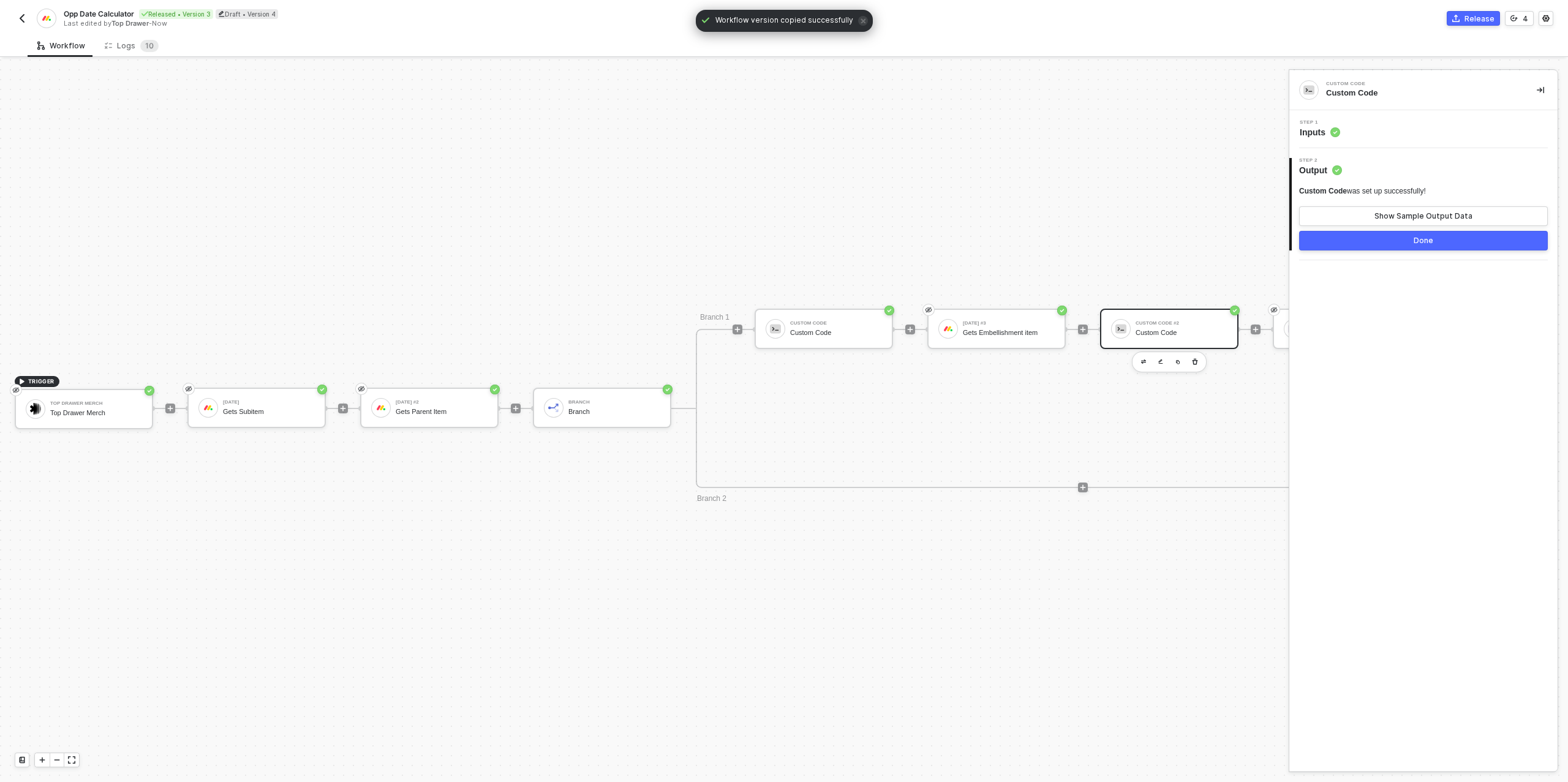
drag, startPoint x: 1392, startPoint y: 139, endPoint x: 1394, endPoint y: 131, distance: 8.2
click at [1392, 137] on div "Step 1 Inputs" at bounding box center [1424, 129] width 269 height 38
drag, startPoint x: 1394, startPoint y: 129, endPoint x: 1073, endPoint y: 189, distance: 326.6
click at [1394, 129] on div "Step 1 Inputs" at bounding box center [1424, 129] width 265 height 19
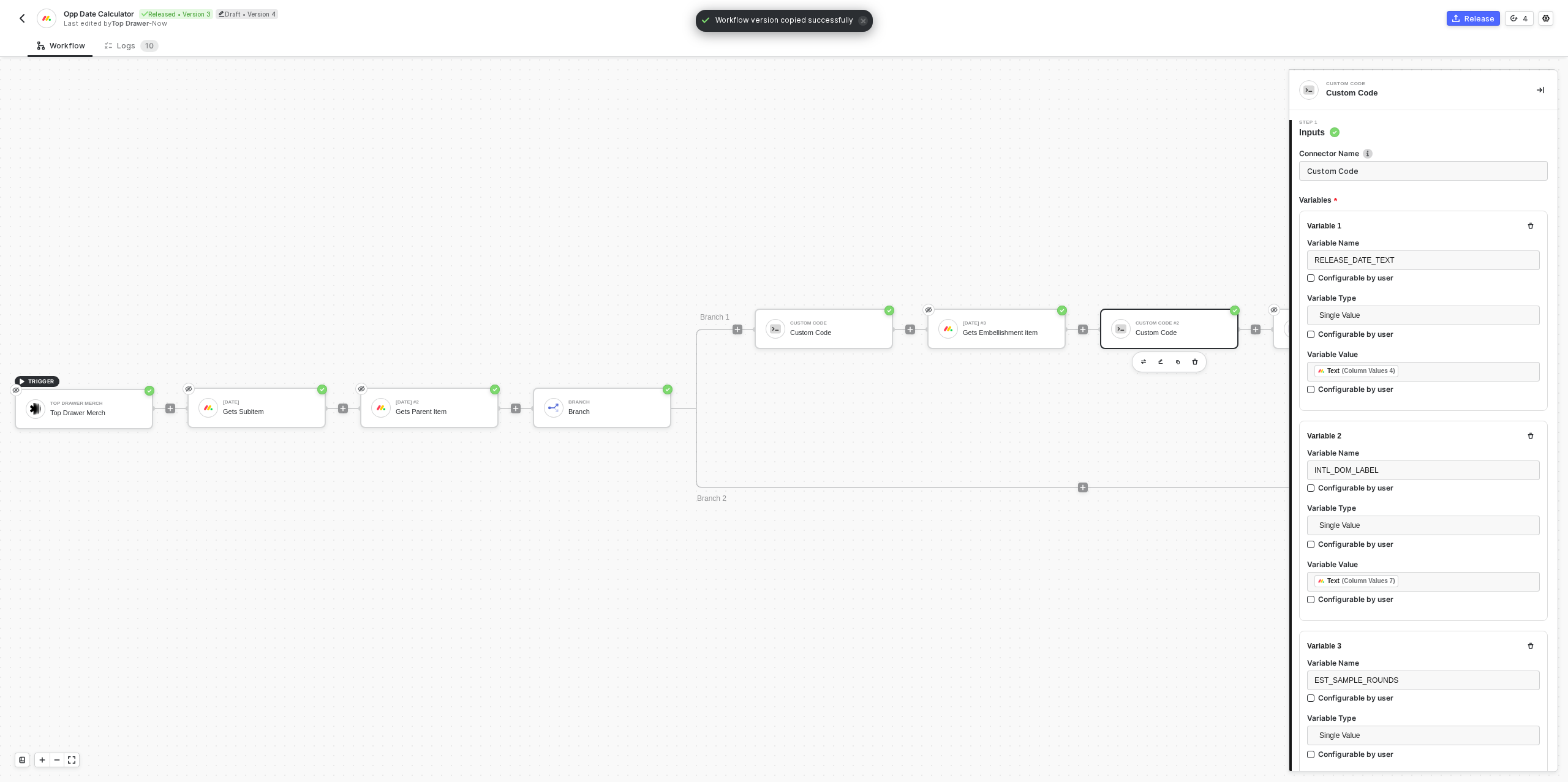
type textarea "/* Robust date calculators: accepts string "YYYY-MM-DD" or [DATE] JSON {date,ti…"
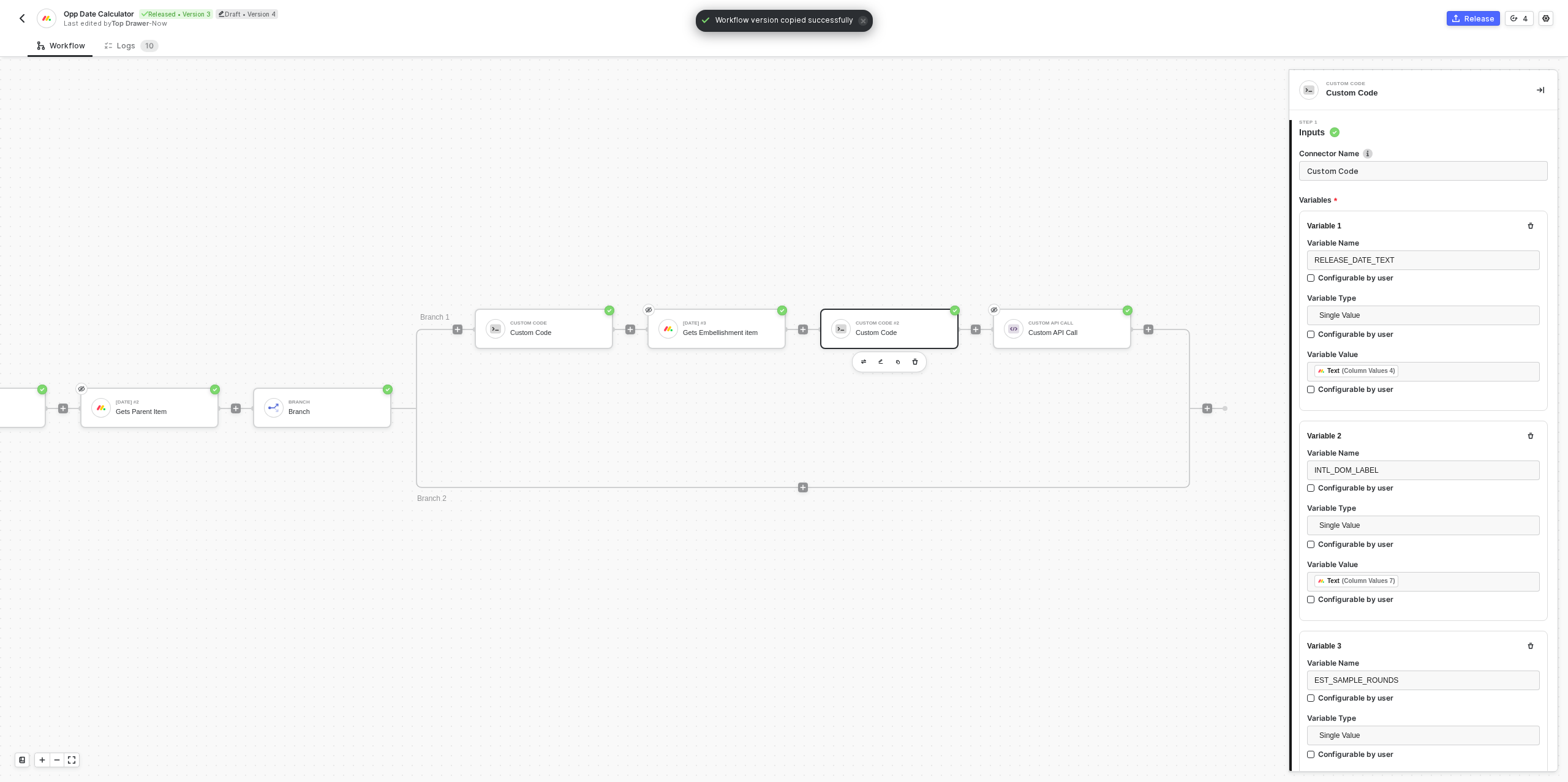
scroll to position [840, 0]
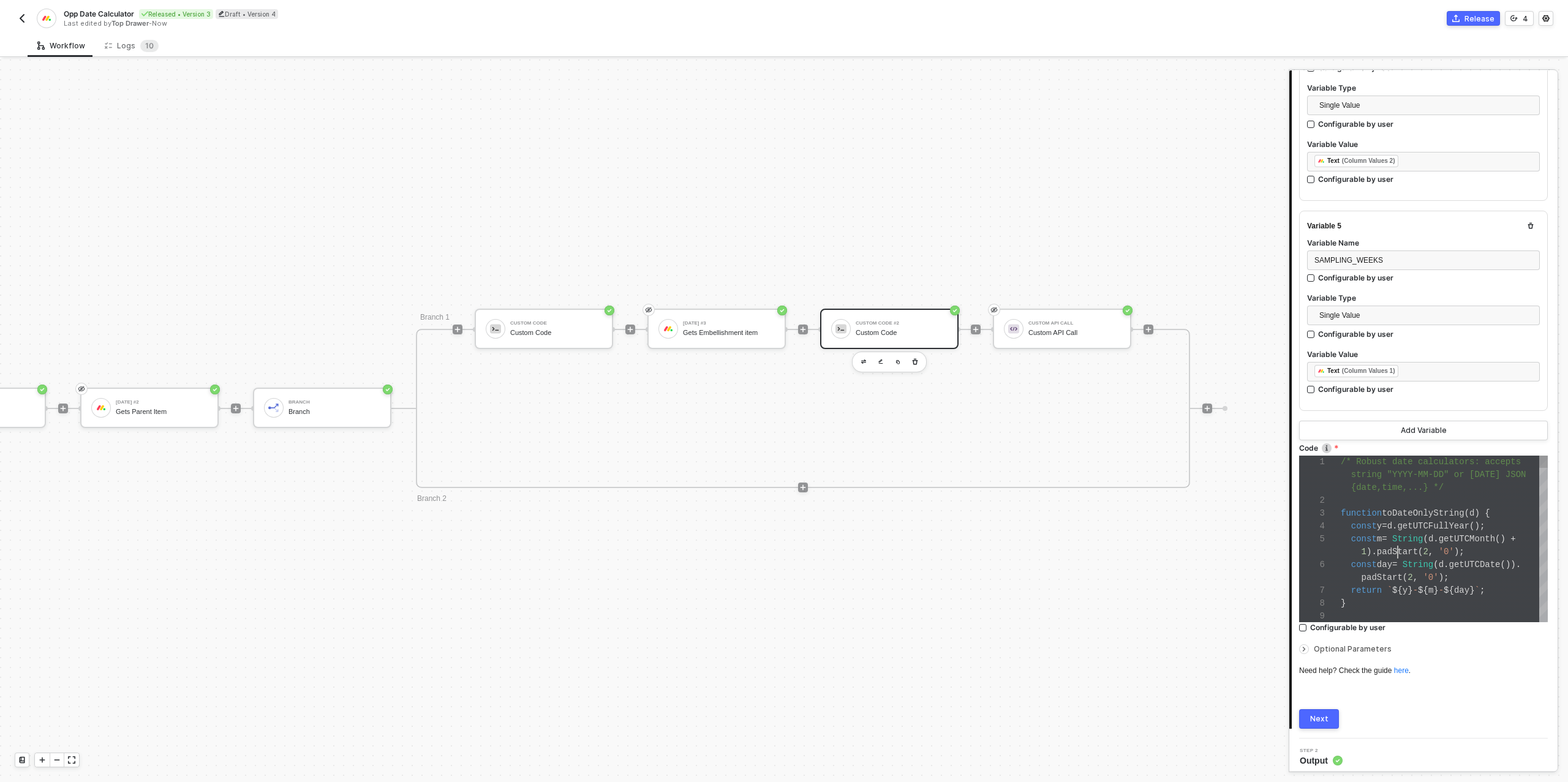
click at [1395, 547] on span "padStart" at bounding box center [1397, 552] width 41 height 10
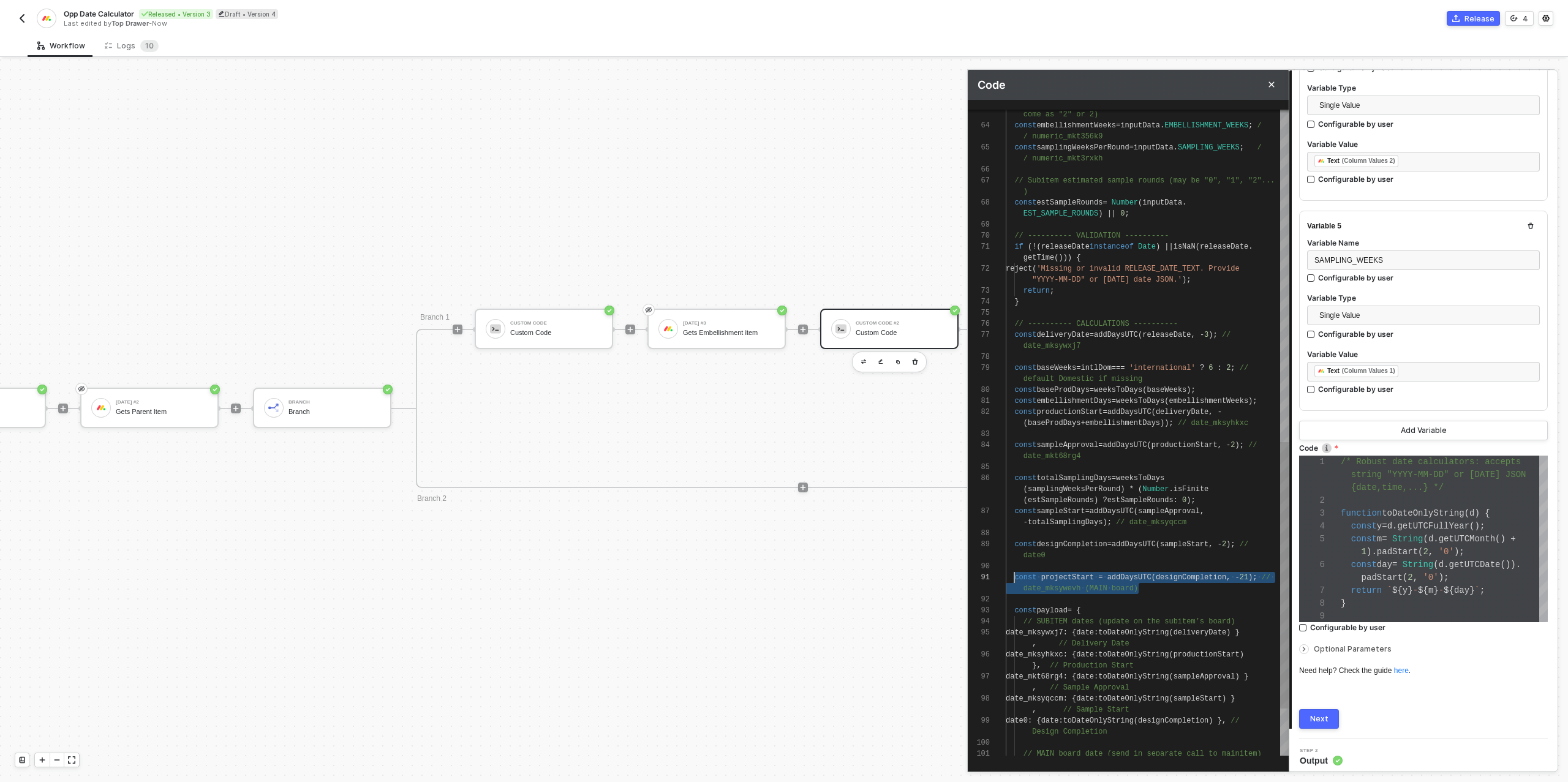
scroll to position [44, 0]
drag, startPoint x: 1154, startPoint y: 586, endPoint x: 1009, endPoint y: 578, distance: 145.2
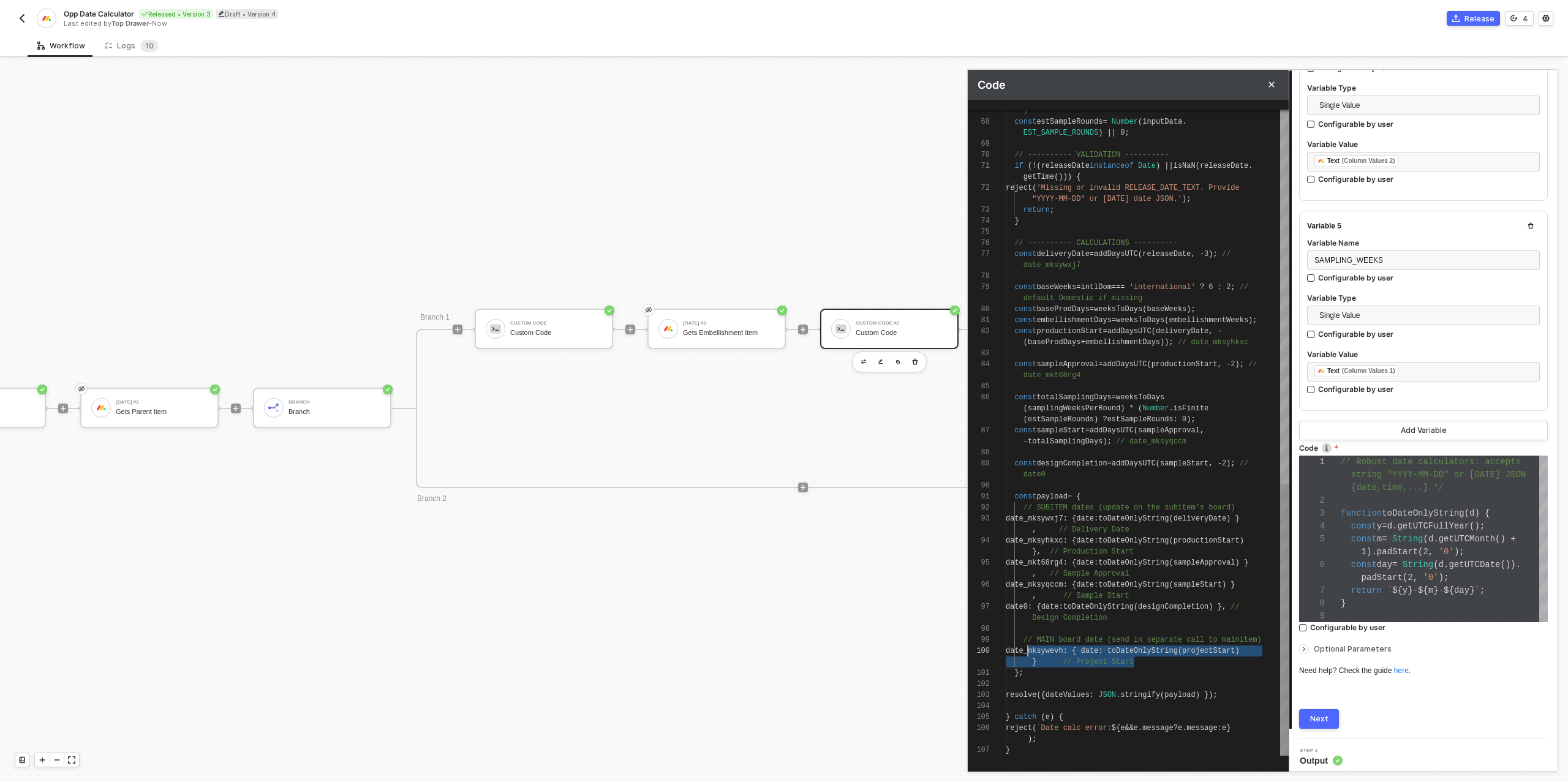
scroll to position [55, 18]
drag, startPoint x: 1148, startPoint y: 661, endPoint x: 1022, endPoint y: 645, distance: 127.0
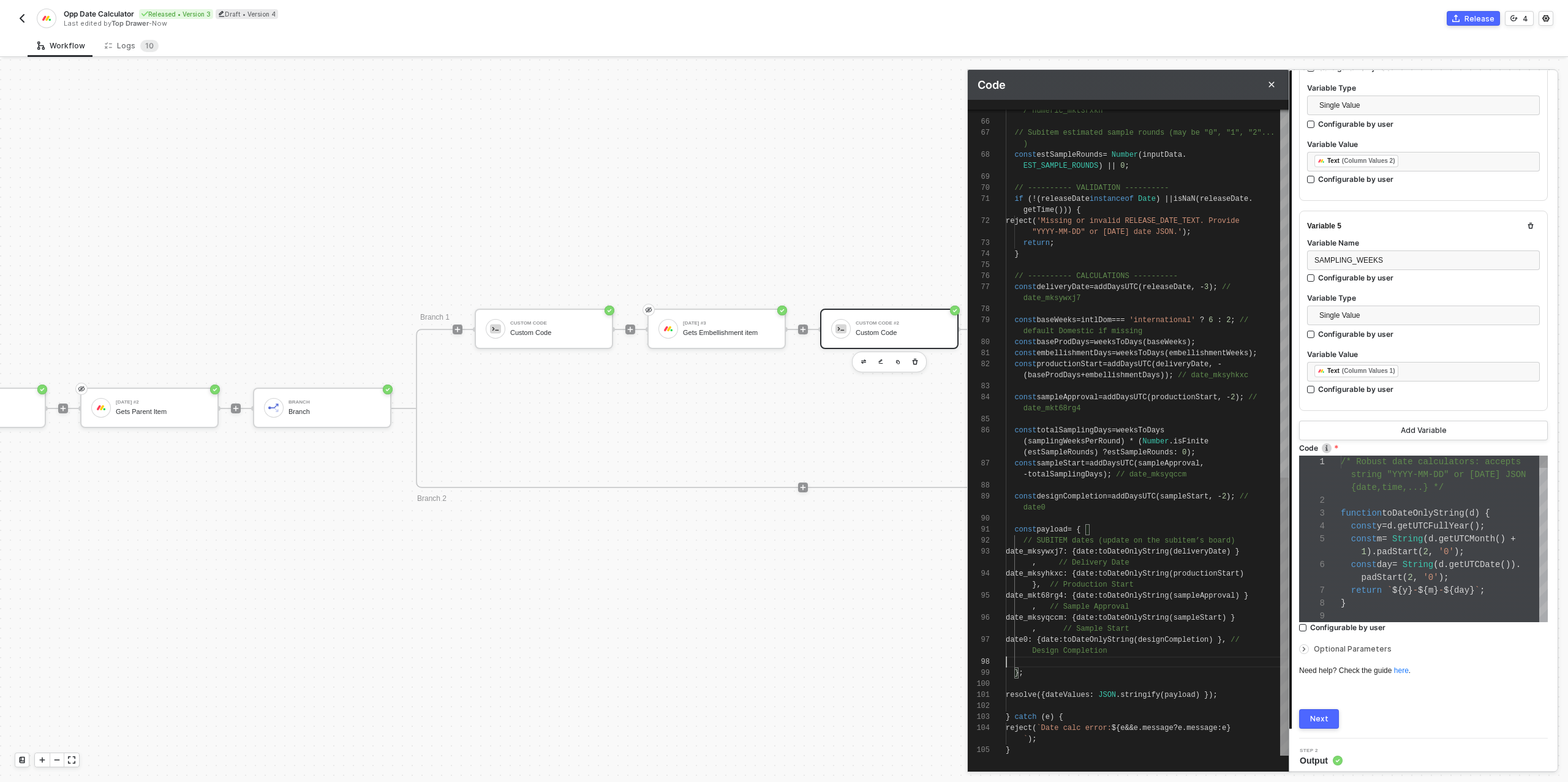
scroll to position [44, 0]
click at [1226, 641] on span "}," at bounding box center [1222, 640] width 9 height 9
type textarea "}, // Production Start date_mkt68rg4: { date: toDateOnlyString(sampleApproval) …"
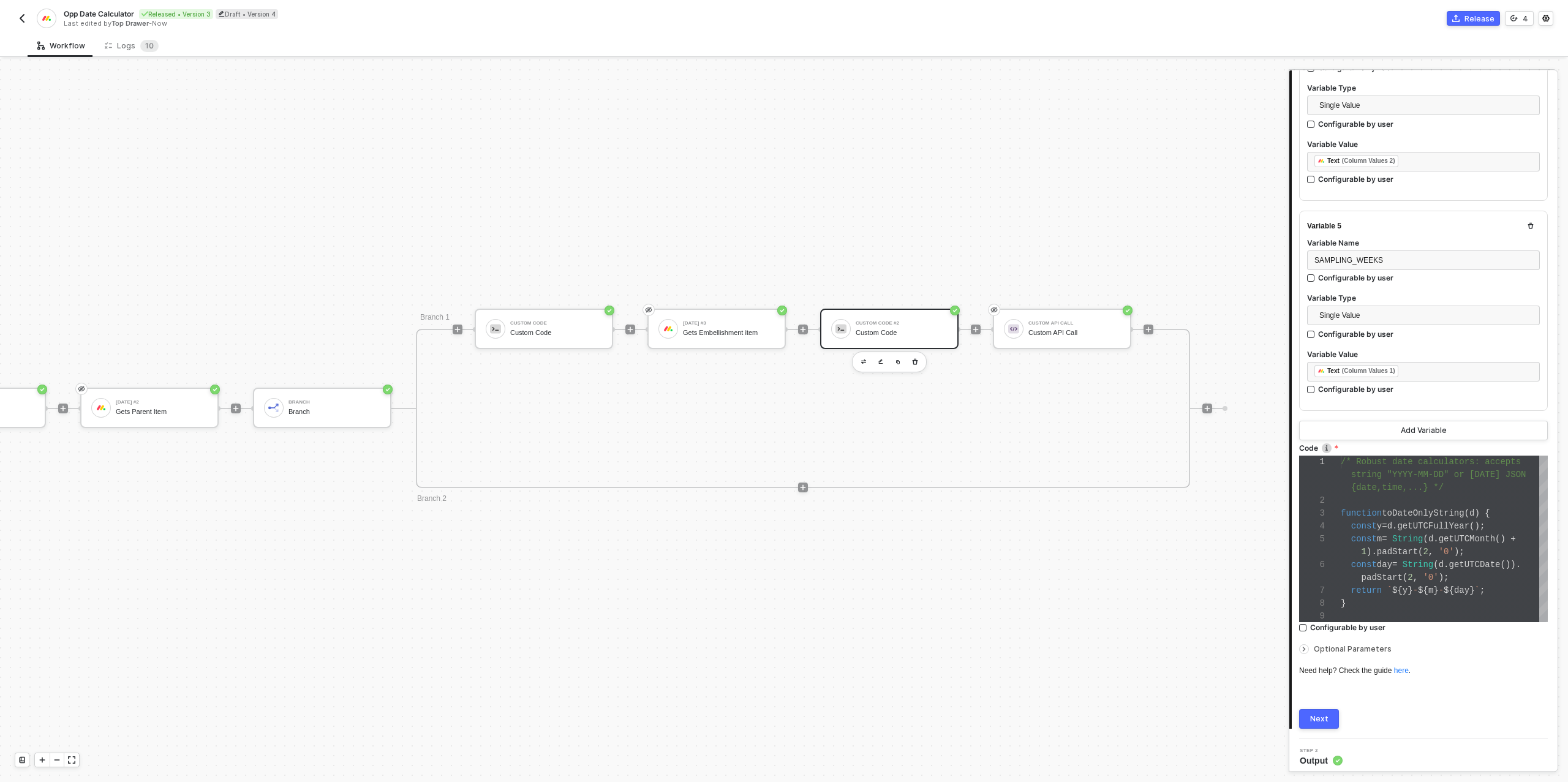
click at [1319, 714] on div "Next" at bounding box center [1319, 719] width 19 height 10
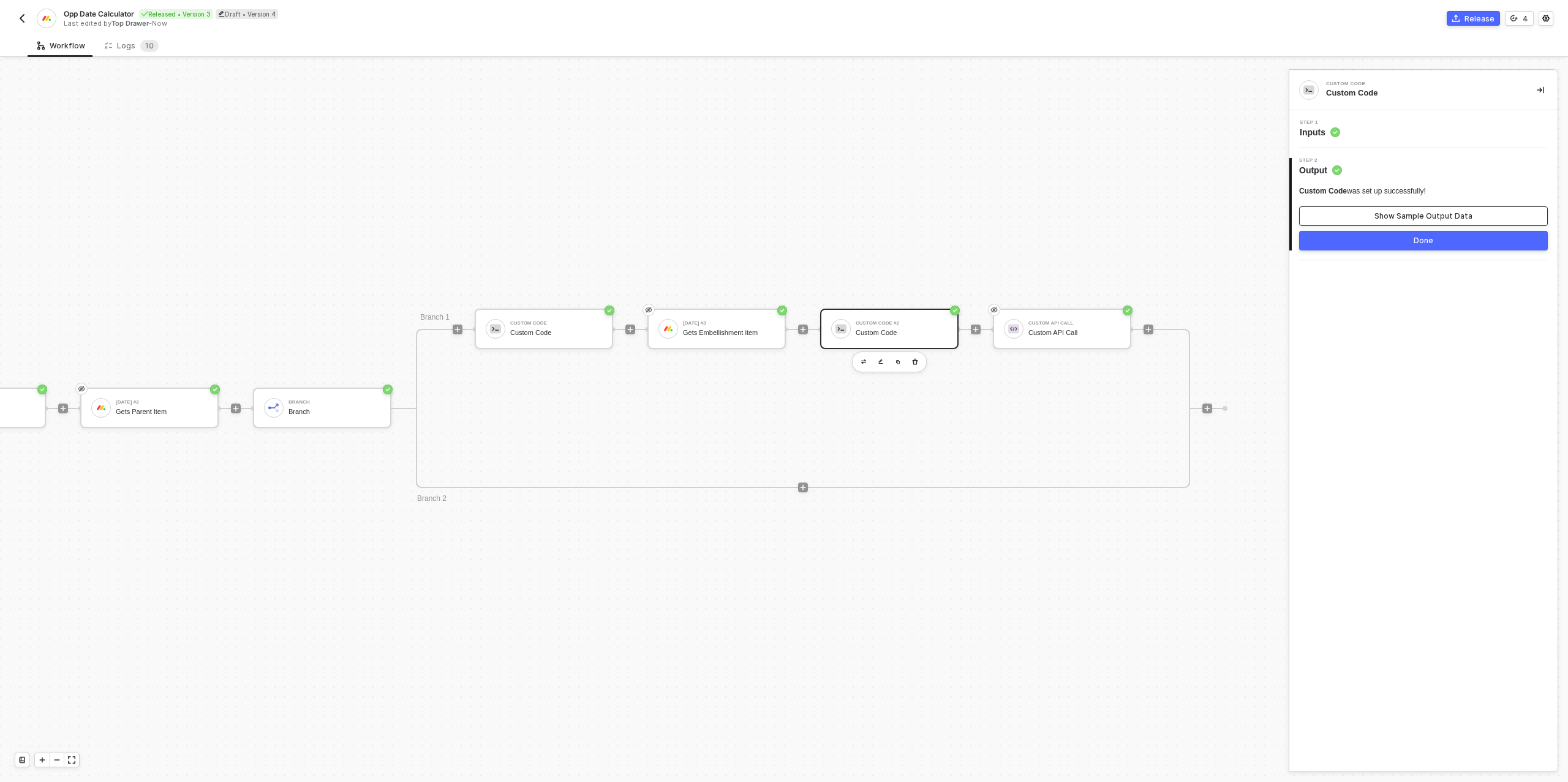
click at [1415, 211] on div "Show Sample Output Data" at bounding box center [1423, 216] width 98 height 10
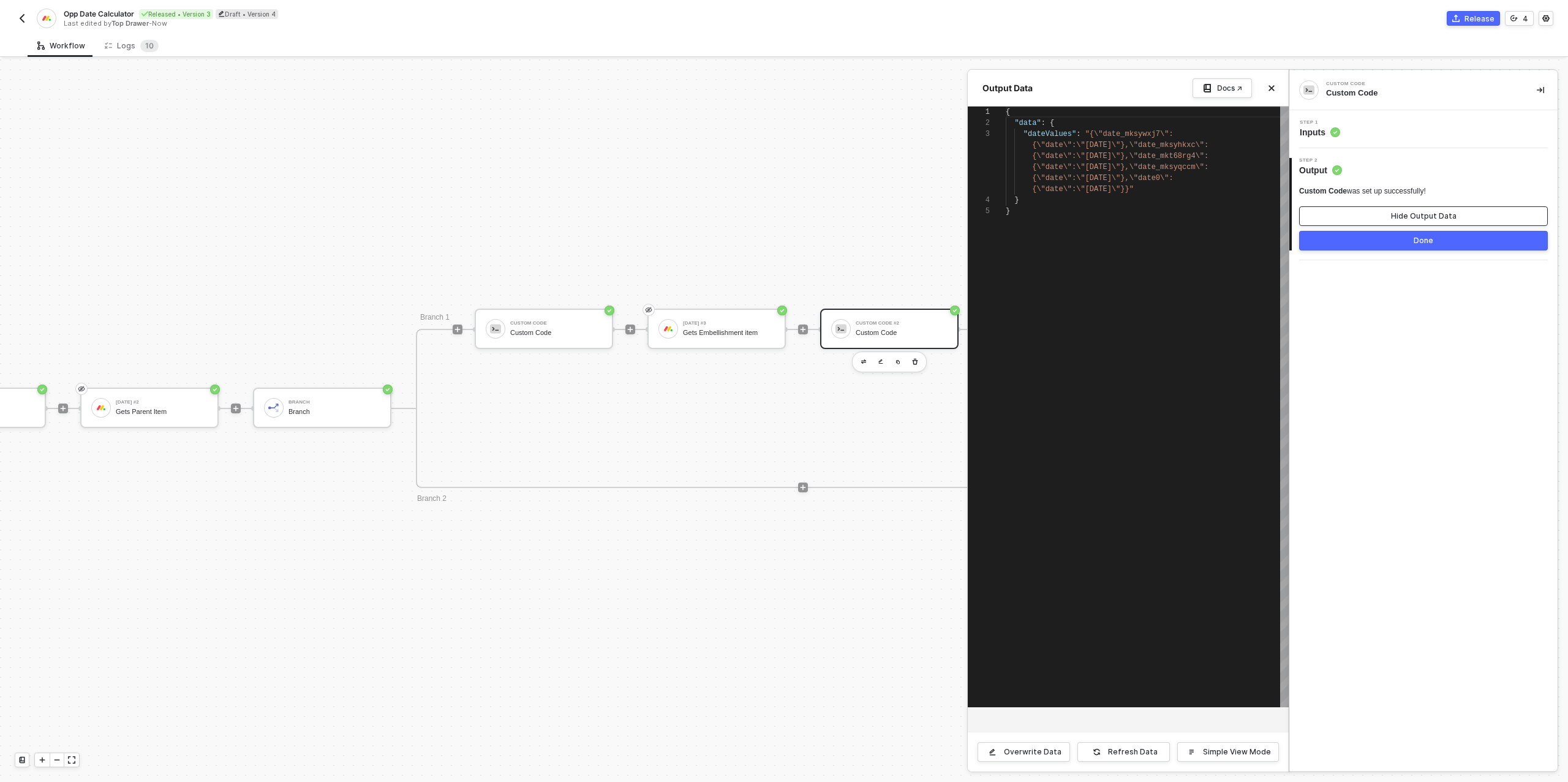
scroll to position [44, 0]
click at [1405, 240] on button "Done" at bounding box center [1423, 240] width 249 height 19
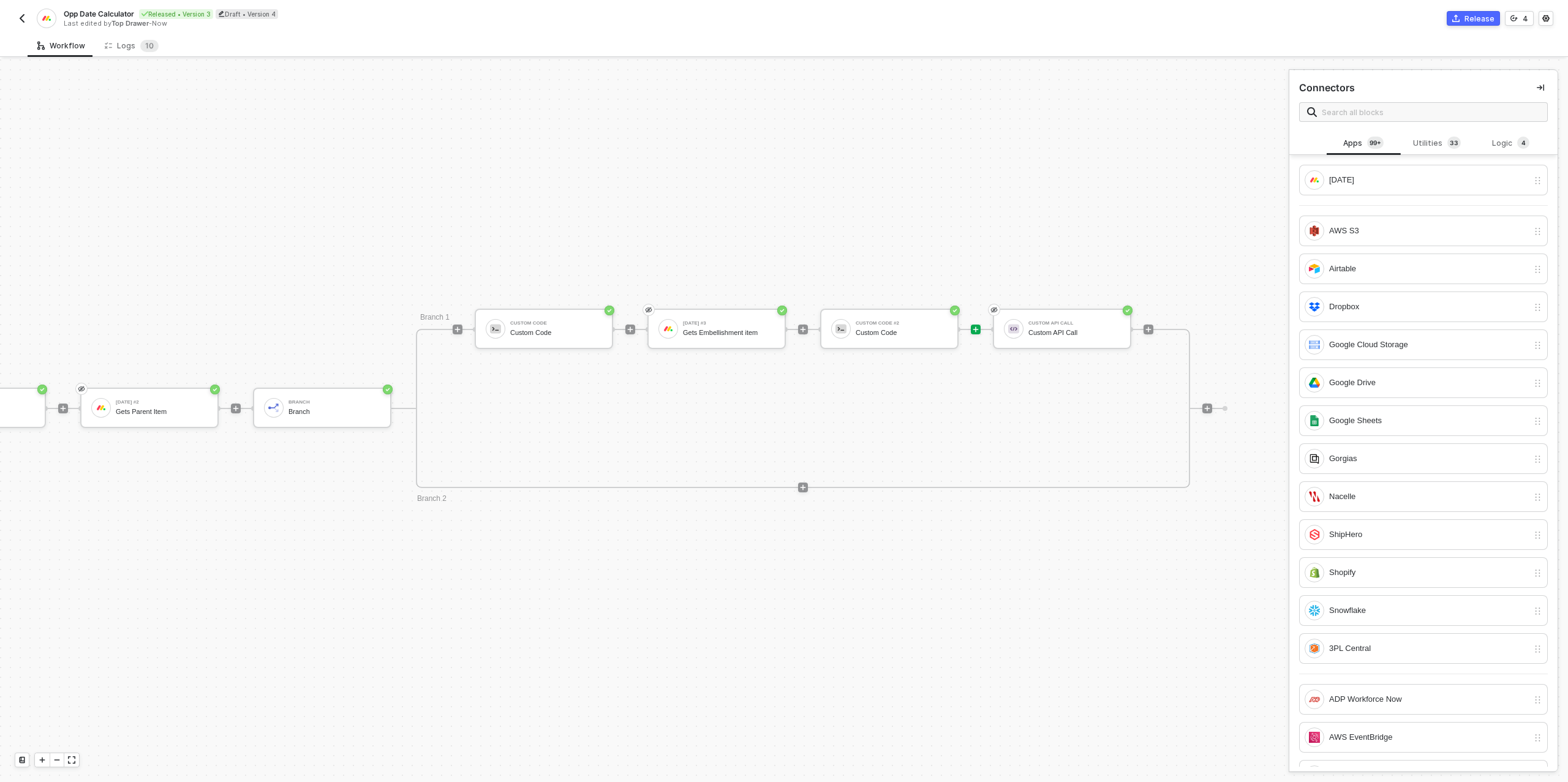
click at [1479, 19] on div "Release" at bounding box center [1479, 19] width 30 height 11
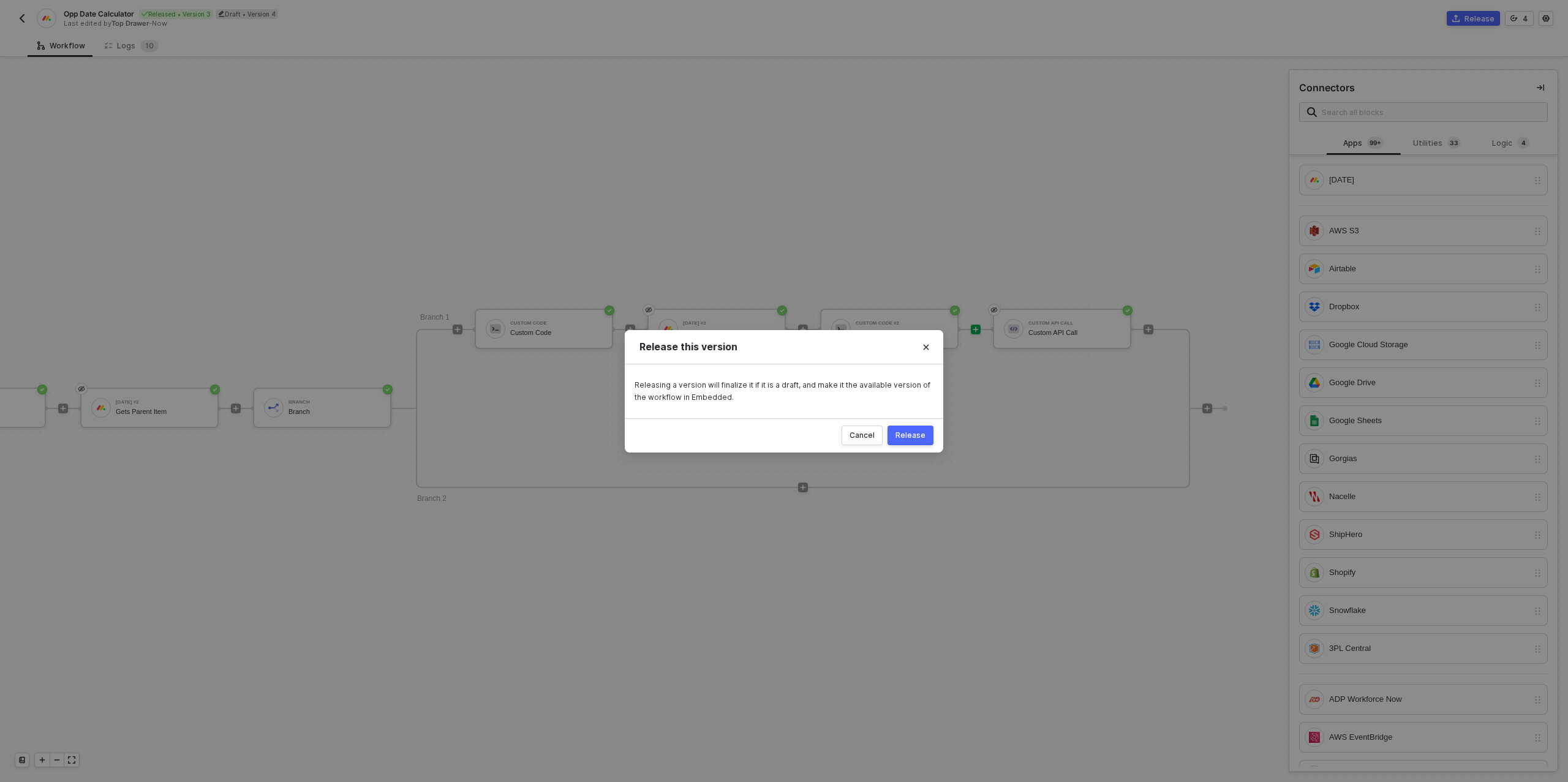
click at [912, 433] on div "Release" at bounding box center [910, 436] width 30 height 10
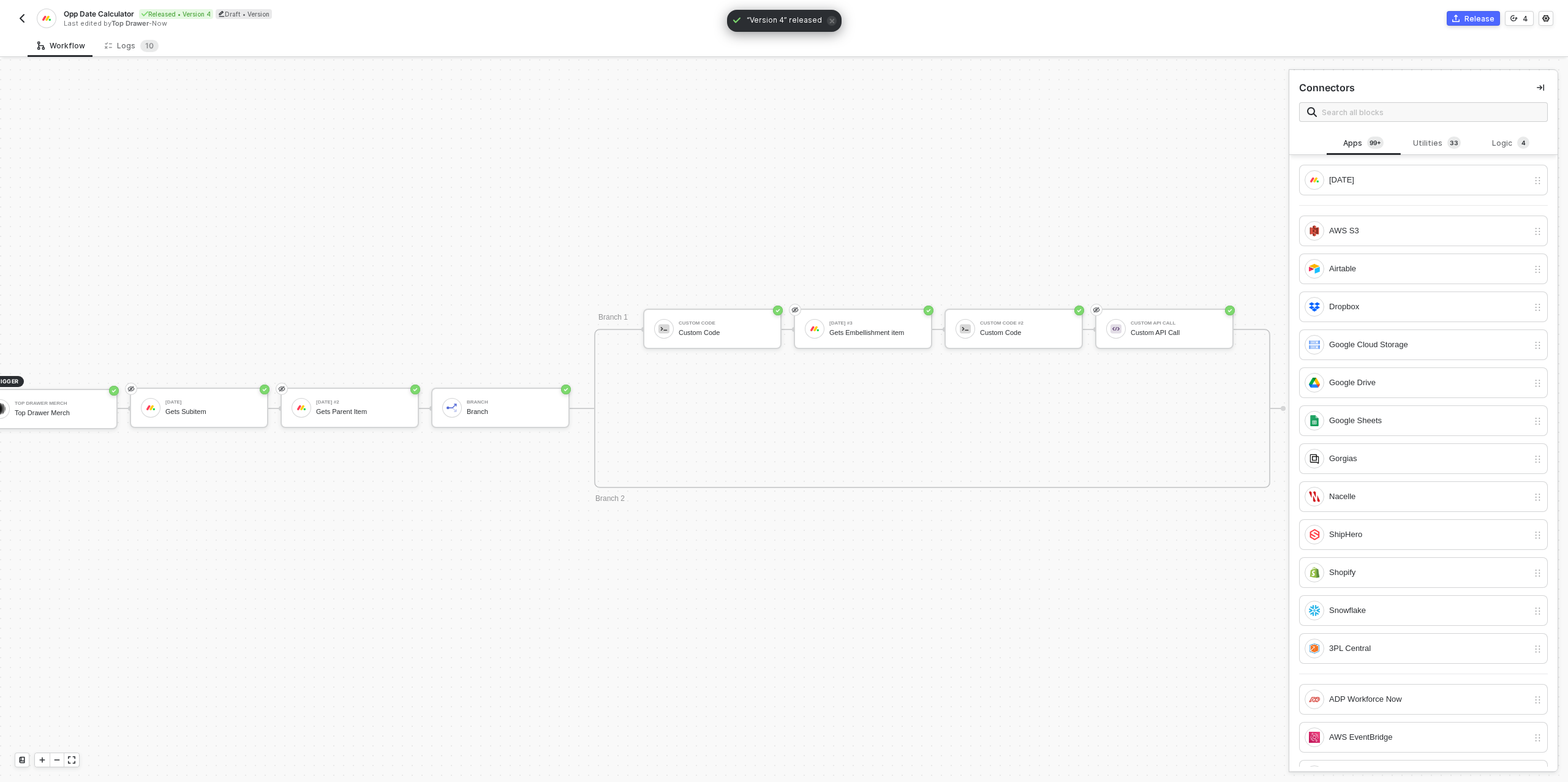
scroll to position [349, 36]
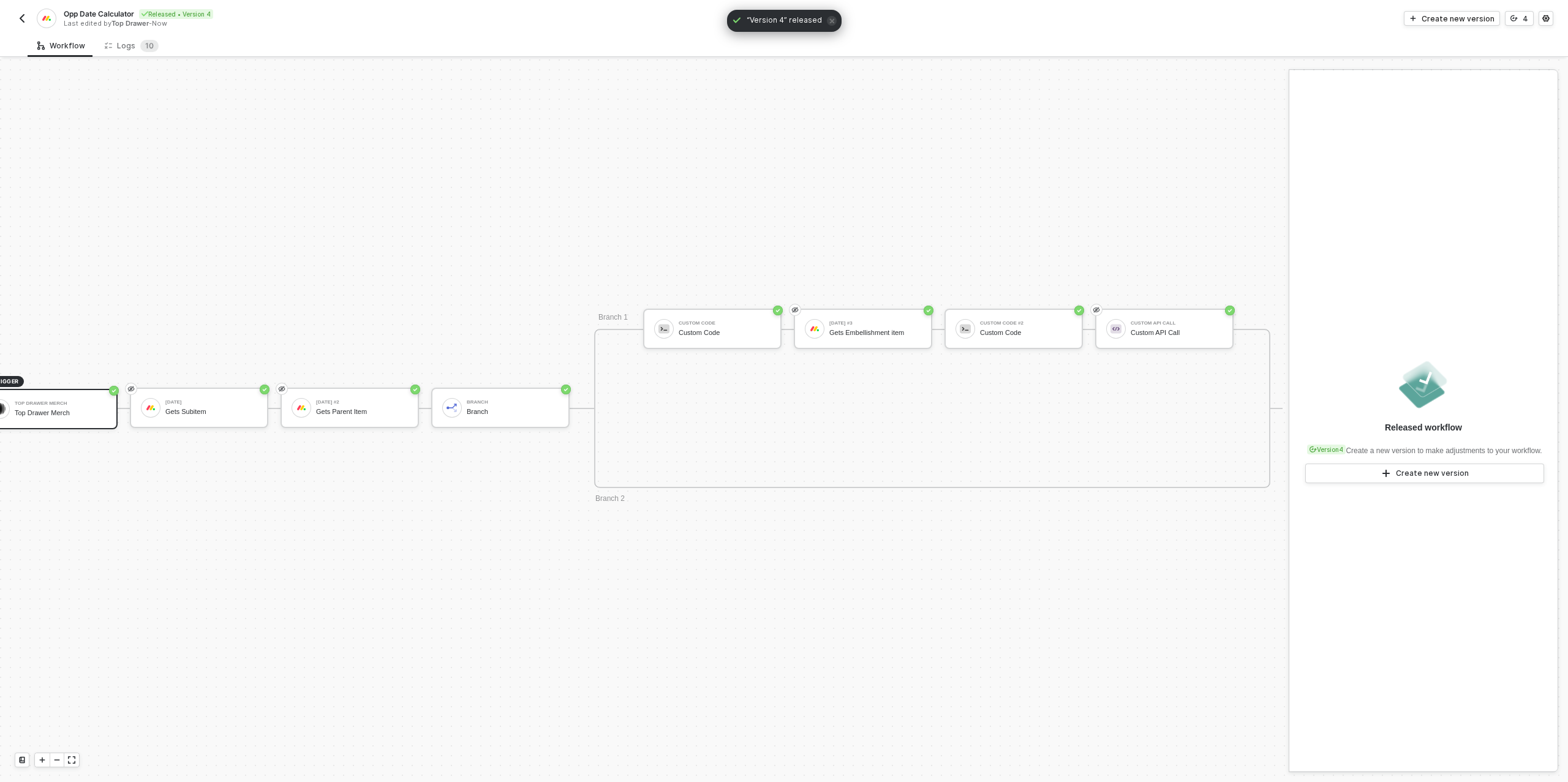
click at [26, 19] on img "button" at bounding box center [22, 19] width 10 height 10
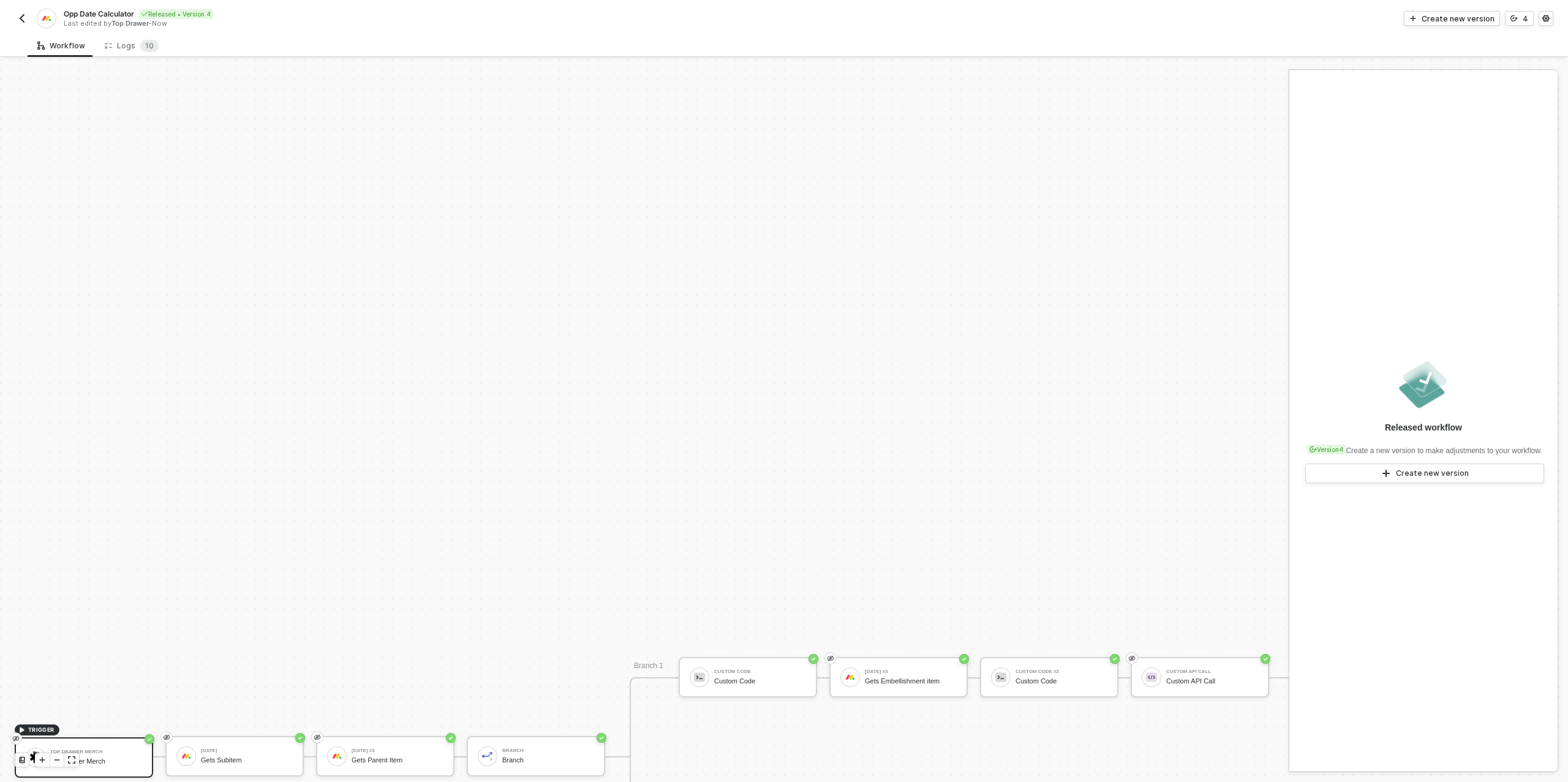
scroll to position [349, 0]
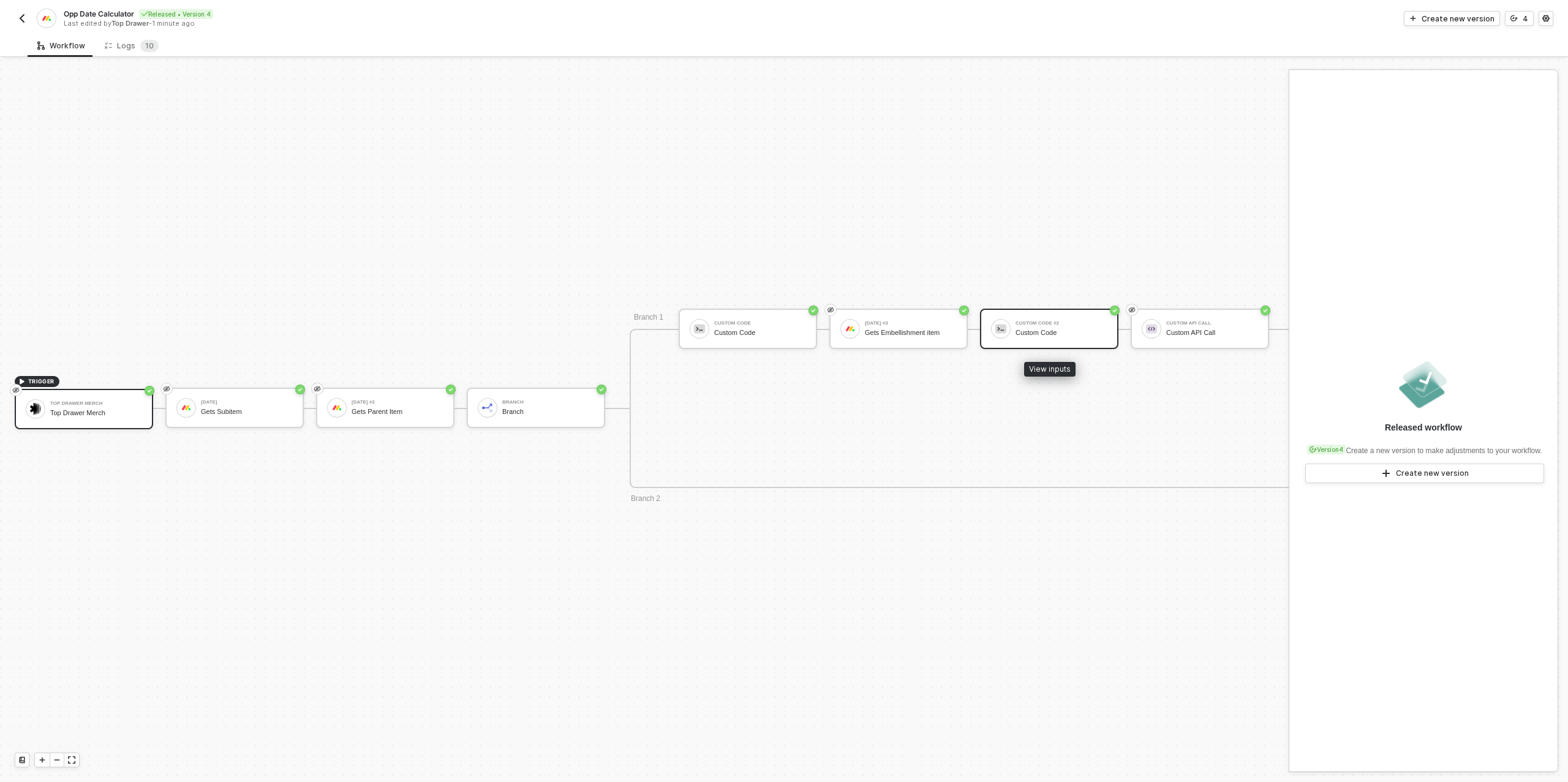
click at [1056, 329] on div "Custom Code" at bounding box center [1061, 332] width 92 height 8
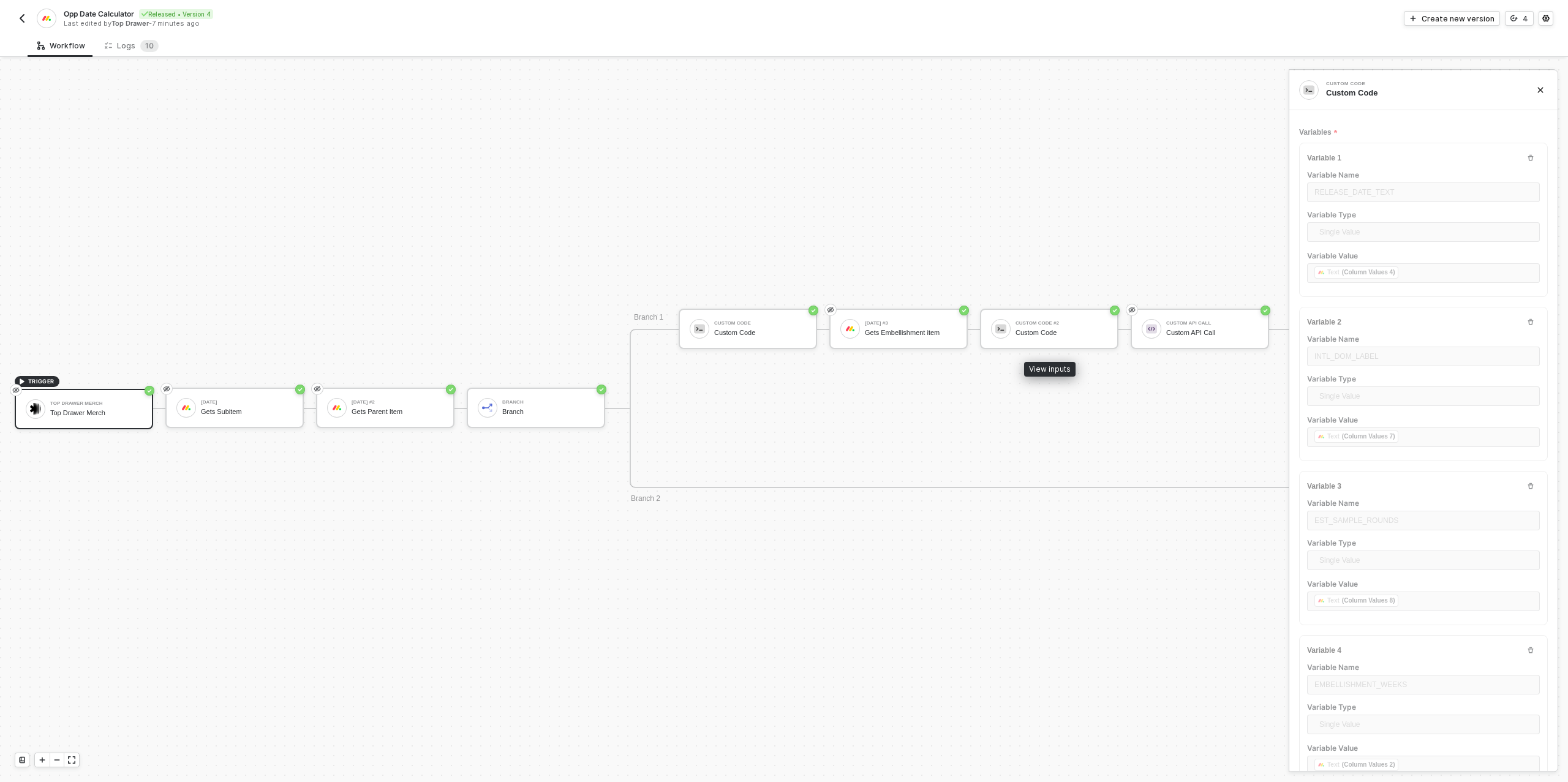
type textarea "/* Robust date calculators: accepts string "YYYY-MM-DD" or [DATE] JSON {date,ti…"
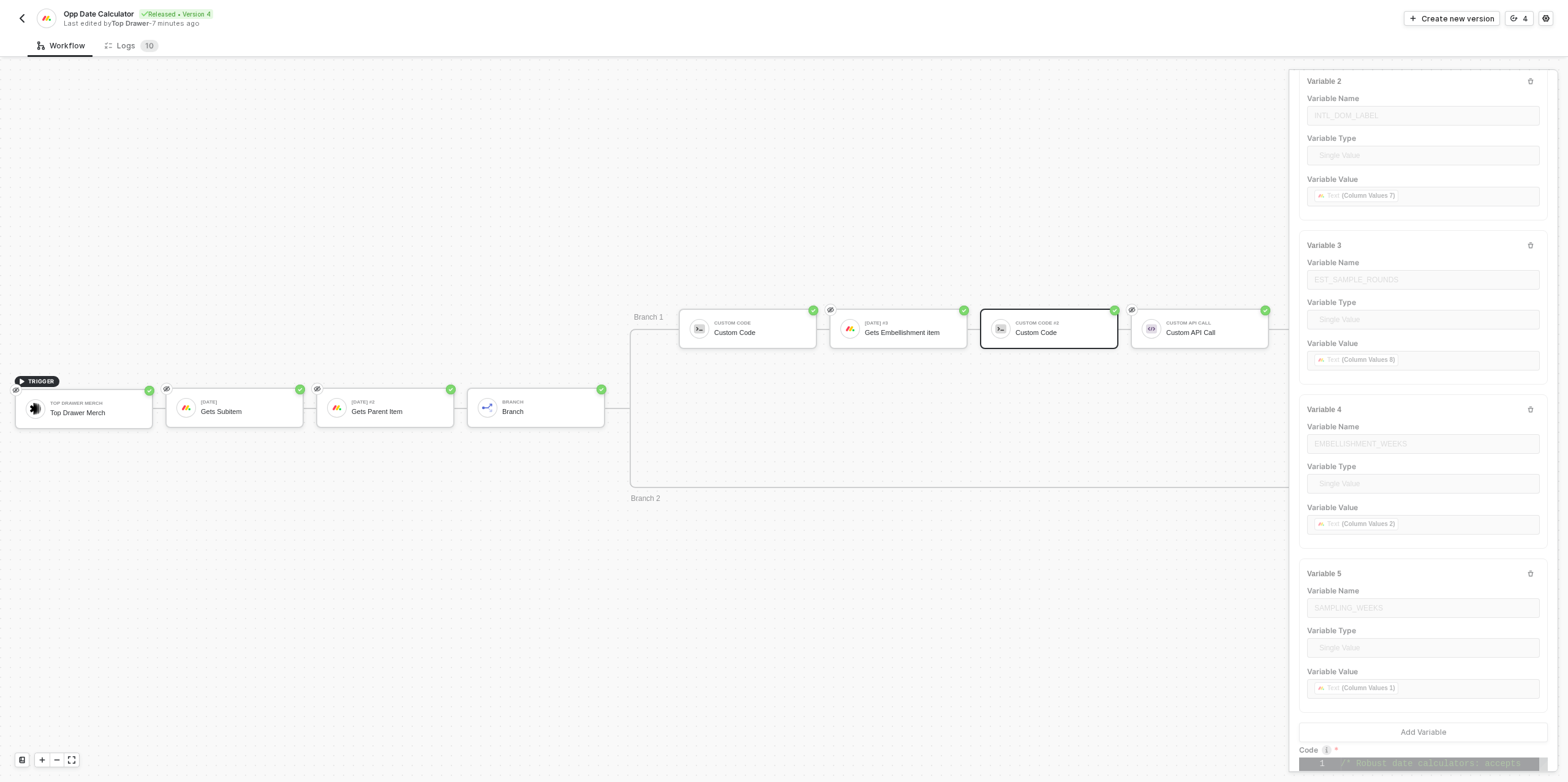
scroll to position [453, 0]
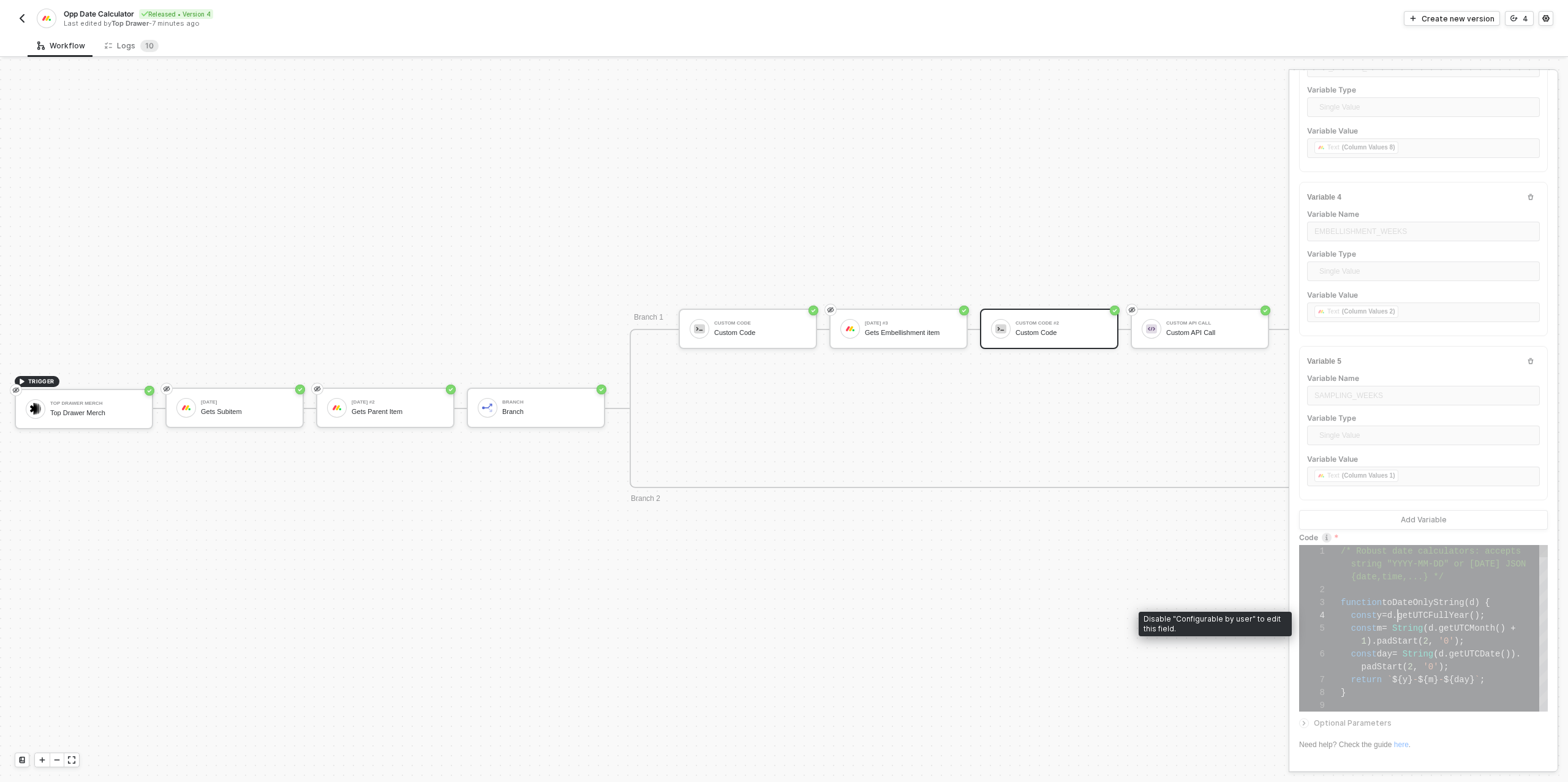
click at [1392, 611] on span "d" at bounding box center [1389, 616] width 5 height 10
